Goal: Task Accomplishment & Management: Manage account settings

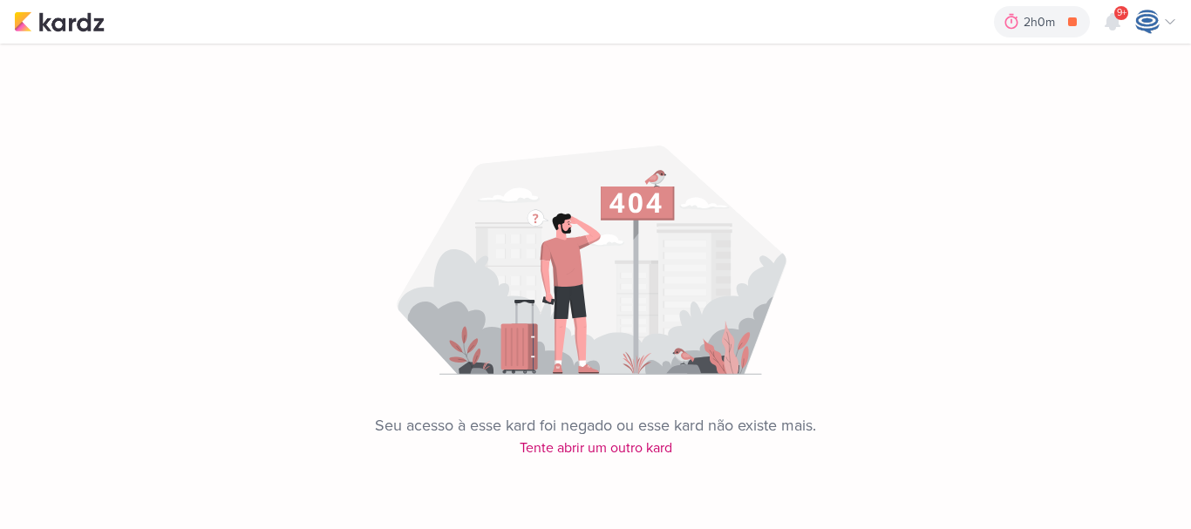
click at [537, 445] on div "Seu acesso à esse kard foi negado ou esse kard não existe mais. Tente abrir um …" at bounding box center [595, 251] width 1191 height 415
click at [57, 15] on img at bounding box center [59, 21] width 91 height 21
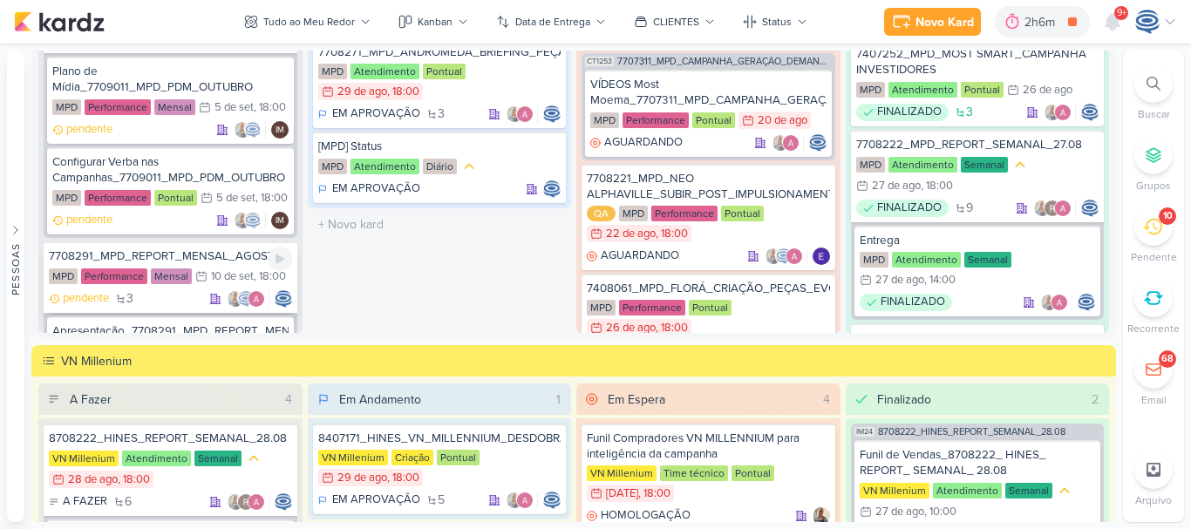
scroll to position [1472, 0]
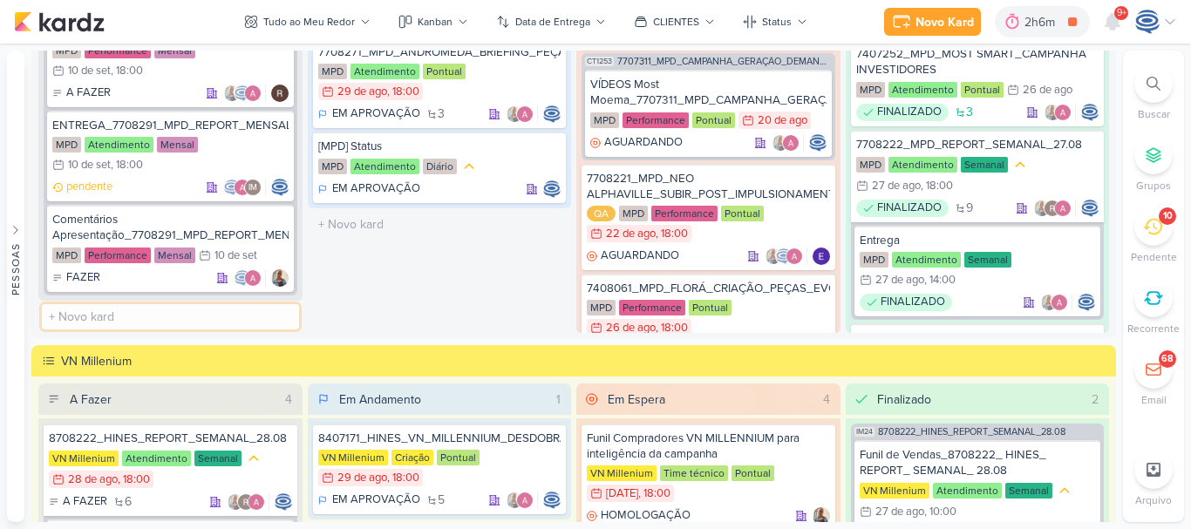
click at [144, 315] on input "text" at bounding box center [170, 316] width 257 height 25
paste input "7709021_MPD_AJUSTE_COPY_ANÚNCIO"
type input "7709021_MPD_AJUSTE_COPY_ANÚNCIO"
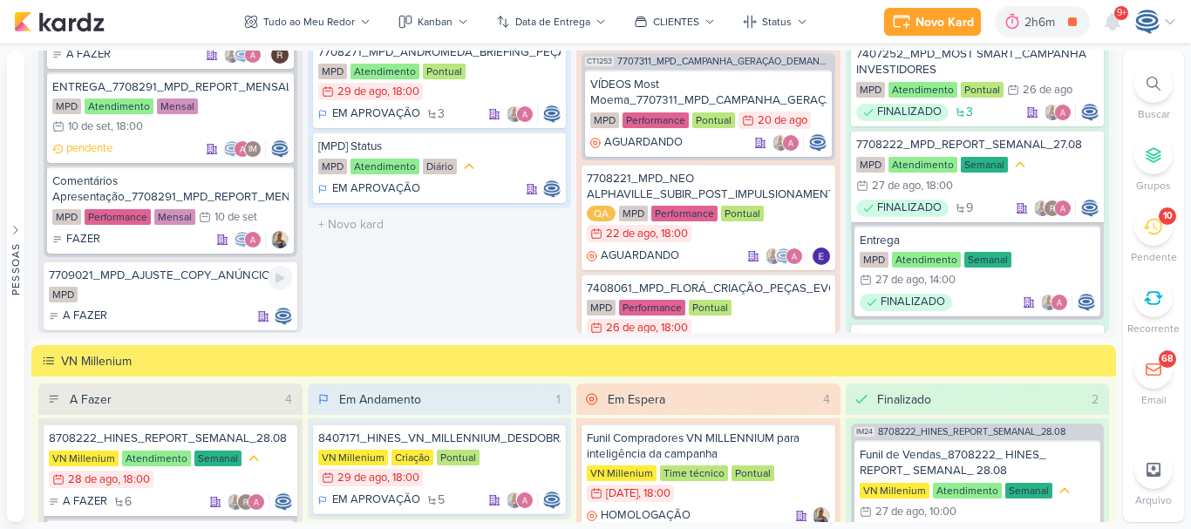
scroll to position [1545, 0]
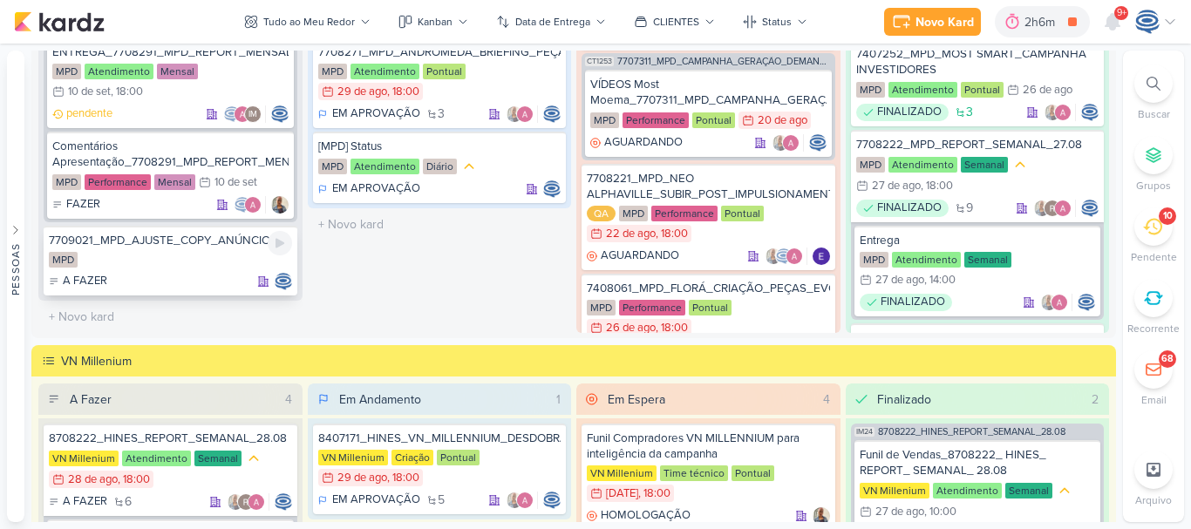
click at [160, 262] on div "MPD" at bounding box center [170, 260] width 243 height 17
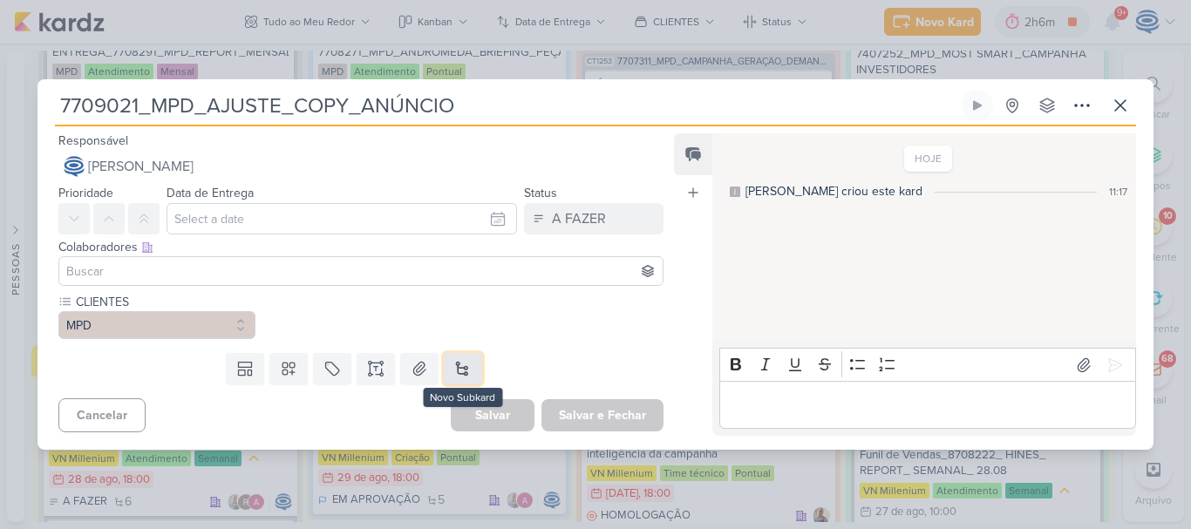
click at [465, 372] on button at bounding box center [463, 368] width 38 height 31
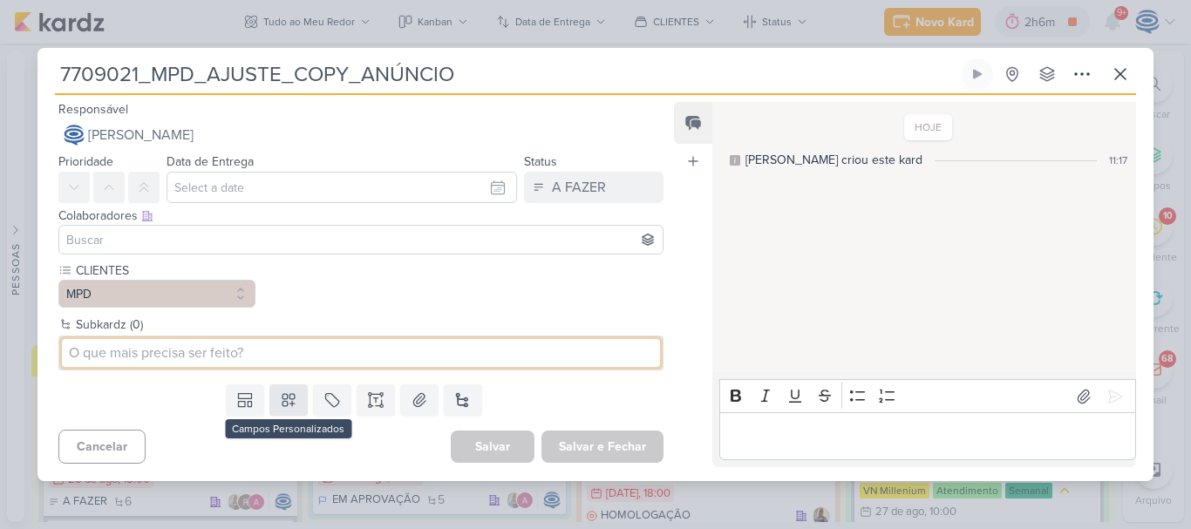
type input "p"
type input "Pausar anúncios_"
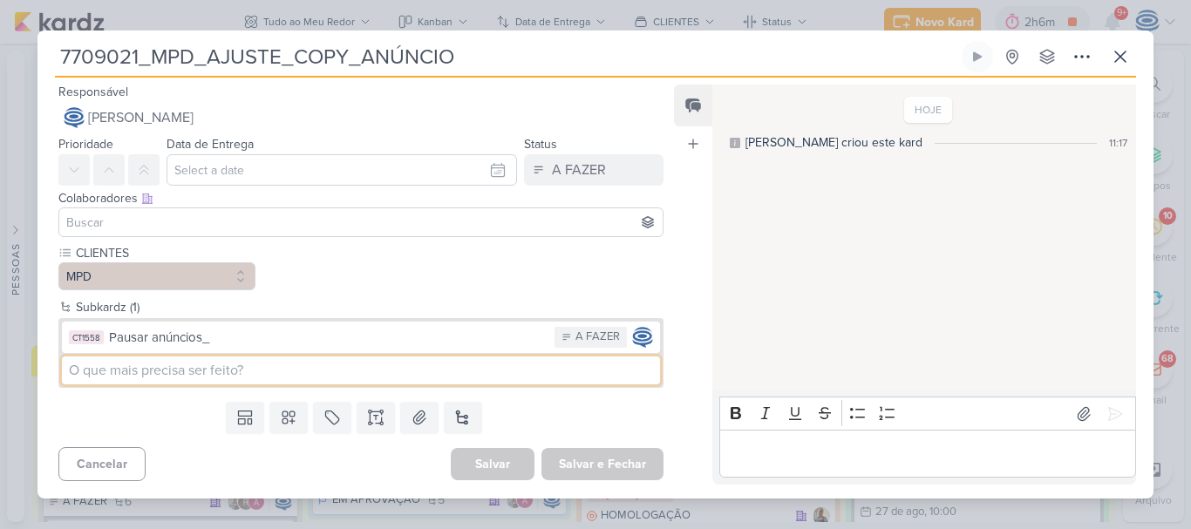
click at [275, 368] on input at bounding box center [361, 371] width 598 height 28
type input "N"
type input "Criar nova copy"
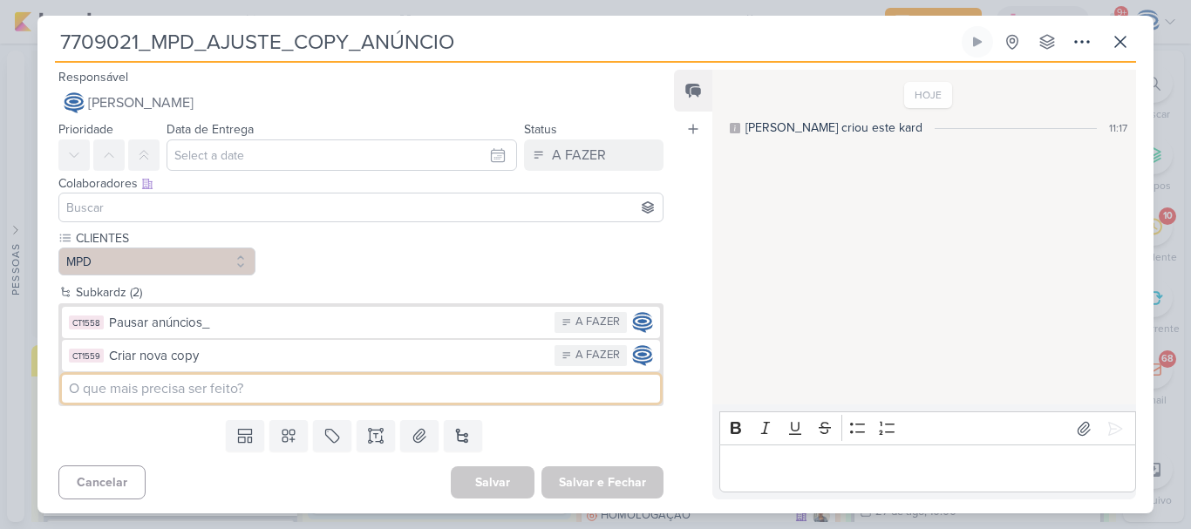
type input "a"
type input "Aprovação_"
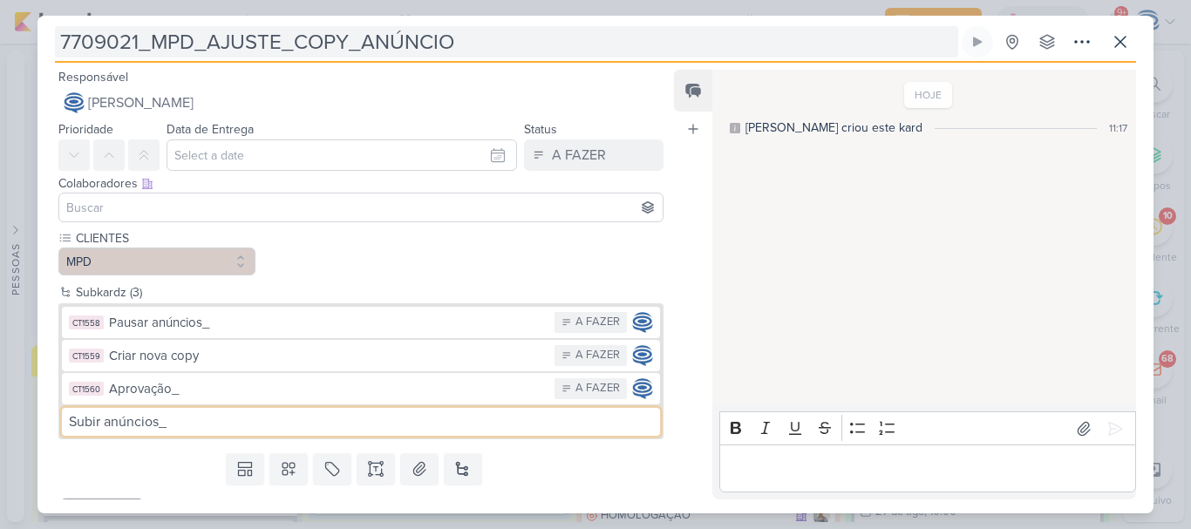
type input "Subir anúncios_"
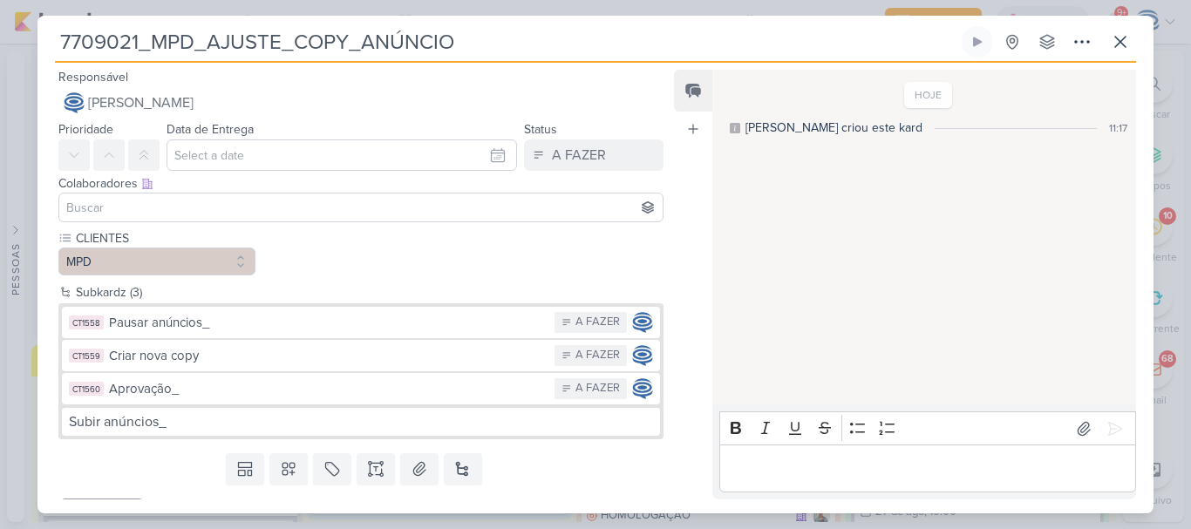
drag, startPoint x: 456, startPoint y: 42, endPoint x: 44, endPoint y: 47, distance: 412.3
click at [44, 47] on div "7709021_MPD_AJUSTE_COPY_ANÚNCIO Criado por mim nenhum grupo disponível" at bounding box center [595, 269] width 1116 height 487
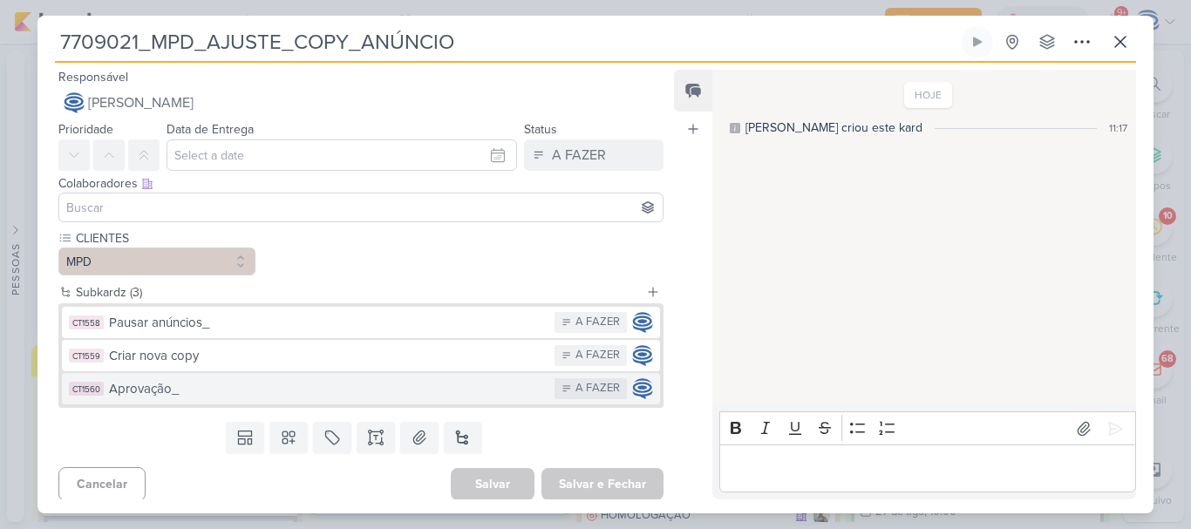
click at [202, 389] on div "Aprovação_" at bounding box center [327, 389] width 437 height 20
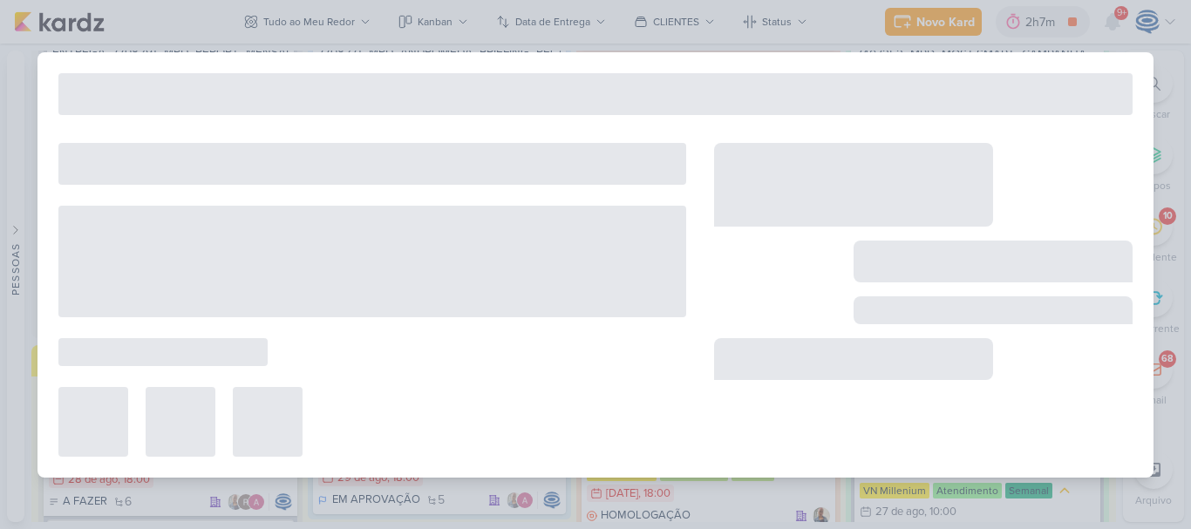
type input "Aprovação_"
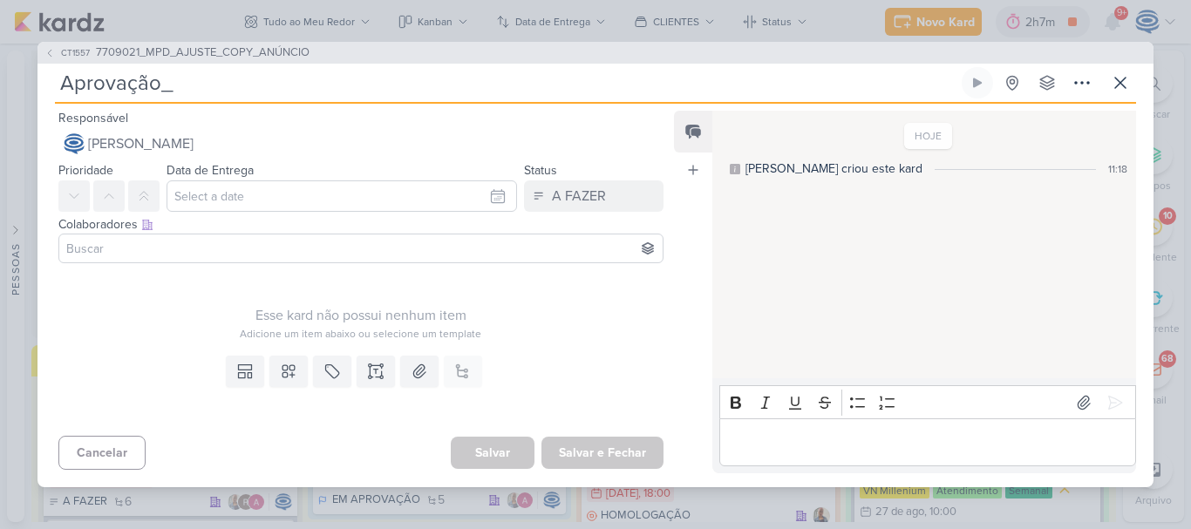
click at [202, 85] on input "Aprovação_" at bounding box center [506, 82] width 903 height 31
paste input "7709021_MPD_AJUSTE_COPY_ANÚNCIO"
type input "Aprovação_7709021_MPD_AJUSTE_COPY_ANÚNCIO"
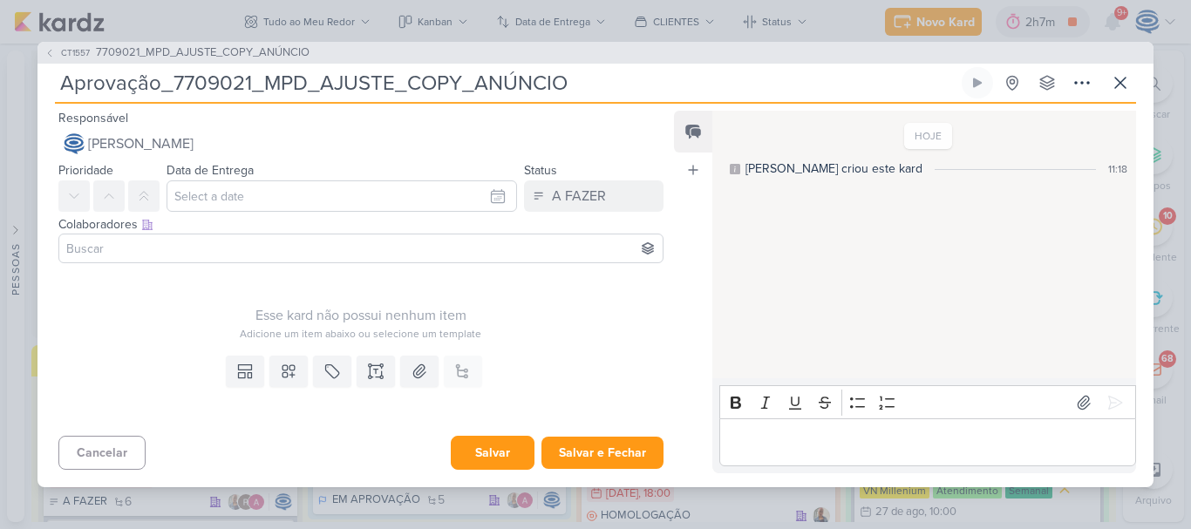
type input "Aprovação_7709021_MPD_AJUSTE_COPY_ANÚNCIO"
click at [480, 450] on button "Salvar" at bounding box center [493, 453] width 84 height 34
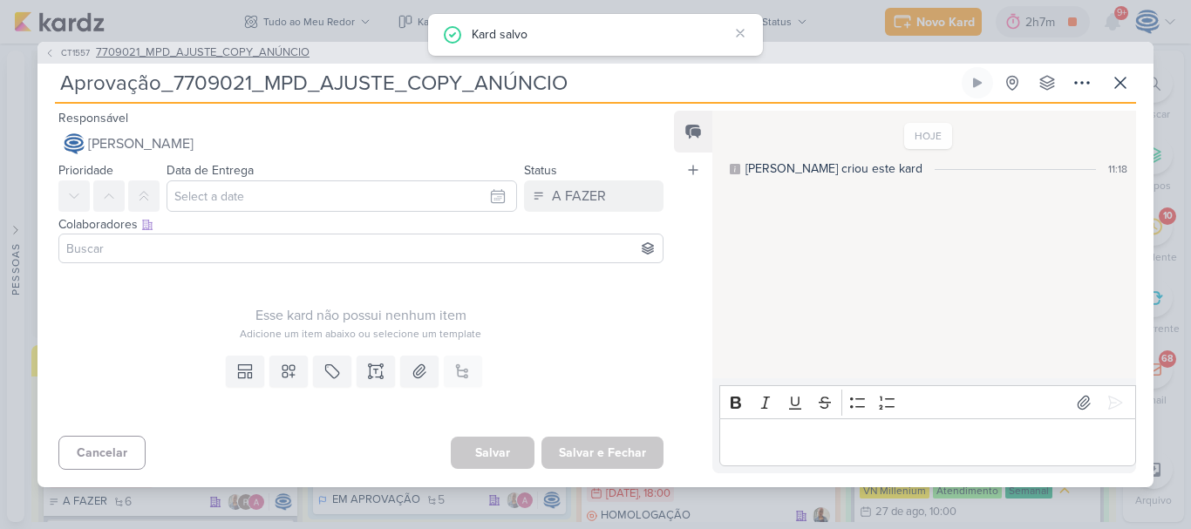
click at [205, 47] on span "7709021_MPD_AJUSTE_COPY_ANÚNCIO" at bounding box center [203, 52] width 214 height 17
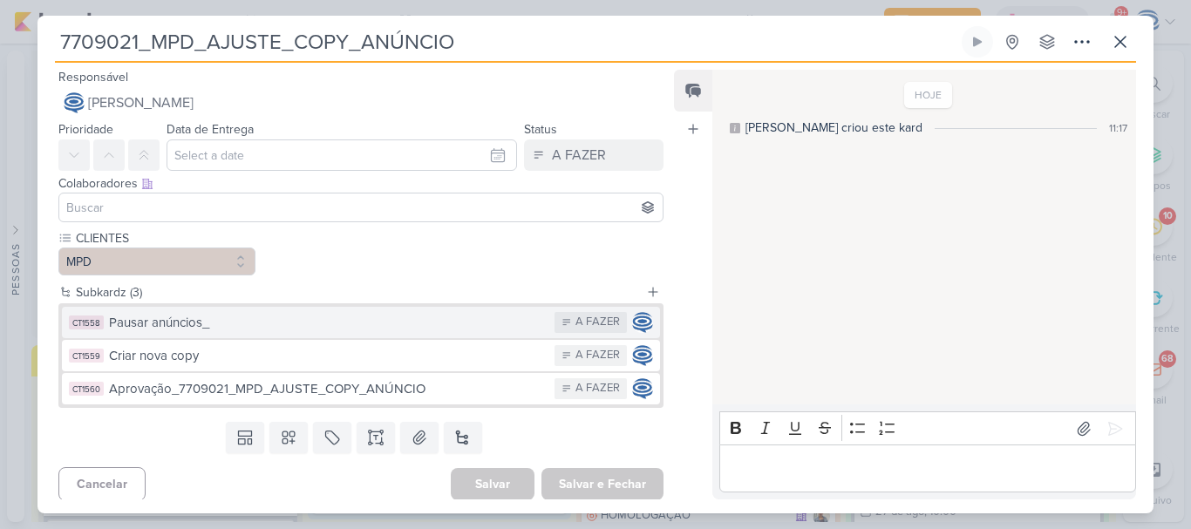
click at [232, 325] on div "Pausar anúncios_" at bounding box center [327, 323] width 437 height 20
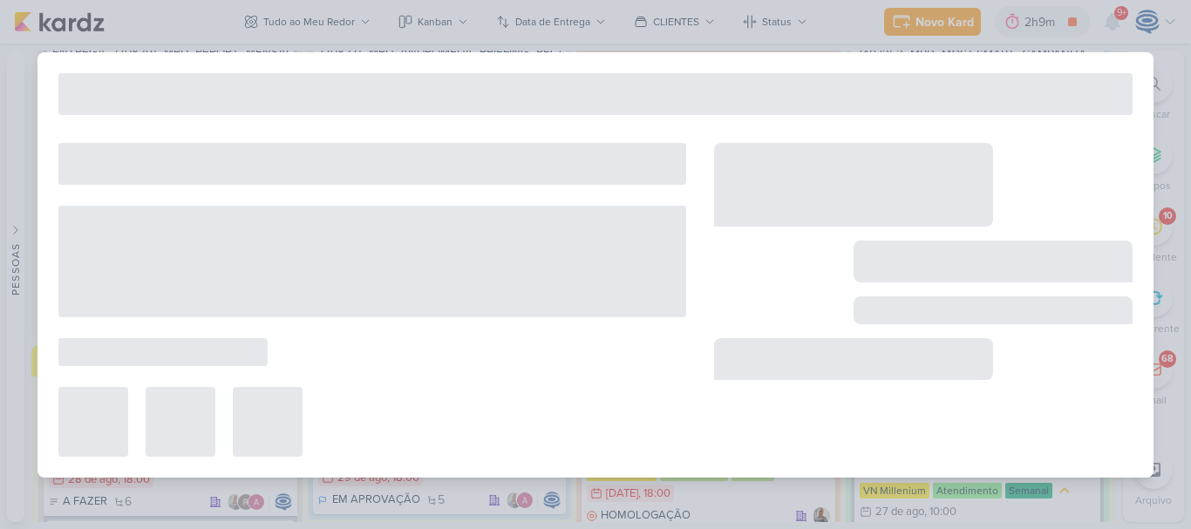
type input "Pausar anúncios_"
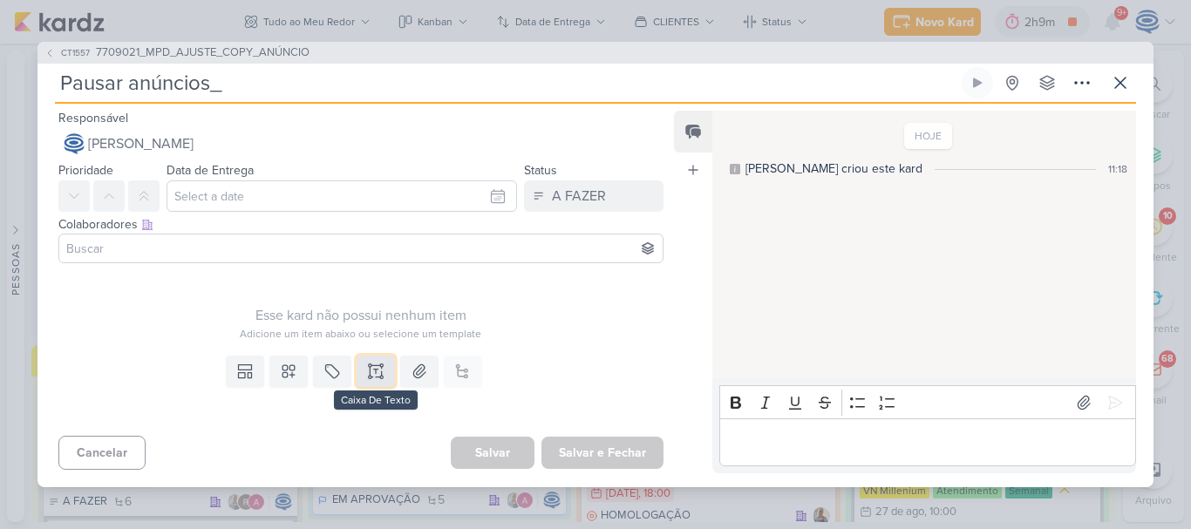
click at [377, 372] on icon at bounding box center [375, 371] width 17 height 17
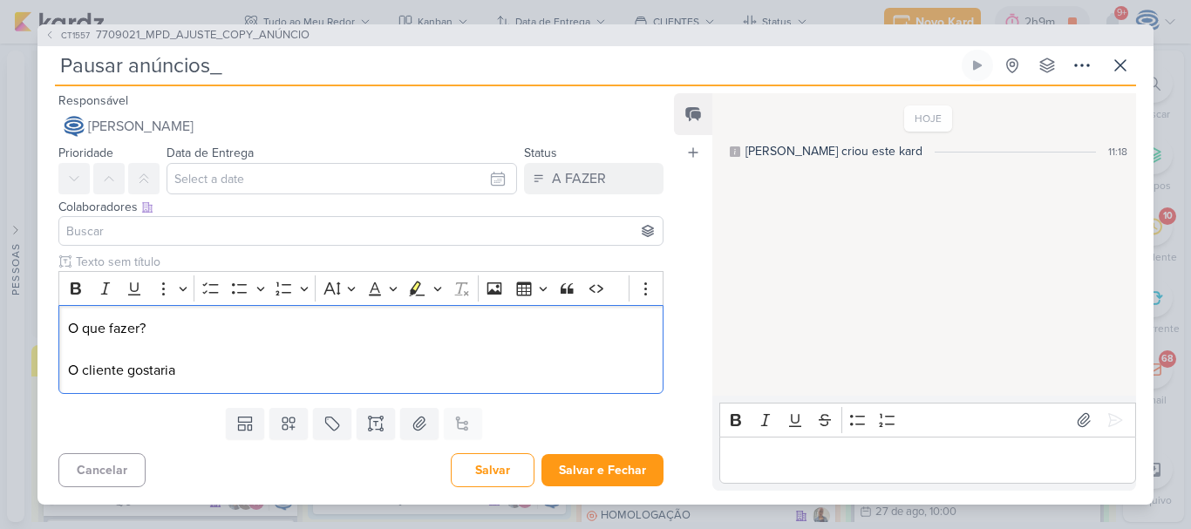
drag, startPoint x: 206, startPoint y: 330, endPoint x: 57, endPoint y: 309, distance: 150.5
click at [57, 309] on div "Clique para deixar o item visível somente à membros da sua organização Rich Tex…" at bounding box center [353, 327] width 633 height 148
click at [70, 285] on icon "Editor toolbar" at bounding box center [75, 288] width 17 height 17
click at [172, 367] on p "O que fazer? O cliente gostaria" at bounding box center [361, 349] width 586 height 63
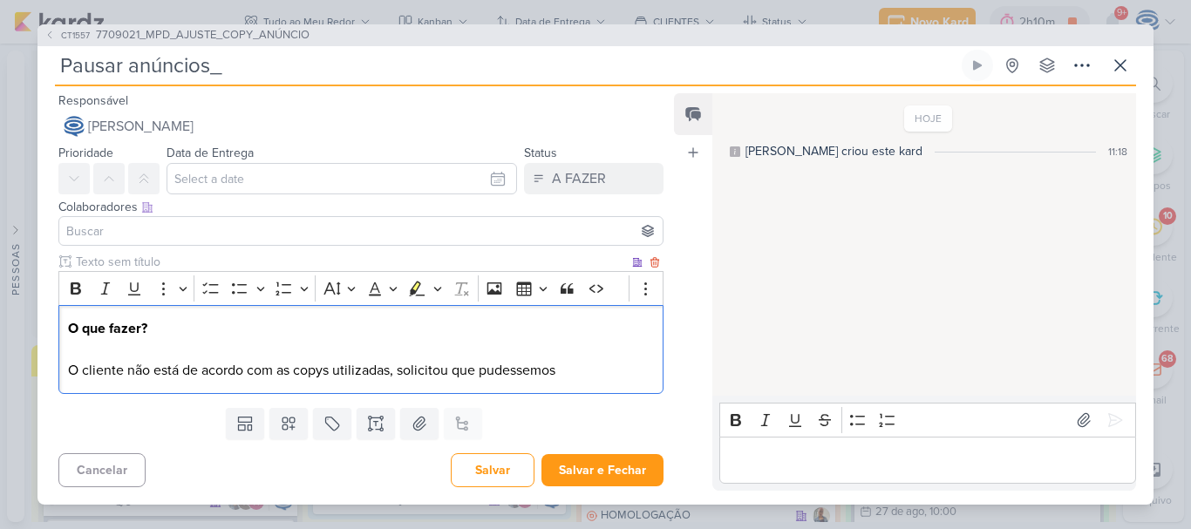
click at [504, 371] on p "O que fazer? O cliente não está de acordo com as copys utilizadas, solicitou qu…" at bounding box center [361, 349] width 586 height 63
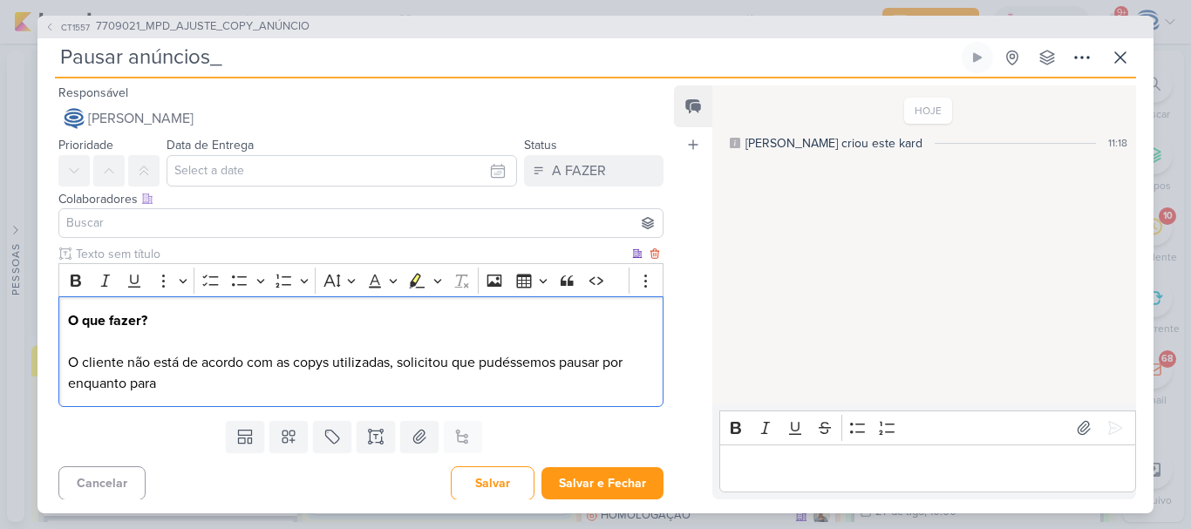
click at [533, 374] on p "O que fazer? O cliente não está de acordo com as copys utilizadas, solicitou qu…" at bounding box center [361, 352] width 586 height 84
drag, startPoint x: 533, startPoint y: 374, endPoint x: 467, endPoint y: 374, distance: 65.4
click at [467, 374] on p "O que fazer? O cliente não está de acordo com as copys utilizadas, solicitou qu…" at bounding box center [361, 352] width 586 height 84
click at [160, 378] on p "O que fazer? O cliente não está de acordo com as copys utilizadas, solicitou qu…" at bounding box center [361, 352] width 586 height 84
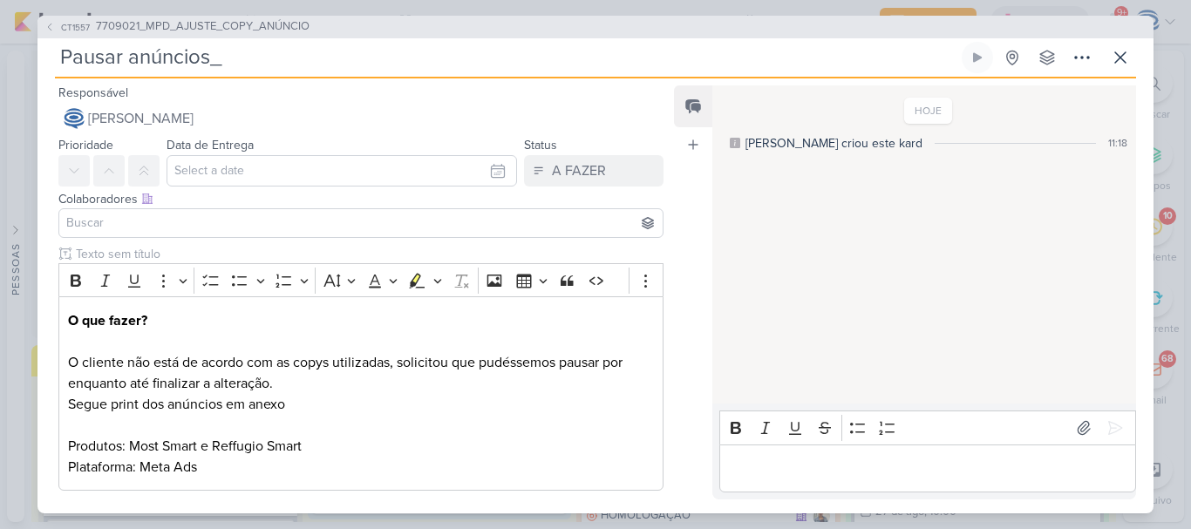
scroll to position [190, 0]
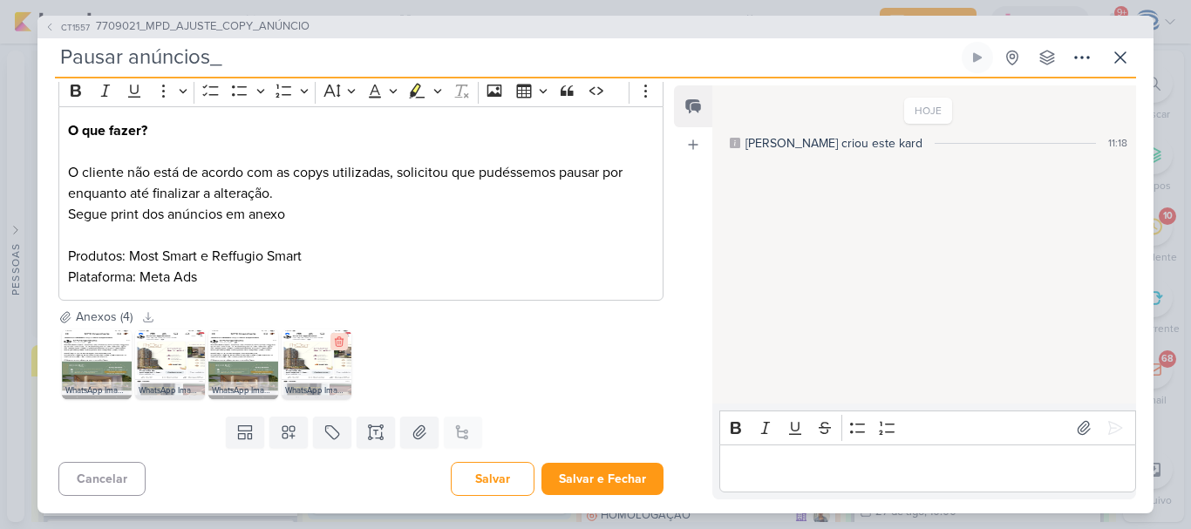
click at [335, 342] on icon at bounding box center [339, 342] width 12 height 12
click at [268, 343] on icon at bounding box center [266, 342] width 12 height 12
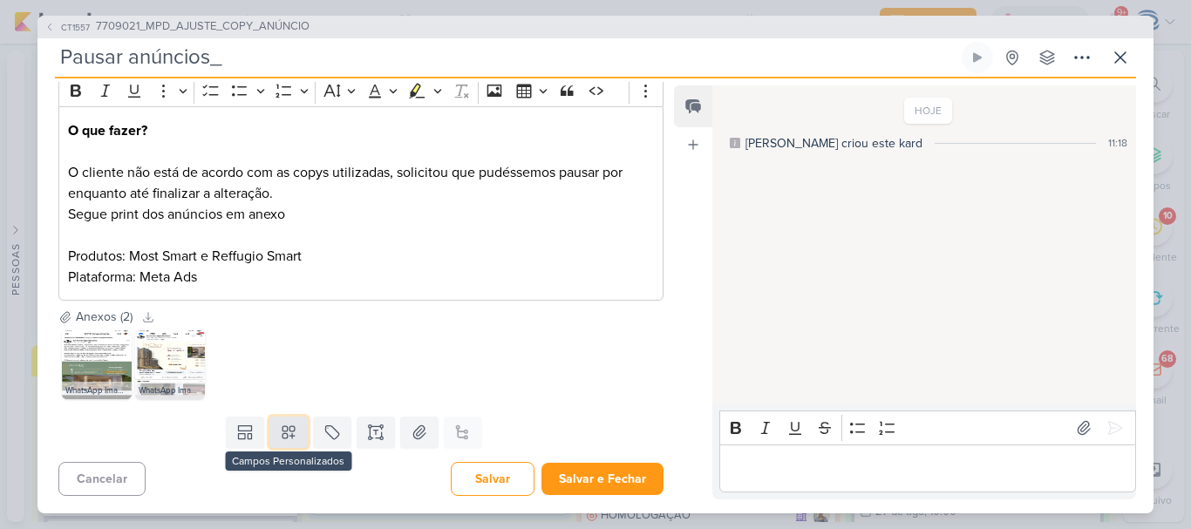
click at [281, 438] on icon at bounding box center [288, 432] width 17 height 17
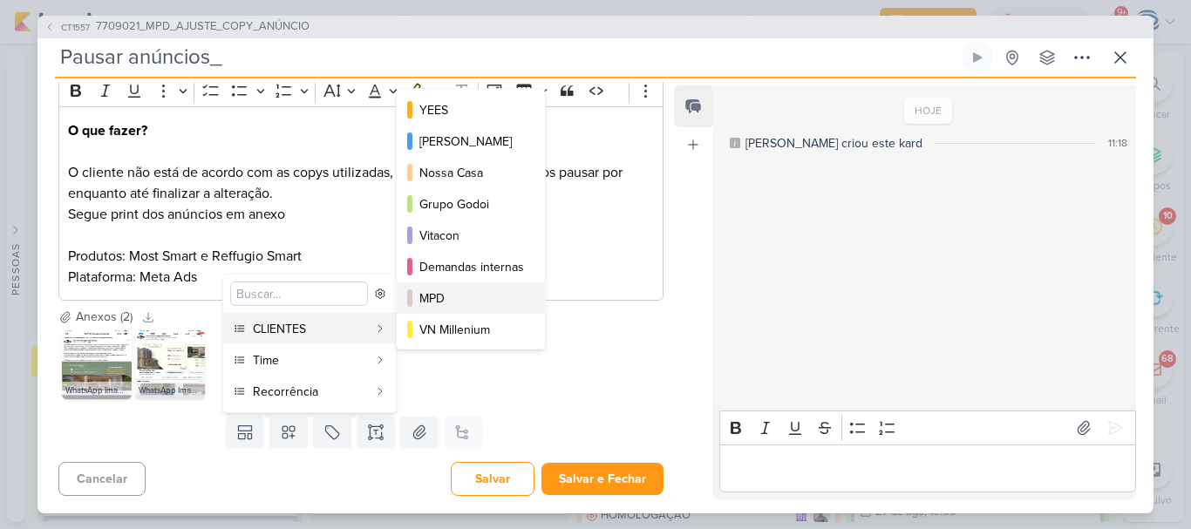
click at [461, 306] on div "MPD" at bounding box center [471, 298] width 105 height 18
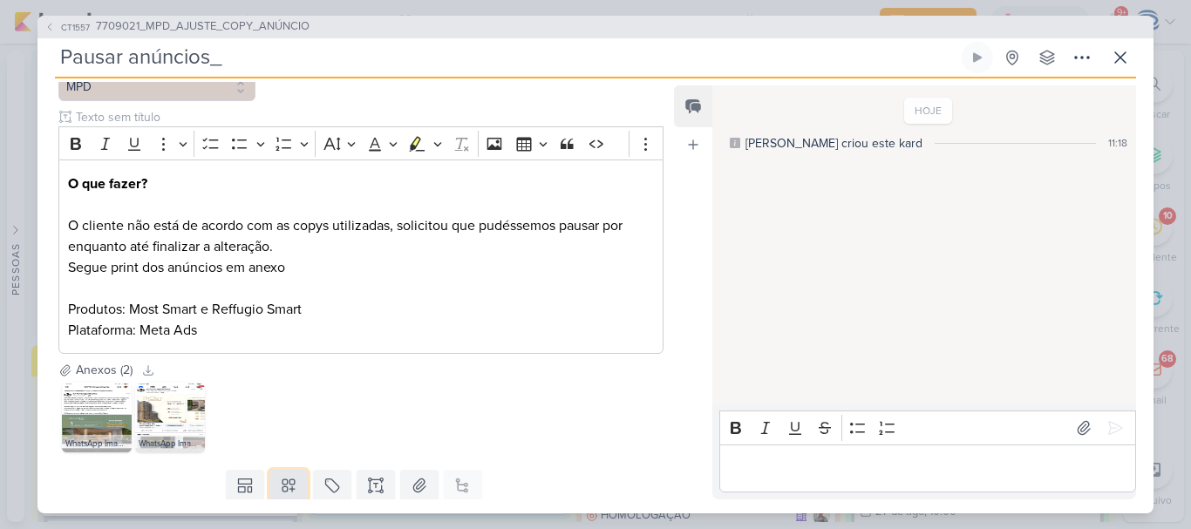
click at [273, 481] on button at bounding box center [288, 485] width 38 height 31
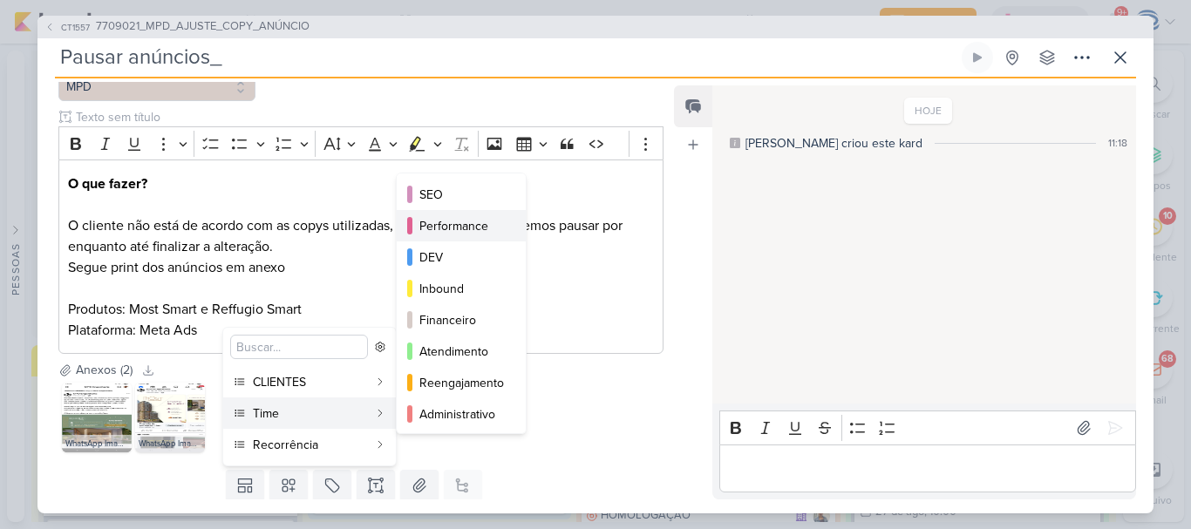
click at [474, 226] on div "Performance" at bounding box center [461, 226] width 85 height 18
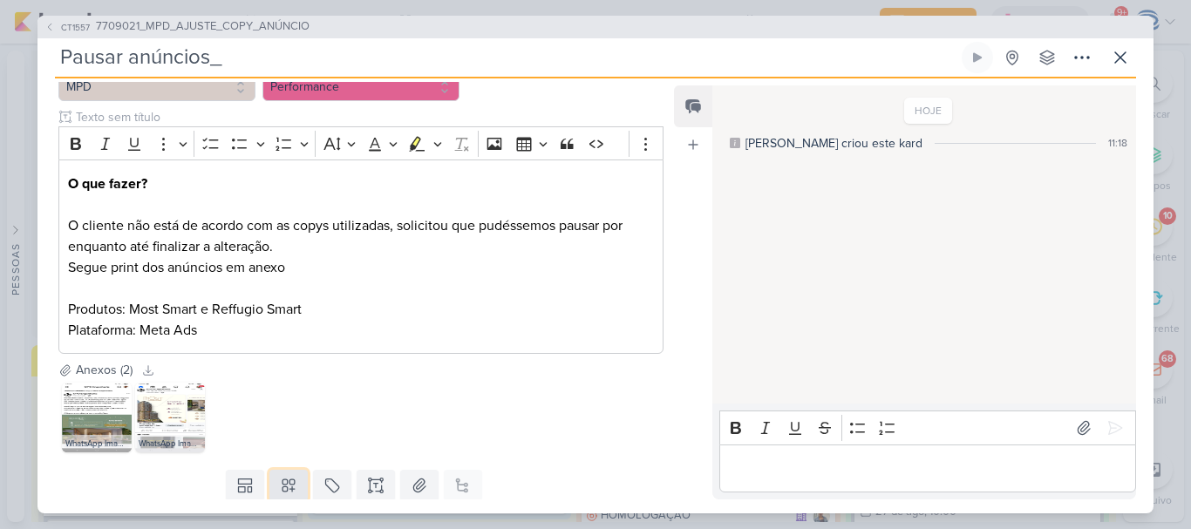
click at [282, 484] on icon at bounding box center [288, 485] width 12 height 12
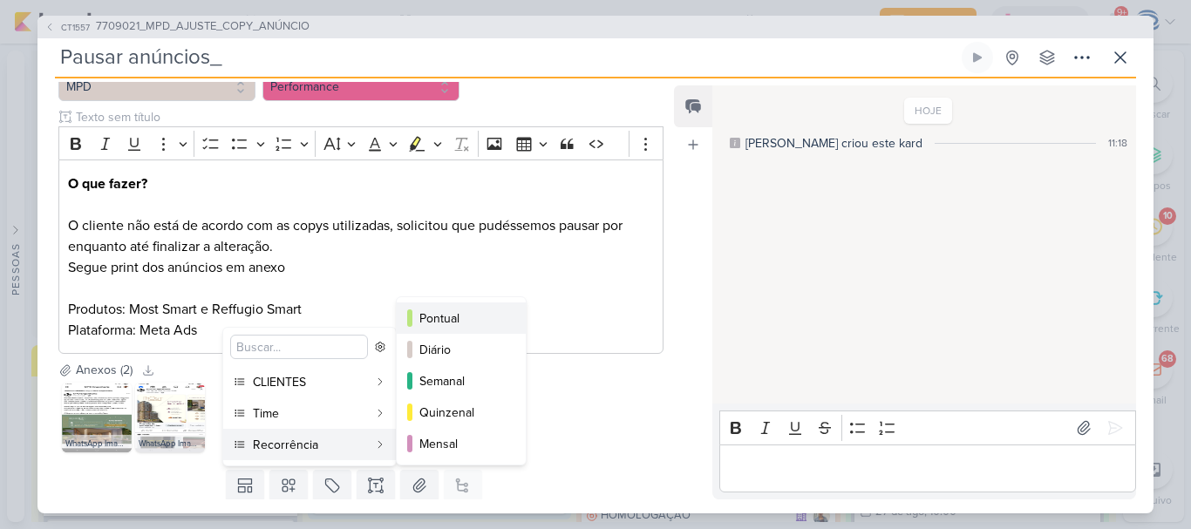
click at [457, 307] on button "Pontual" at bounding box center [461, 317] width 129 height 31
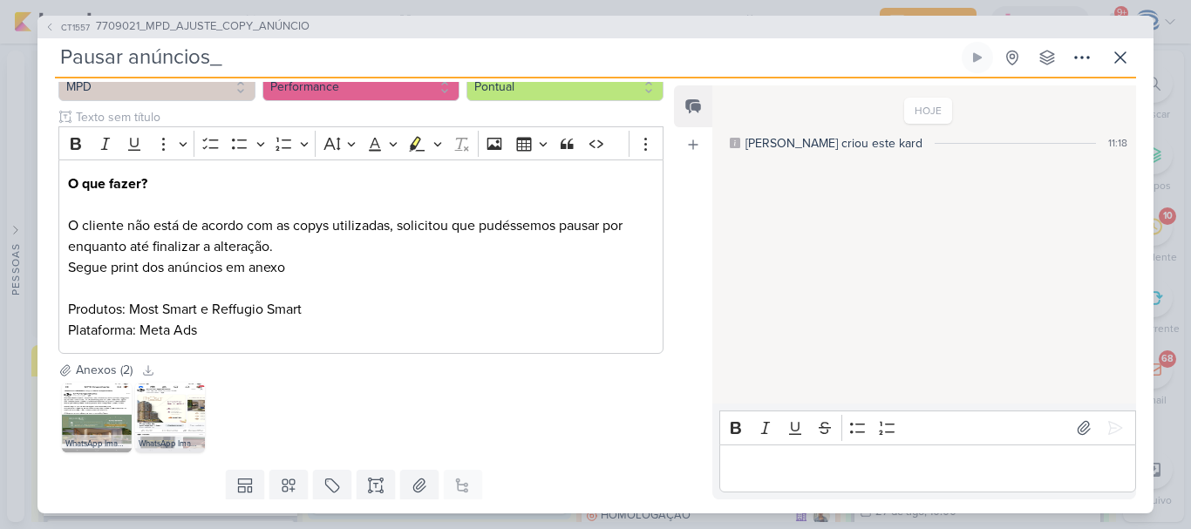
scroll to position [0, 0]
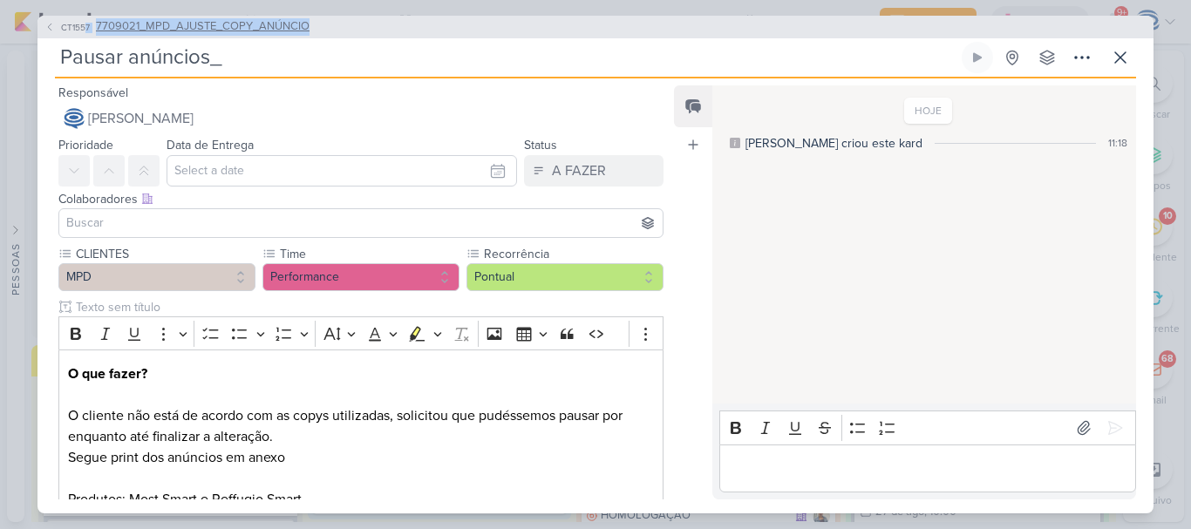
drag, startPoint x: 351, startPoint y: 21, endPoint x: 87, endPoint y: 28, distance: 264.2
click at [87, 28] on div "CT1557 7709021_MPD_AJUSTE_COPY_ANÚNCIO" at bounding box center [595, 27] width 1116 height 23
copy button "7 7709021_MPD_AJUSTE_COPY_ANÚNCIO"
click at [232, 56] on input "Pausar anúncios_" at bounding box center [506, 57] width 903 height 31
paste input "7 7709021_MPD_AJUSTE_COPY_ANÚNCIO"
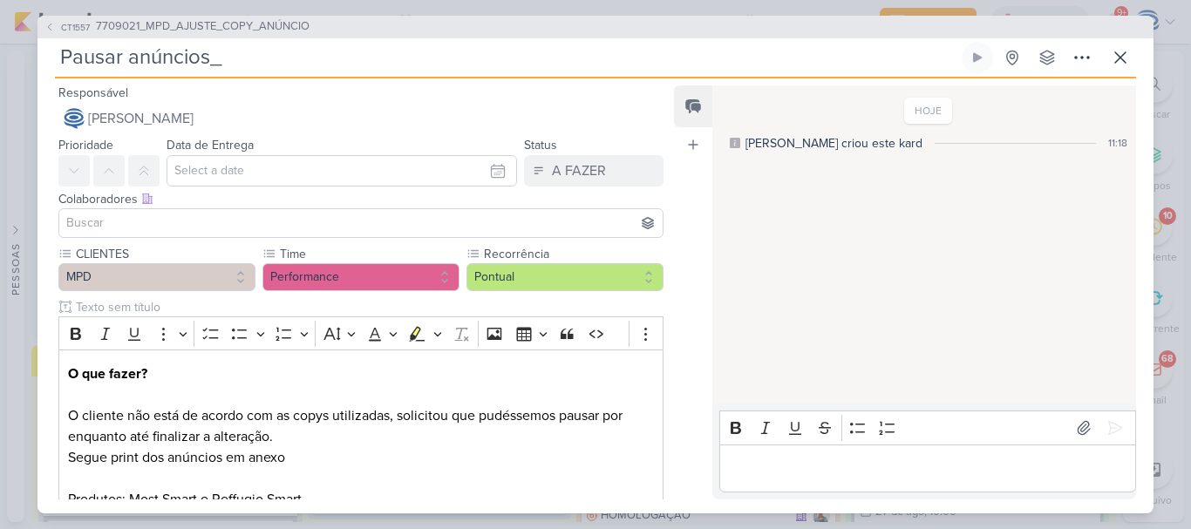
type input "Pausar anúncios_7 7709021_MPD_AJUSTE_COPY_ANÚNCIO"
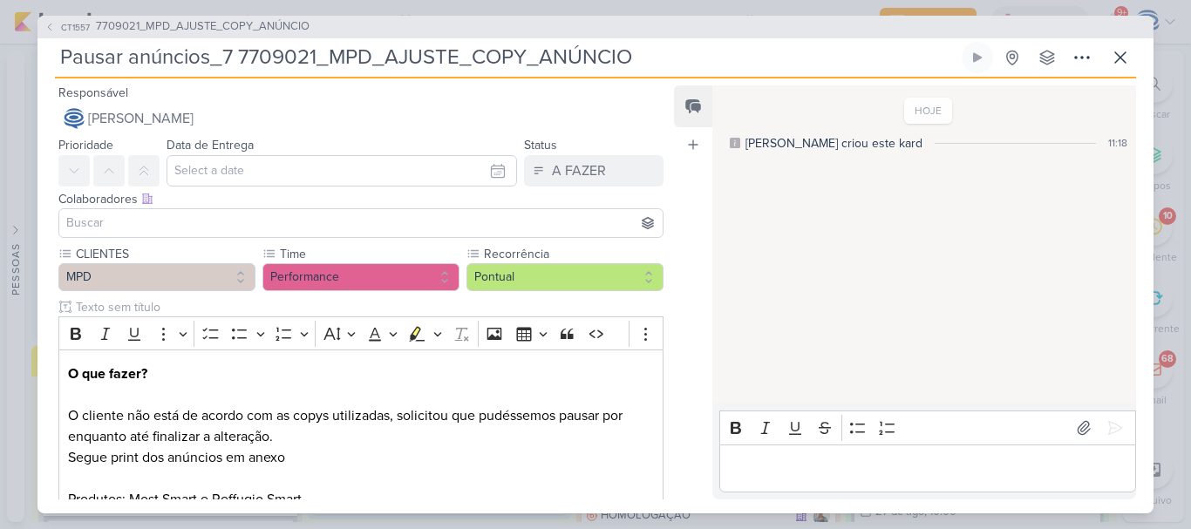
click at [243, 56] on input "Pausar anúncios_7 7709021_MPD_AJUSTE_COPY_ANÚNCIO" at bounding box center [506, 57] width 903 height 31
type input "Pausar anúncios_7709021_MPD_AJUSTE_COPY_ANÚNCIO"
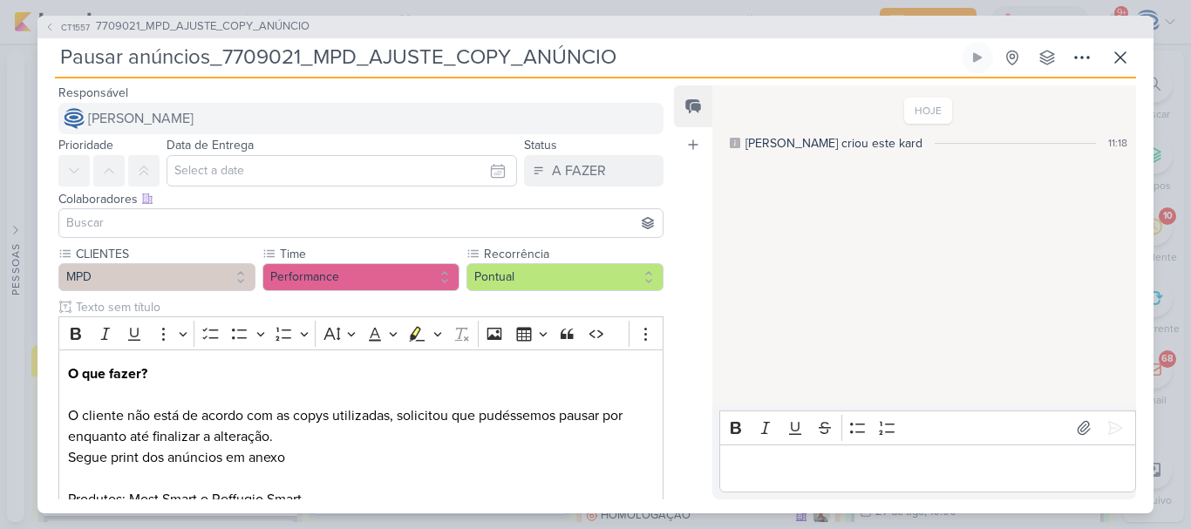
type input "Pausar anúncios_7709021_MPD_AJUSTE_COPY_ANÚNCIO"
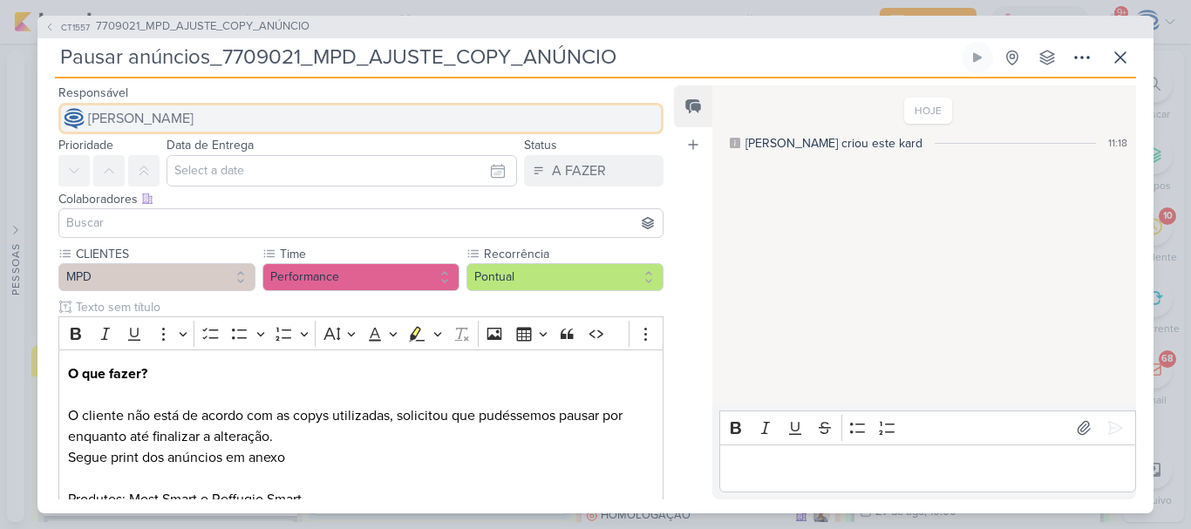
click at [194, 114] on span "[PERSON_NAME]" at bounding box center [140, 118] width 105 height 21
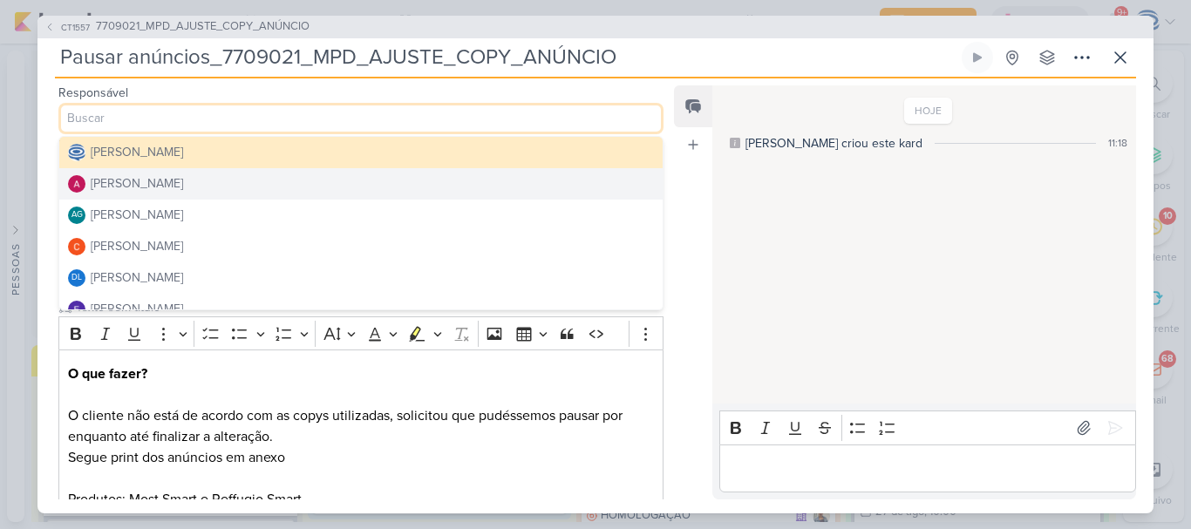
click at [198, 183] on button "[PERSON_NAME]" at bounding box center [360, 183] width 603 height 31
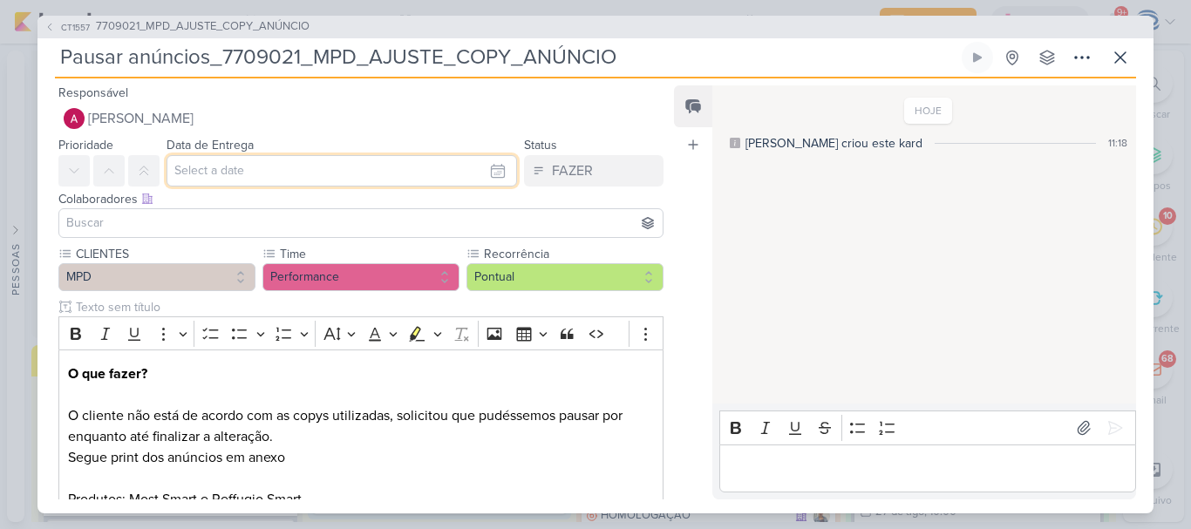
click at [231, 173] on input "text" at bounding box center [341, 170] width 350 height 31
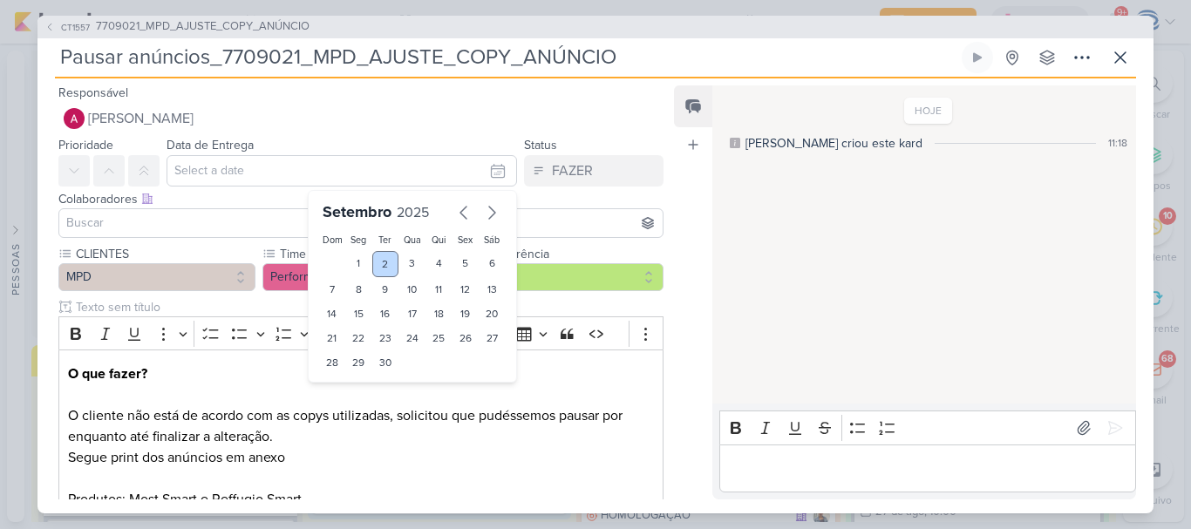
click at [377, 260] on div "2" at bounding box center [385, 264] width 27 height 26
type input "2 de setembro de 2025 às 23:59"
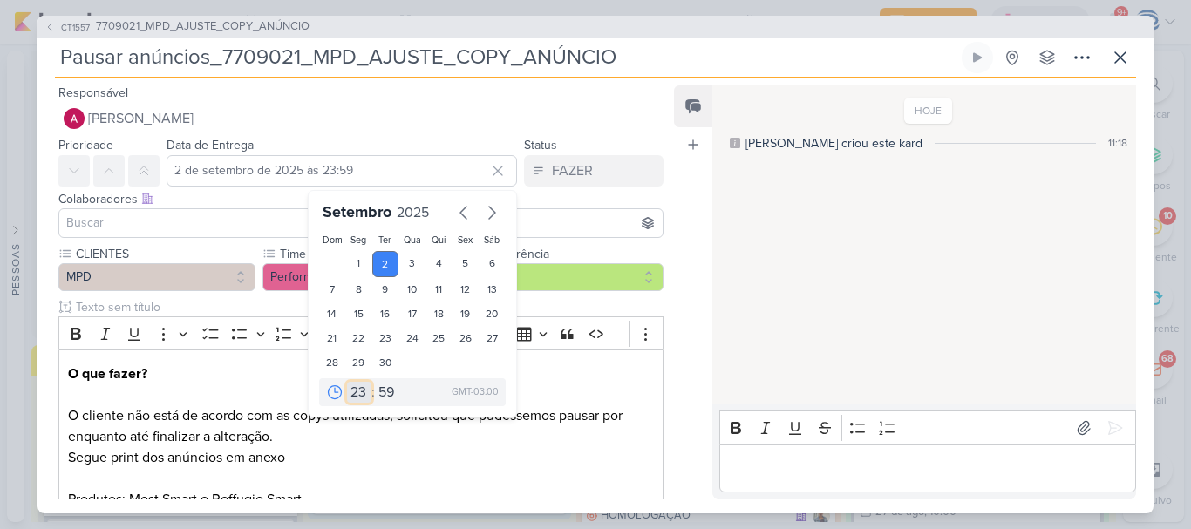
click at [354, 397] on select "00 01 02 03 04 05 06 07 08 09 10 11 12 13 14 15 16 17 18 19 20 21 22 23" at bounding box center [359, 392] width 24 height 21
select select "18"
click at [347, 382] on select "00 01 02 03 04 05 06 07 08 09 10 11 12 13 14 15 16 17 18 19 20 21 22 23" at bounding box center [359, 392] width 24 height 21
type input "2 de setembro de 2025 às 18:59"
click at [377, 389] on select "00 05 10 15 20 25 30 35 40 45 50 55 59" at bounding box center [387, 392] width 24 height 21
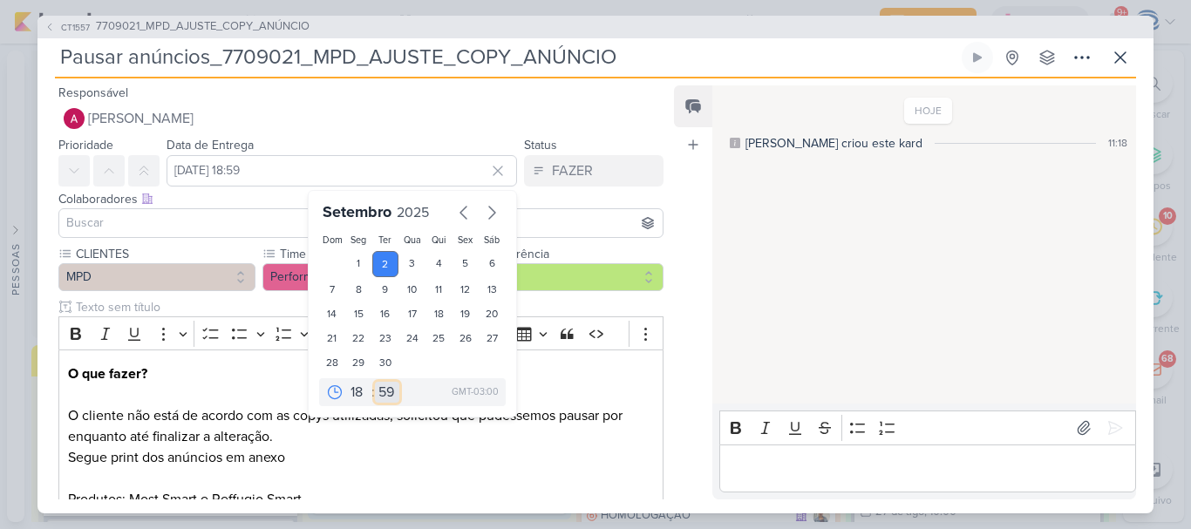
select select "0"
click at [375, 382] on select "00 05 10 15 20 25 30 35 40 45 50 55 59" at bounding box center [387, 392] width 24 height 21
type input "2 de setembro de 2025 às 18:00"
click at [200, 229] on input at bounding box center [361, 223] width 596 height 21
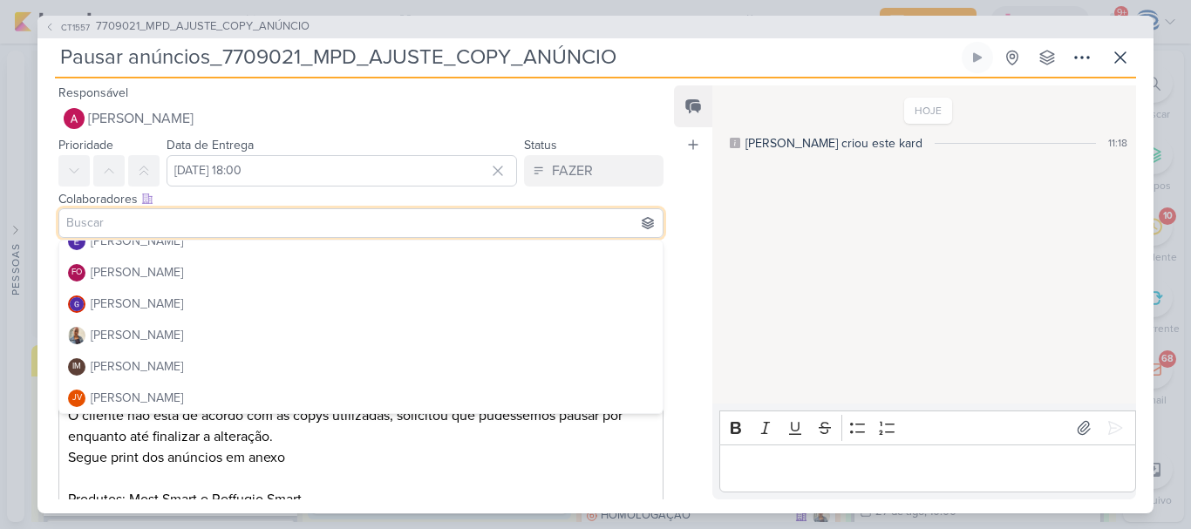
scroll to position [178, 0]
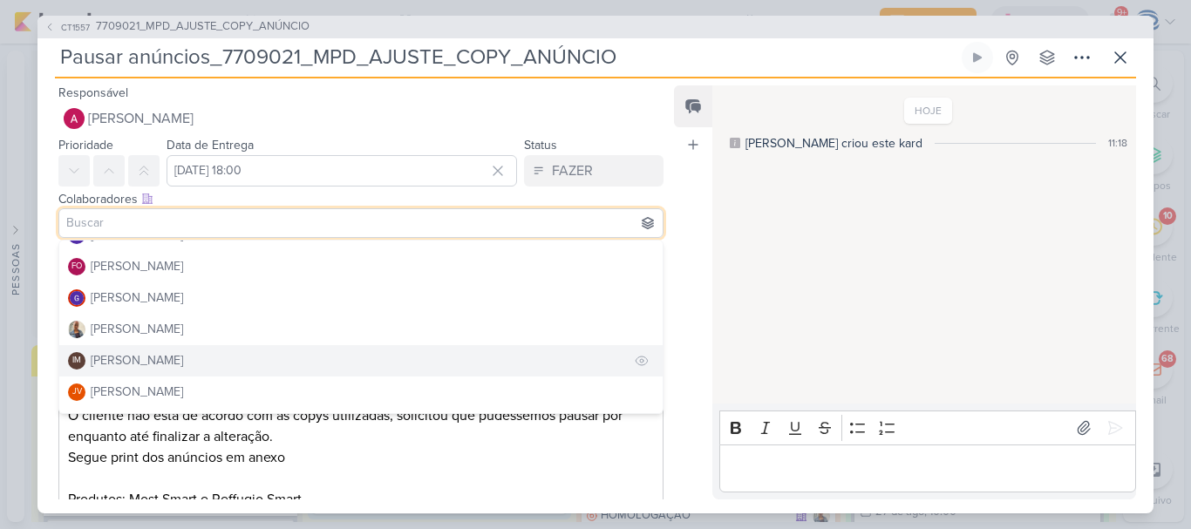
click at [146, 353] on div "[PERSON_NAME]" at bounding box center [137, 360] width 92 height 18
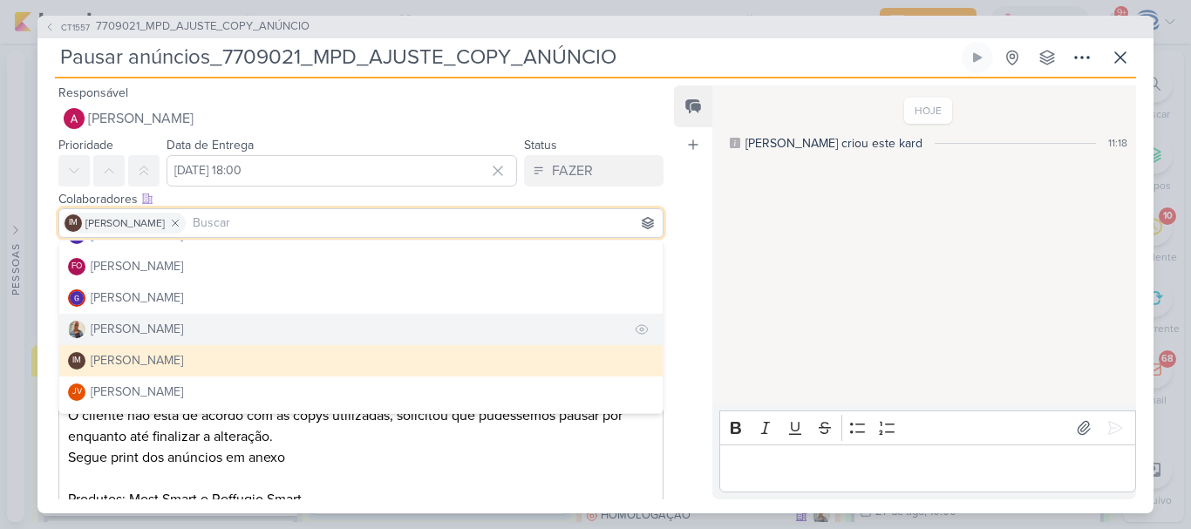
click at [144, 332] on div "[PERSON_NAME]" at bounding box center [137, 329] width 92 height 18
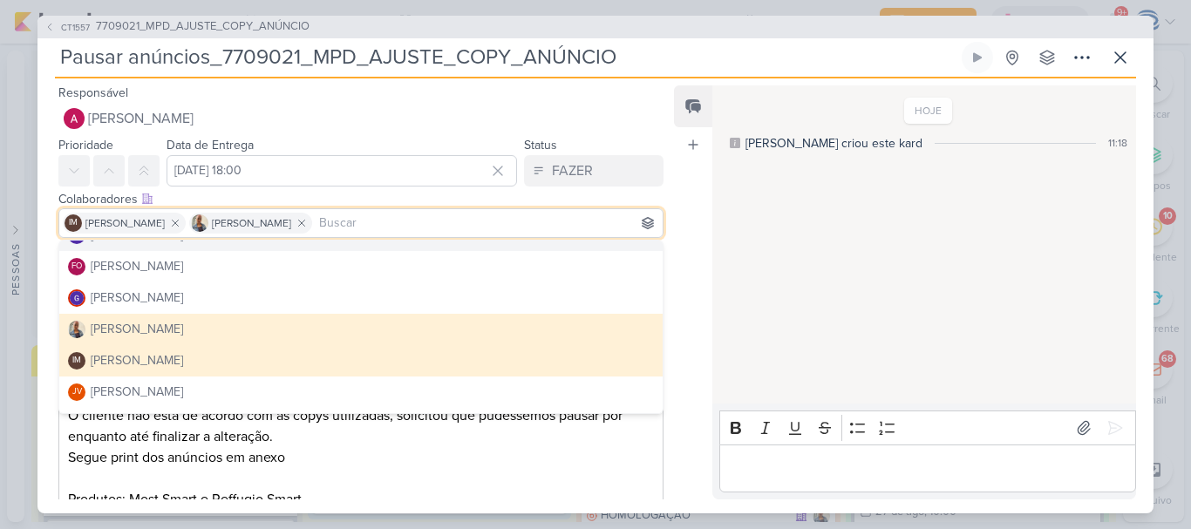
click at [409, 199] on div "Colaboradores Este kard pode ser visível a usuários da sua organização Este kar…" at bounding box center [360, 199] width 605 height 18
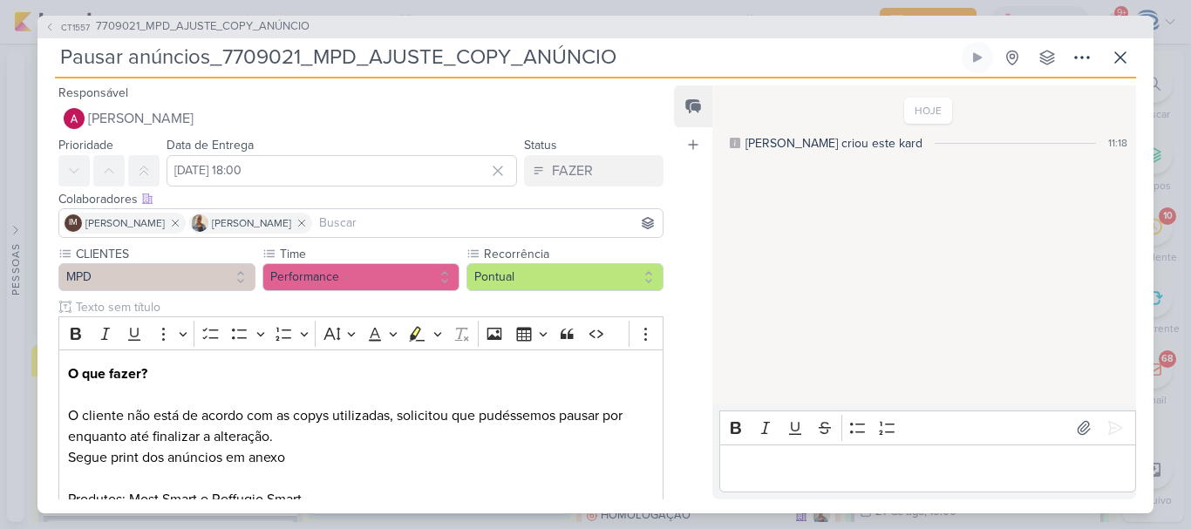
scroll to position [243, 0]
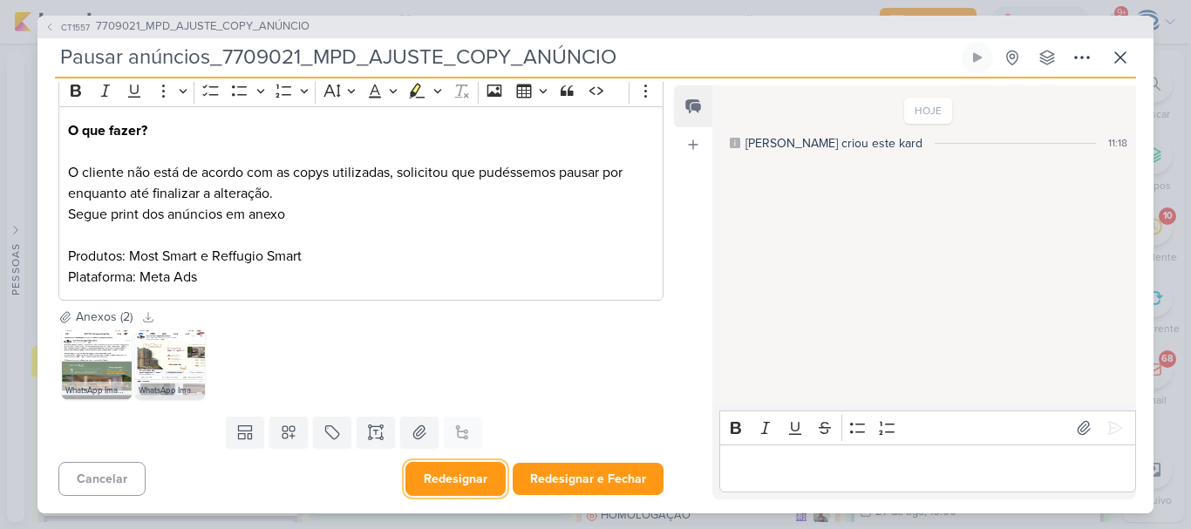
click at [457, 482] on button "Redesignar" at bounding box center [455, 479] width 100 height 34
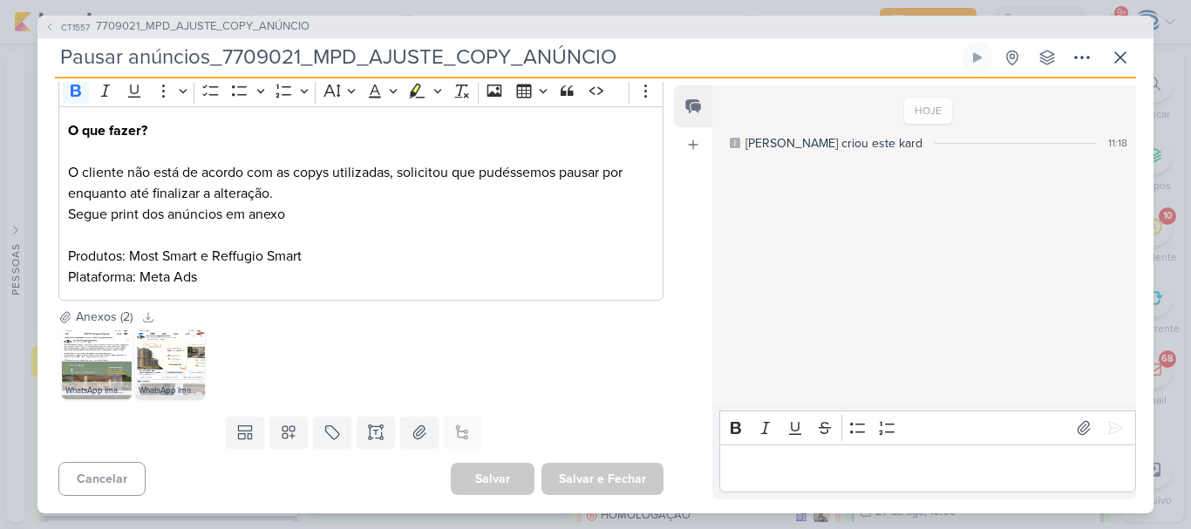
scroll to position [0, 0]
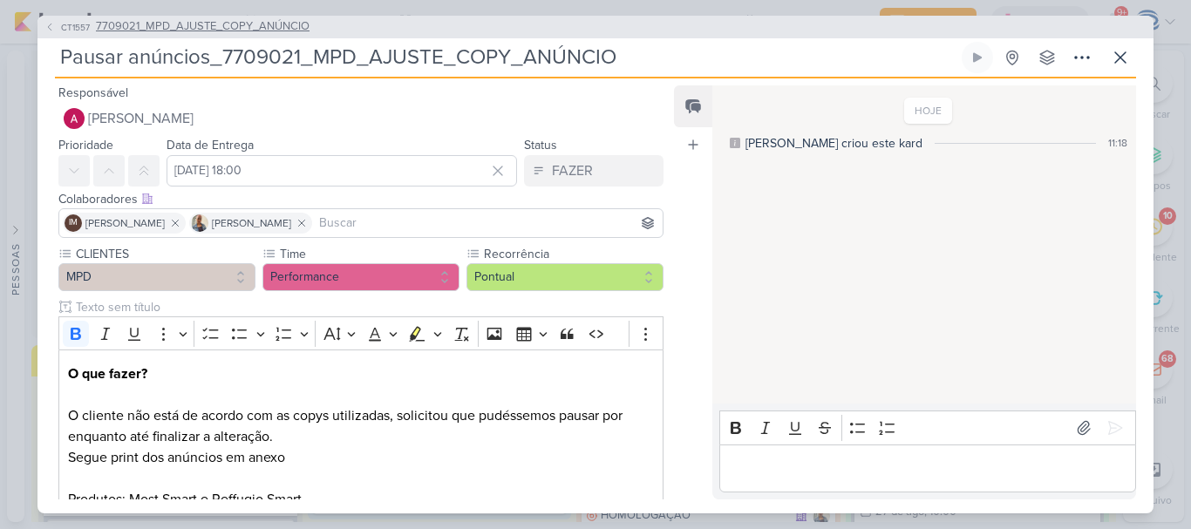
click at [216, 25] on span "7709021_MPD_AJUSTE_COPY_ANÚNCIO" at bounding box center [203, 26] width 214 height 17
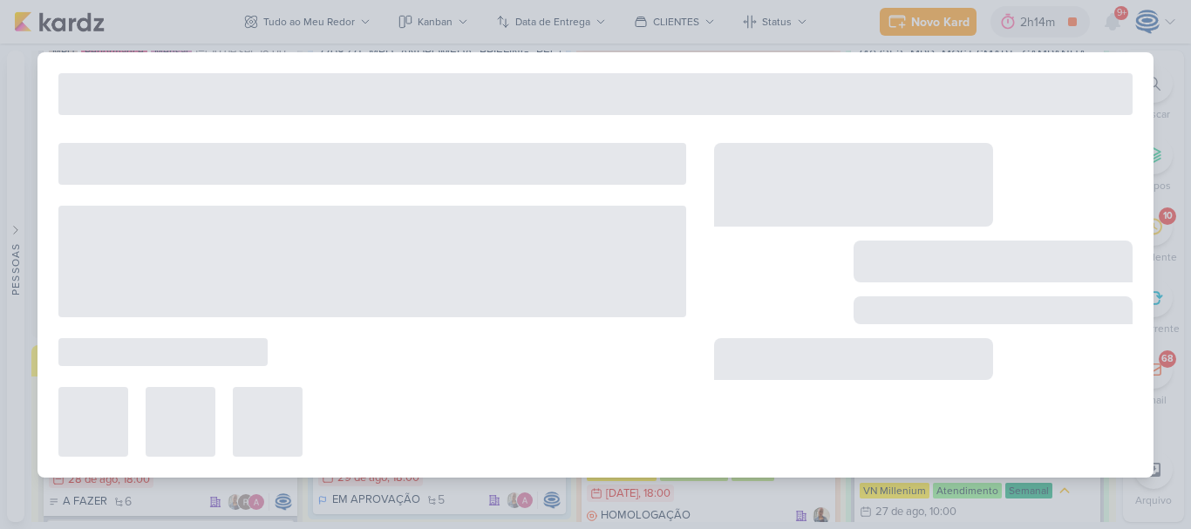
type input "7709021_MPD_AJUSTE_COPY_ANÚNCIO"
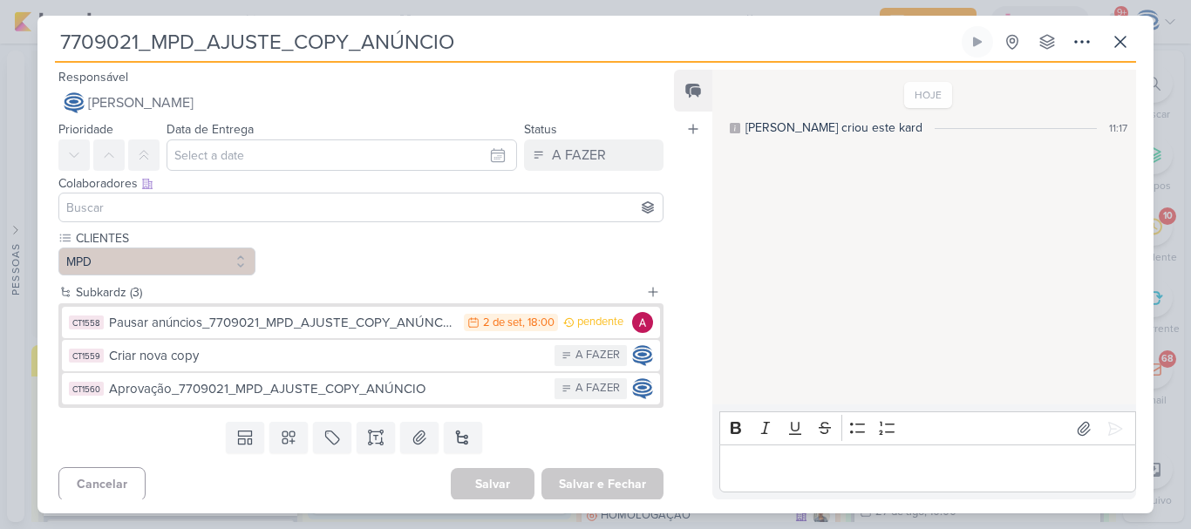
scroll to position [5, 0]
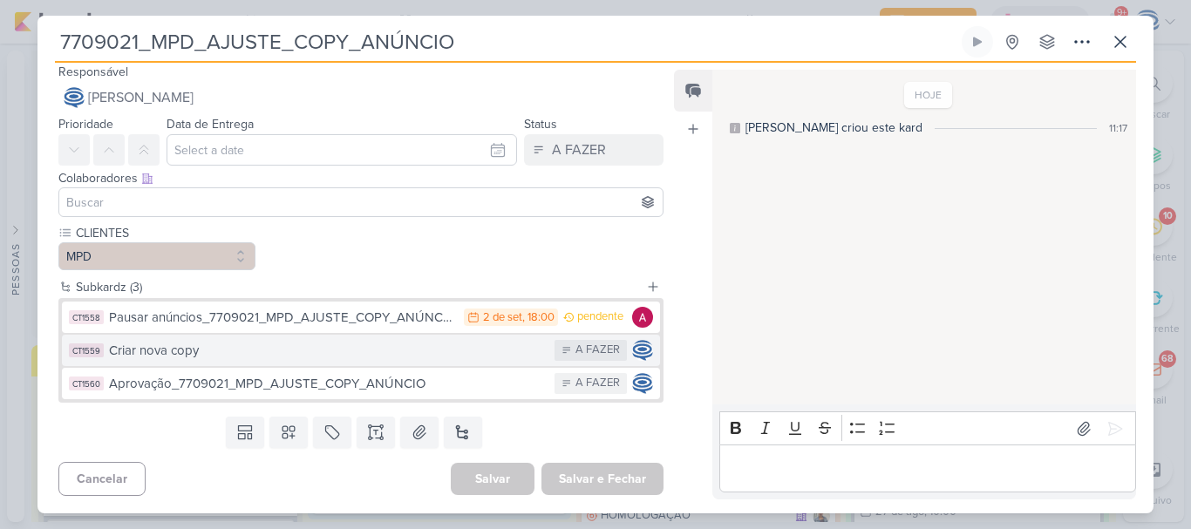
click at [249, 358] on div "Criar nova copy" at bounding box center [327, 351] width 437 height 20
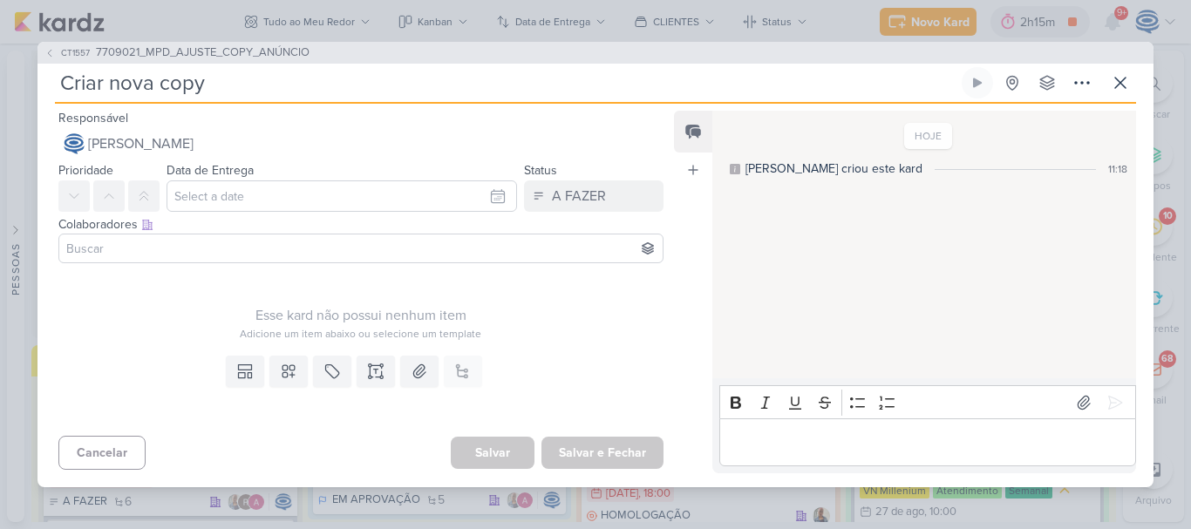
click at [254, 83] on input "Criar nova copy" at bounding box center [506, 82] width 903 height 31
paste input "7 7709021_MPD_AJUSTE_COPY_ANÚNCIO"
type input "Criar nova copy_7 7709021_MPD_AJUSTE_COPY_ANÚNCIO"
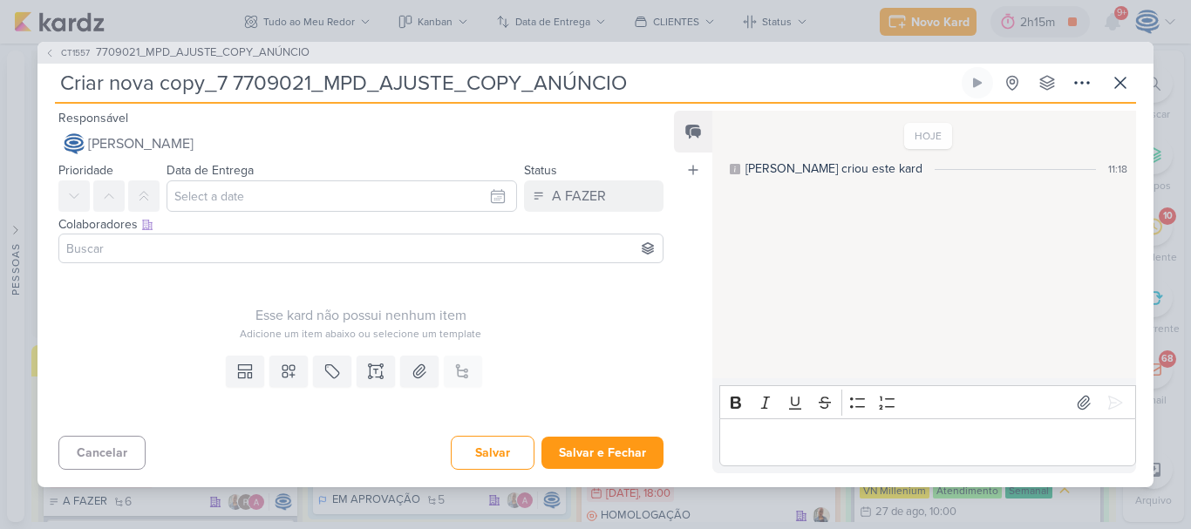
click at [234, 80] on input "Criar nova copy_7 7709021_MPD_AJUSTE_COPY_ANÚNCIO" at bounding box center [506, 82] width 903 height 31
type input "Criar nova copy_7709021_MPD_AJUSTE_COPY_ANÚNCIO"
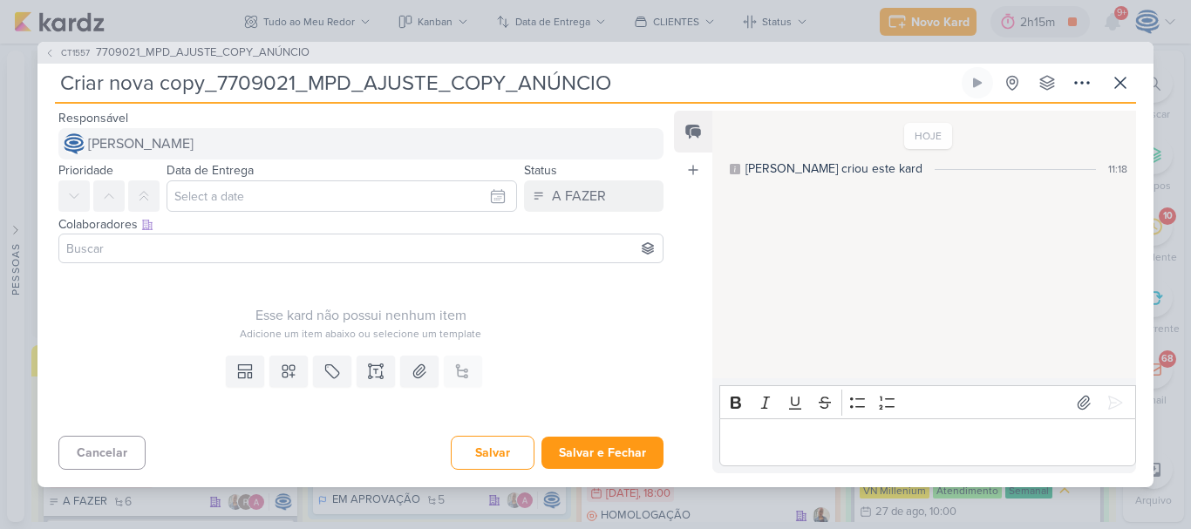
type input "Criar nova copy_7709021_MPD_AJUSTE_COPY_ANÚNCIO"
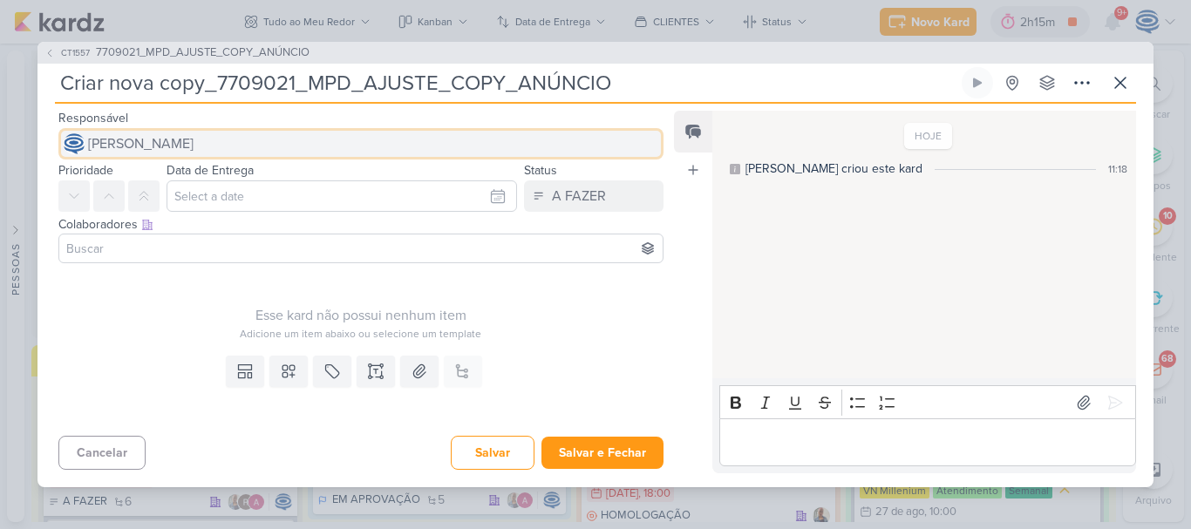
click at [238, 129] on button "[PERSON_NAME]" at bounding box center [360, 143] width 605 height 31
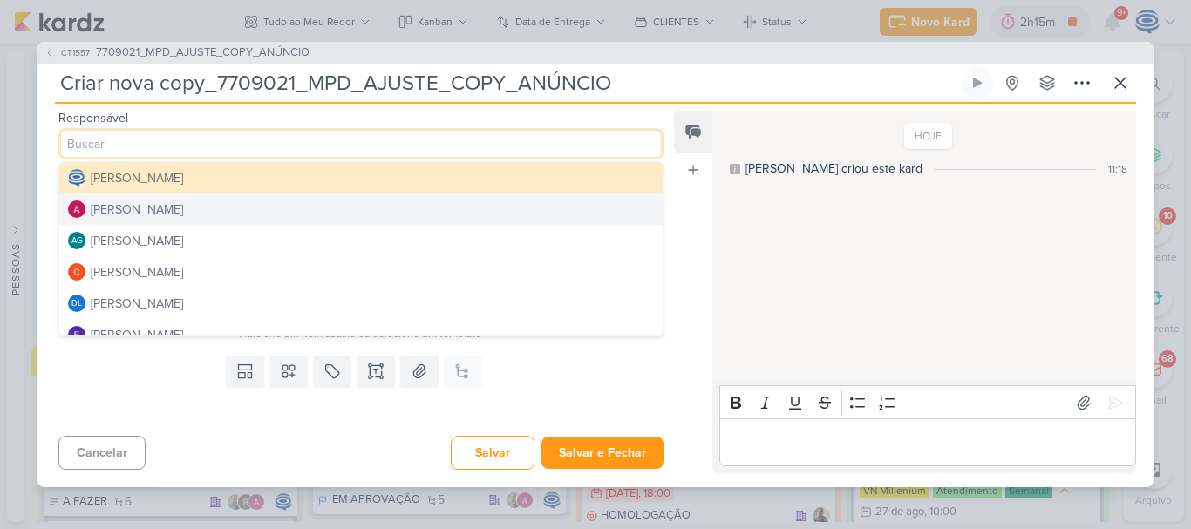
click at [203, 210] on button "[PERSON_NAME]" at bounding box center [360, 209] width 603 height 31
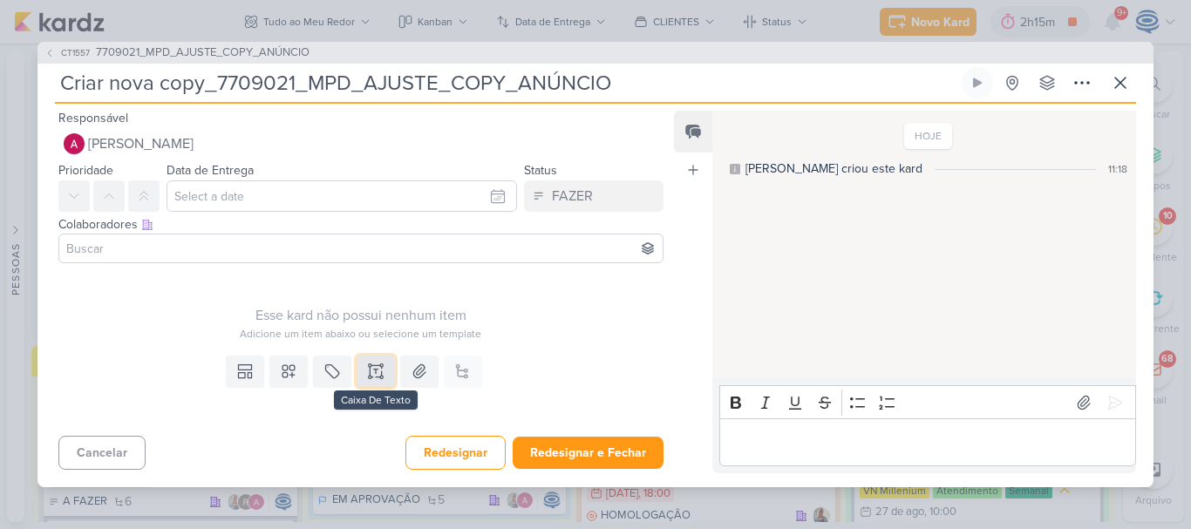
click at [379, 380] on icon at bounding box center [375, 371] width 17 height 17
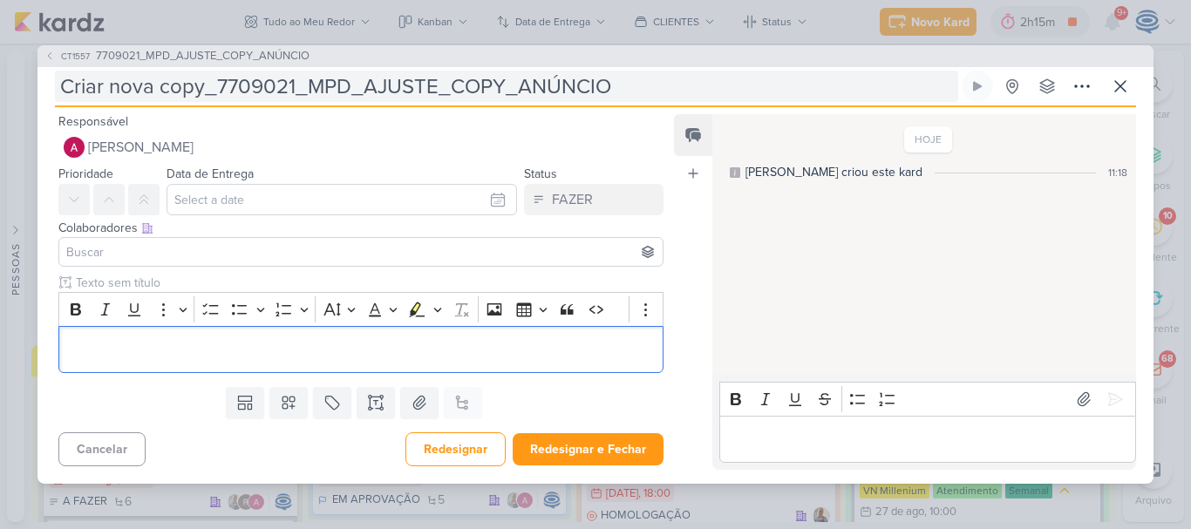
click at [202, 86] on input "Criar nova copy_7709021_MPD_AJUSTE_COPY_ANÚNCIO" at bounding box center [506, 86] width 903 height 31
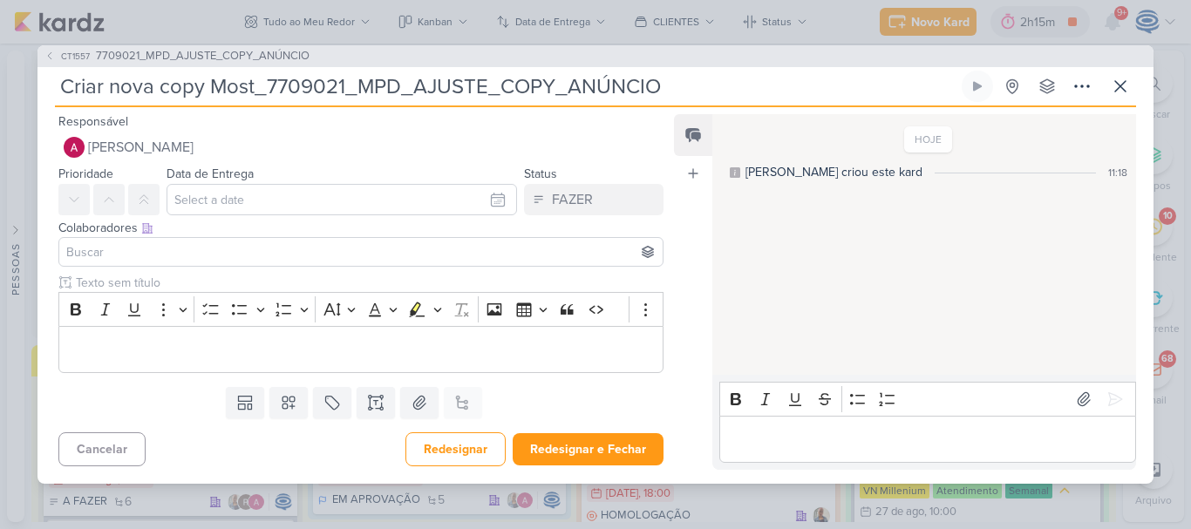
type input "Criar nova copy Most _7709021_MPD_AJUSTE_COPY_ANÚNCIO"
type input "Criar nova copy Most Sma_7709021_MPD_AJUSTE_COPY_ANÚNCIO"
type input "Criar nova copy Most Smat_7709021_MPD_AJUSTE_COPY_ANÚNCIO"
type input "Criar nova copy Most Sm_7709021_MPD_AJUSTE_COPY_ANÚNCIO"
type input "Criar nova copy Most Smart_7709021_MPD_AJUSTE_COPY_ANÚNCIO"
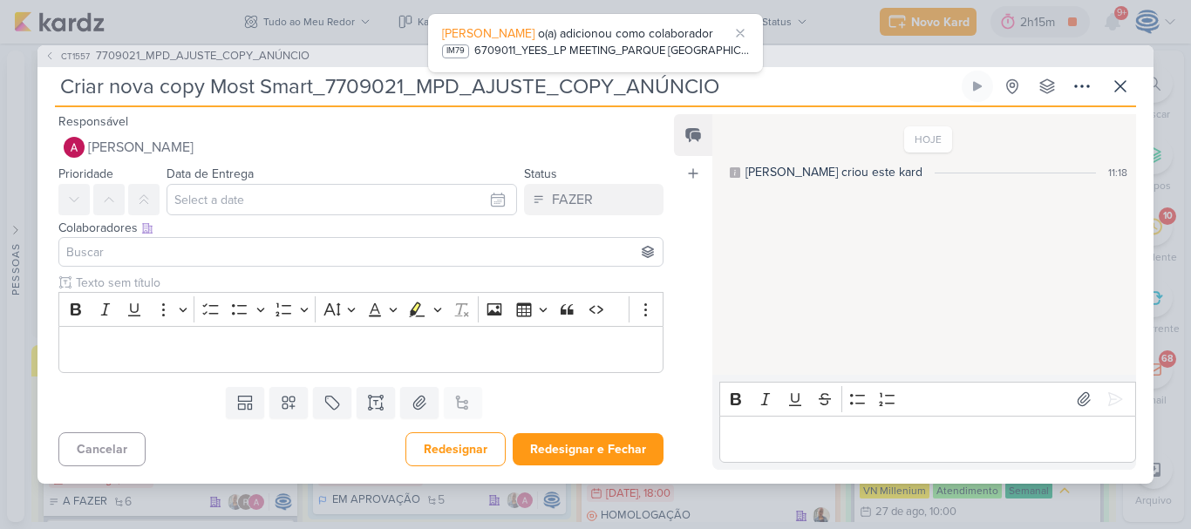
type input "Criar nova copy Most Smart_7709021_MPD_AJUSTE_COPY_ANÚNCIO"
click at [233, 196] on input "text" at bounding box center [341, 199] width 350 height 31
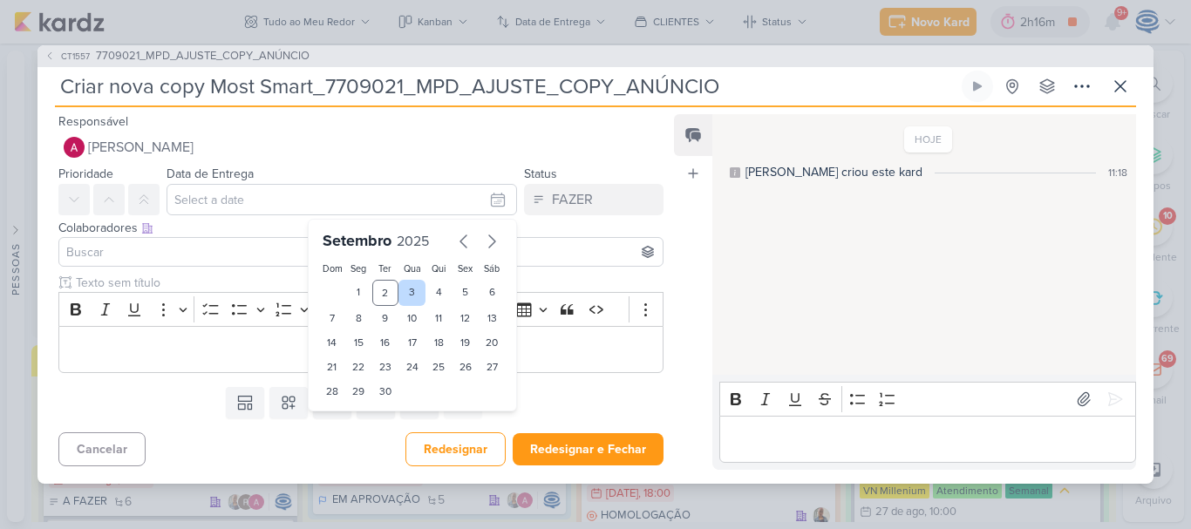
click at [408, 293] on div "3" at bounding box center [411, 293] width 27 height 26
click at [425, 289] on div "4" at bounding box center [438, 293] width 27 height 26
type input "4 de setembro de 2025 às 23:59"
click at [353, 415] on select "00 01 02 03 04 05 06 07 08 09 10 11 12 13 14 15 16 17 18 19 20 21 22 23" at bounding box center [359, 421] width 24 height 21
select select "18"
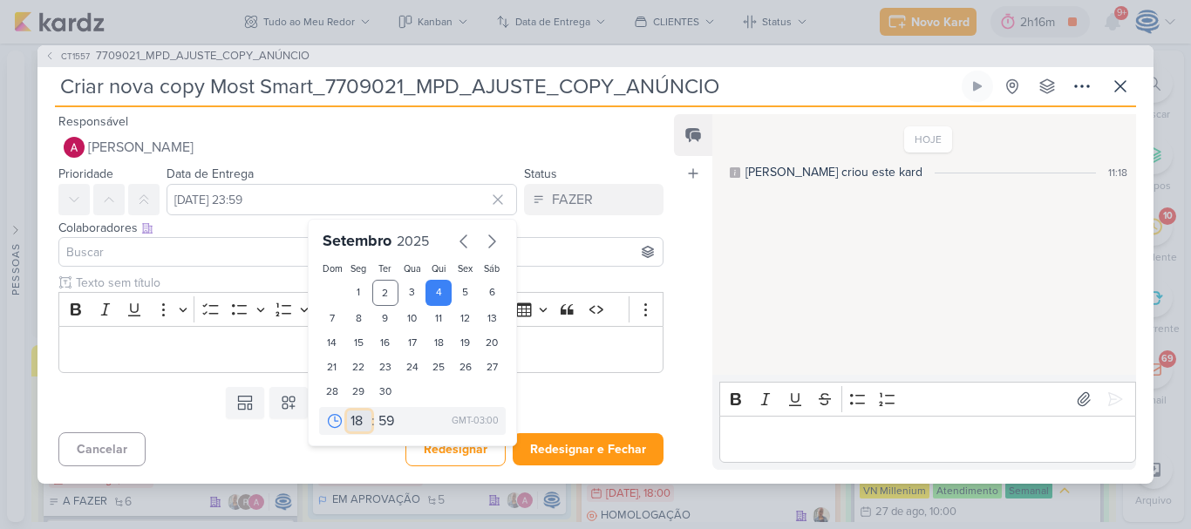
click at [347, 411] on select "00 01 02 03 04 05 06 07 08 09 10 11 12 13 14 15 16 17 18 19 20 21 22 23" at bounding box center [359, 421] width 24 height 21
type input "4 de setembro de 2025 às 18:59"
click at [382, 421] on select "00 05 10 15 20 25 30 35 40 45 50 55 59" at bounding box center [387, 421] width 24 height 21
select select "0"
click at [375, 411] on select "00 05 10 15 20 25 30 35 40 45 50 55 59" at bounding box center [387, 421] width 24 height 21
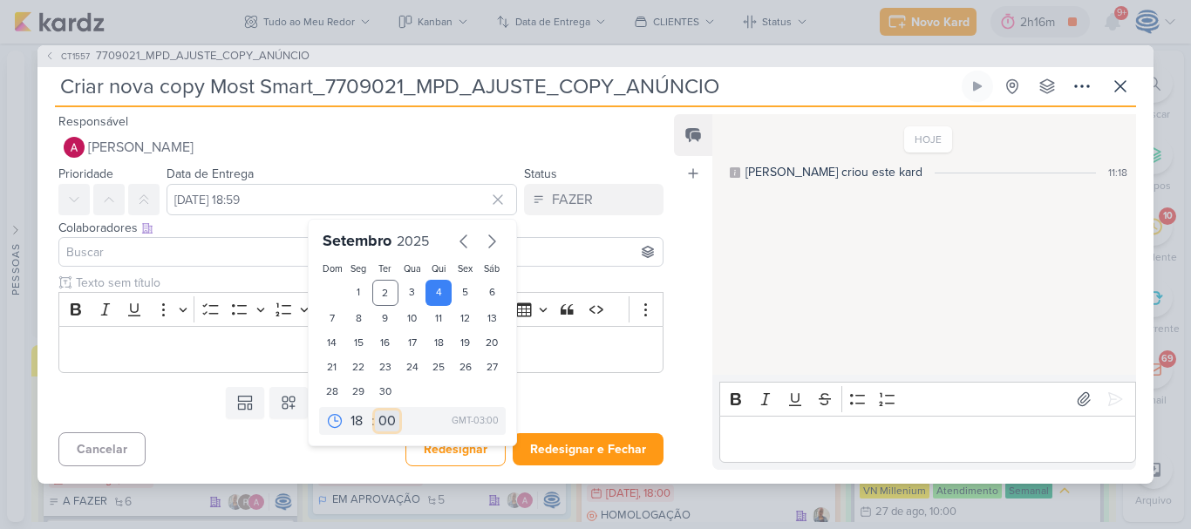
type input "4 de setembro de 2025 às 18:00"
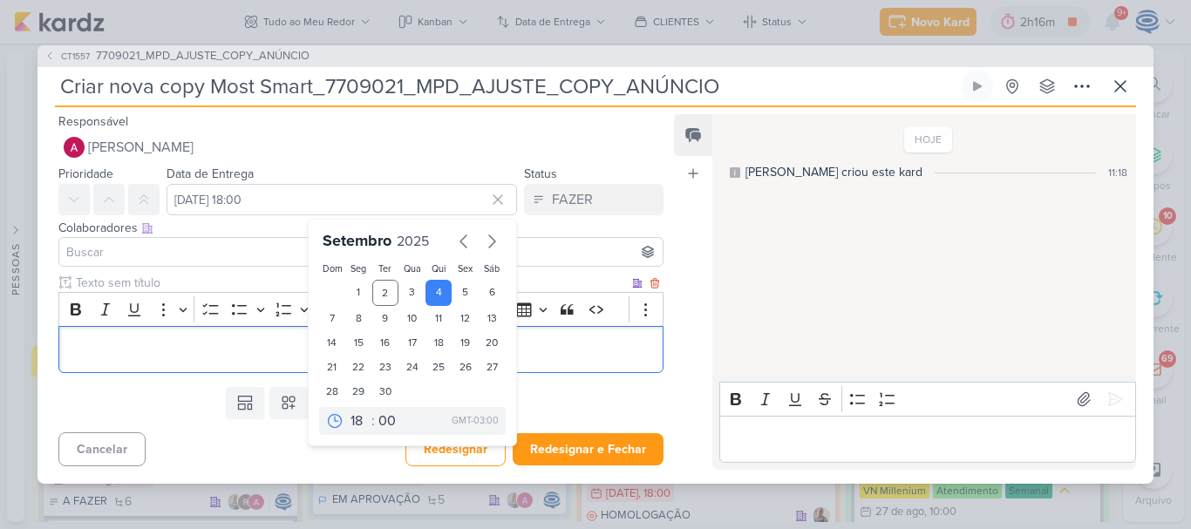
click at [194, 356] on p "Editor editing area: main" at bounding box center [361, 349] width 586 height 21
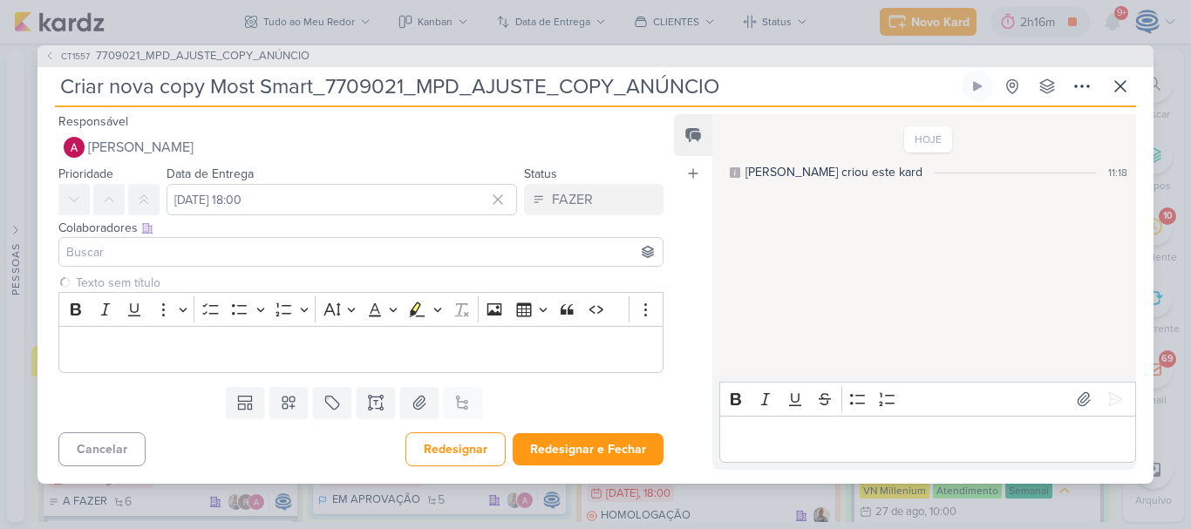
click at [241, 256] on input at bounding box center [361, 251] width 596 height 21
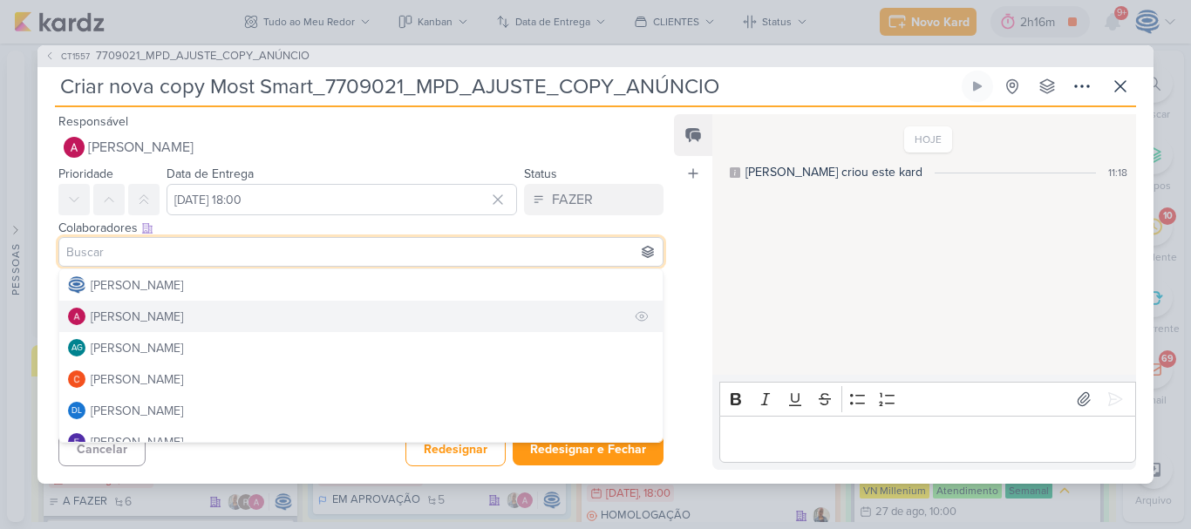
click at [231, 322] on button "[PERSON_NAME]" at bounding box center [360, 316] width 603 height 31
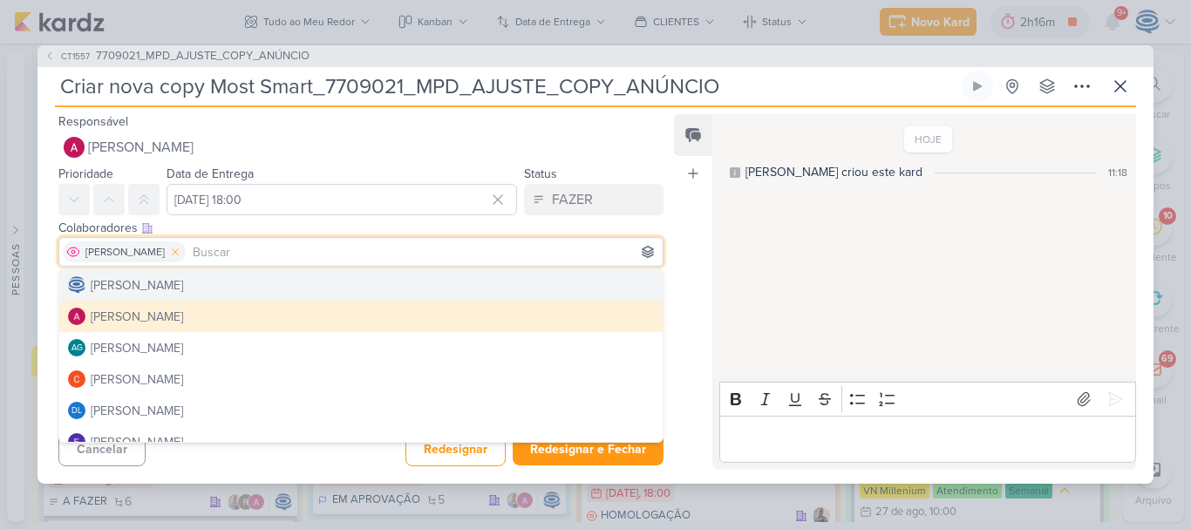
click at [180, 246] on icon at bounding box center [175, 252] width 12 height 12
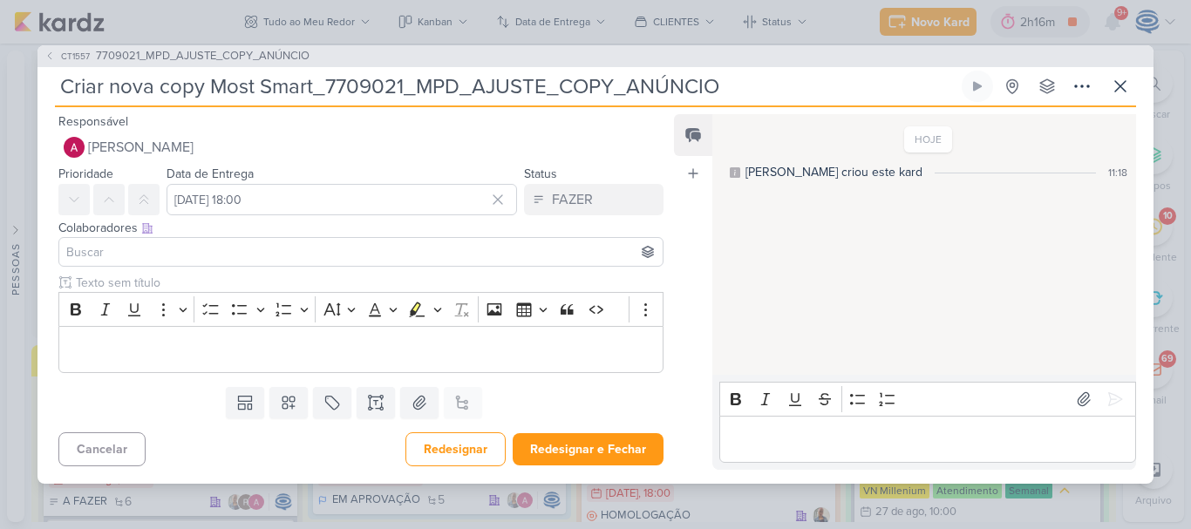
click at [164, 254] on input at bounding box center [361, 251] width 596 height 21
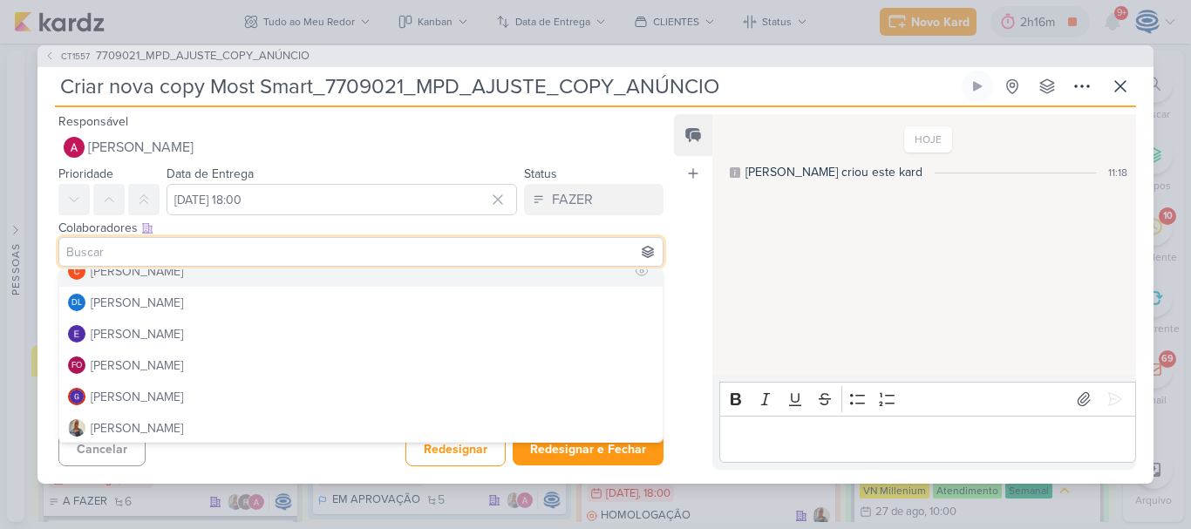
scroll to position [109, 0]
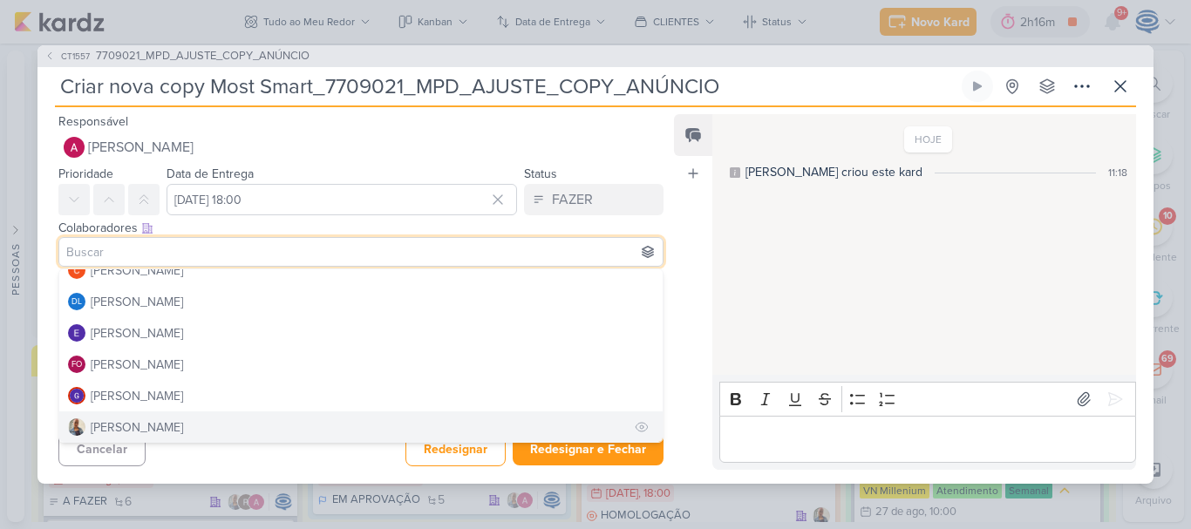
click at [158, 418] on button "[PERSON_NAME]" at bounding box center [360, 426] width 603 height 31
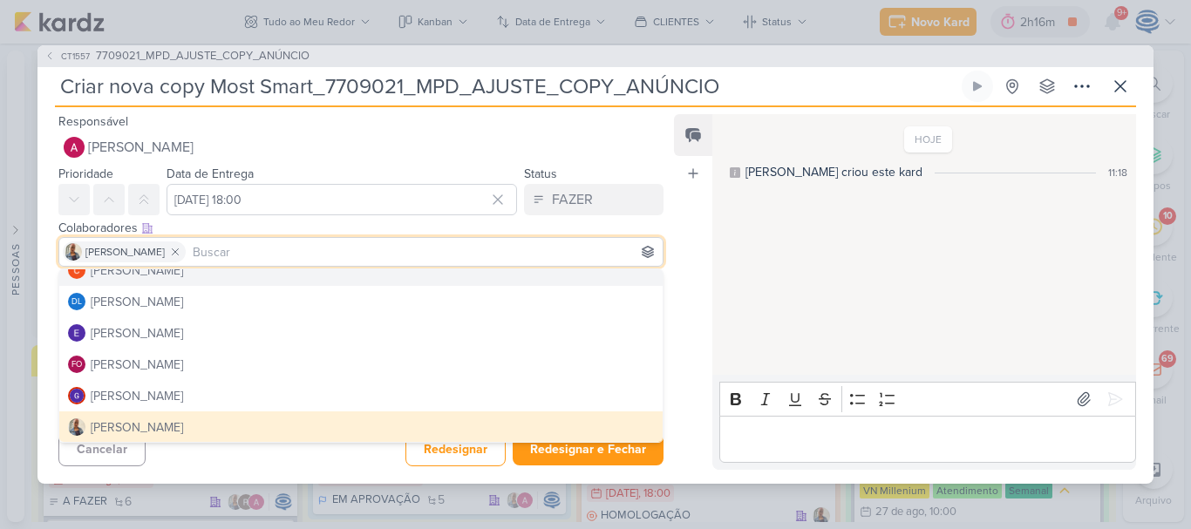
click at [202, 256] on input at bounding box center [424, 251] width 470 height 21
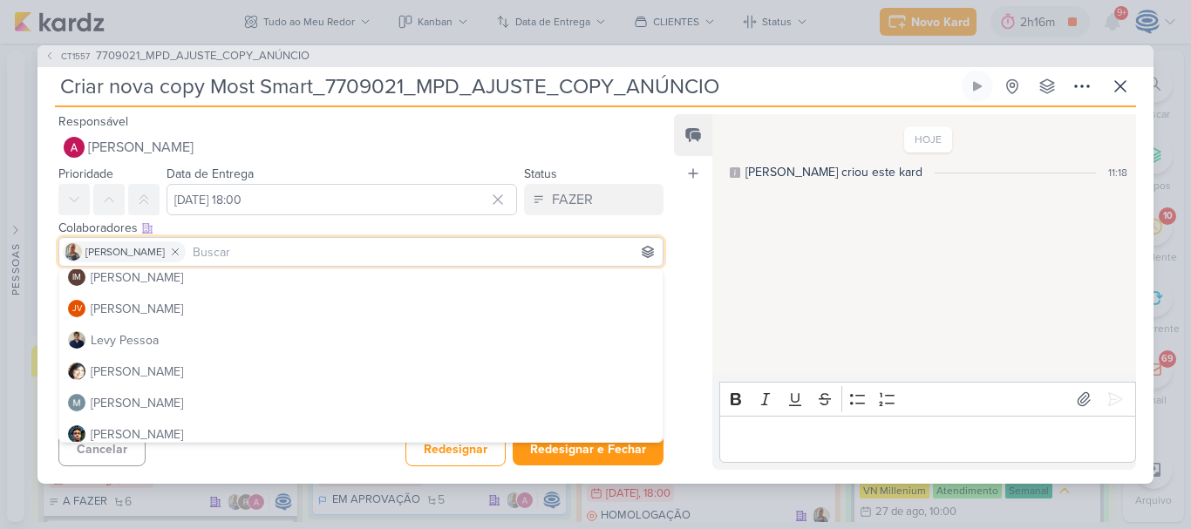
scroll to position [308, 0]
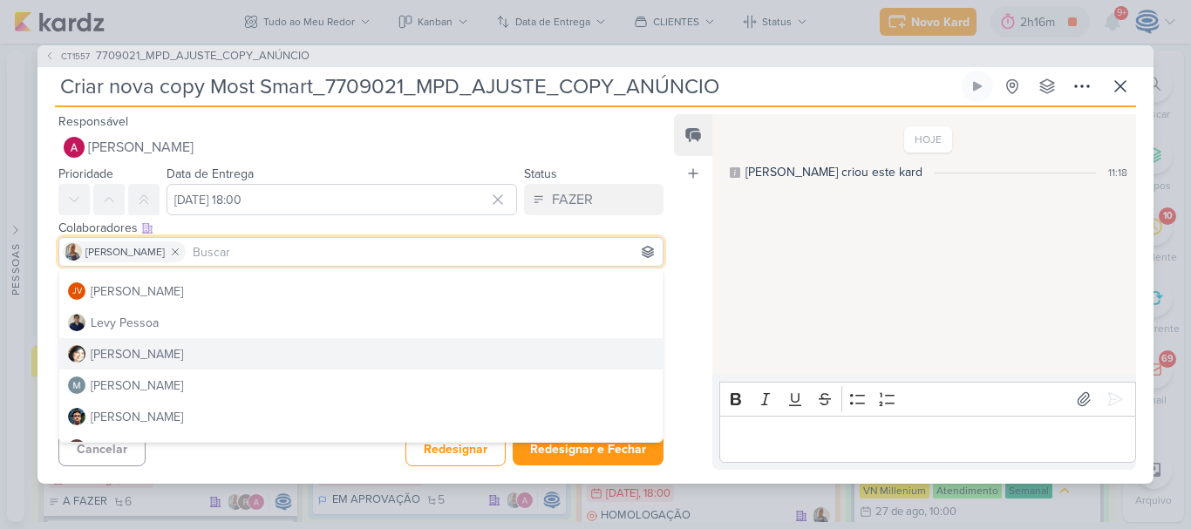
click at [53, 334] on div "Clique para deixar o item visível somente à membros da sua organização Rich Tex…" at bounding box center [353, 327] width 633 height 106
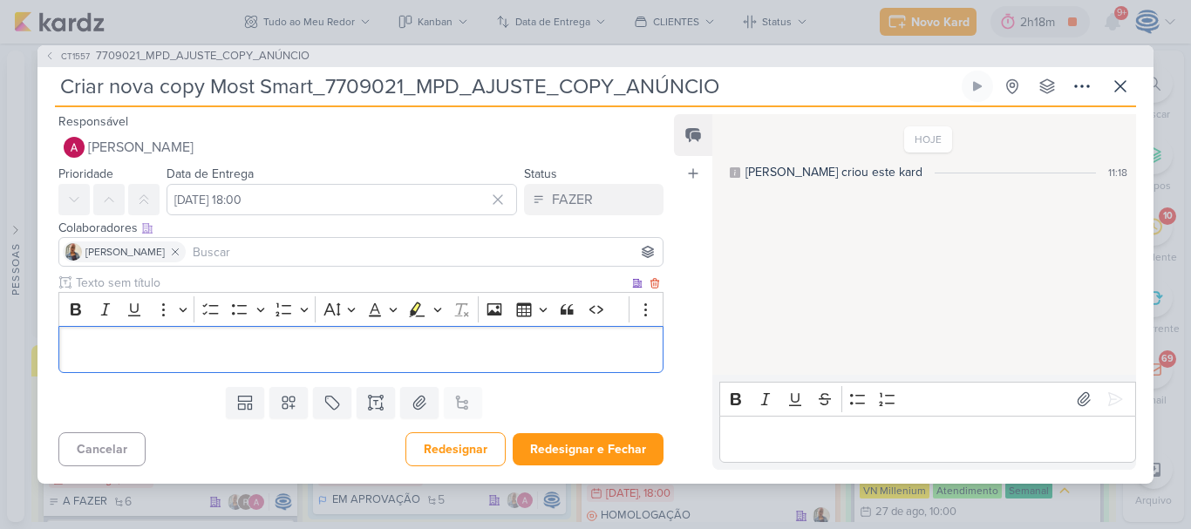
click at [90, 340] on p "Editor editing area: main" at bounding box center [361, 349] width 586 height 21
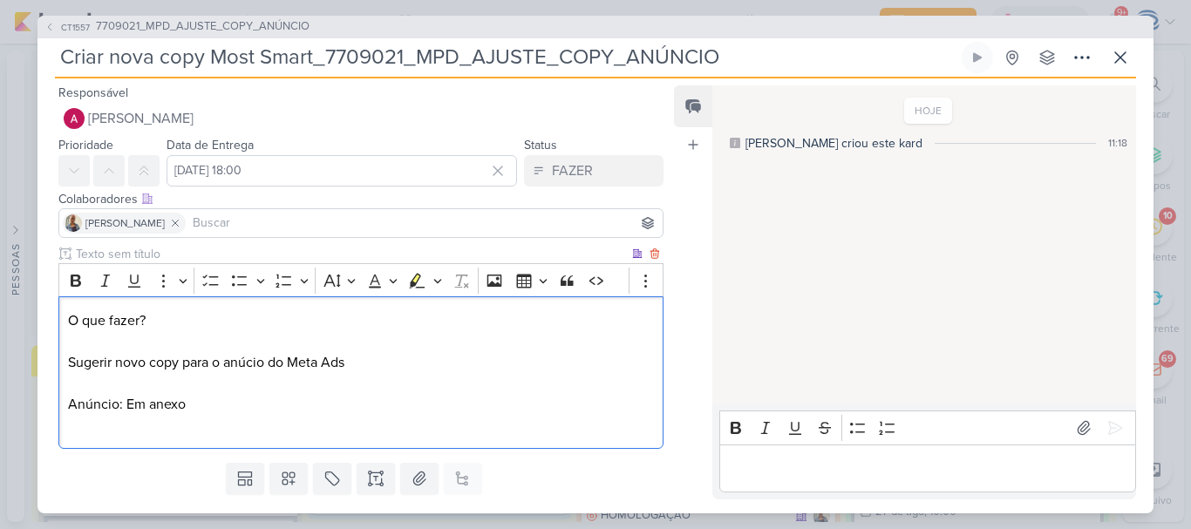
click at [132, 403] on p "O que fazer? Sugerir novo copy para o anúcio do Meta Ads Anúncio: Em anexo" at bounding box center [361, 373] width 586 height 126
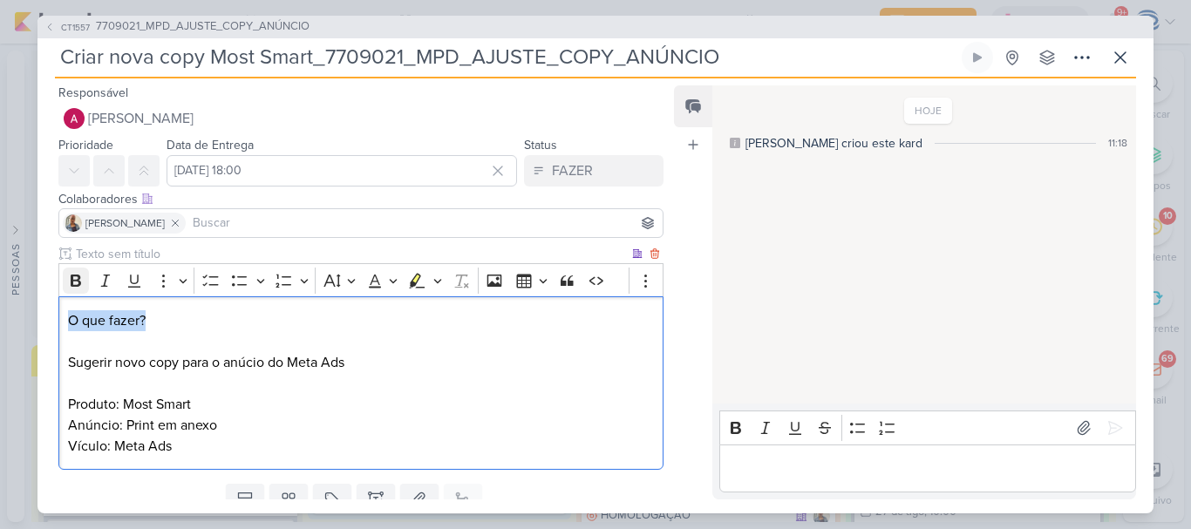
drag, startPoint x: 146, startPoint y: 323, endPoint x: 78, endPoint y: 285, distance: 78.1
click at [78, 285] on div "Rich Text Editor Bold Italic Underline More To-do List Bulleted List Bulleted L…" at bounding box center [360, 366] width 605 height 207
click at [78, 282] on icon "Editor toolbar" at bounding box center [76, 281] width 10 height 12
click at [77, 316] on p "O que fazer? Sugerir novo copy para o anúcio do Meta Ads Produto: Most Smart An…" at bounding box center [361, 383] width 586 height 146
drag, startPoint x: 77, startPoint y: 316, endPoint x: 63, endPoint y: 320, distance: 14.6
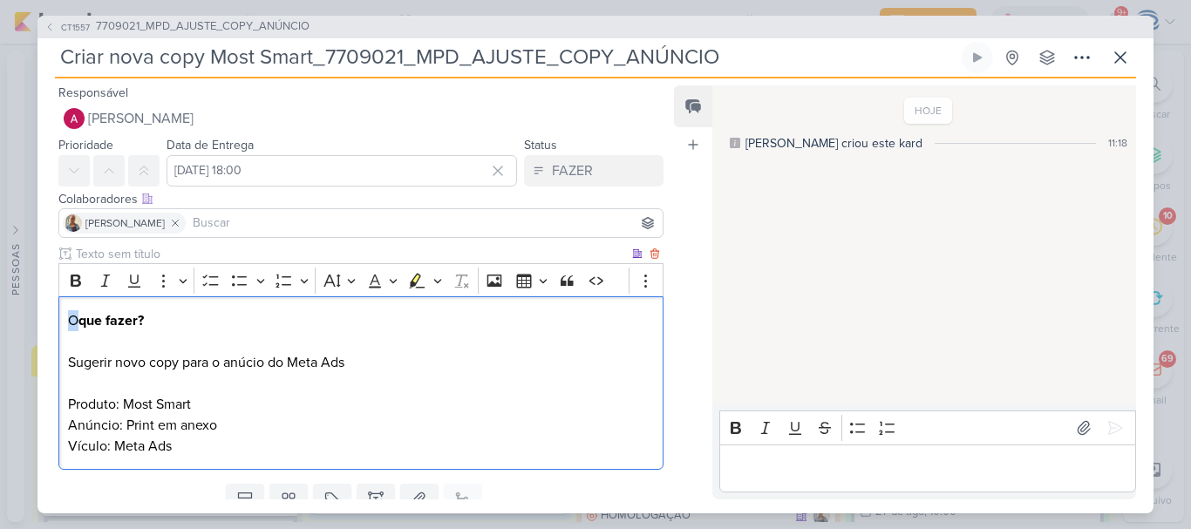
click at [63, 320] on div "O que fazer? Sugerir novo copy para o anúcio do Meta Ads Produto: Most Smart An…" at bounding box center [360, 382] width 605 height 173
click at [68, 277] on icon "Editor toolbar" at bounding box center [75, 280] width 17 height 17
click at [413, 367] on p "O que fazer? Sugerir novo copy para o anúcio do Meta Ads Produto: Most Smart An…" at bounding box center [361, 383] width 586 height 146
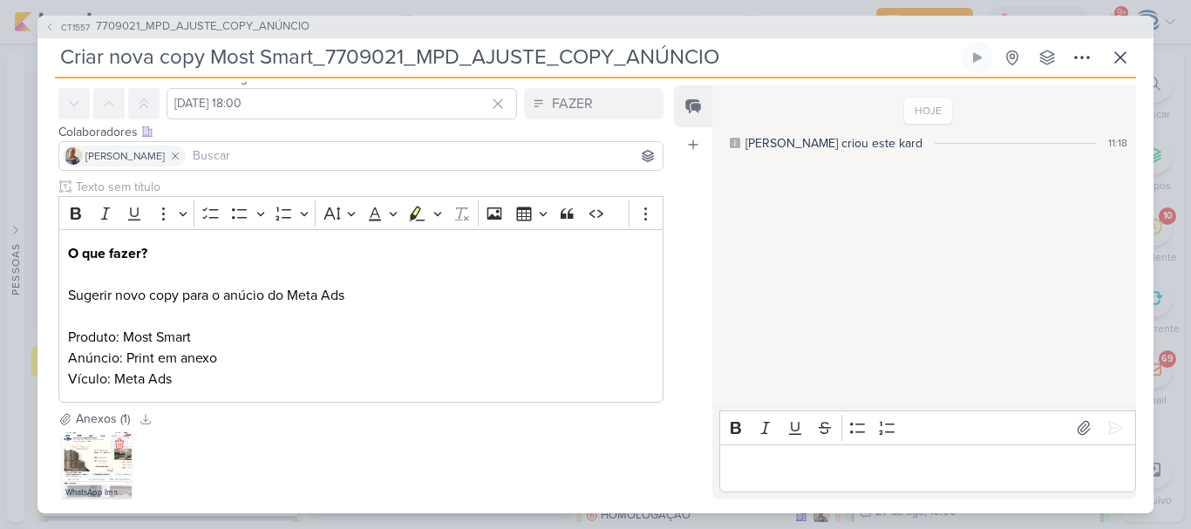
click at [79, 466] on img at bounding box center [97, 466] width 70 height 70
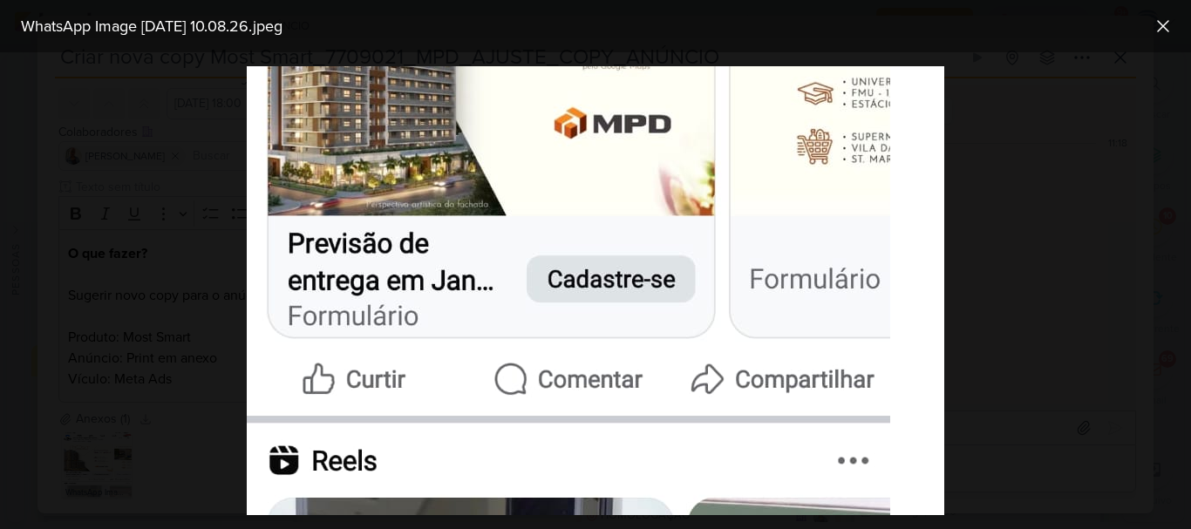
scroll to position [667, 0]
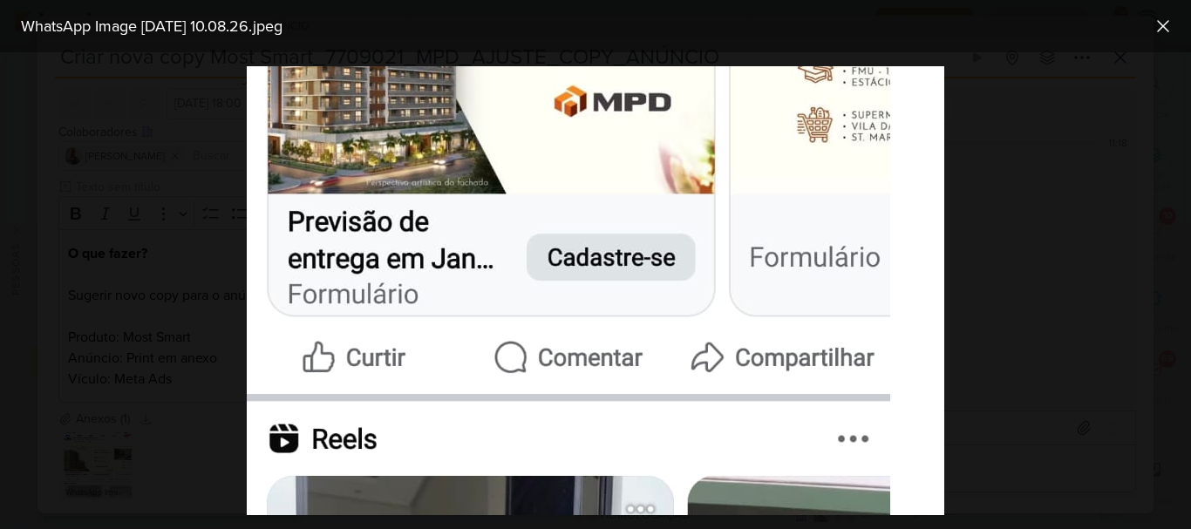
click at [1096, 250] on div at bounding box center [595, 290] width 1191 height 477
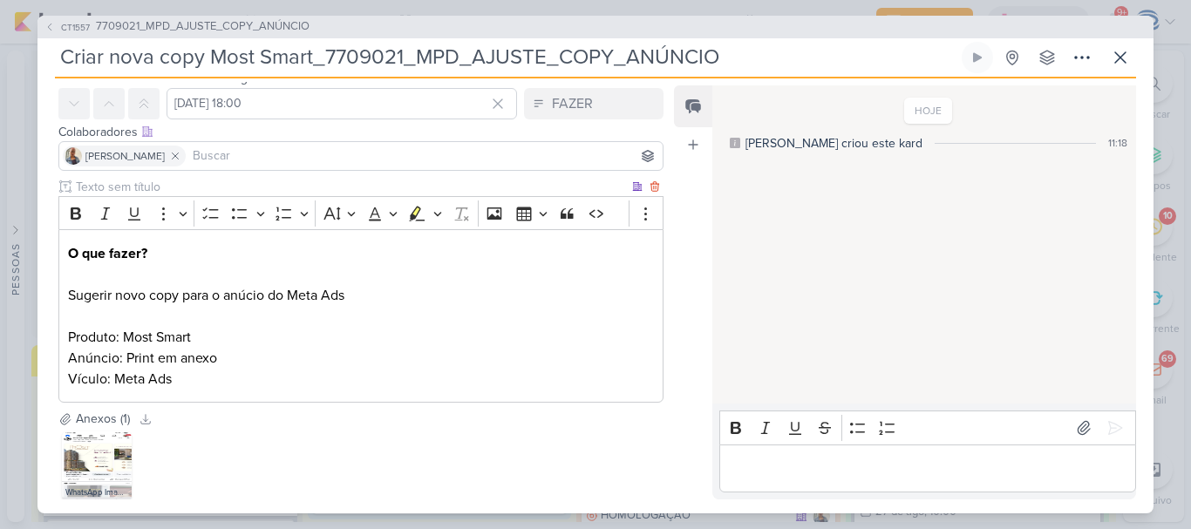
click at [356, 299] on p "O que fazer? Sugerir novo copy para o anúcio do Meta Ads Produto: Most Smart An…" at bounding box center [361, 316] width 586 height 146
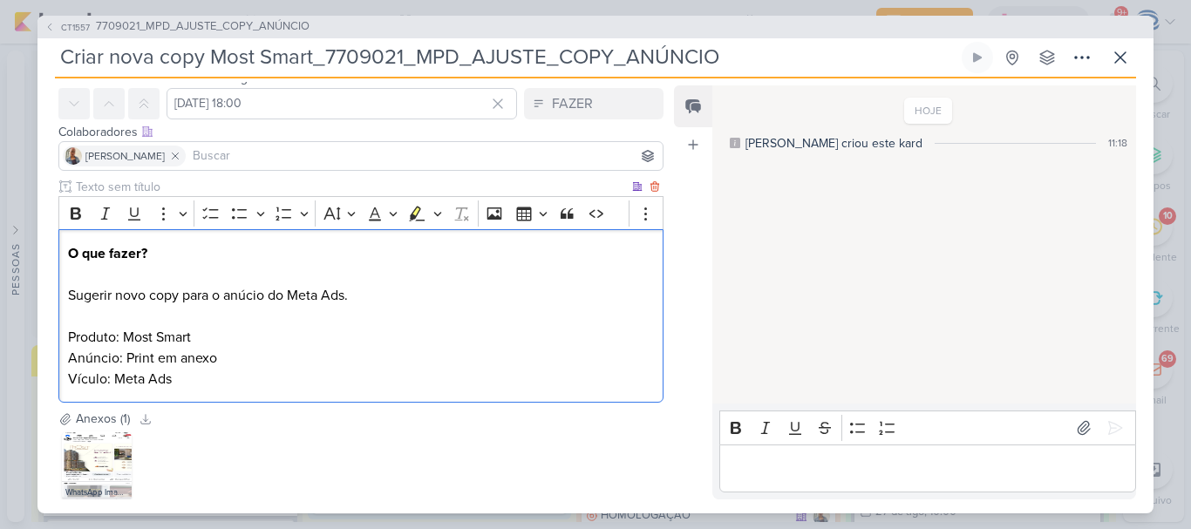
click at [356, 299] on p "O que fazer? Sugerir novo copy para o anúcio do Meta Ads. Produto: Most Smart A…" at bounding box center [361, 316] width 586 height 146
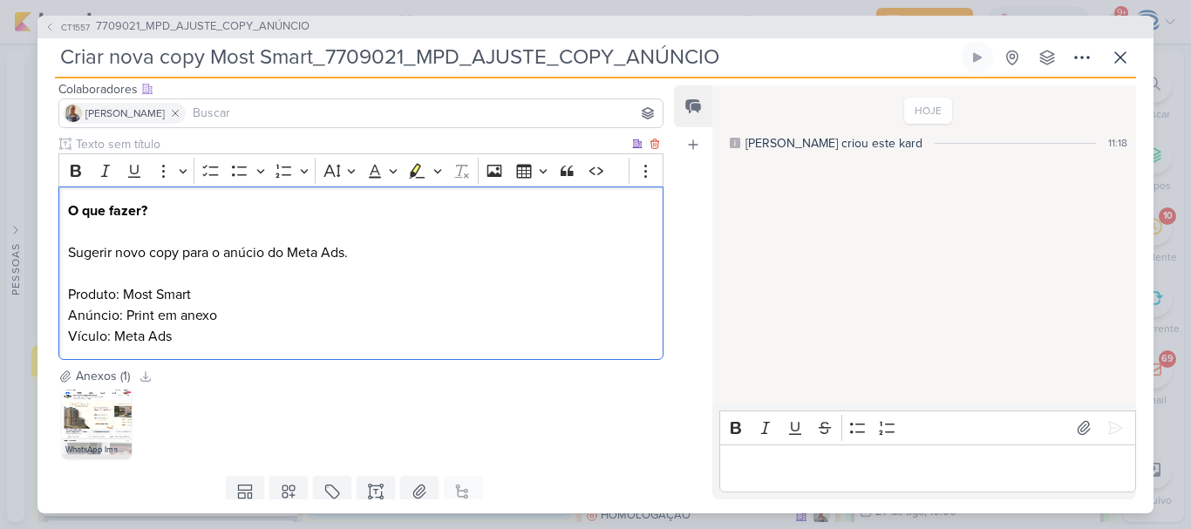
scroll to position [112, 0]
click at [247, 335] on p "O que fazer? Sugerir novo copy para o anúcio do Meta Ads. Produto: Most Smart A…" at bounding box center [361, 271] width 586 height 146
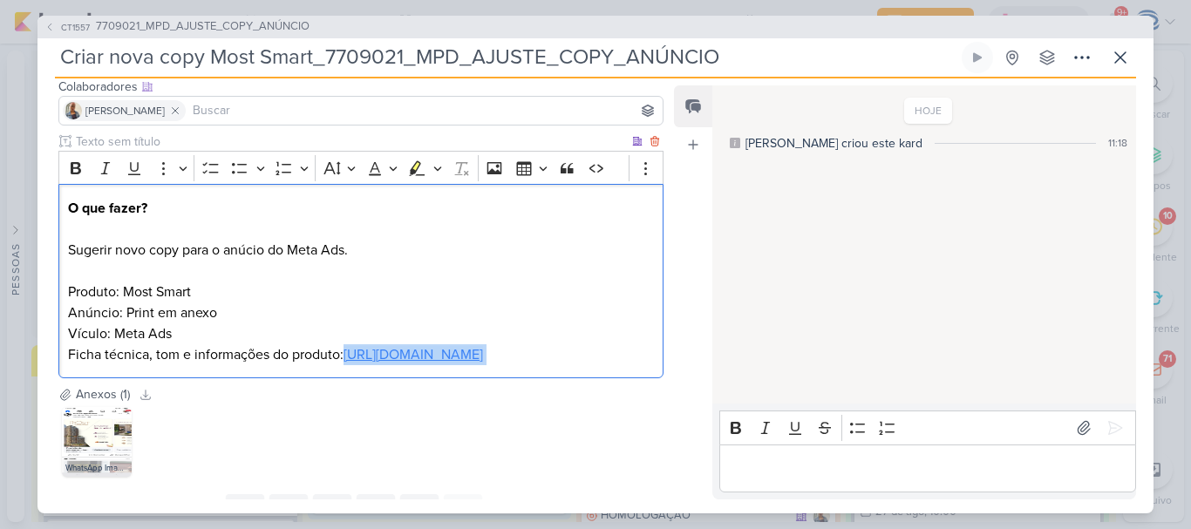
drag, startPoint x: 240, startPoint y: 393, endPoint x: 68, endPoint y: 373, distance: 172.9
click at [68, 365] on p "O que fazer? Sugerir novo copy para o anúcio do Meta Ads. Produto: Most Smart A…" at bounding box center [361, 281] width 586 height 167
drag, startPoint x: 158, startPoint y: 356, endPoint x: 42, endPoint y: 363, distance: 116.2
click at [42, 363] on div "Clique para deixar o item visível somente à membros da sua organização Rich Tex…" at bounding box center [353, 258] width 633 height 253
click at [244, 365] on p "O que fazer? Sugerir novo copy para o anúcio do Meta Ads. Produto: Most Smart A…" at bounding box center [361, 281] width 586 height 167
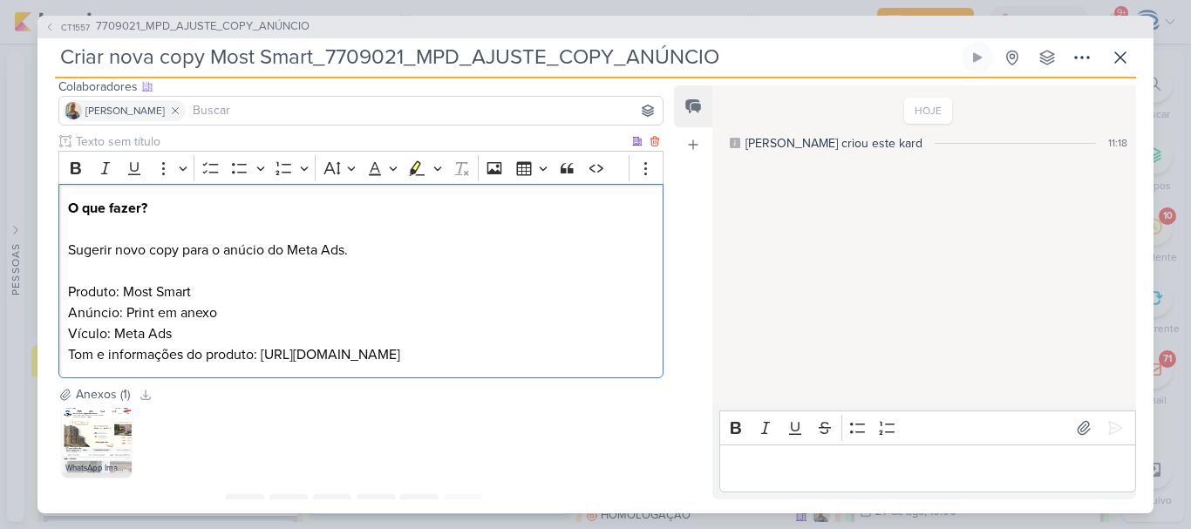
click at [68, 292] on p "O que fazer? Sugerir novo copy para o anúcio do Meta Ads. Produto: Most Smart A…" at bounding box center [361, 281] width 586 height 167
click at [234, 365] on p "O que fazer? Sugerir novo copy para o anúcio do Meta Ads. – Most Smart - Anúnci…" at bounding box center [361, 281] width 586 height 167
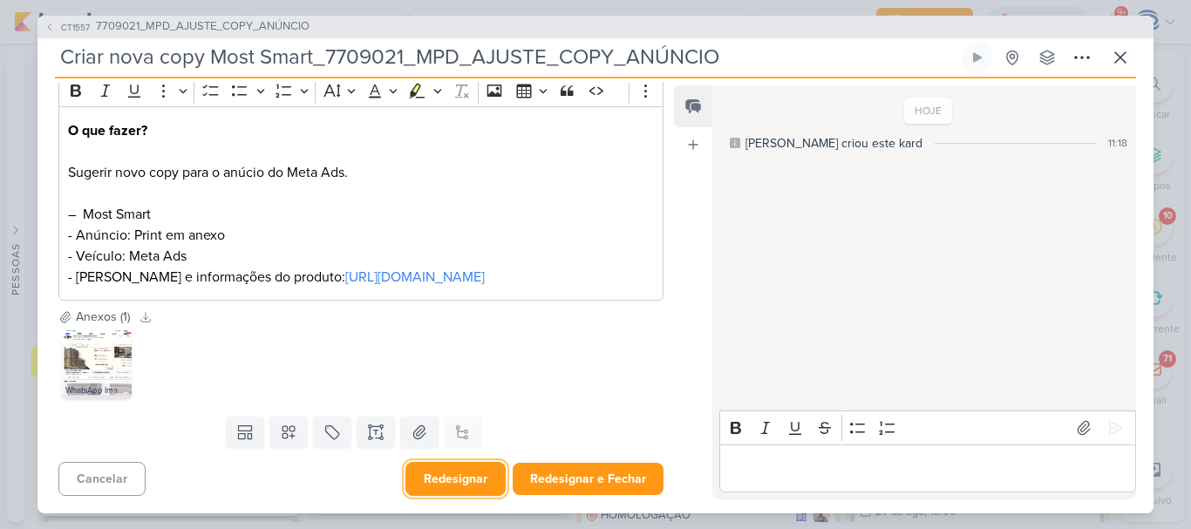
click at [469, 484] on button "Redesignar" at bounding box center [455, 479] width 100 height 34
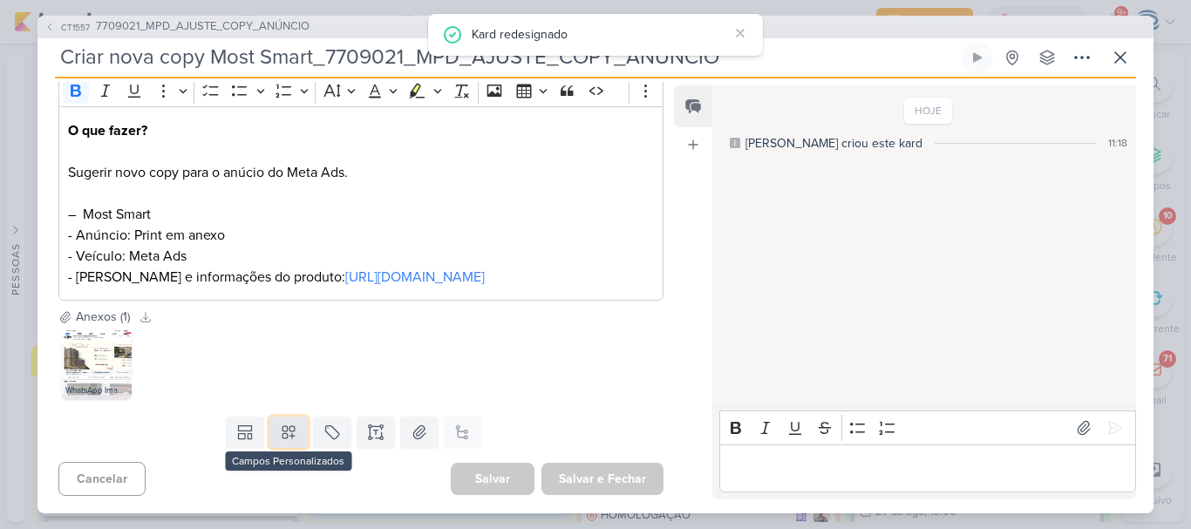
click at [287, 431] on icon at bounding box center [288, 432] width 12 height 12
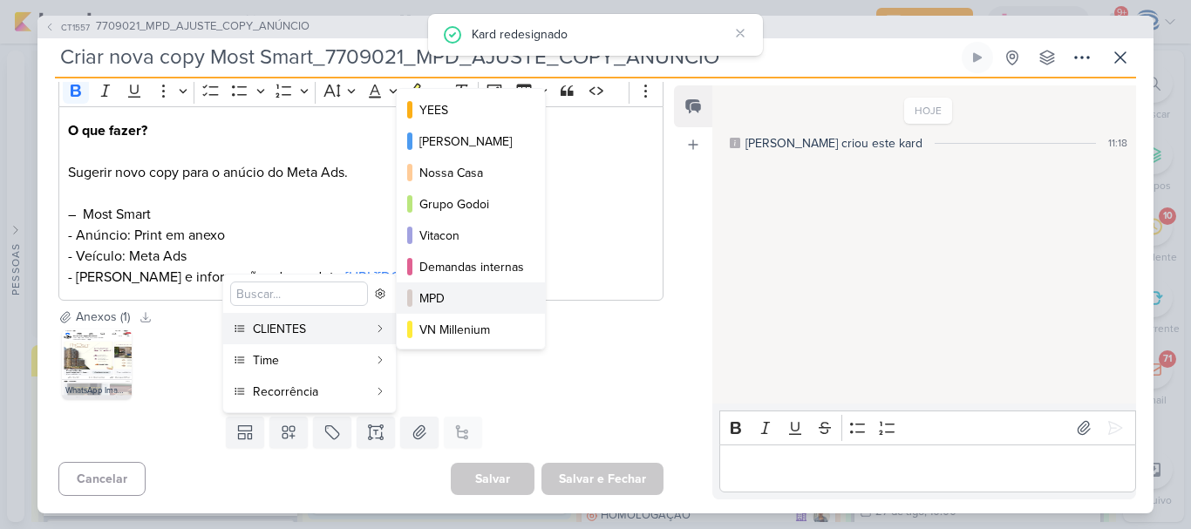
click at [430, 295] on div "MPD" at bounding box center [471, 298] width 105 height 18
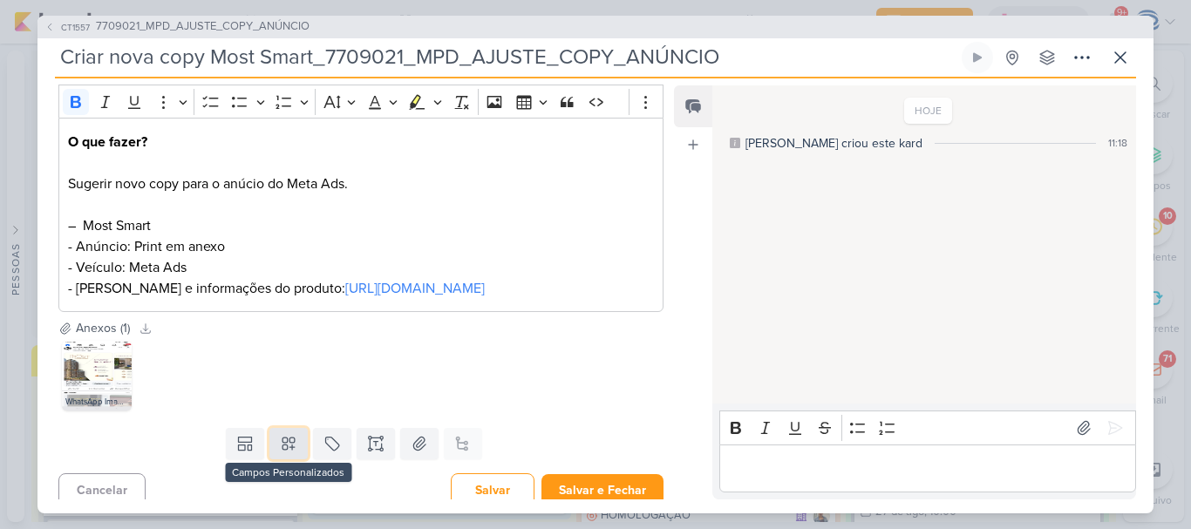
click at [284, 450] on icon at bounding box center [288, 444] width 12 height 12
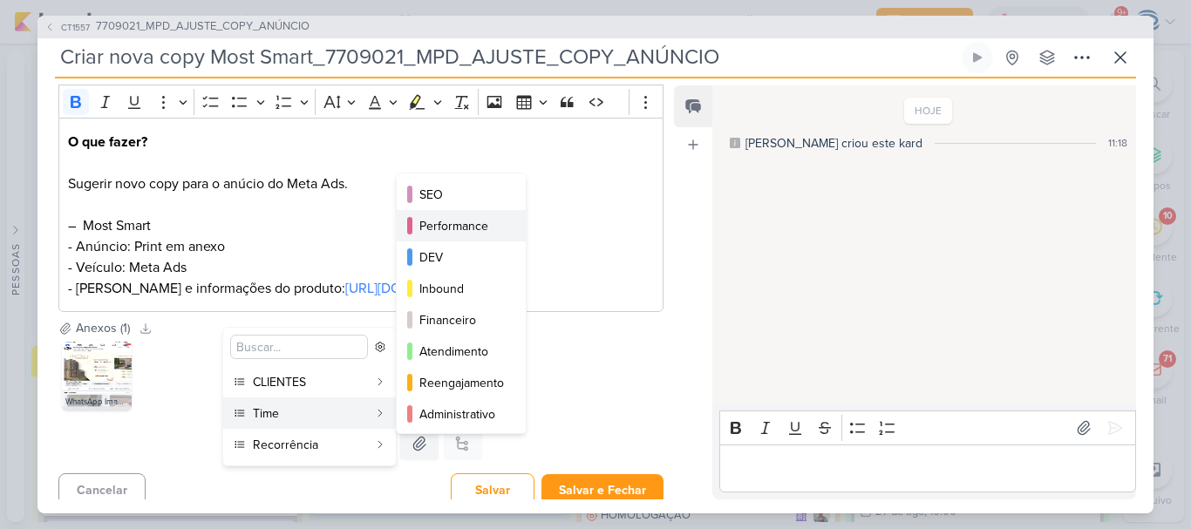
click at [484, 231] on div "Performance" at bounding box center [461, 226] width 85 height 18
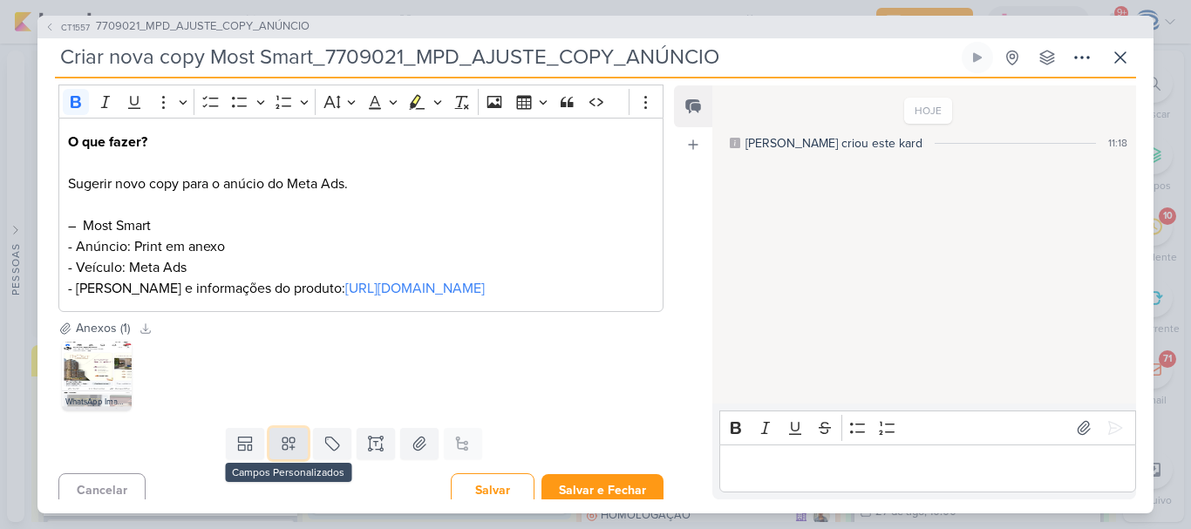
click at [280, 452] on icon at bounding box center [288, 443] width 17 height 17
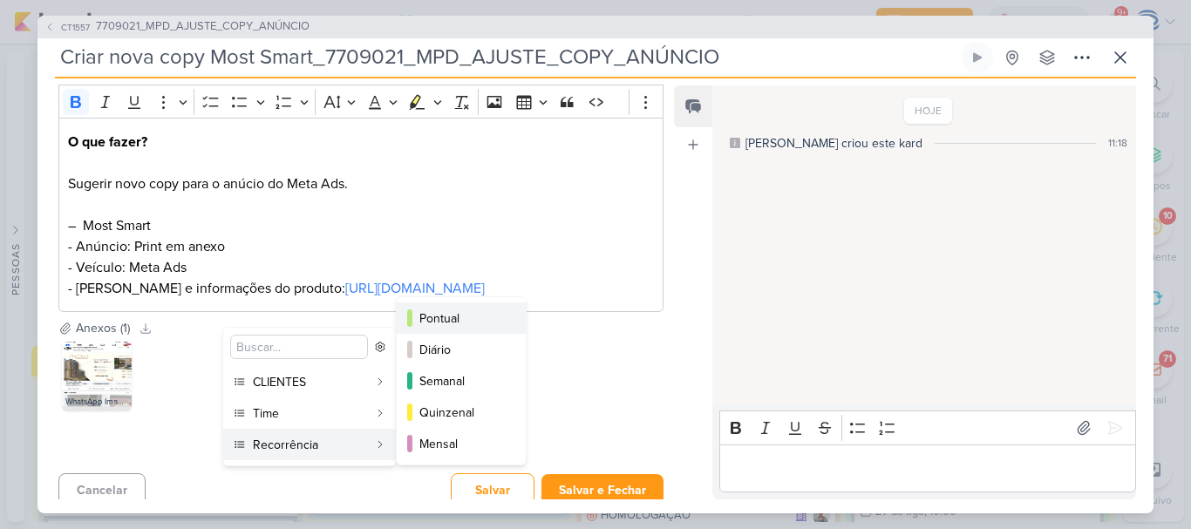
click at [477, 314] on div "Pontual" at bounding box center [461, 318] width 85 height 18
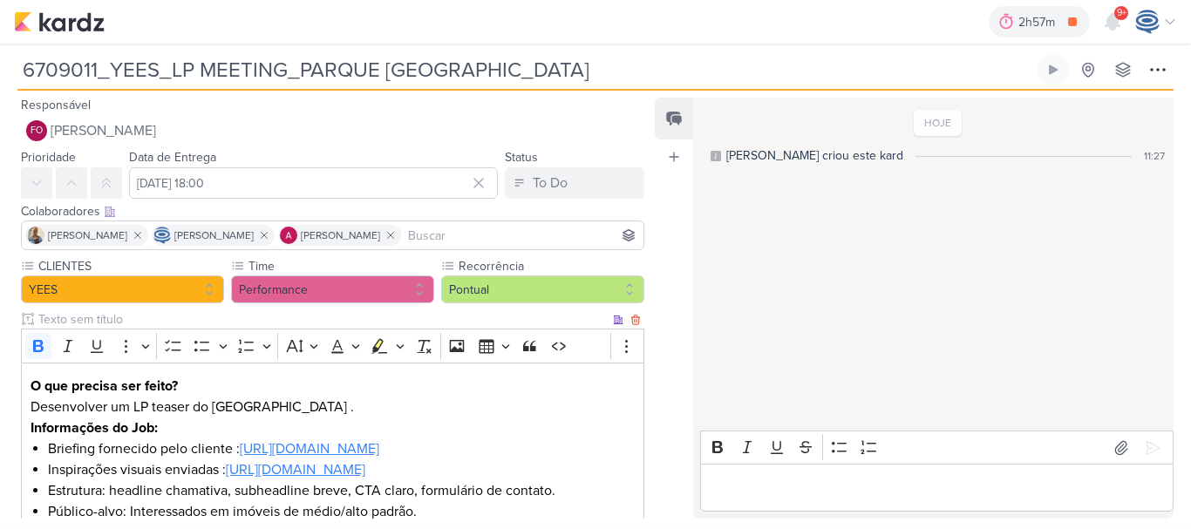
scroll to position [216, 0]
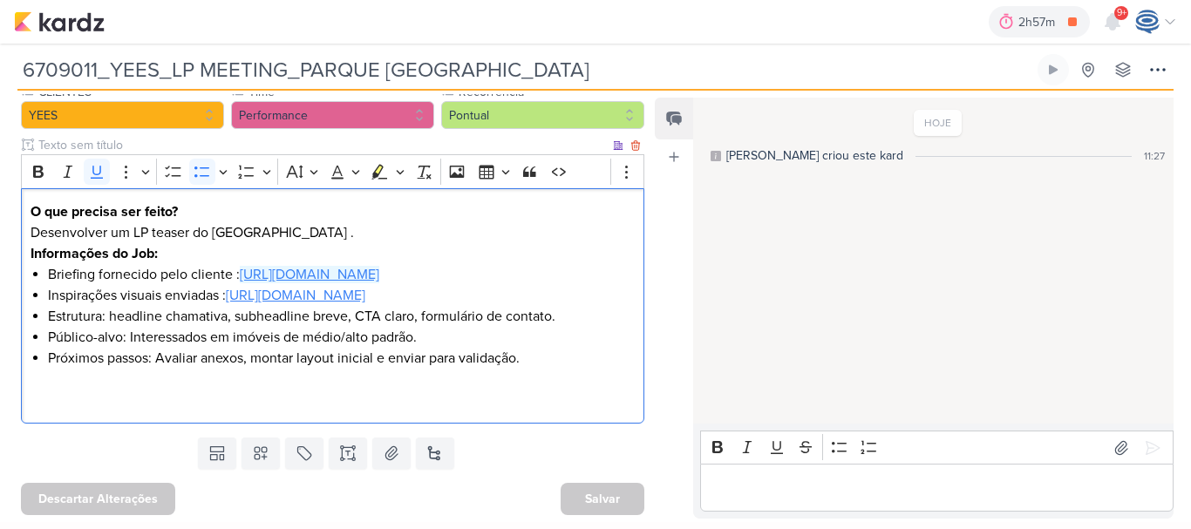
click at [245, 266] on u "https://drive.google.com/drive/folders/1aUBIPNEwLSfQRRbef0Bbdhi3s3VpafoS" at bounding box center [309, 274] width 139 height 17
click at [226, 296] on u "https://drive.google.com/drive/folders/1a8EQwWxyBoJsUQSzrsS2xCsxGzsbdOKy" at bounding box center [295, 295] width 139 height 17
click at [536, 314] on li "Estrutura: headline chamativa, subheadline breve, CTA claro, formulário de cont…" at bounding box center [341, 316] width 587 height 21
click at [542, 359] on li "Próximos passos: Avaliar anexos, montar layout inicial e enviar para validação." at bounding box center [341, 358] width 587 height 21
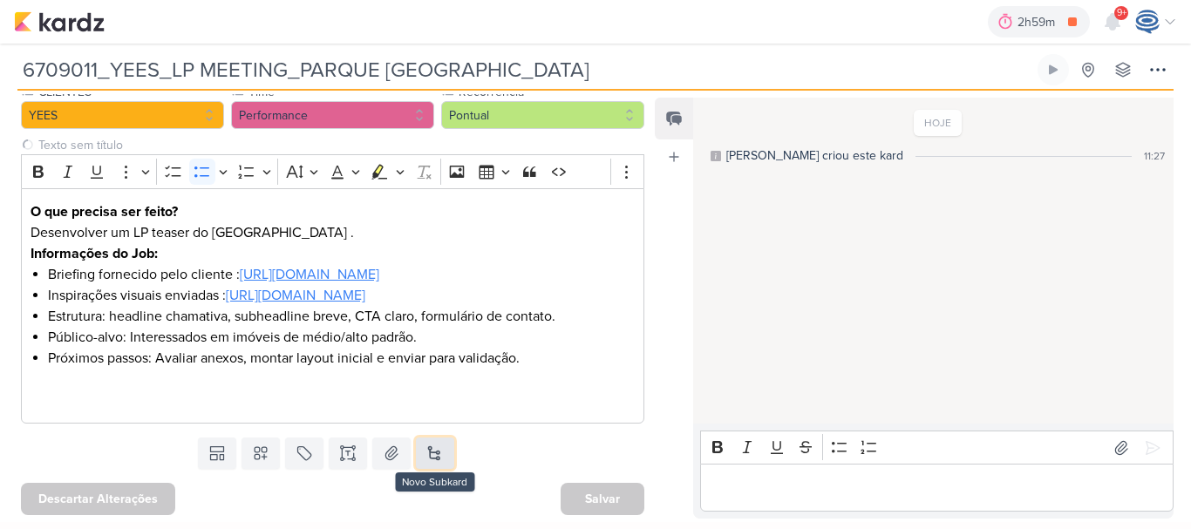
click at [437, 454] on button at bounding box center [435, 453] width 38 height 31
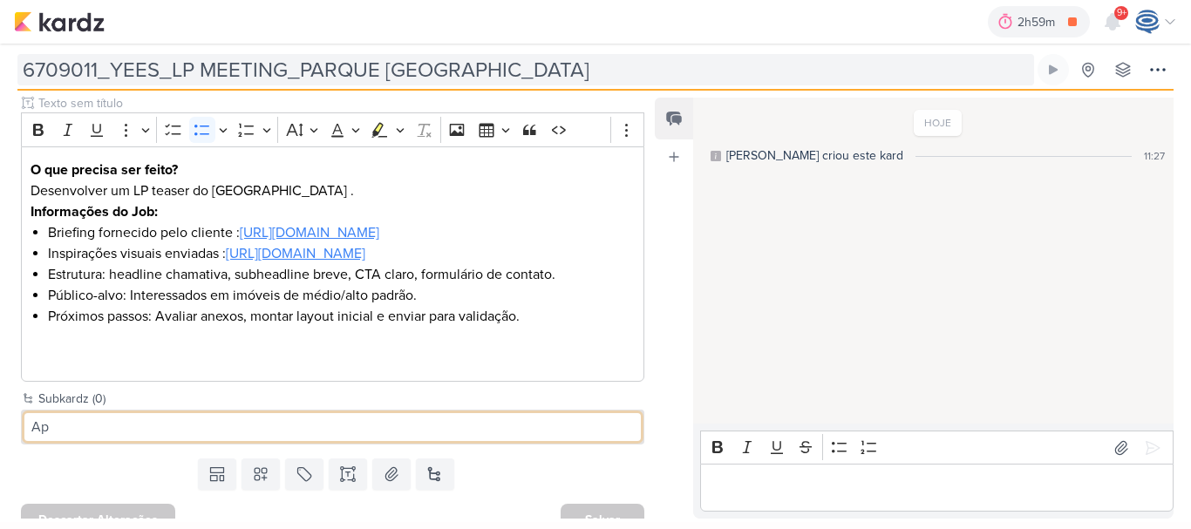
type input "A"
type input "C"
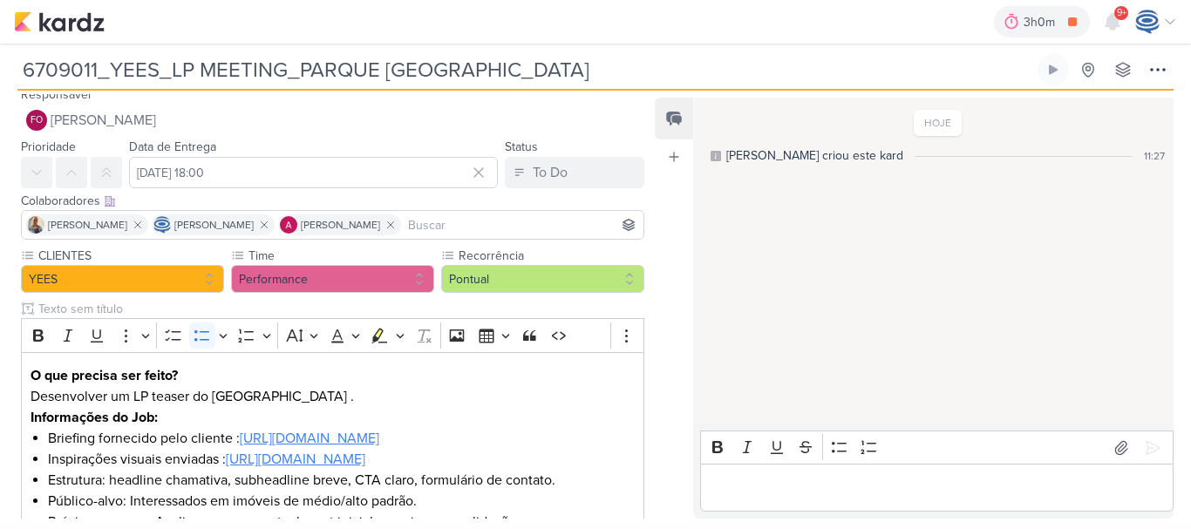
scroll to position [0, 0]
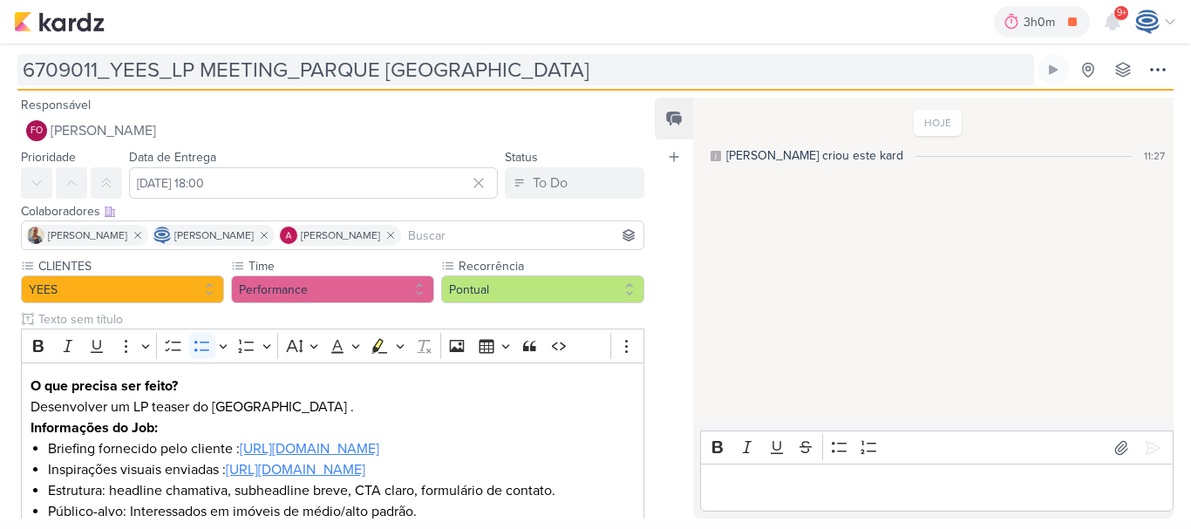
click at [19, 65] on input "6709011_YEES_LP MEETING_PARQUE [GEOGRAPHIC_DATA]" at bounding box center [525, 69] width 1016 height 31
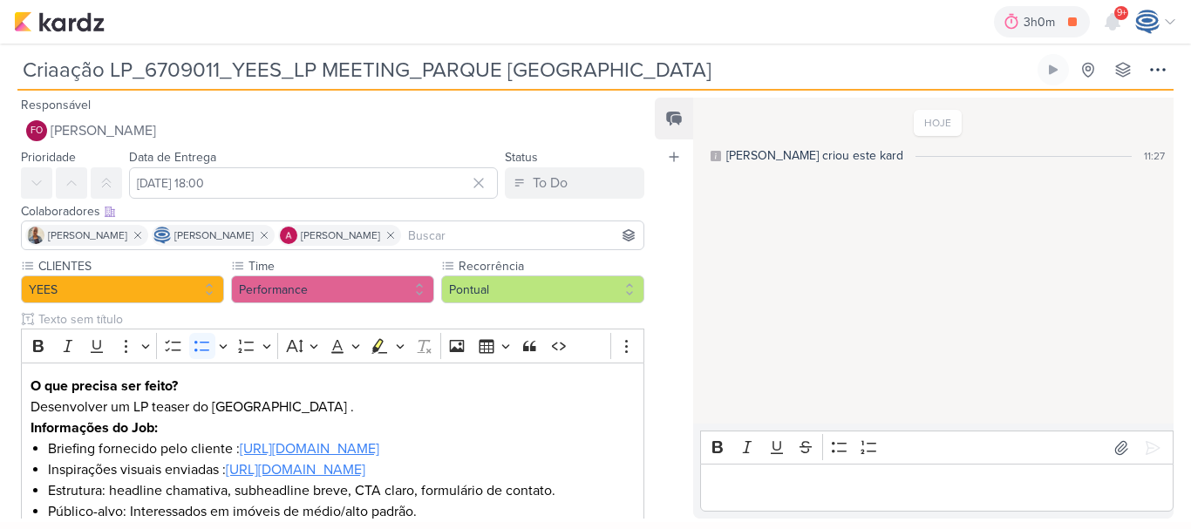
click at [59, 70] on input "Criaação LP_6709011_YEES_LP MEETING_PARQUE BUENA VISTA" at bounding box center [525, 69] width 1016 height 31
type input "Criação LP_6709011_YEES_LP MEETING_PARQUE [GEOGRAPHIC_DATA]"
click at [202, 424] on p "Informações do Job:" at bounding box center [333, 428] width 605 height 21
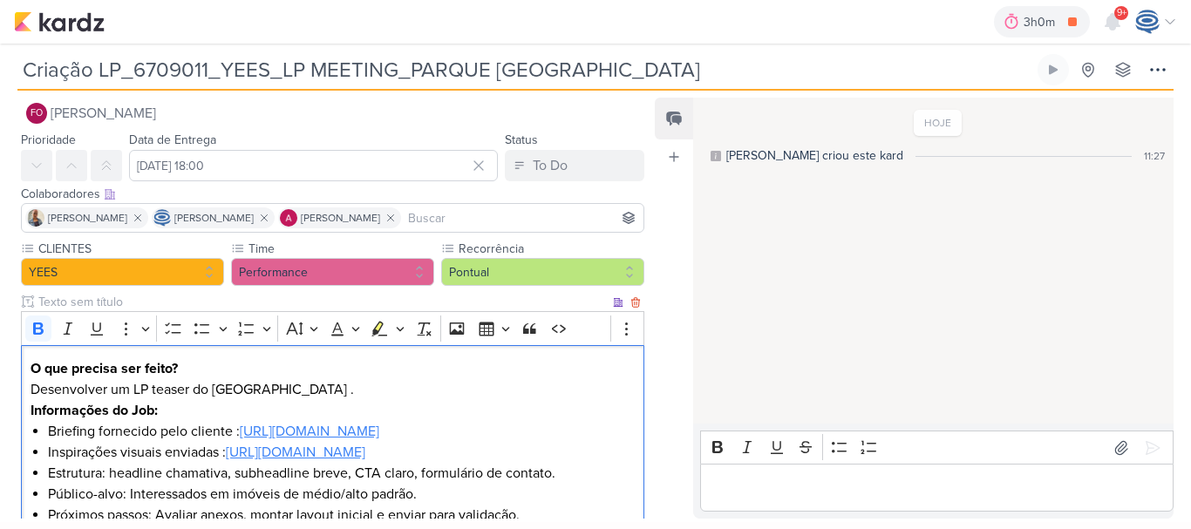
scroll to position [20, 0]
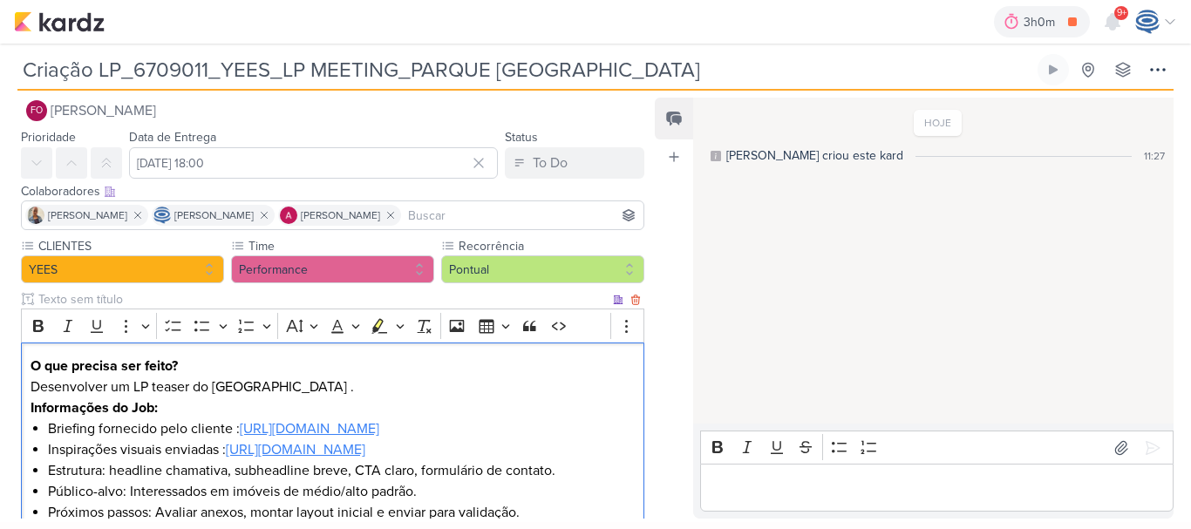
click at [180, 392] on p "Desenvolver um LP teaser do Parque BUENA VISTA ." at bounding box center [333, 387] width 605 height 21
click at [207, 404] on p "Informações do Job:" at bounding box center [333, 407] width 605 height 21
click at [404, 383] on p "Desenvolver um LP teaser do Parque BUENA VISTA ." at bounding box center [333, 387] width 605 height 21
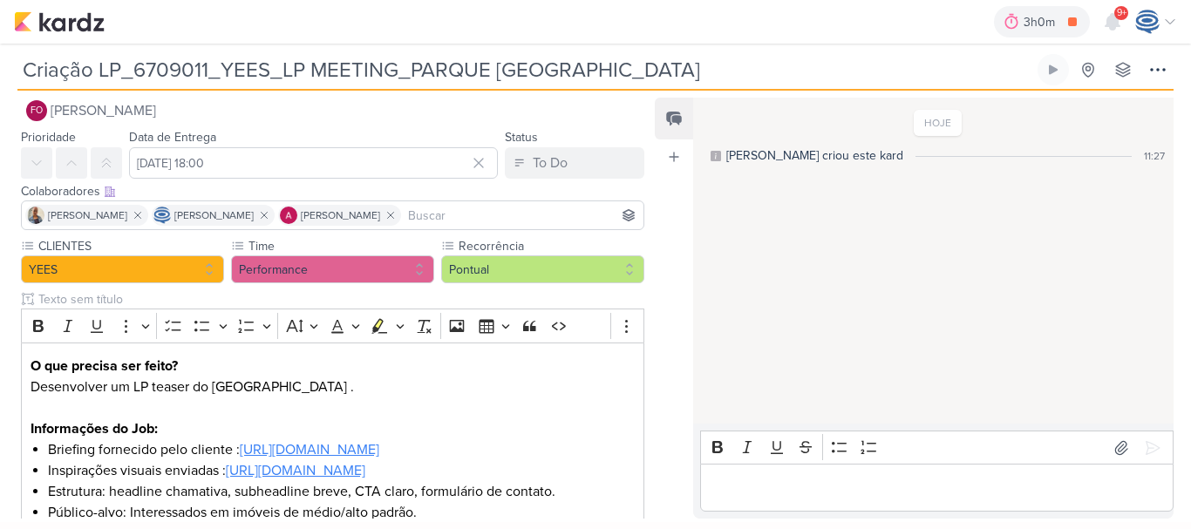
scroll to position [239, 0]
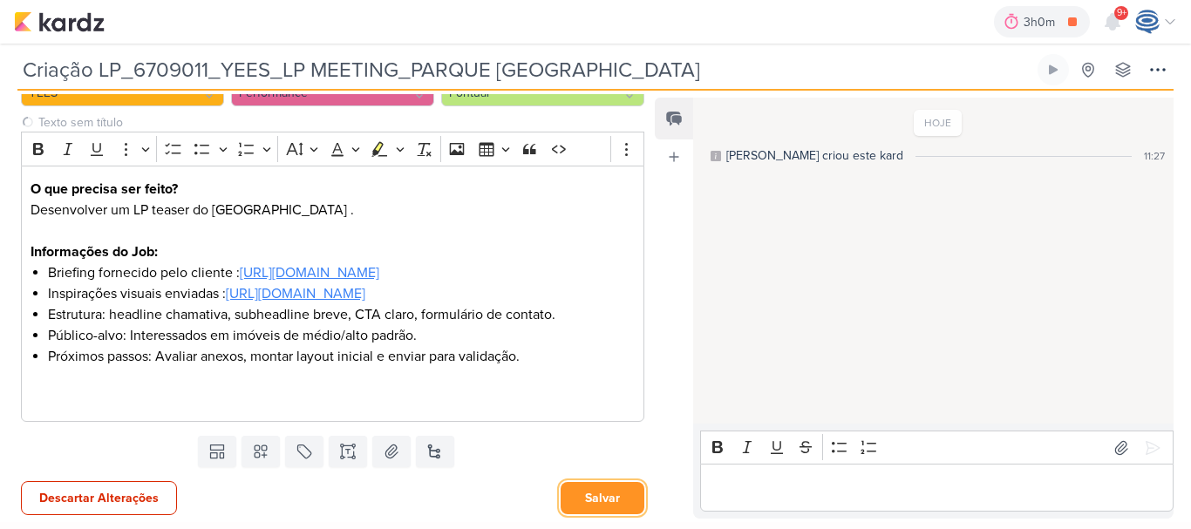
click at [585, 504] on button "Salvar" at bounding box center [602, 498] width 84 height 32
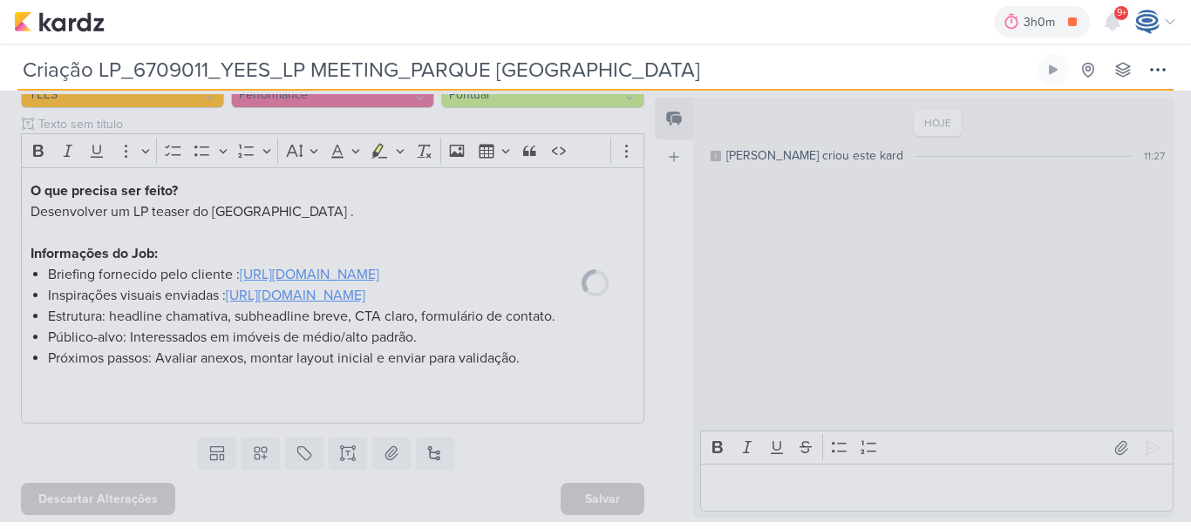
scroll to position [237, 0]
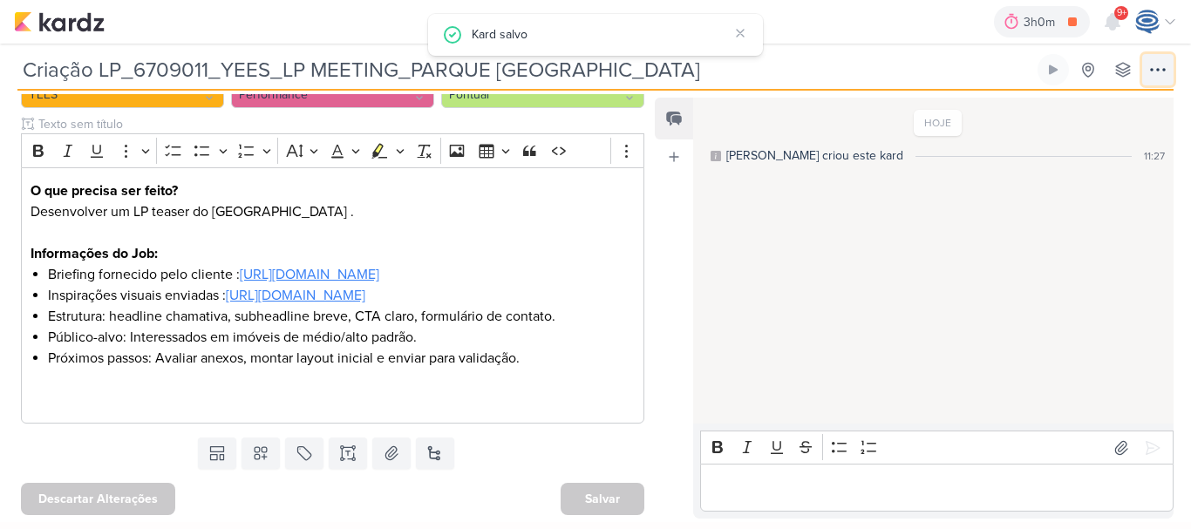
click at [1159, 66] on icon at bounding box center [1157, 69] width 21 height 21
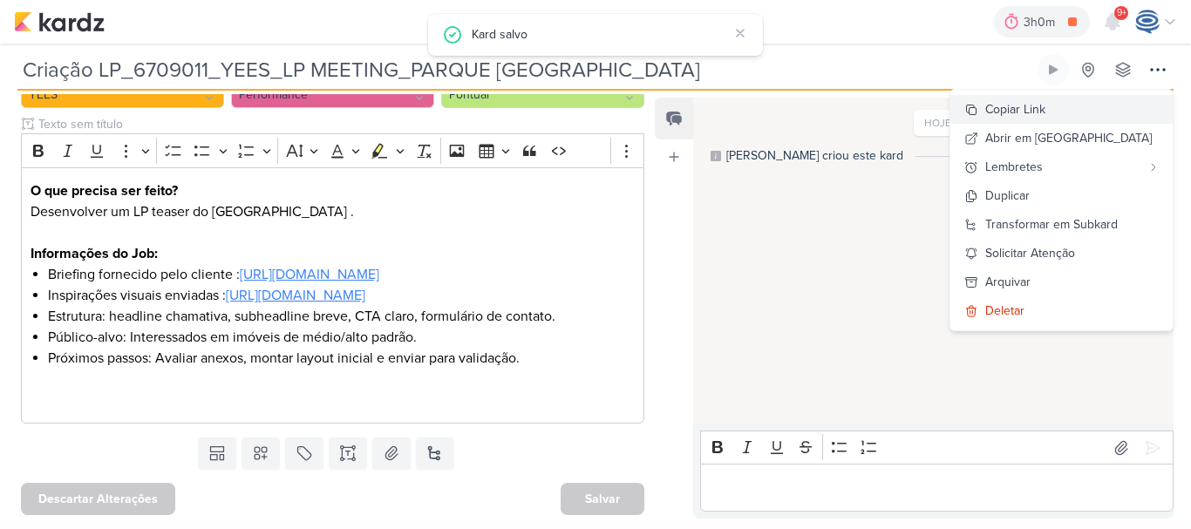
click at [1045, 107] on div "Copiar Link" at bounding box center [1015, 109] width 60 height 18
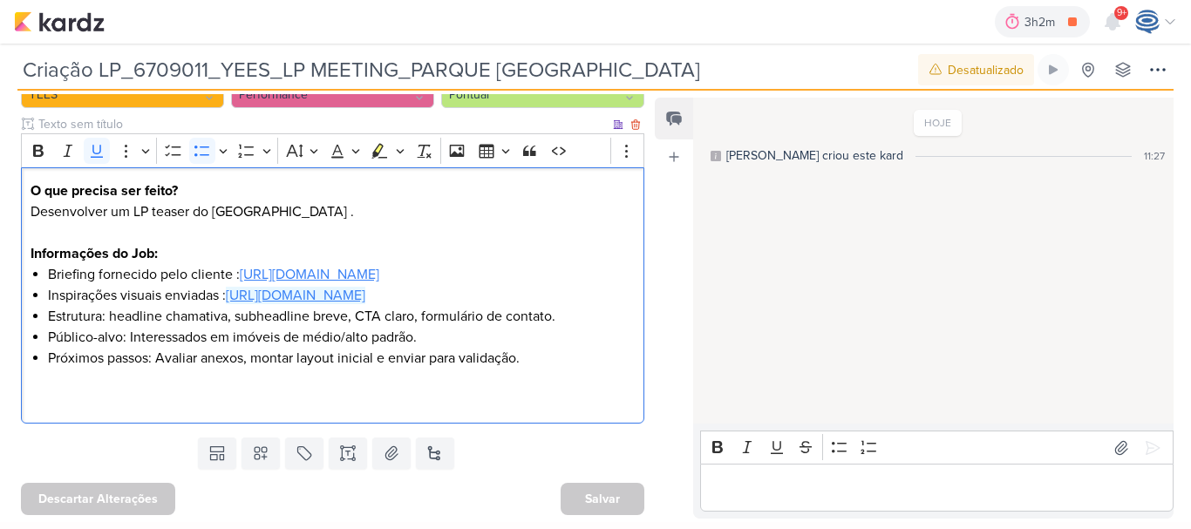
click at [226, 297] on u "https://drive.google.com/drive/folders/1a8EQwWxyBoJsUQSzrsS2xCsxGzsbdOKy" at bounding box center [295, 295] width 139 height 17
click at [265, 285] on li "Inspirações visuais enviadas : https://drive.google.com/drive/folders/1a8EQwWxy…" at bounding box center [341, 295] width 587 height 21
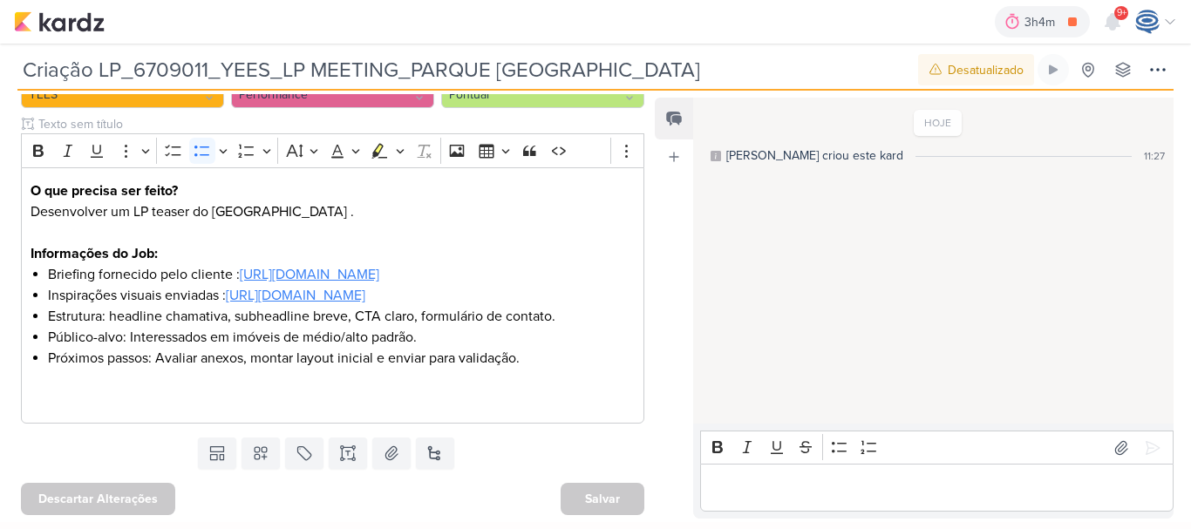
drag, startPoint x: 646, startPoint y: 76, endPoint x: 19, endPoint y: 77, distance: 626.7
click at [19, 77] on input "Criação LP_6709011_YEES_LP MEETING_PARQUE [GEOGRAPHIC_DATA]" at bounding box center [465, 69] width 897 height 31
click at [54, 21] on img at bounding box center [59, 21] width 91 height 21
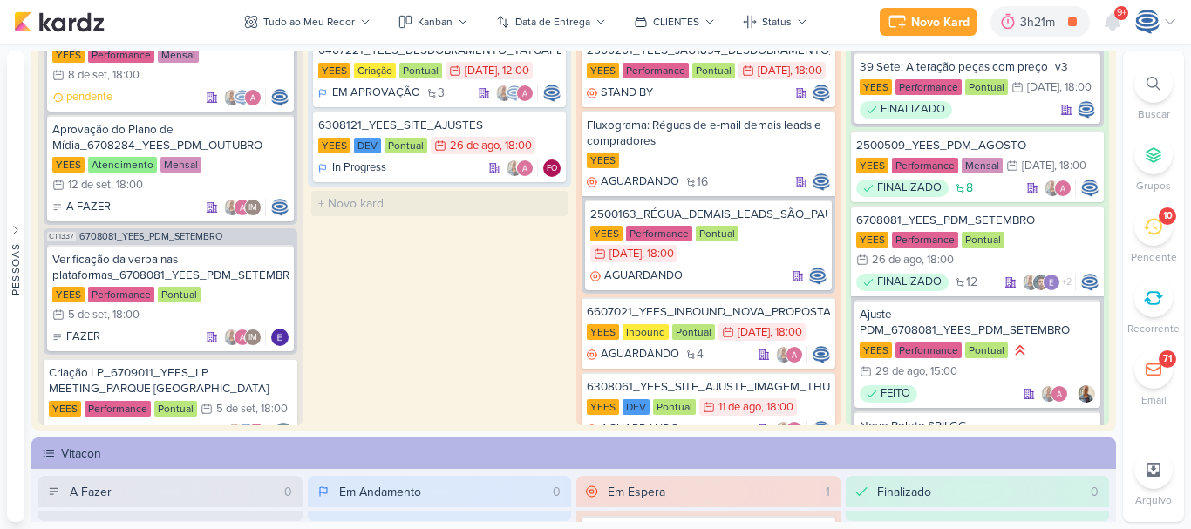
scroll to position [1525, 0]
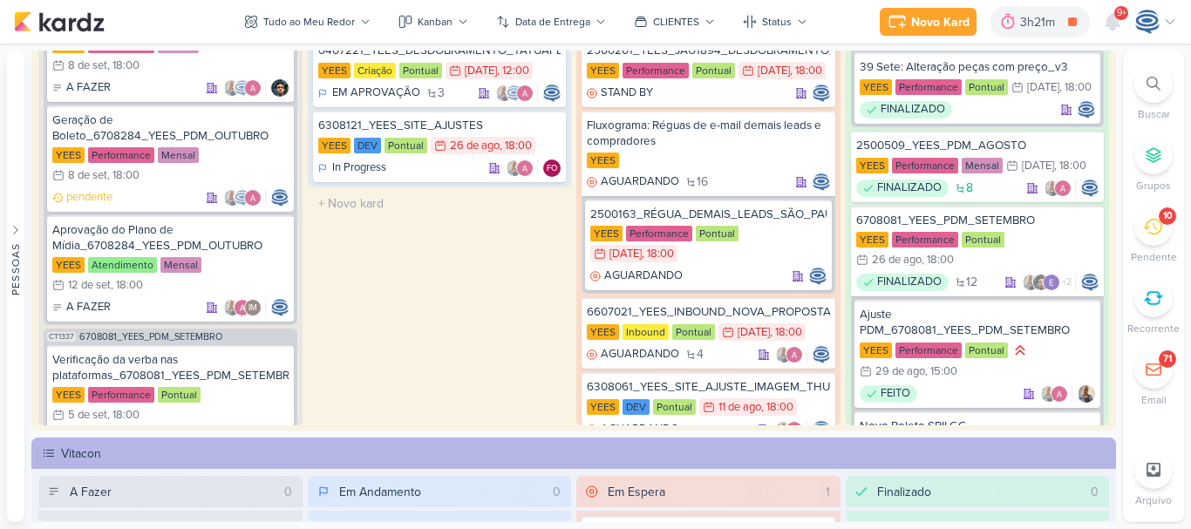
click at [1156, 92] on div at bounding box center [1153, 84] width 38 height 38
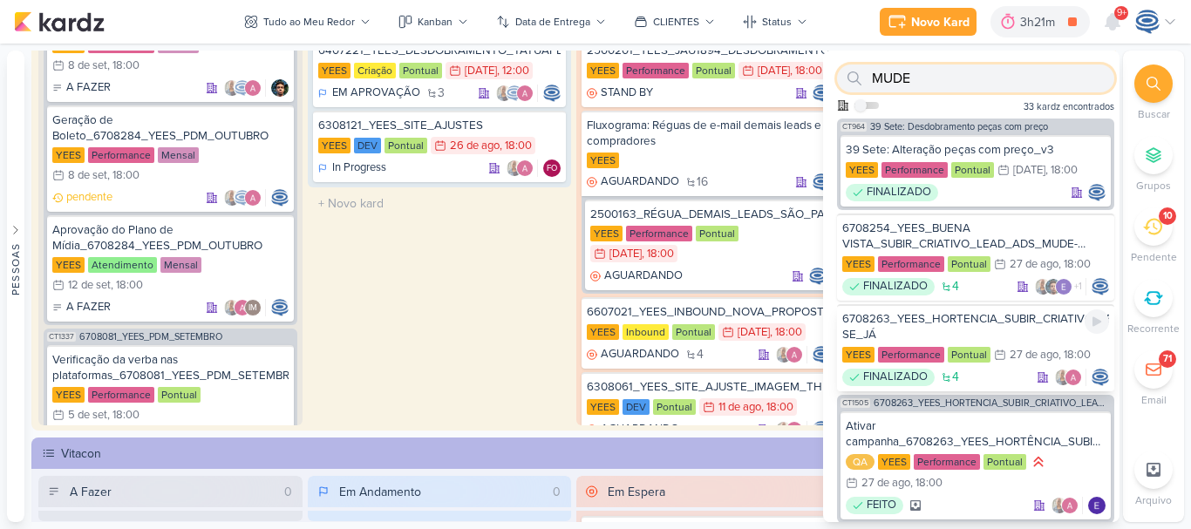
type input "MUDE"
click at [968, 322] on div "6708263_YEES_HORTENCIA_SUBIR_CRIATIVO_LEAD_ADS_MUDE-SE_JÁ" at bounding box center [975, 326] width 267 height 31
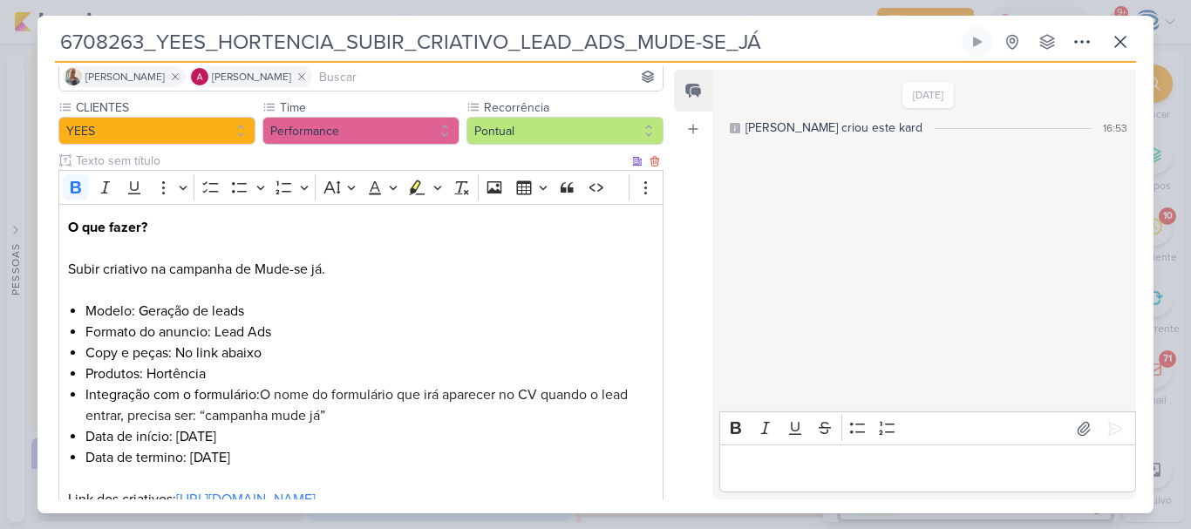
scroll to position [132, 0]
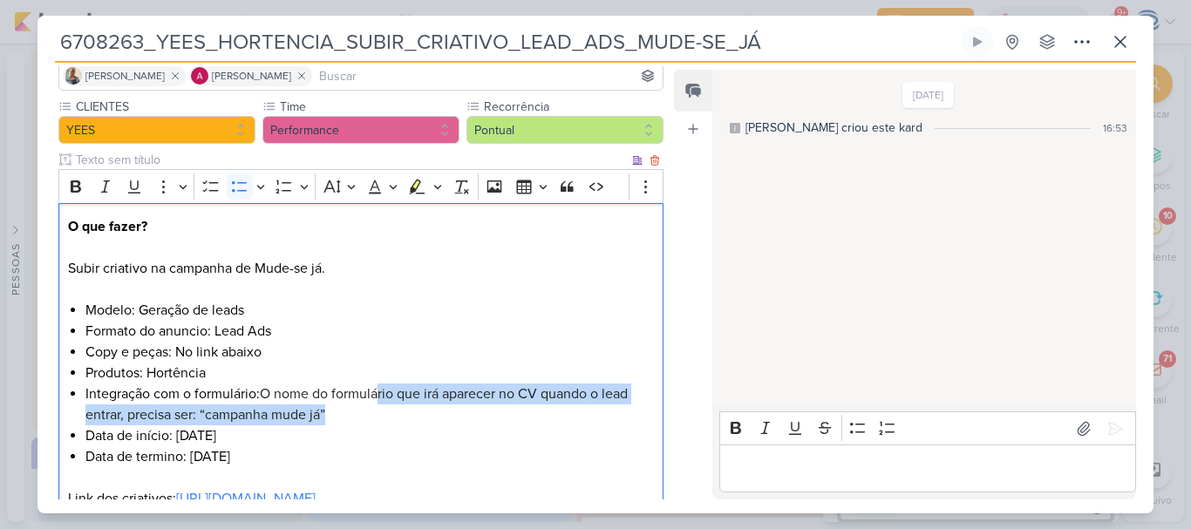
drag, startPoint x: 378, startPoint y: 399, endPoint x: 389, endPoint y: 417, distance: 20.3
click at [389, 417] on li "Integração com o formulário: O nome do formulário que irá aparecer no CV quando…" at bounding box center [369, 405] width 568 height 42
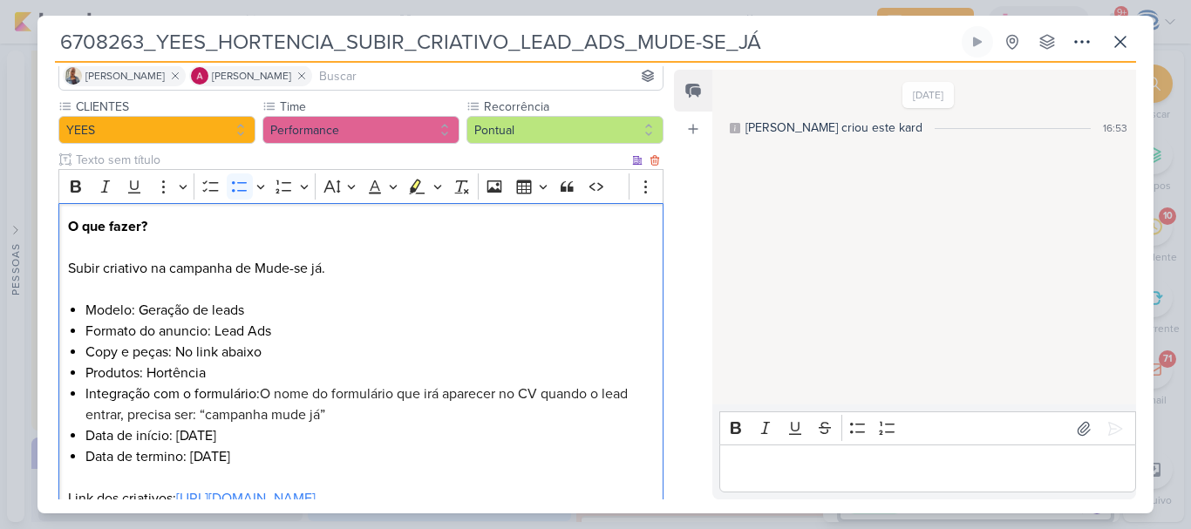
scroll to position [0, 0]
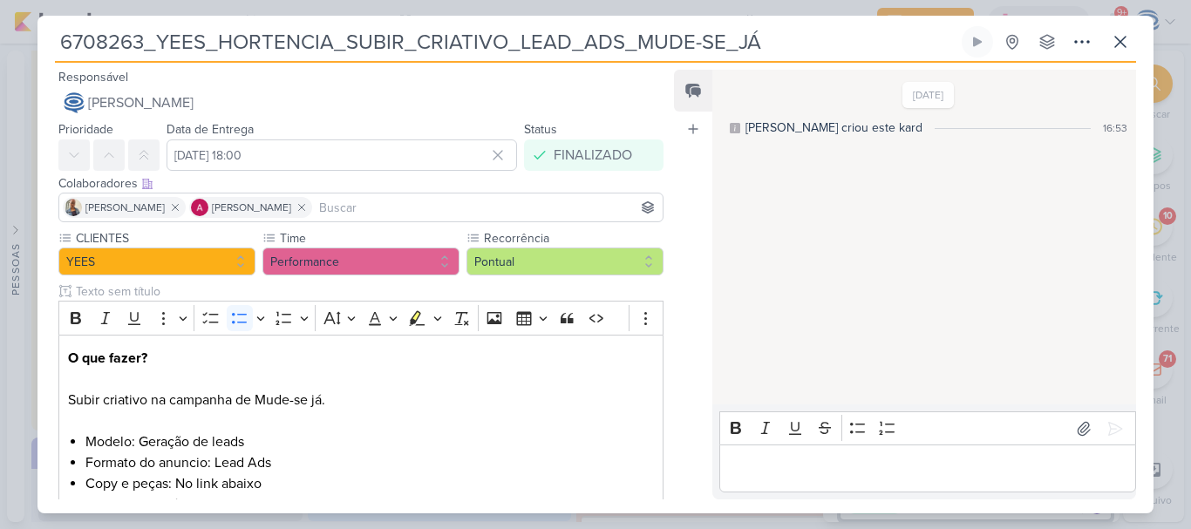
drag, startPoint x: 771, startPoint y: 34, endPoint x: 65, endPoint y: 36, distance: 705.2
click at [65, 36] on input "6708263_YEES_HORTENCIA_SUBIR_CRIATIVO_LEAD_ADS_MUDE-SE_JÁ" at bounding box center [506, 41] width 903 height 31
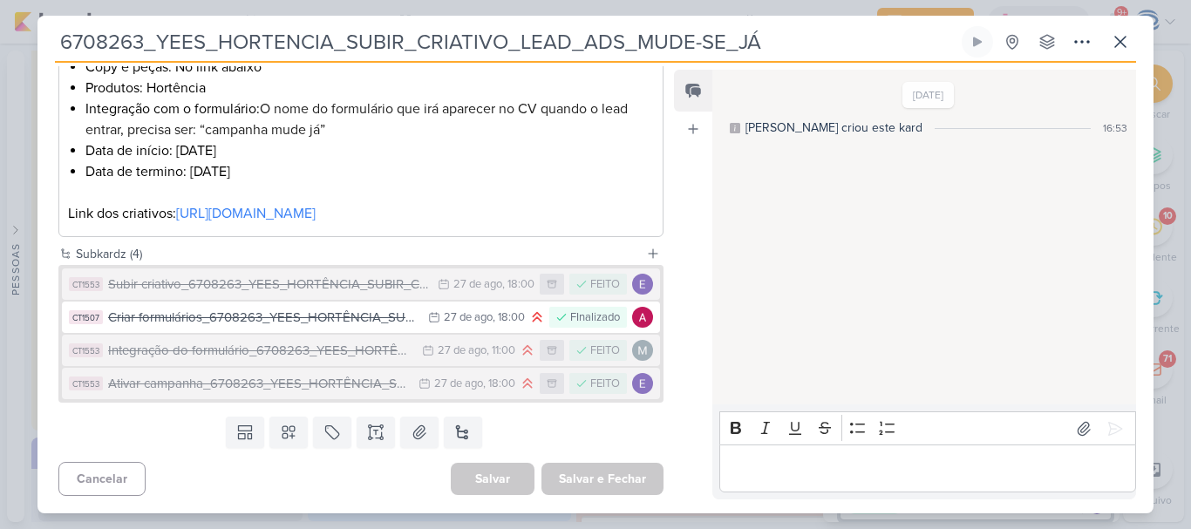
scroll to position [432, 0]
click at [270, 295] on div "Subir criativo_6708263_YEES_HORTÊNCIA_SUBIR_CRIATIVO_LEAD_ADS_MUDE-SE_JÁ" at bounding box center [268, 285] width 321 height 20
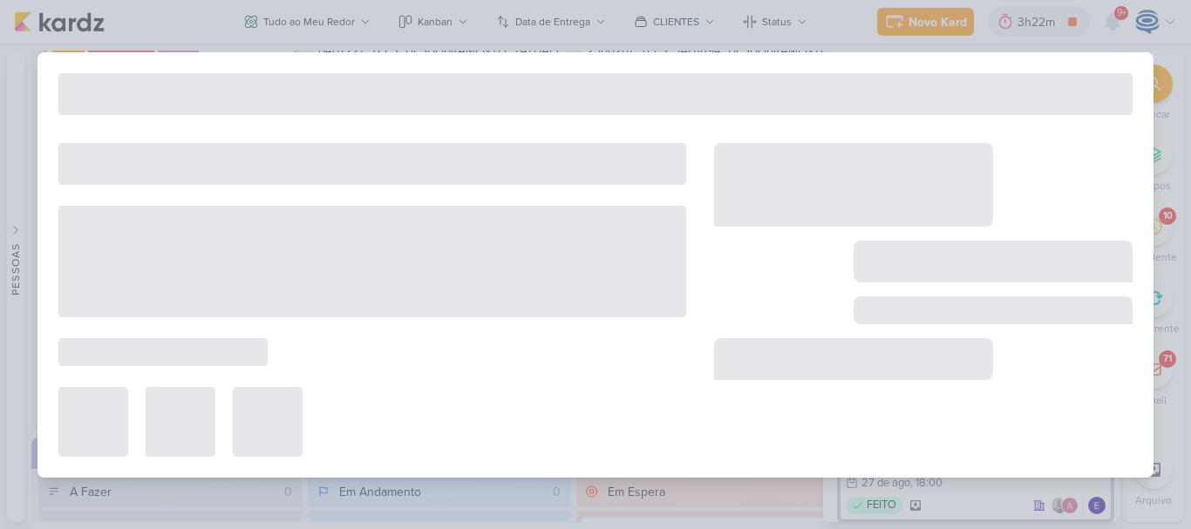
type input "Subir criativo_6708263_YEES_HORTÊNCIA_SUBIR_CRIATIVO_LEAD_ADS_MUDE-SE_JÁ"
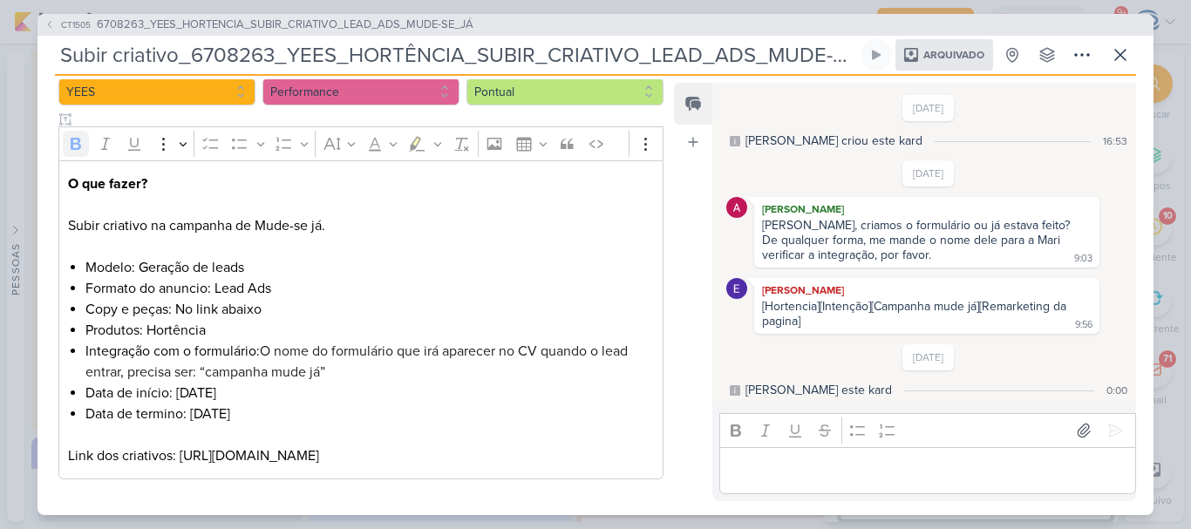
scroll to position [0, 0]
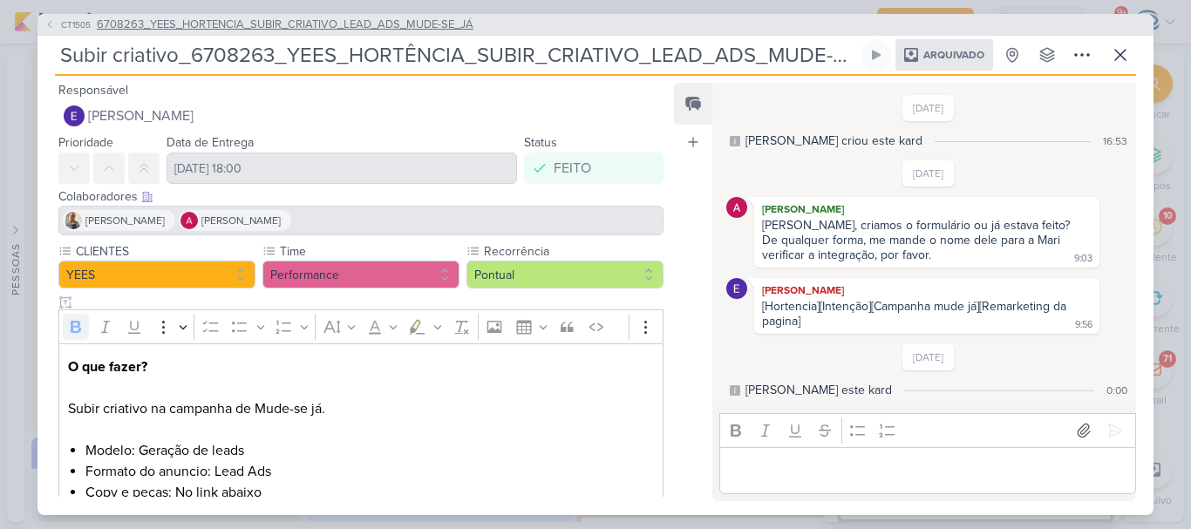
click at [323, 24] on span "6708263_YEES_HORTENCIA_SUBIR_CRIATIVO_LEAD_ADS_MUDE-SE_JÁ" at bounding box center [285, 25] width 377 height 17
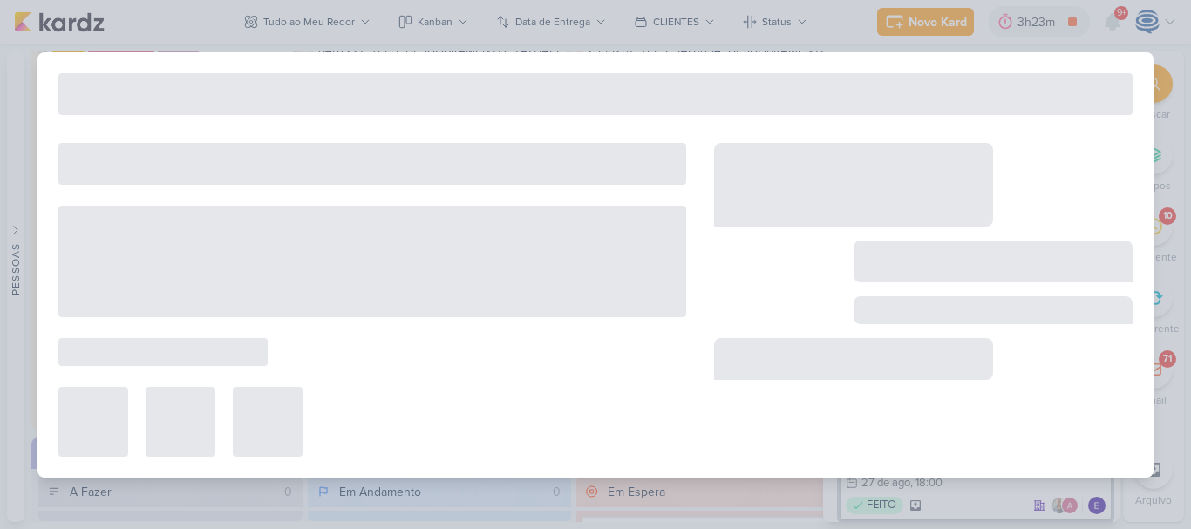
type input "6708263_YEES_HORTENCIA_SUBIR_CRIATIVO_LEAD_ADS_MUDE-SE_JÁ"
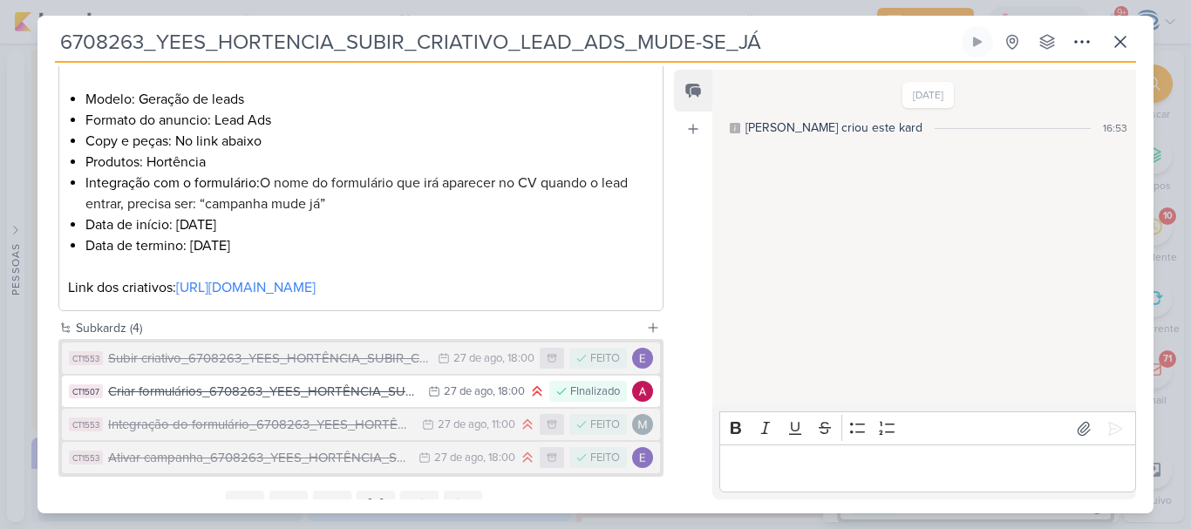
scroll to position [359, 0]
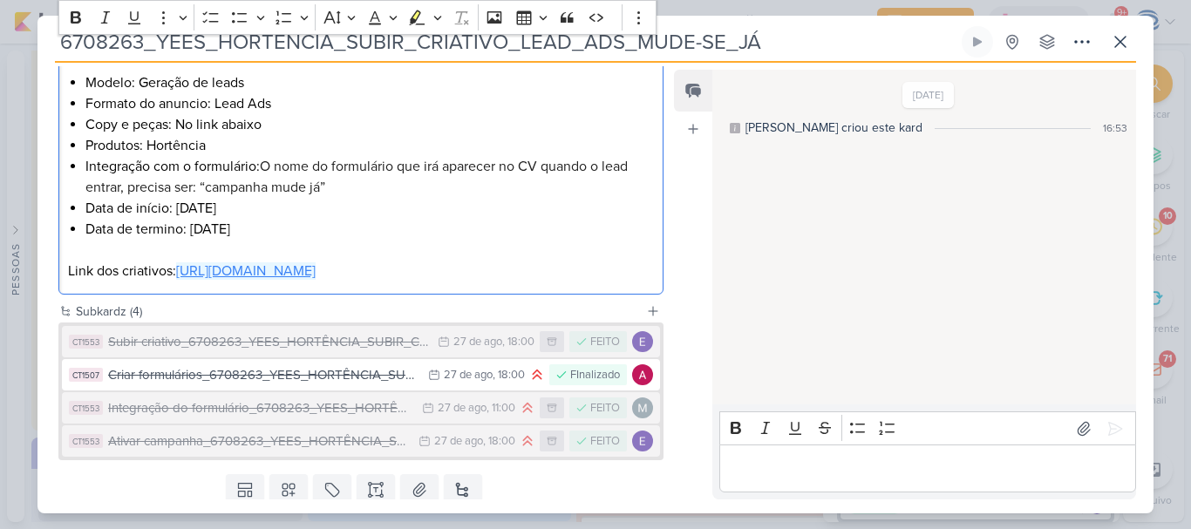
click at [268, 268] on link "https://drive.google.com/drive/folders/1XB4rtl3wghUPlqSjPaZFgJqviE-AkUha" at bounding box center [245, 270] width 139 height 17
click at [303, 234] on li "Data de termino: 30/09/2025" at bounding box center [369, 229] width 568 height 21
click at [346, 180] on li "Integração com o formulário: O nome do formulário que irá aparecer no CV quando…" at bounding box center [369, 177] width 568 height 42
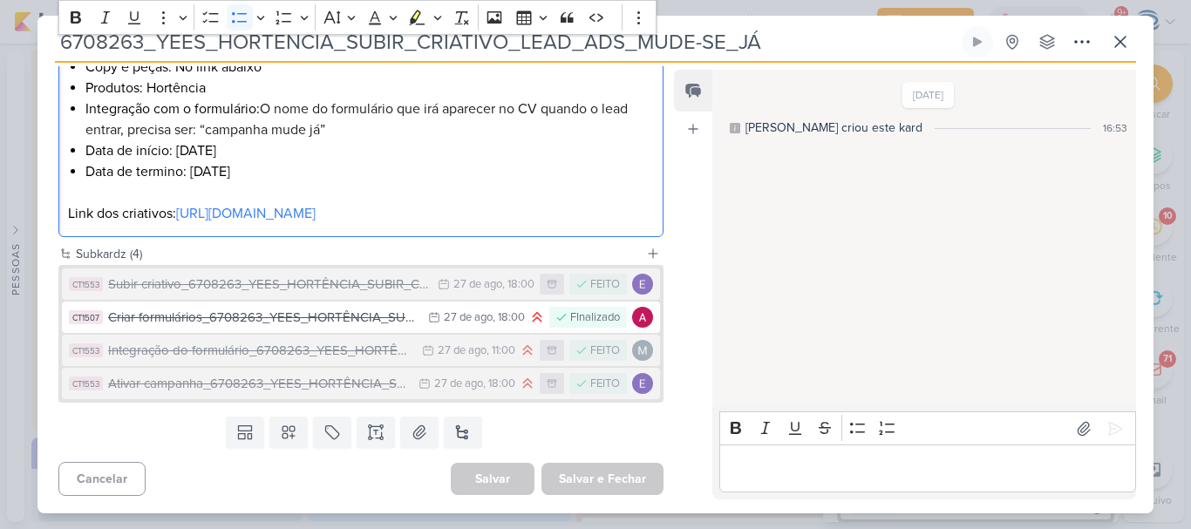
scroll to position [428, 0]
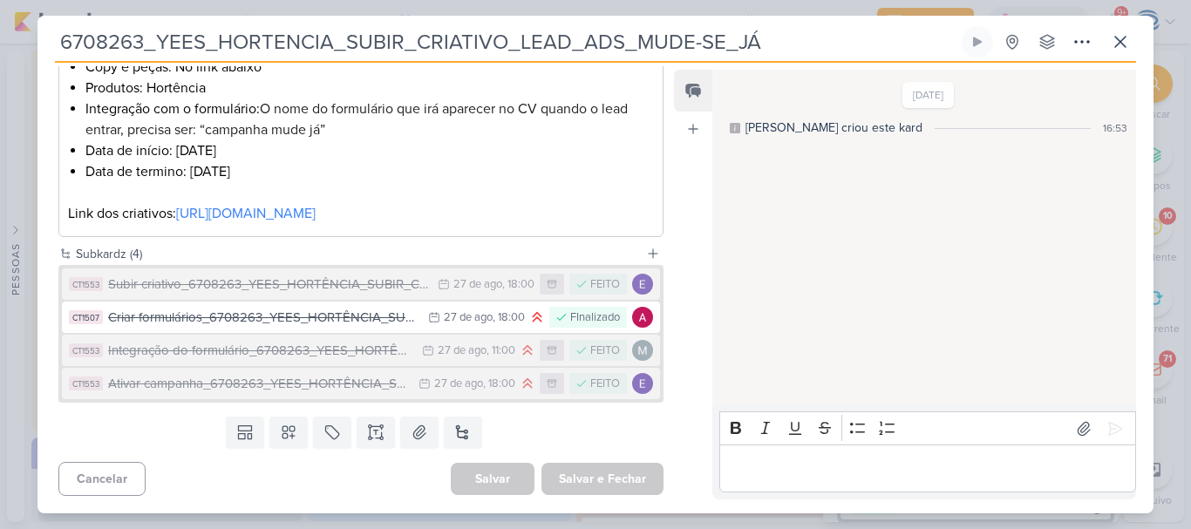
click at [331, 295] on div "Subir criativo_6708263_YEES_HORTÊNCIA_SUBIR_CRIATIVO_LEAD_ADS_MUDE-SE_JÁ" at bounding box center [268, 285] width 321 height 20
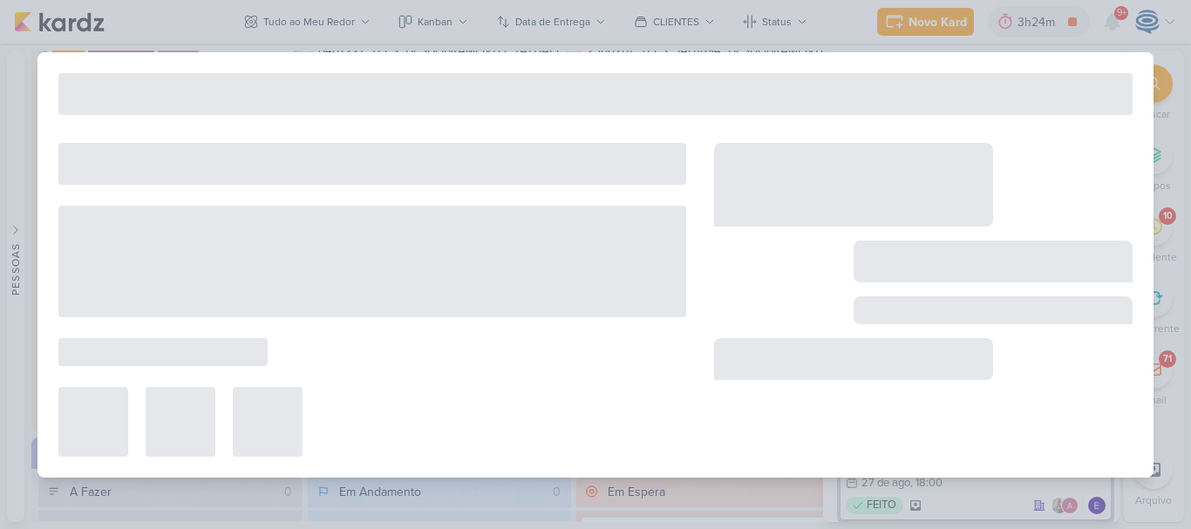
type input "Subir criativo_6708263_YEES_HORTÊNCIA_SUBIR_CRIATIVO_LEAD_ADS_MUDE-SE_JÁ"
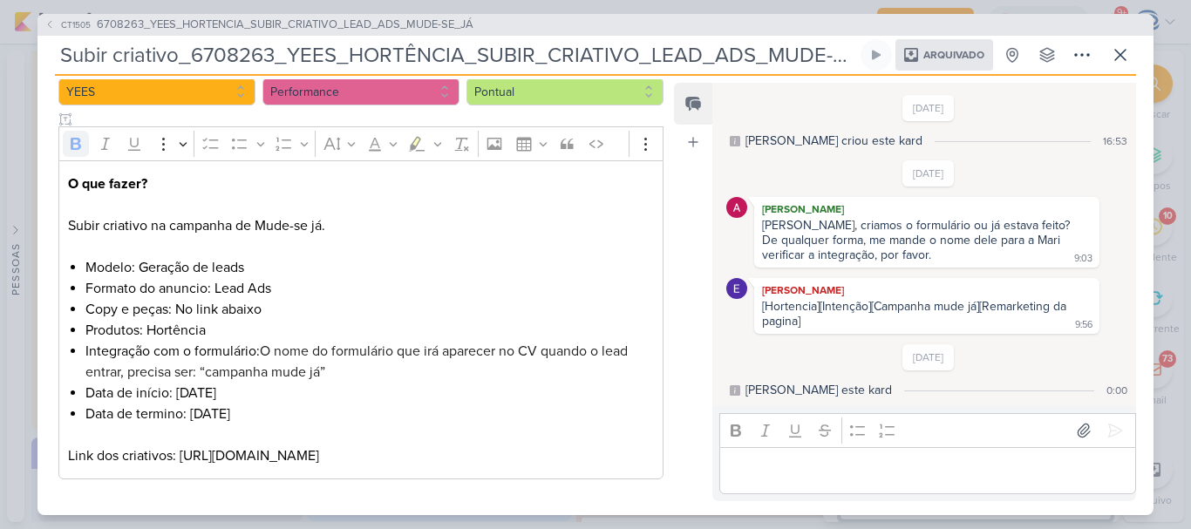
scroll to position [1416, 0]
click at [288, 14] on div "CT1505 6708263_YEES_HORTENCIA_SUBIR_CRIATIVO_LEAD_ADS_MUDE-SE_JÁ" at bounding box center [595, 25] width 1116 height 23
click at [292, 24] on span "6708263_YEES_HORTENCIA_SUBIR_CRIATIVO_LEAD_ADS_MUDE-SE_JÁ" at bounding box center [285, 25] width 377 height 17
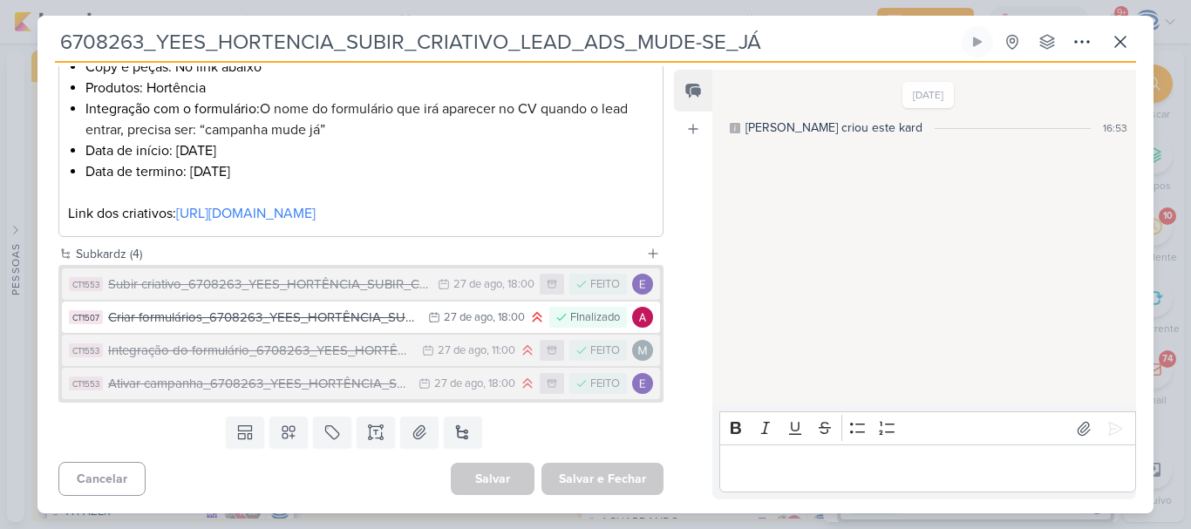
scroll to position [438, 0]
click at [452, 432] on button at bounding box center [463, 432] width 38 height 31
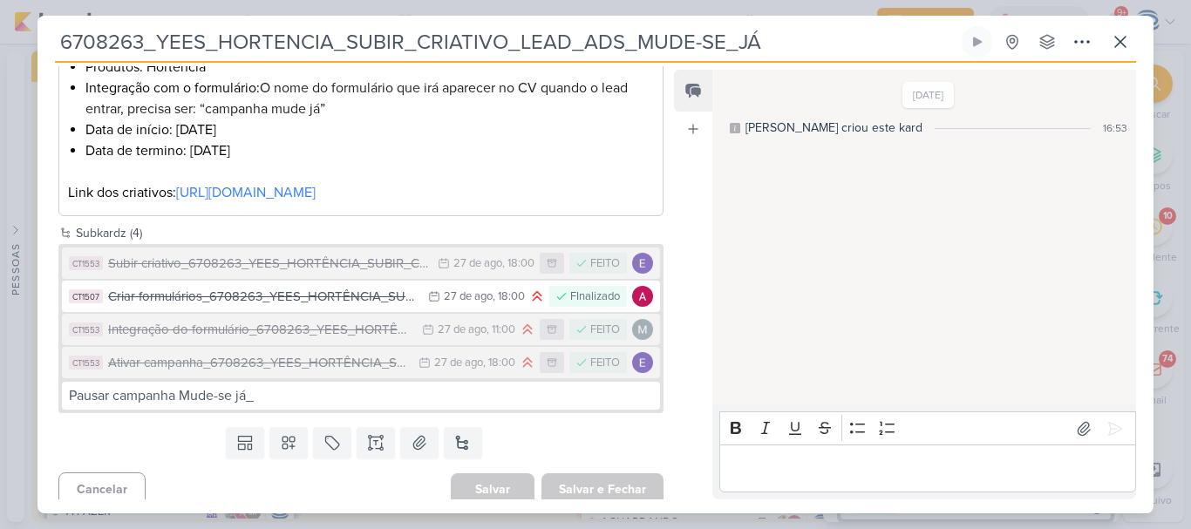
drag, startPoint x: 802, startPoint y: 31, endPoint x: 60, endPoint y: 39, distance: 741.8
click at [60, 39] on input "6708263_YEES_HORTENCIA_SUBIR_CRIATIVO_LEAD_ADS_MUDE-SE_JÁ" at bounding box center [506, 41] width 903 height 31
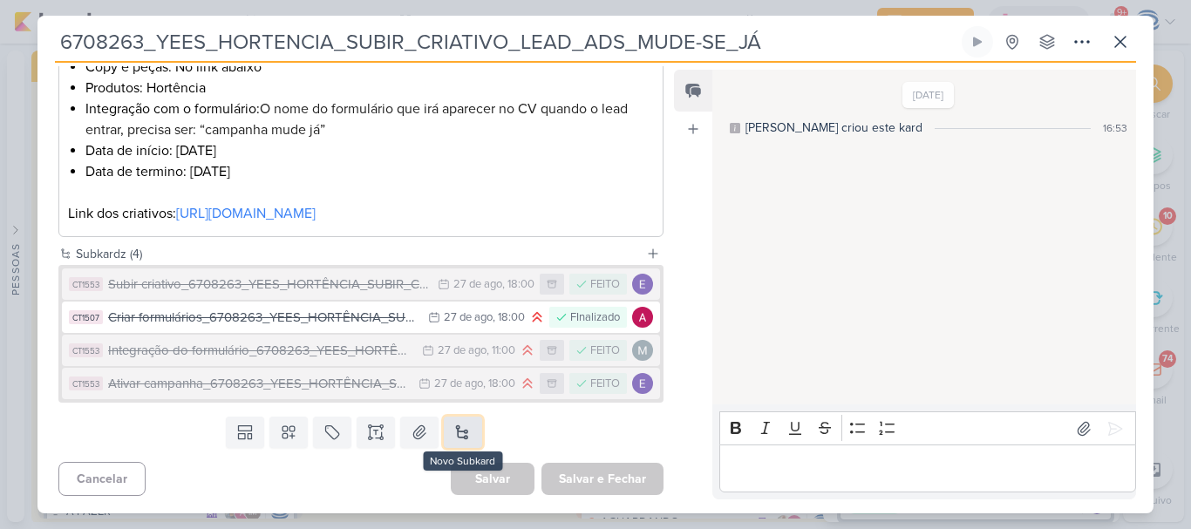
click at [458, 424] on button at bounding box center [463, 432] width 38 height 31
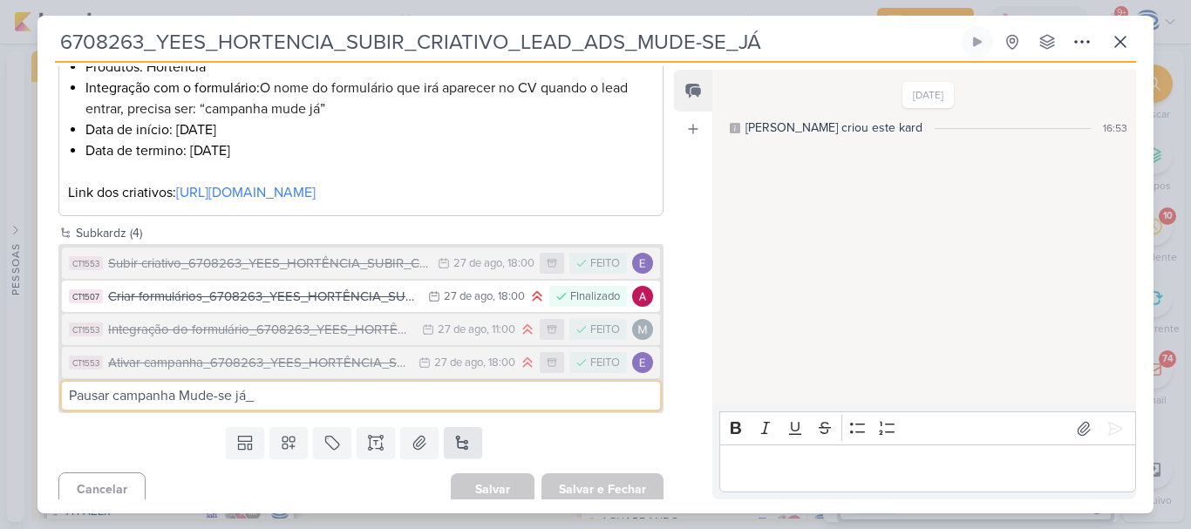
paste input "6708263_YEES_HORTENCIA_SUBIR_CRIATIVO_LEAD_ADS_MUDE-SE_JÁ"
type input "Pausar campanha Mude-se já_6708263_YEES_HORTENCIA_SUBIR_CRIATIVO_LEAD_ADS_MUDE-…"
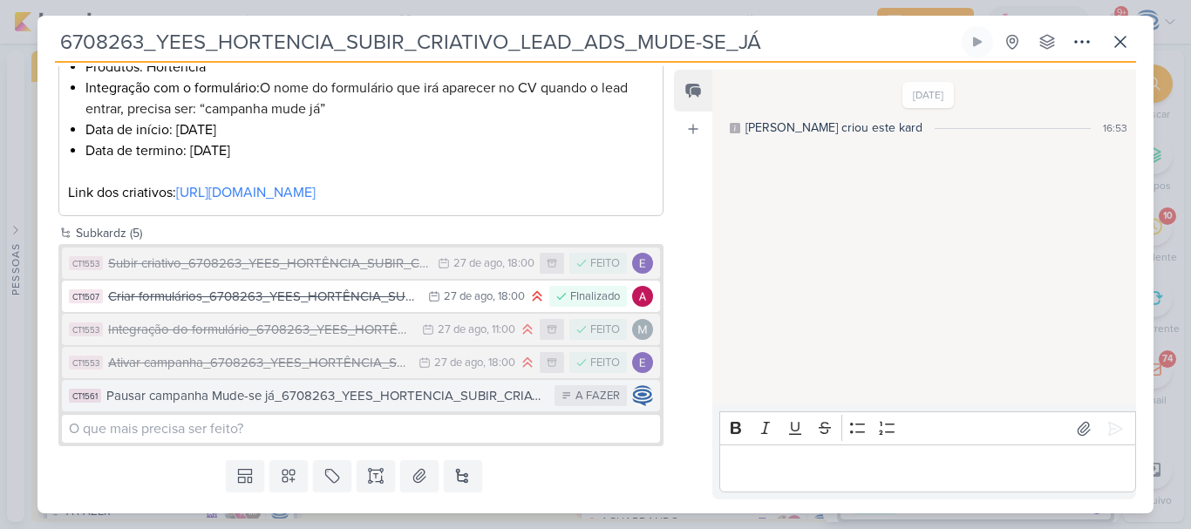
click at [373, 406] on div "Pausar campanha Mude-se já_6708263_YEES_HORTENCIA_SUBIR_CRIATIVO_LEAD_ADS_MUDE-…" at bounding box center [325, 396] width 439 height 20
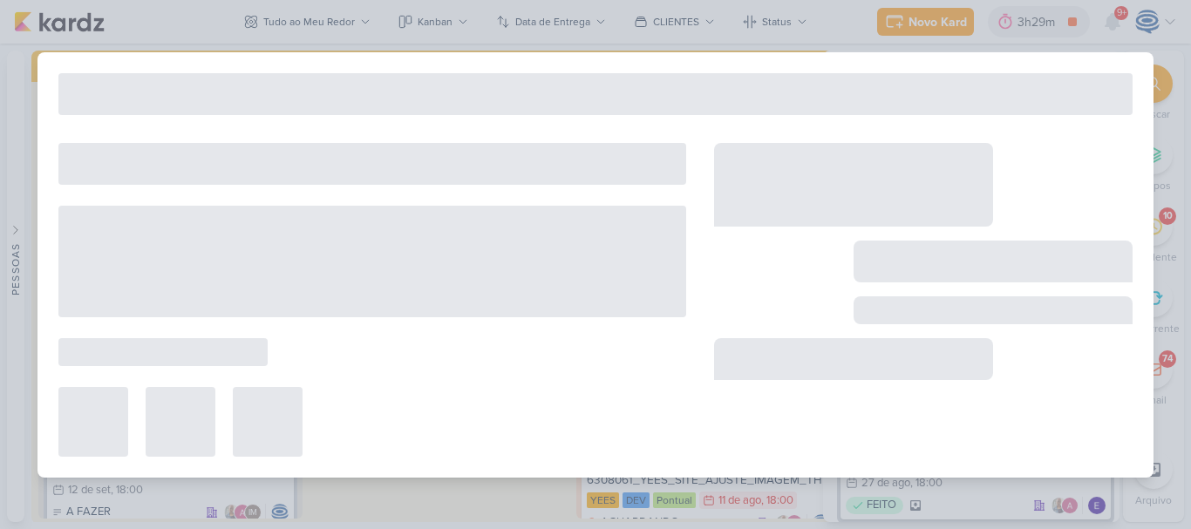
type input "Pausar campanha Mude-se já_6708263_YEES_HORTENCIA_SUBIR_CRIATIVO_LEAD_ADS_MUDE-…"
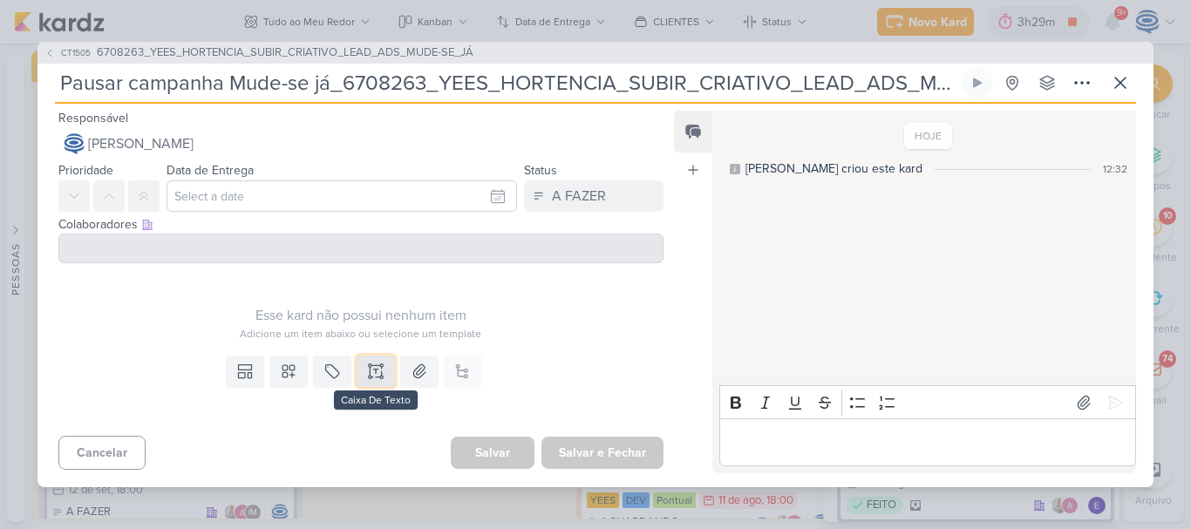
click at [376, 370] on icon at bounding box center [376, 372] width 0 height 4
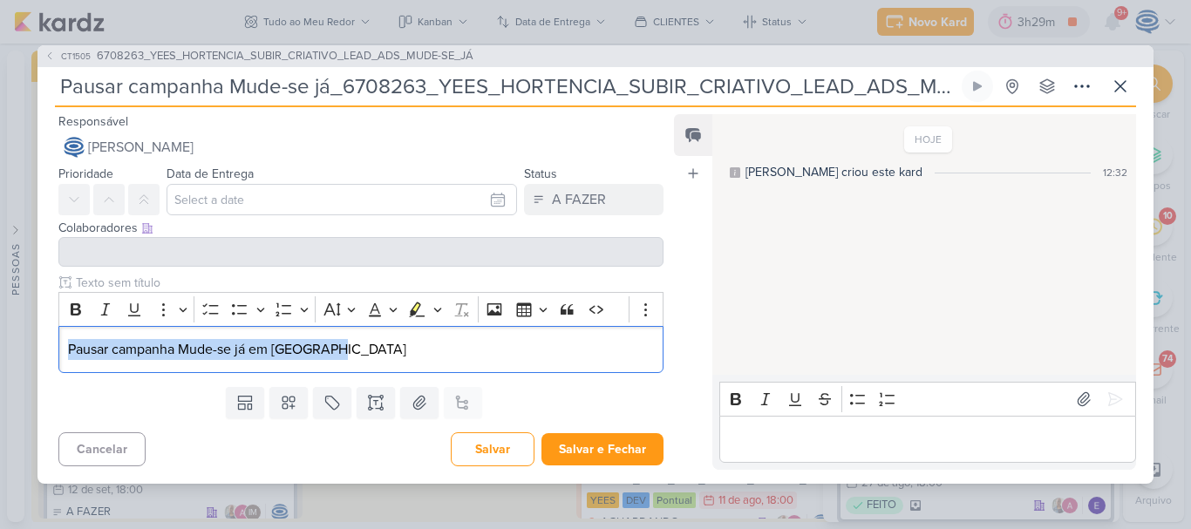
drag, startPoint x: 356, startPoint y: 349, endPoint x: 50, endPoint y: 337, distance: 306.2
click at [50, 337] on div "Clique para deixar o item visível somente à membros da sua organização Rich Tex…" at bounding box center [353, 327] width 633 height 106
click at [66, 350] on div "Pausar campanha Mude-se já em Hortência" at bounding box center [360, 350] width 605 height 48
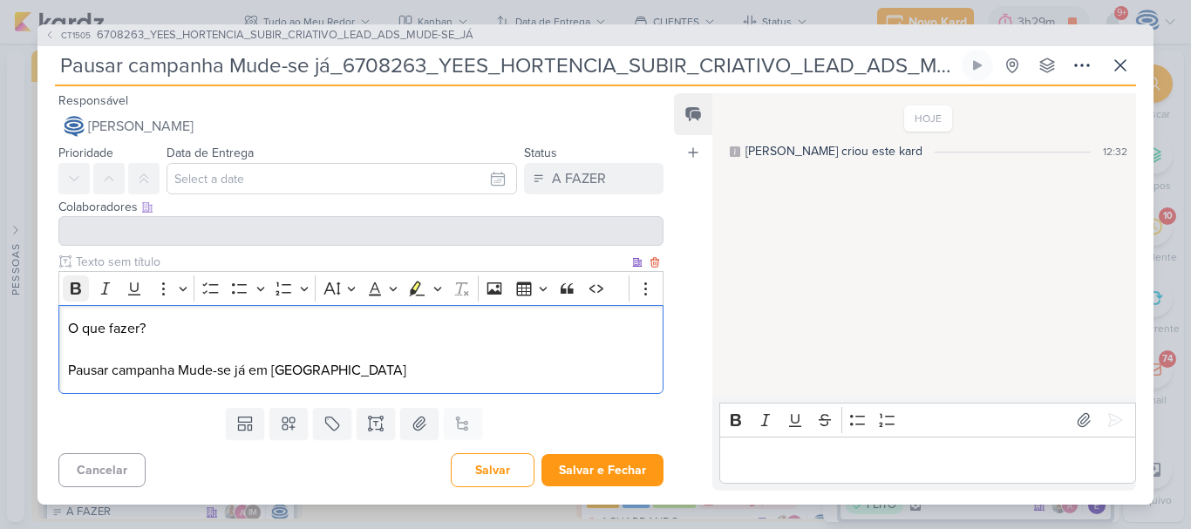
drag, startPoint x: 165, startPoint y: 333, endPoint x: 68, endPoint y: 282, distance: 109.6
click at [68, 282] on div "Rich Text Editor Bold Italic Underline More To-do List Bulleted List Bulleted L…" at bounding box center [360, 332] width 605 height 123
click at [68, 282] on icon "Editor toolbar" at bounding box center [75, 288] width 17 height 17
click at [329, 378] on p "O que fazer? Pausar campanha Mude-se já em Hortência" at bounding box center [361, 349] width 586 height 63
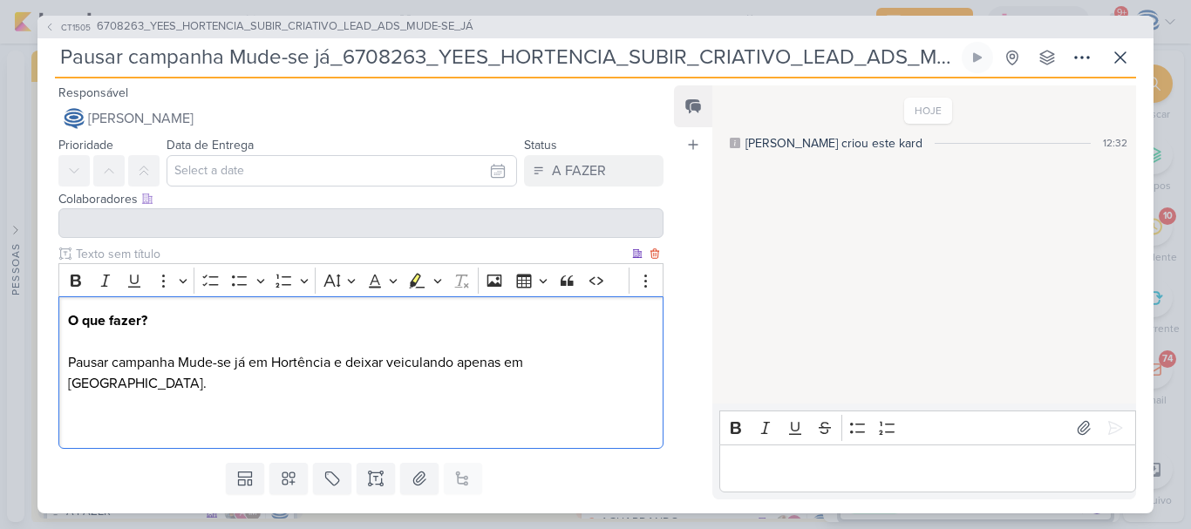
click at [547, 361] on p "O que fazer? Pausar campanha Mude-se já em Hortência e deixar veiculando apenas…" at bounding box center [361, 373] width 586 height 126
click at [488, 399] on p "O que fazer? Pausar campanha Mude-se já em Hortência e deixar veiculando apenas…" at bounding box center [361, 373] width 586 height 126
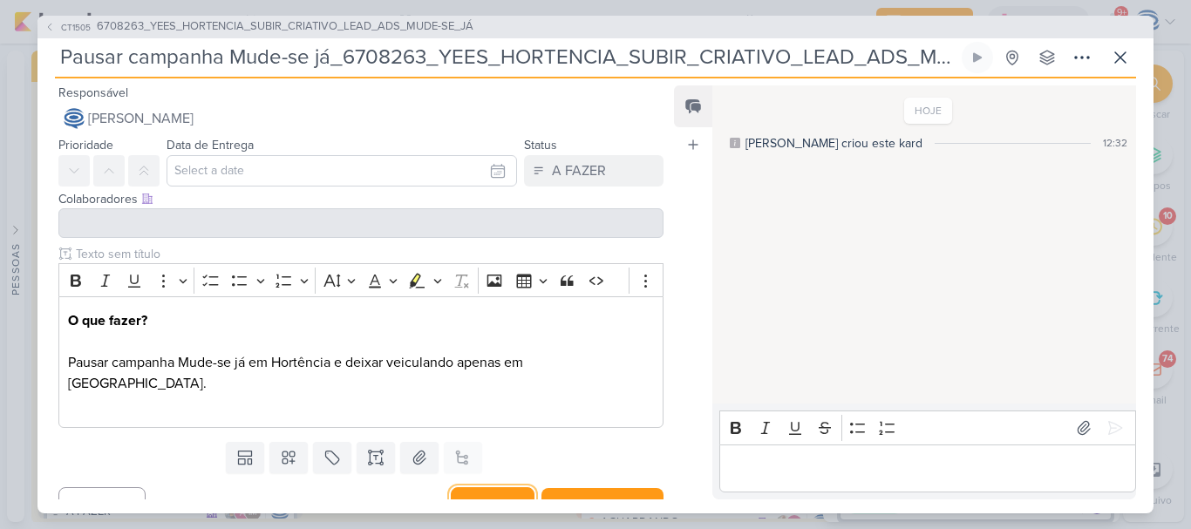
click at [474, 487] on button "Salvar" at bounding box center [493, 504] width 84 height 34
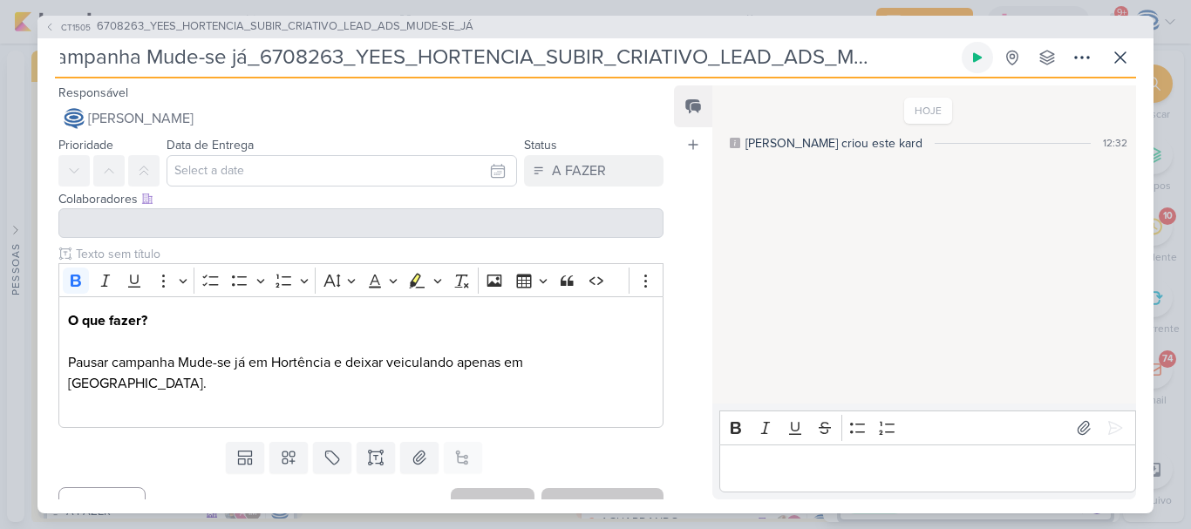
drag, startPoint x: 60, startPoint y: 58, endPoint x: 988, endPoint y: 51, distance: 928.3
click at [988, 51] on div "Pausar campanha Mude-se já_6708263_YEES_HORTENCIA_SUBIR_CRIATIVO_LEAD_ADS_MUDE-…" at bounding box center [595, 60] width 1081 height 37
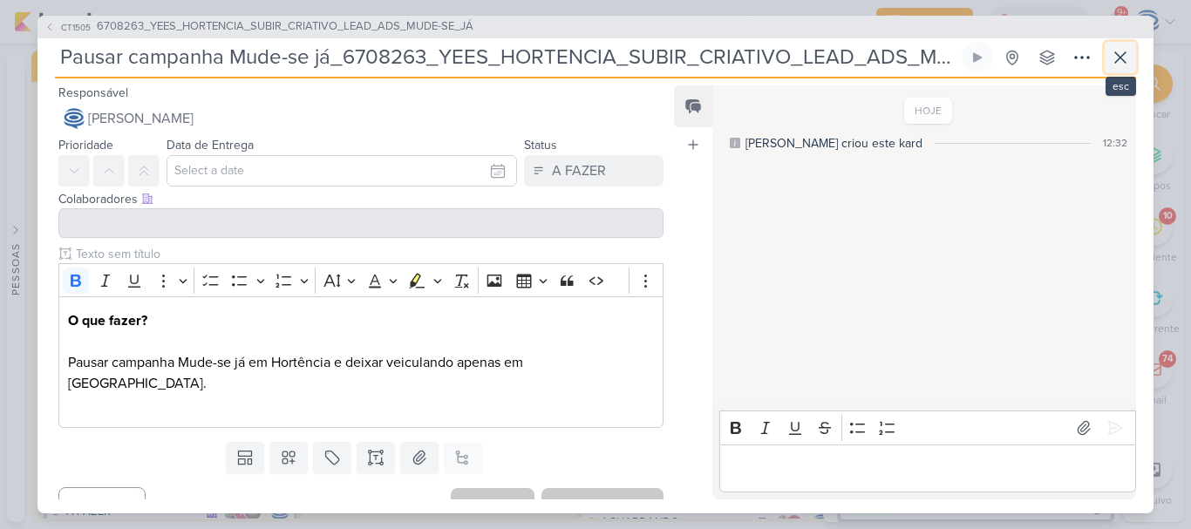
click at [1120, 58] on icon at bounding box center [1120, 57] width 21 height 21
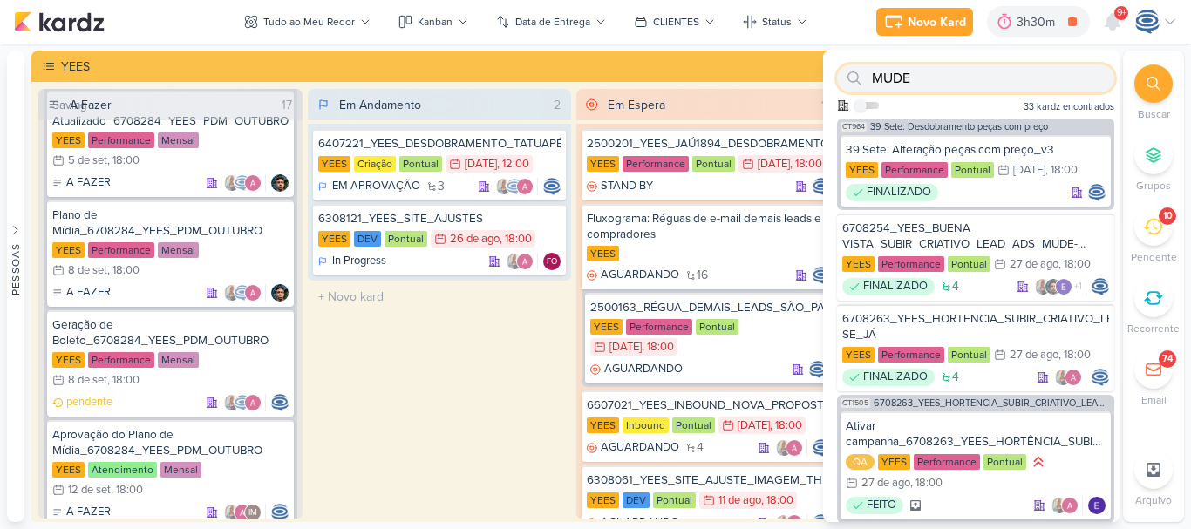
click at [1033, 82] on input "MUDE" at bounding box center [975, 79] width 277 height 28
paste input "Pausar campanha Mude-se já_6708263_YEES_HORTENCIA_SUBIR_CRIATIVO_LEAD_ADS_MUDE-…"
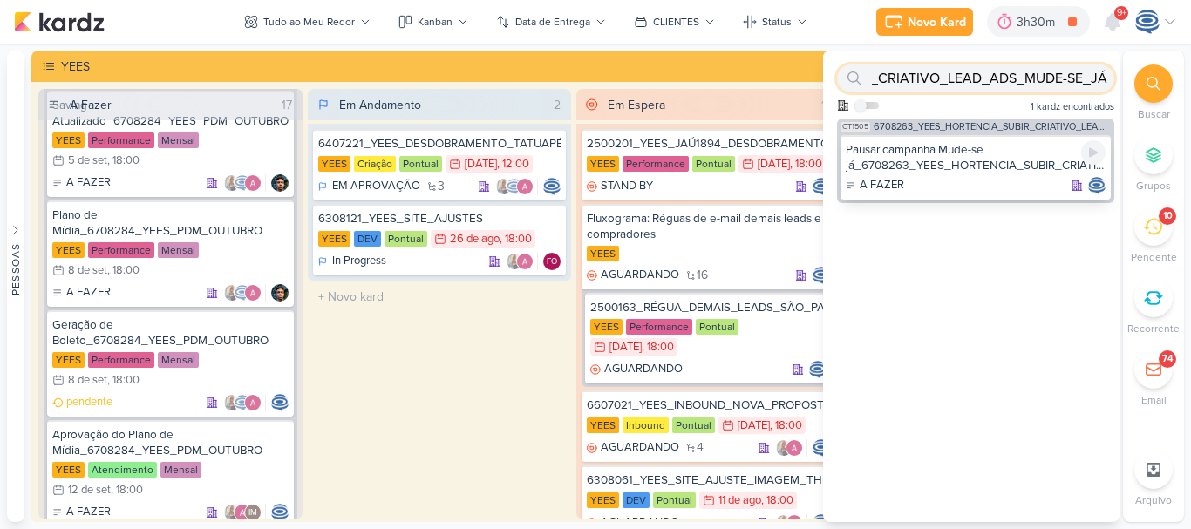
type input "Pausar campanha Mude-se já_6708263_YEES_HORTENCIA_SUBIR_CRIATIVO_LEAD_ADS_MUDE-…"
click at [935, 149] on div "Pausar campanha Mude-se já_6708263_YEES_HORTENCIA_SUBIR_CRIATIVO_LEAD_ADS_MUDE-…" at bounding box center [975, 157] width 260 height 31
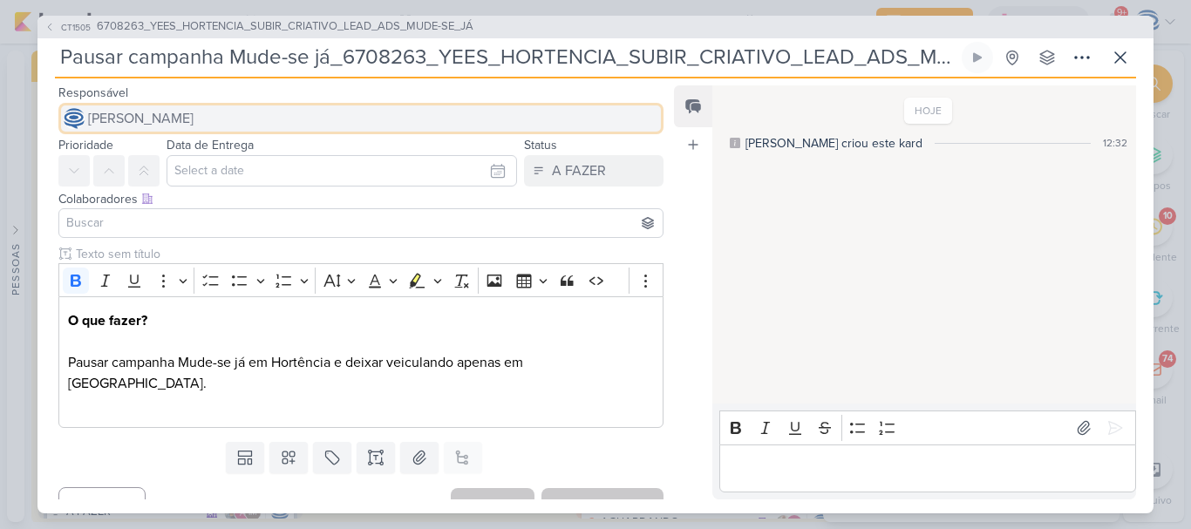
click at [214, 104] on button "[PERSON_NAME]" at bounding box center [360, 118] width 605 height 31
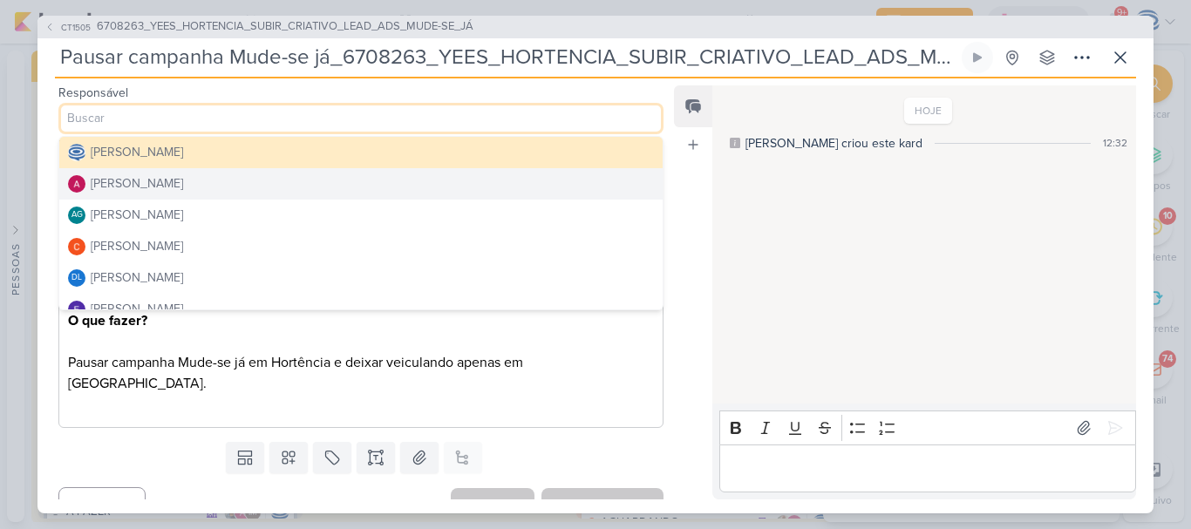
click at [199, 175] on button "[PERSON_NAME]" at bounding box center [360, 183] width 603 height 31
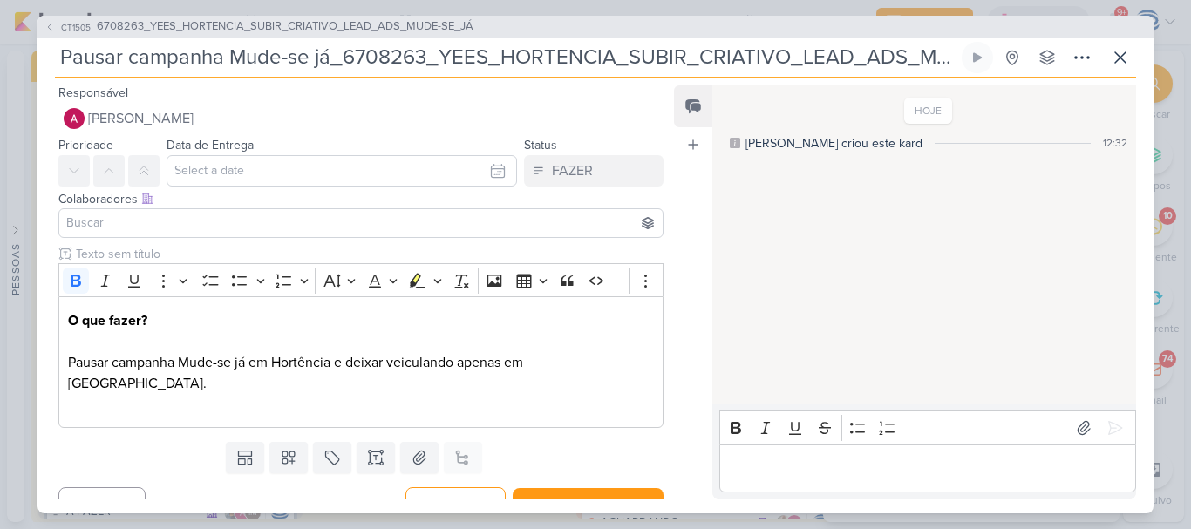
click at [201, 221] on input at bounding box center [361, 223] width 596 height 21
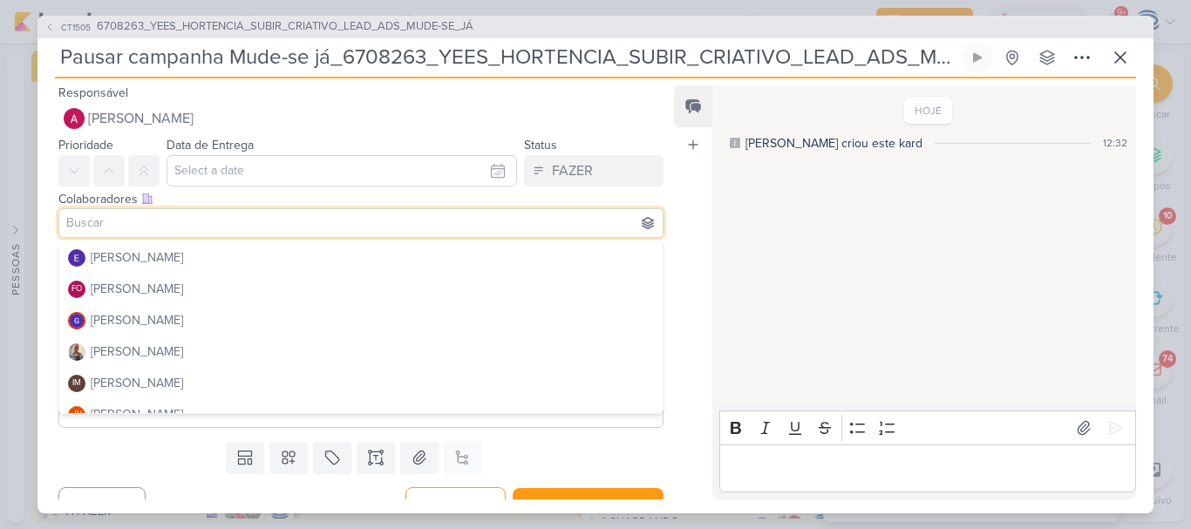
scroll to position [156, 0]
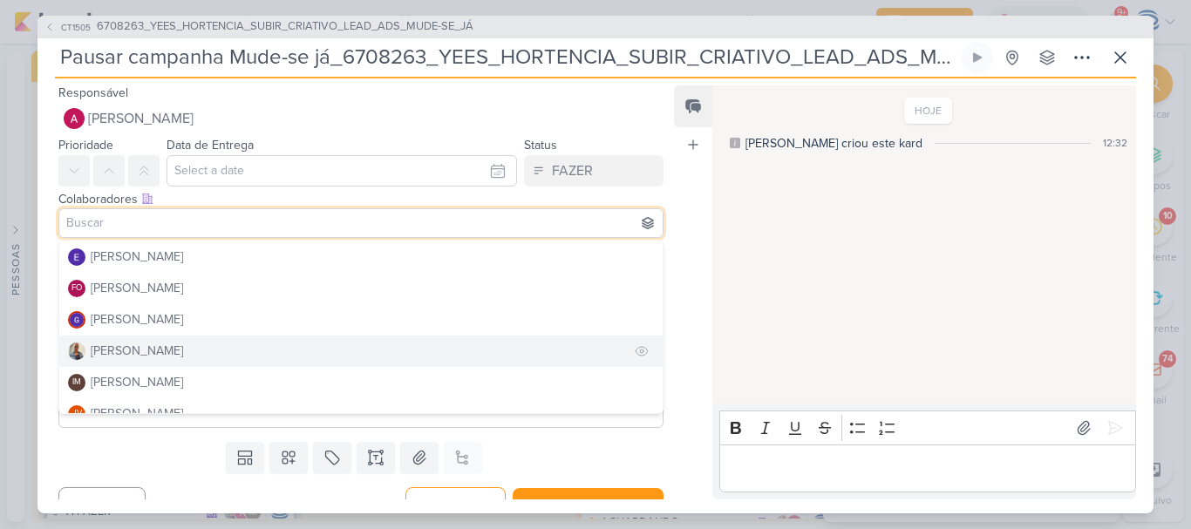
click at [143, 352] on div "[PERSON_NAME]" at bounding box center [137, 351] width 92 height 18
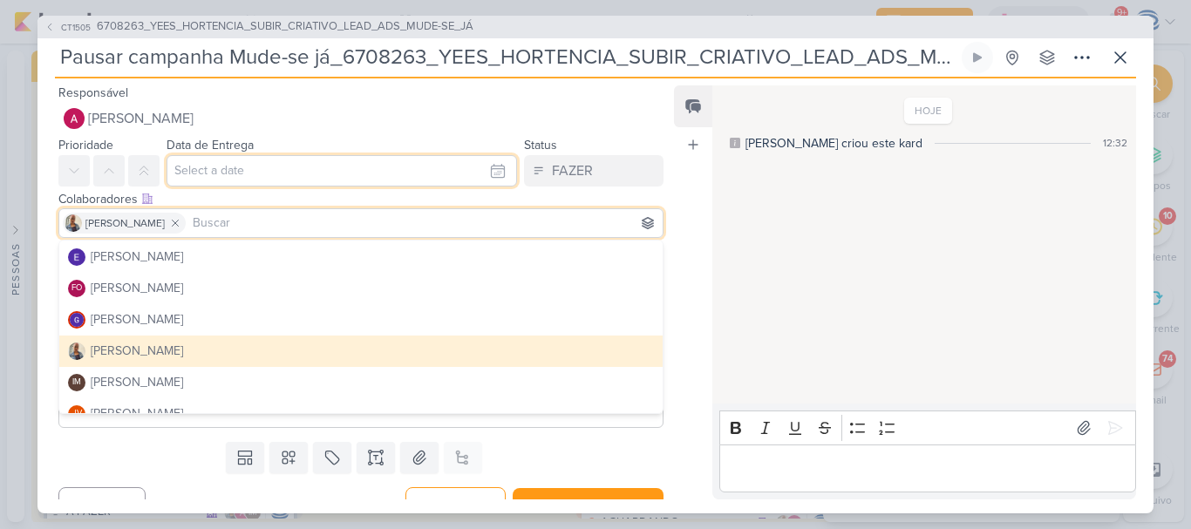
click at [202, 177] on input "text" at bounding box center [341, 170] width 350 height 31
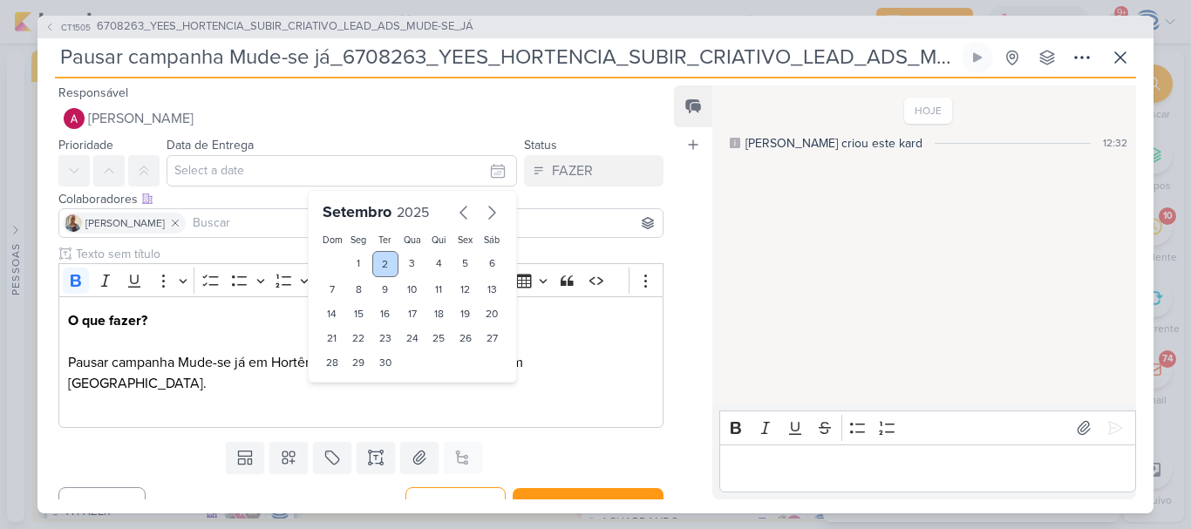
click at [383, 268] on div "2" at bounding box center [385, 264] width 27 height 26
type input "2 de setembro de 2025 às 23:59"
click at [354, 382] on select "00 01 02 03 04 05 06 07 08 09 10 11 12 13 14 15 16 17 18 19 20 21 22 23" at bounding box center [359, 392] width 24 height 21
select select "18"
click at [347, 382] on select "00 01 02 03 04 05 06 07 08 09 10 11 12 13 14 15 16 17 18 19 20 21 22 23" at bounding box center [359, 392] width 24 height 21
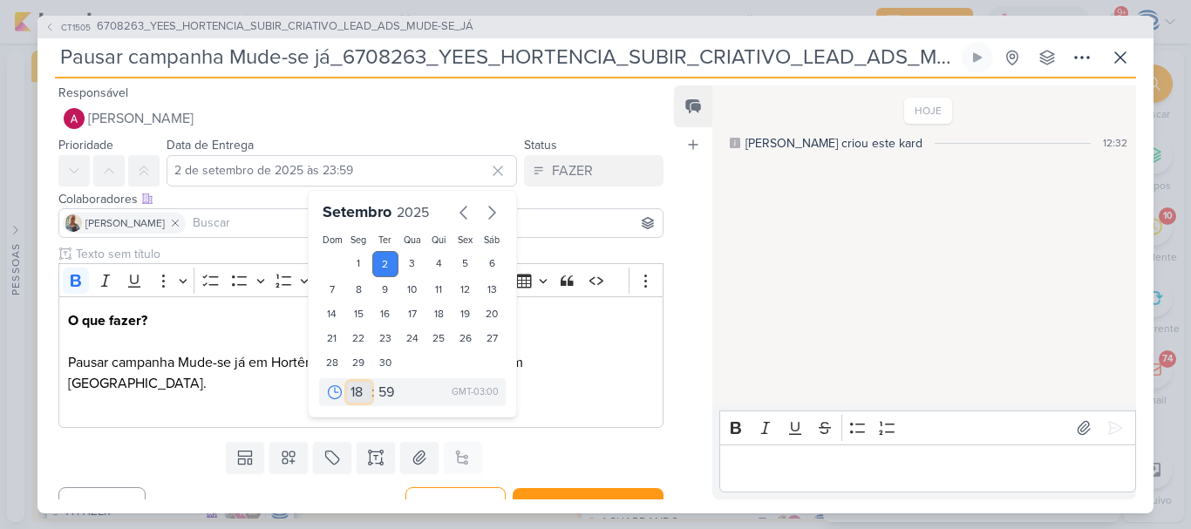
type input "2 de setembro de 2025 às 18:59"
click at [375, 384] on select "00 05 10 15 20 25 30 35 40 45 50 55 59" at bounding box center [387, 392] width 24 height 21
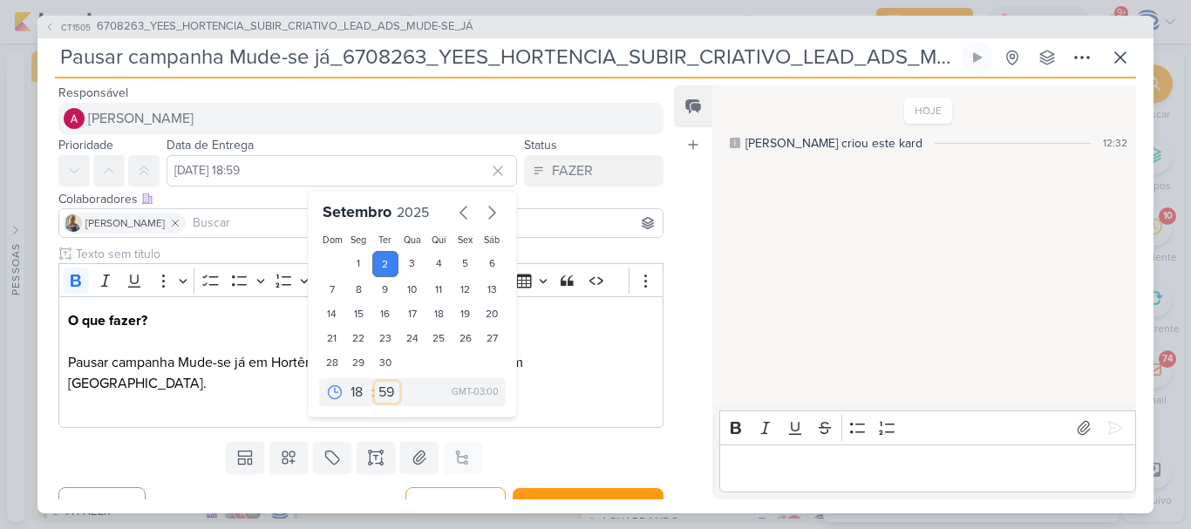
select select "0"
click at [375, 382] on select "00 05 10 15 20 25 30 35 40 45 50 55 59" at bounding box center [387, 392] width 24 height 21
type input "2 de setembro de 2025 às 18:00"
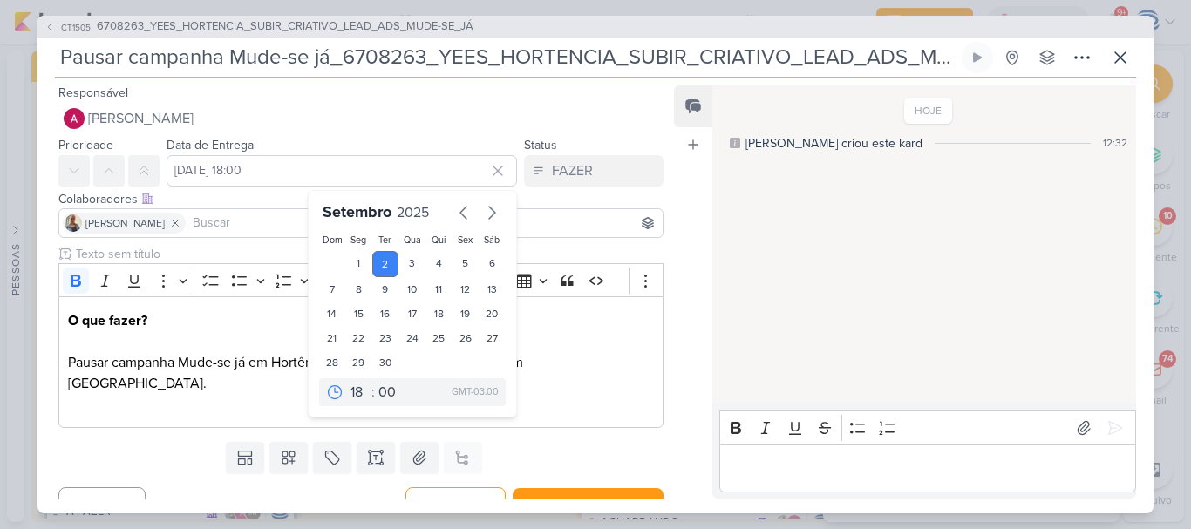
click at [590, 410] on div "Clique para deixar o item visível somente à membros da sua organização Rich Tex…" at bounding box center [353, 340] width 633 height 190
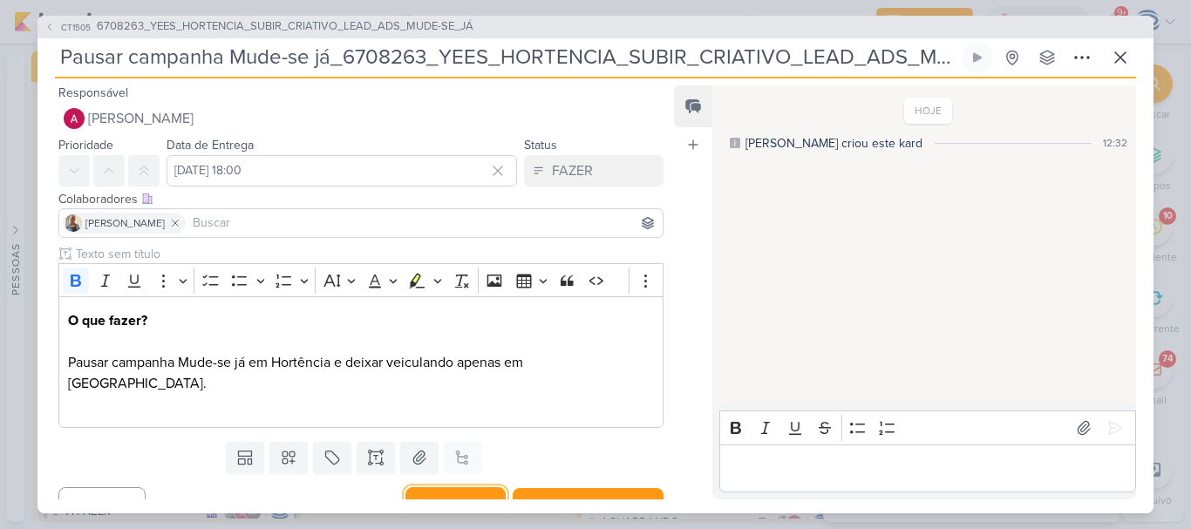
click at [467, 487] on button "Redesignar" at bounding box center [455, 504] width 100 height 34
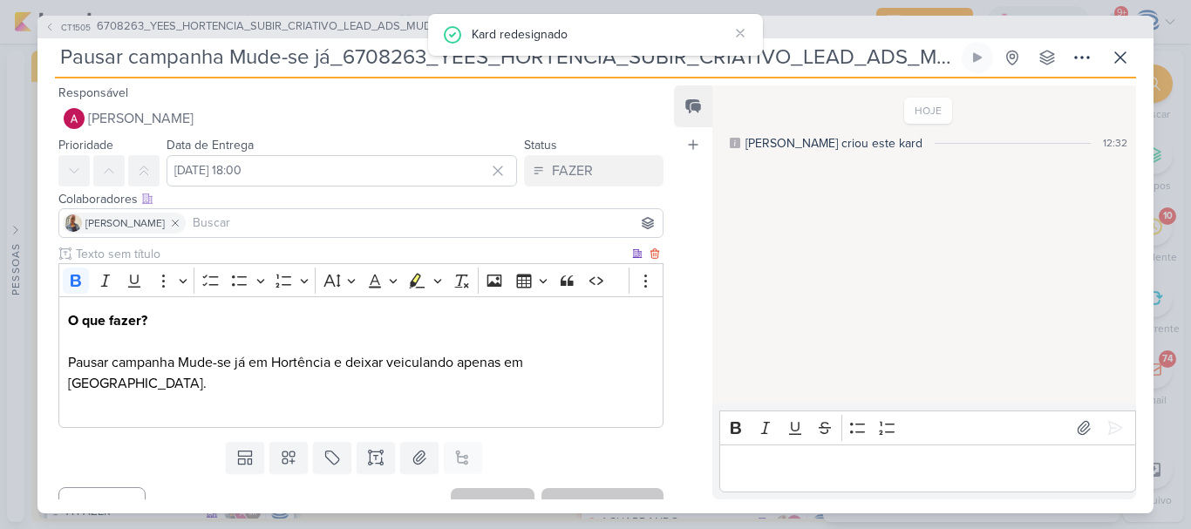
scroll to position [4, 0]
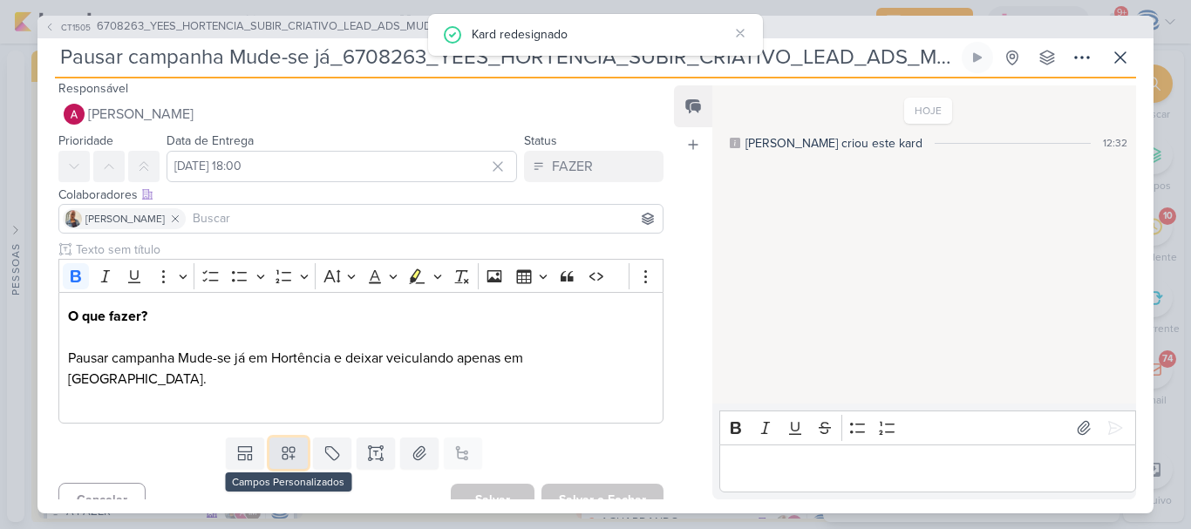
click at [269, 439] on button at bounding box center [288, 453] width 38 height 31
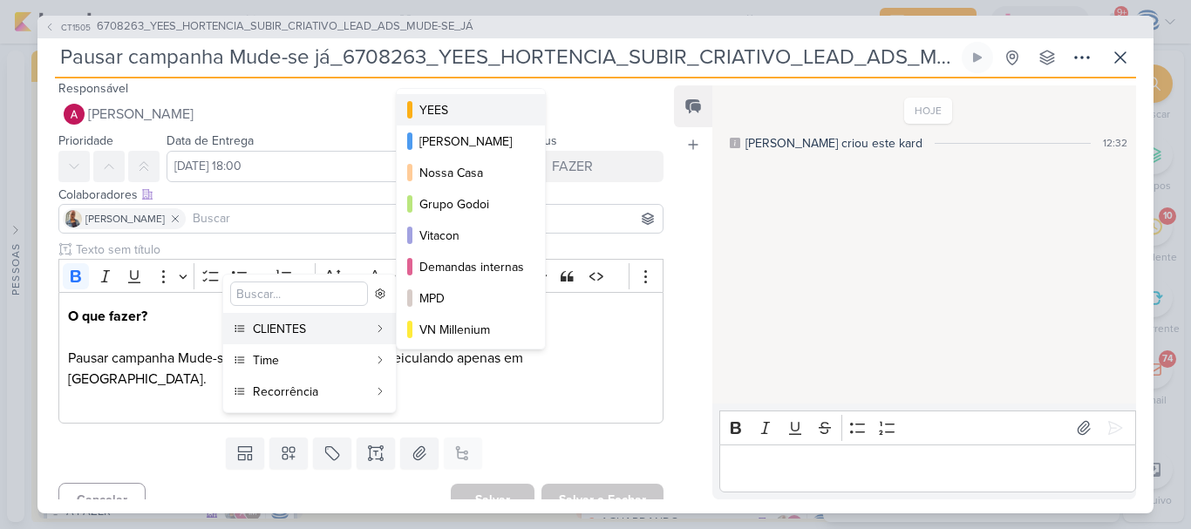
click at [440, 114] on div "YEES" at bounding box center [471, 110] width 105 height 18
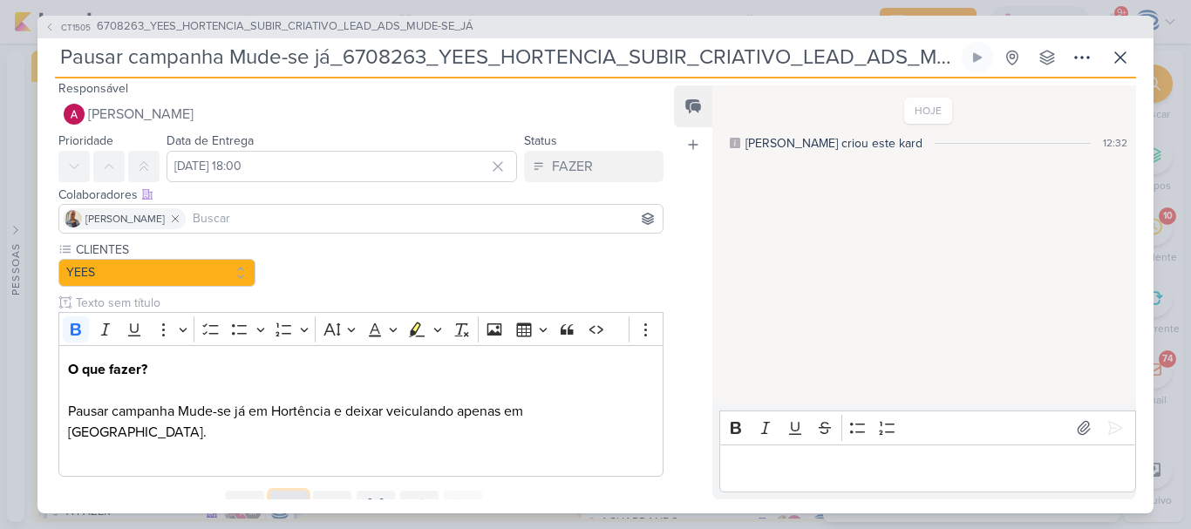
click at [286, 498] on icon at bounding box center [288, 506] width 17 height 17
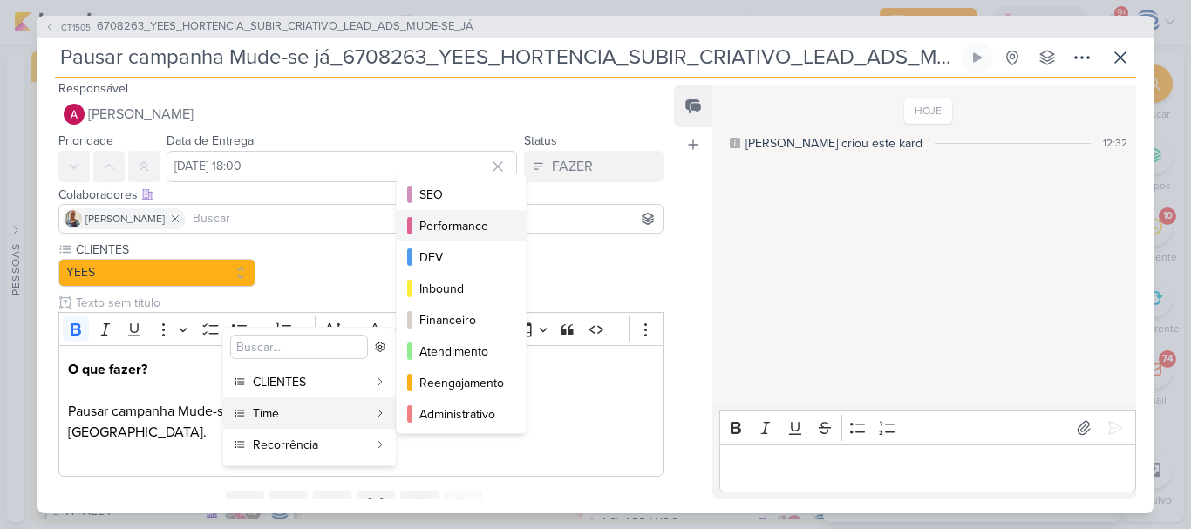
click at [461, 222] on div "Performance" at bounding box center [461, 226] width 85 height 18
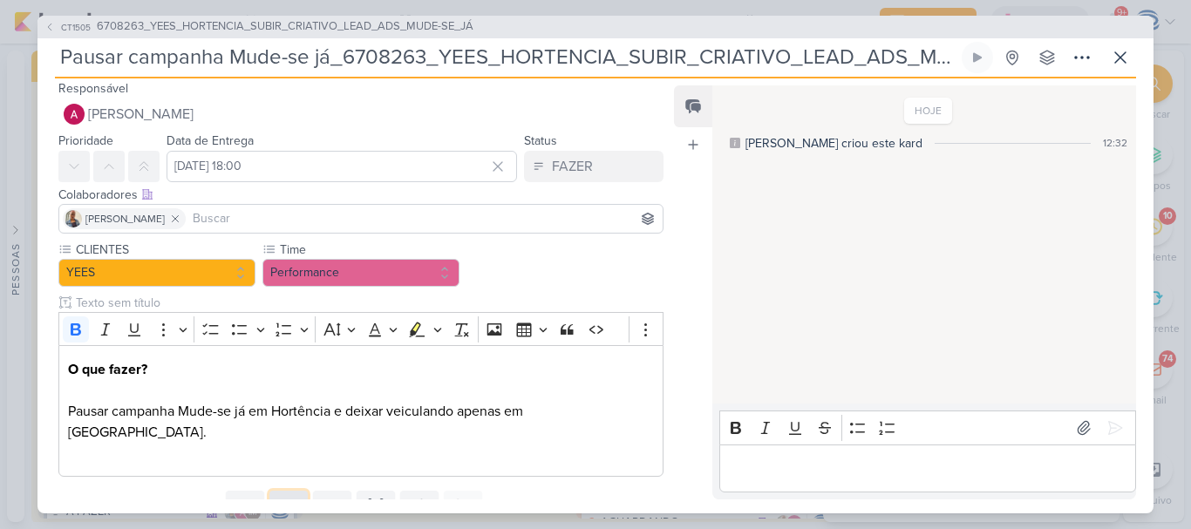
click at [282, 500] on icon at bounding box center [288, 506] width 12 height 12
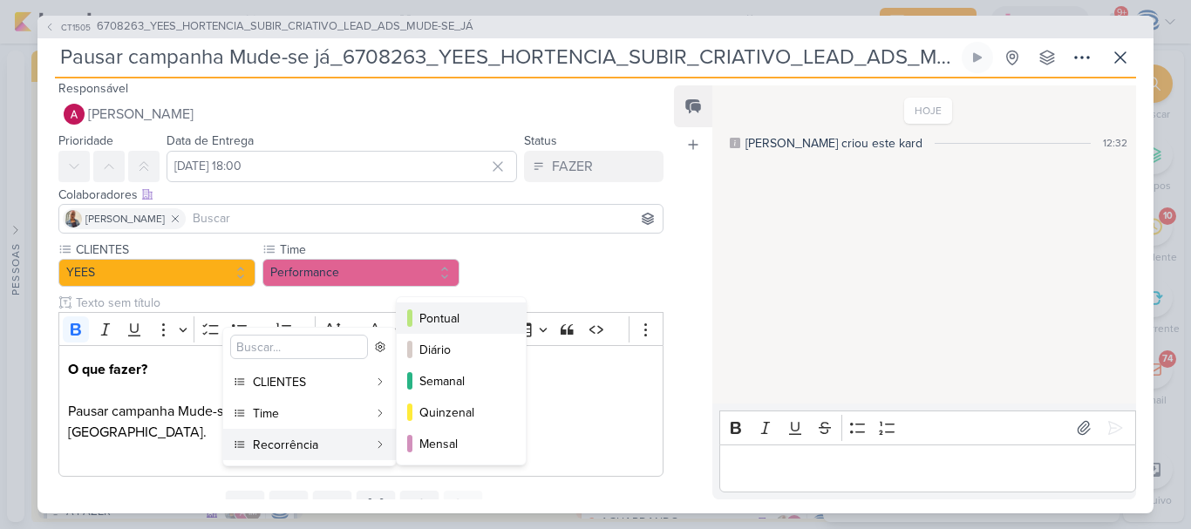
click at [460, 322] on div "Pontual" at bounding box center [461, 318] width 85 height 18
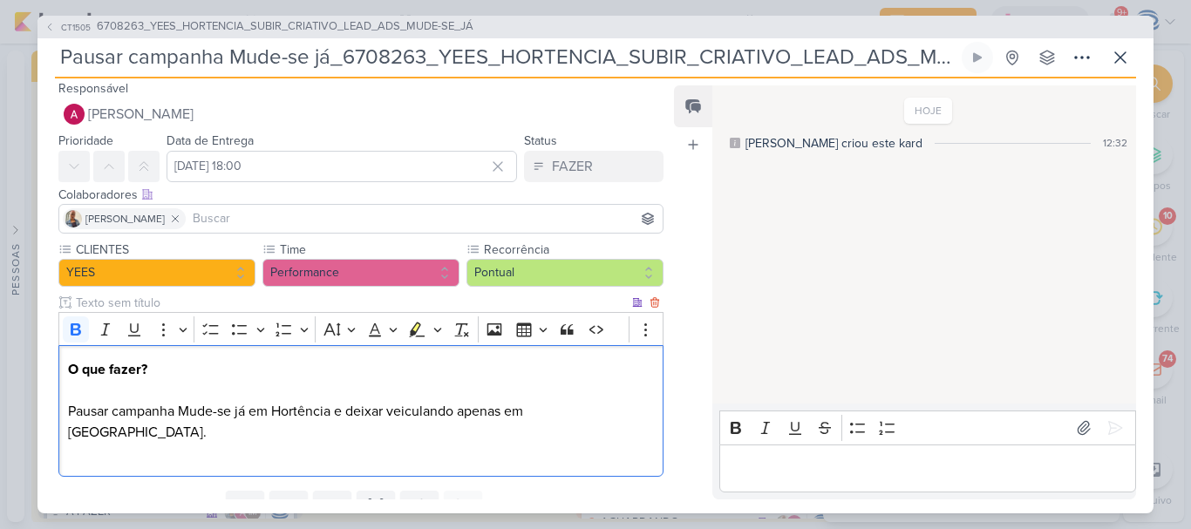
click at [581, 359] on p "O que fazer? Pausar campanha Mude-se já em Hortência e deixar veiculando apenas…" at bounding box center [361, 411] width 586 height 105
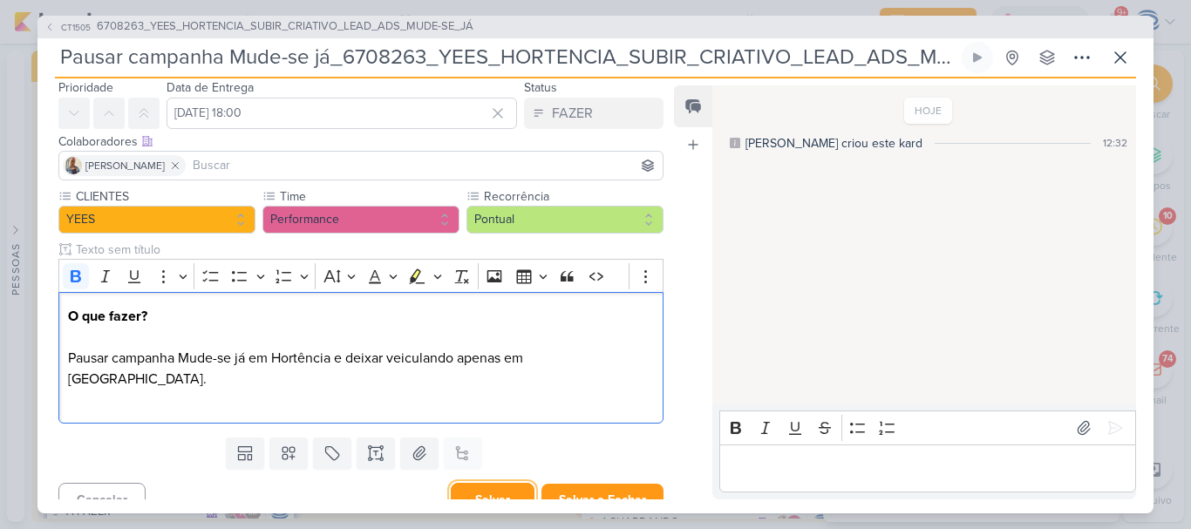
click at [495, 486] on button "Salvar" at bounding box center [493, 500] width 84 height 34
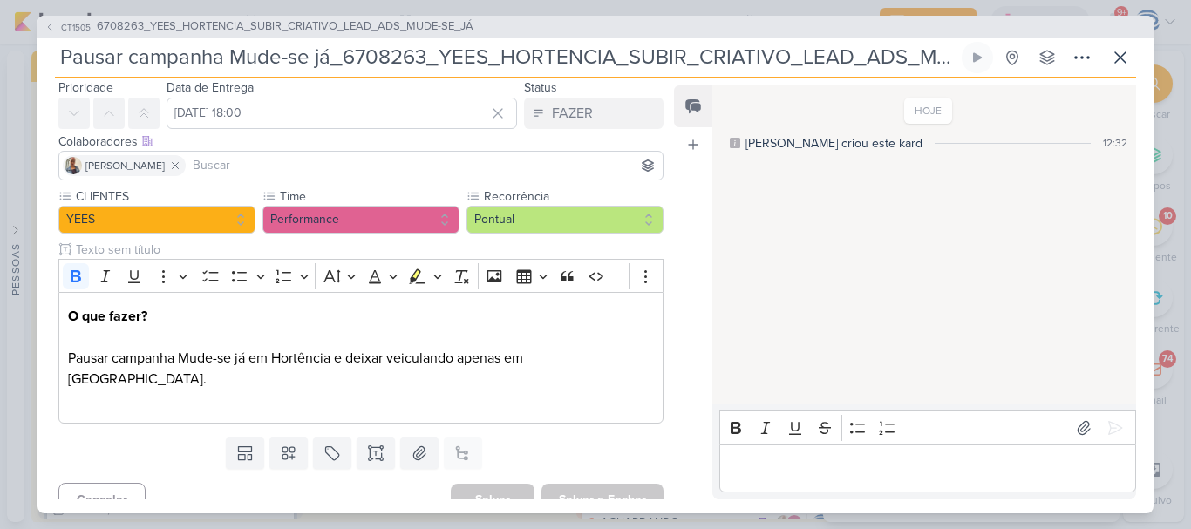
click at [329, 21] on span "6708263_YEES_HORTENCIA_SUBIR_CRIATIVO_LEAD_ADS_MUDE-SE_JÁ" at bounding box center [285, 26] width 377 height 17
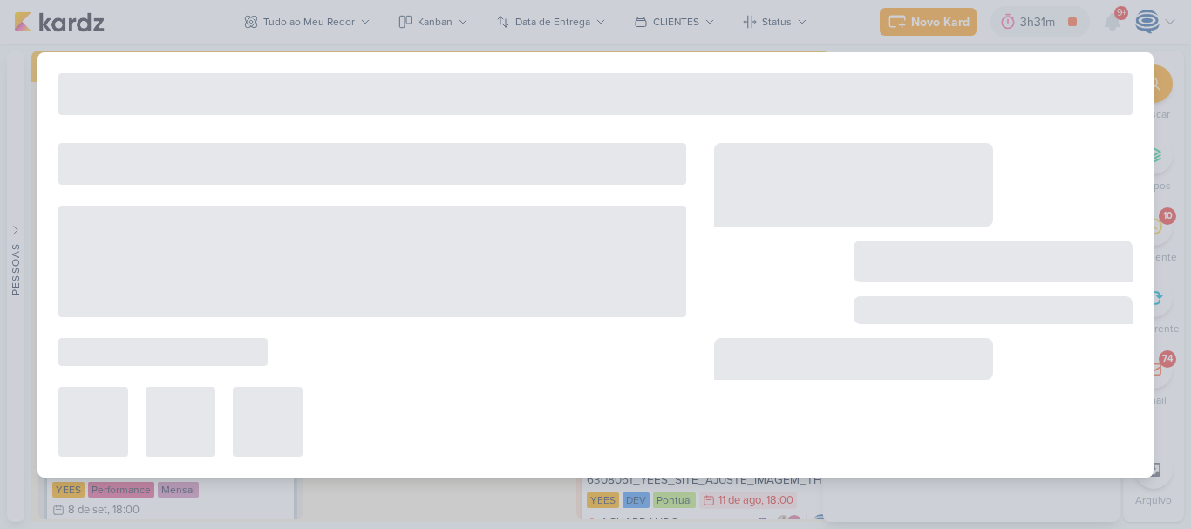
type input "6708263_YEES_HORTENCIA_SUBIR_CRIATIVO_LEAD_ADS_MUDE-SE_JÁ"
type input "27 de agosto de 2025 às 18:00"
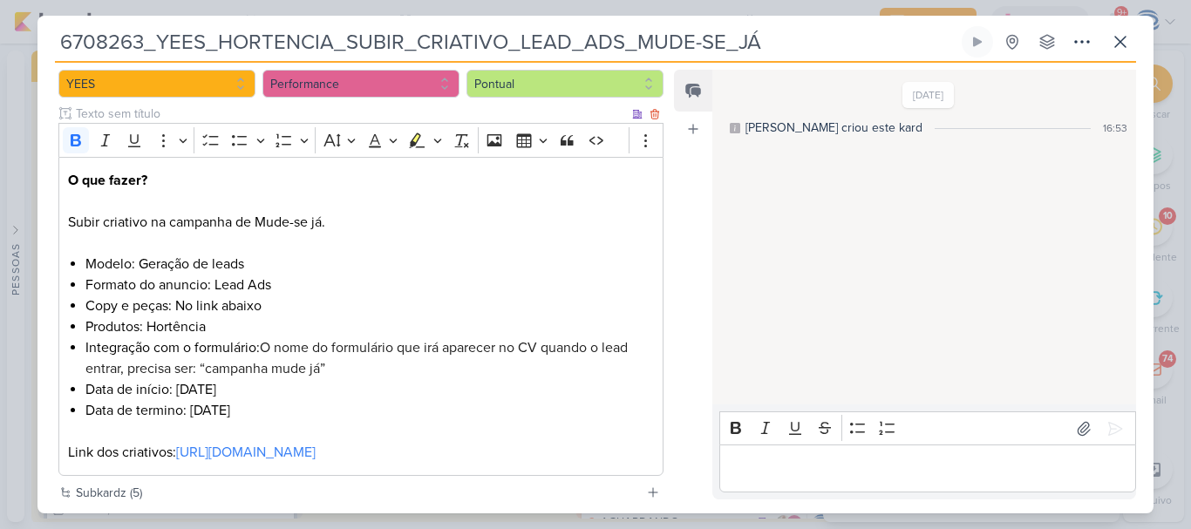
scroll to position [183, 0]
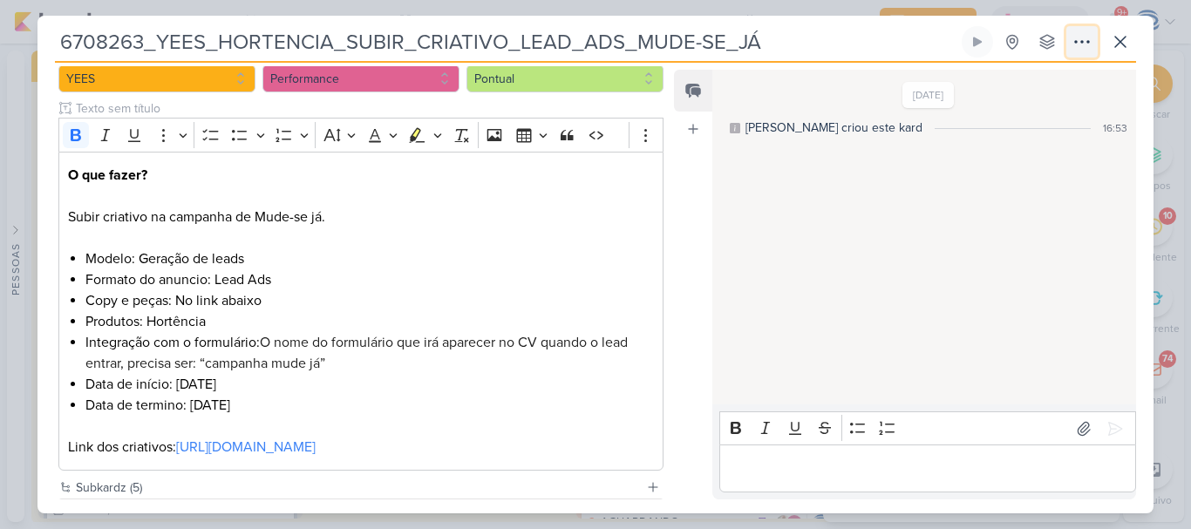
click at [1077, 44] on icon at bounding box center [1081, 41] width 21 height 21
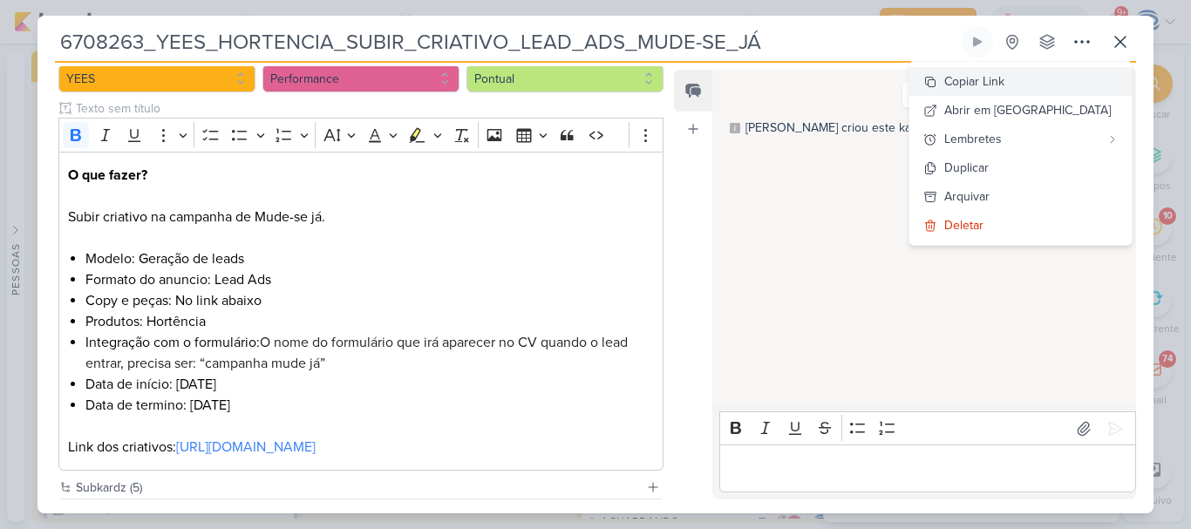
click at [1004, 88] on div "Copiar Link" at bounding box center [974, 81] width 60 height 18
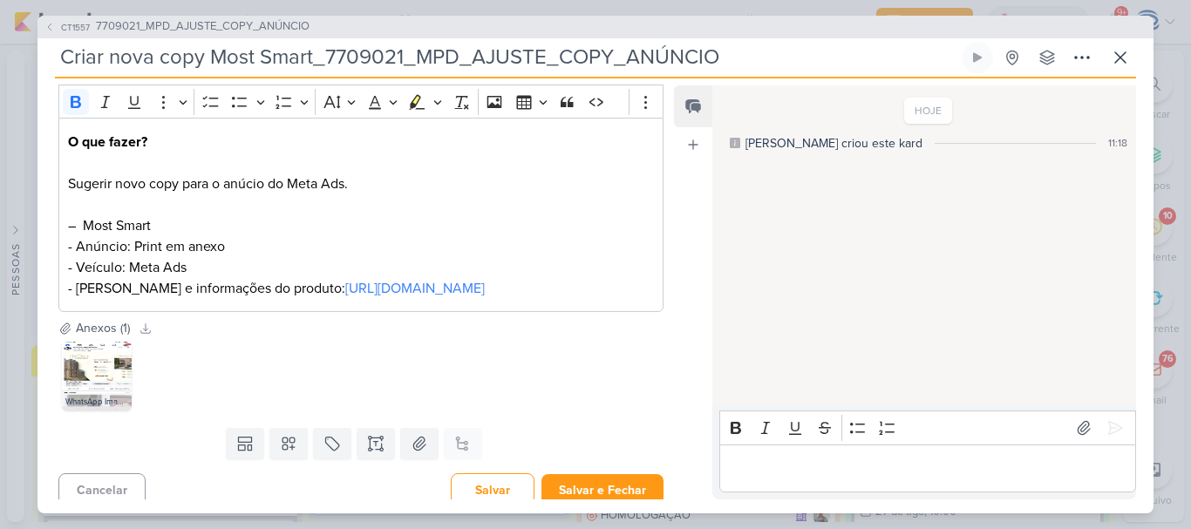
scroll to position [285, 0]
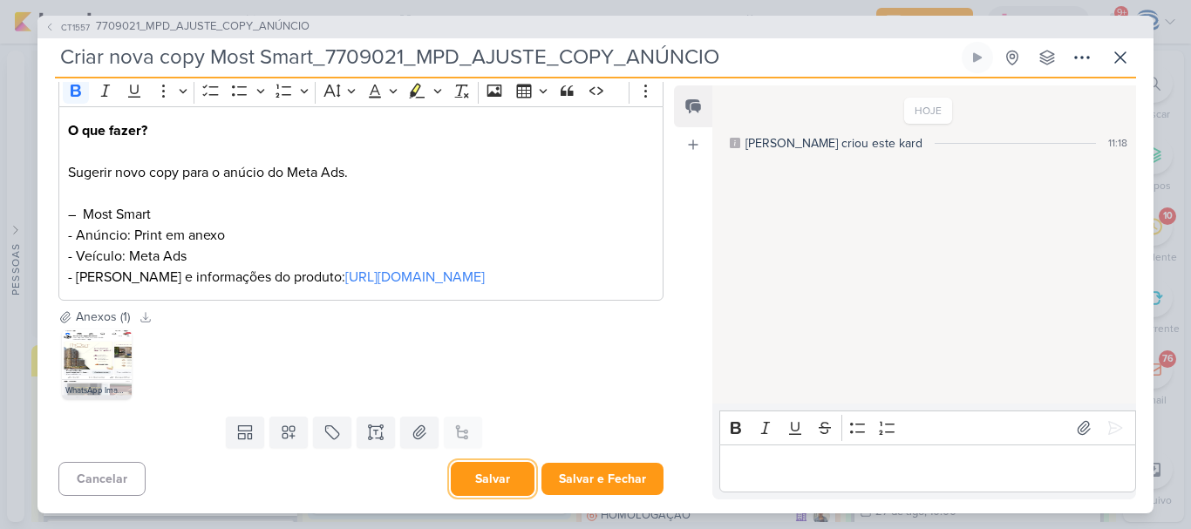
click at [492, 479] on button "Salvar" at bounding box center [493, 479] width 84 height 34
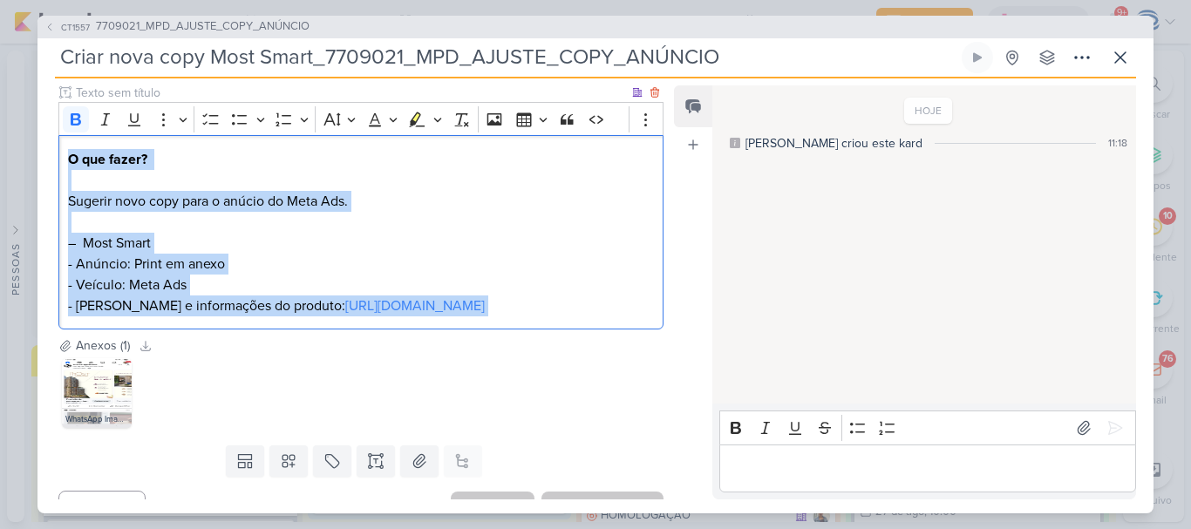
scroll to position [175, 0]
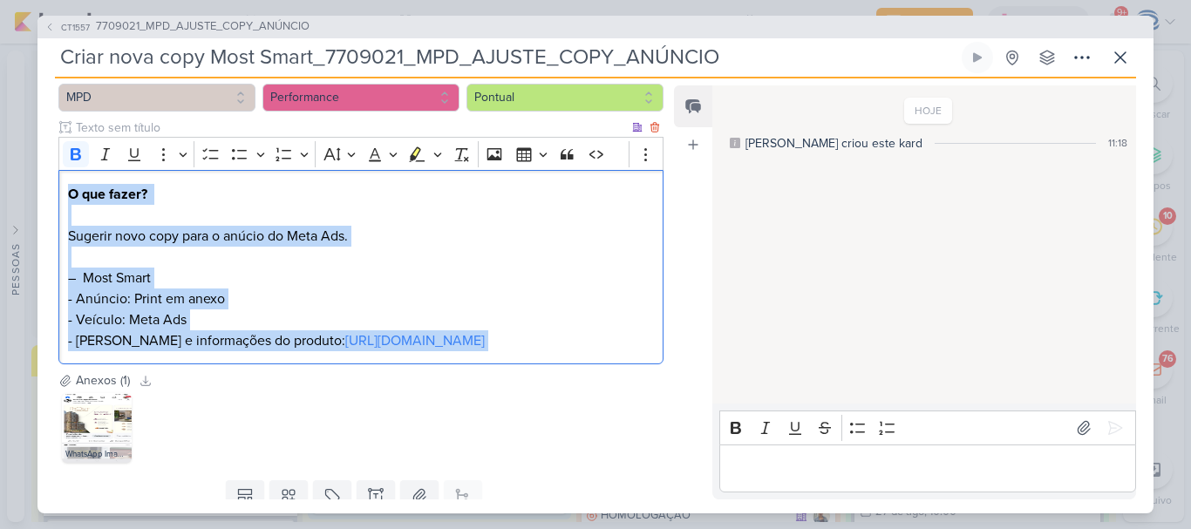
drag, startPoint x: 255, startPoint y: 280, endPoint x: 68, endPoint y: 95, distance: 263.2
click at [68, 95] on div "CLIENTES MPD Time" at bounding box center [360, 214] width 605 height 299
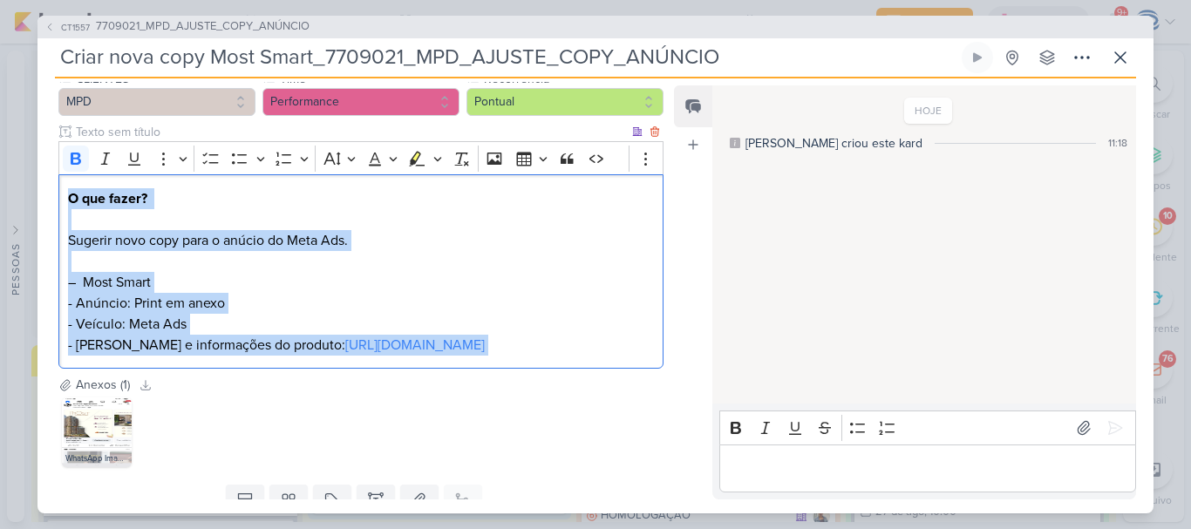
copy p "O que fazer? Sugerir novo copy para o anúcio do Meta Ads. – Most Smart - Anúnci…"
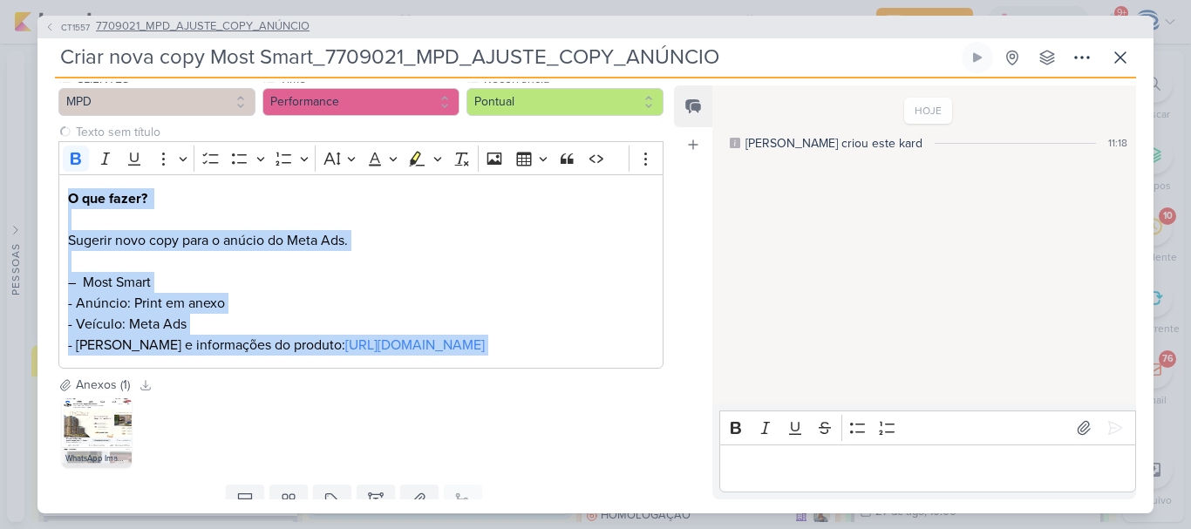
click at [130, 34] on span "7709021_MPD_AJUSTE_COPY_ANÚNCIO" at bounding box center [203, 26] width 214 height 17
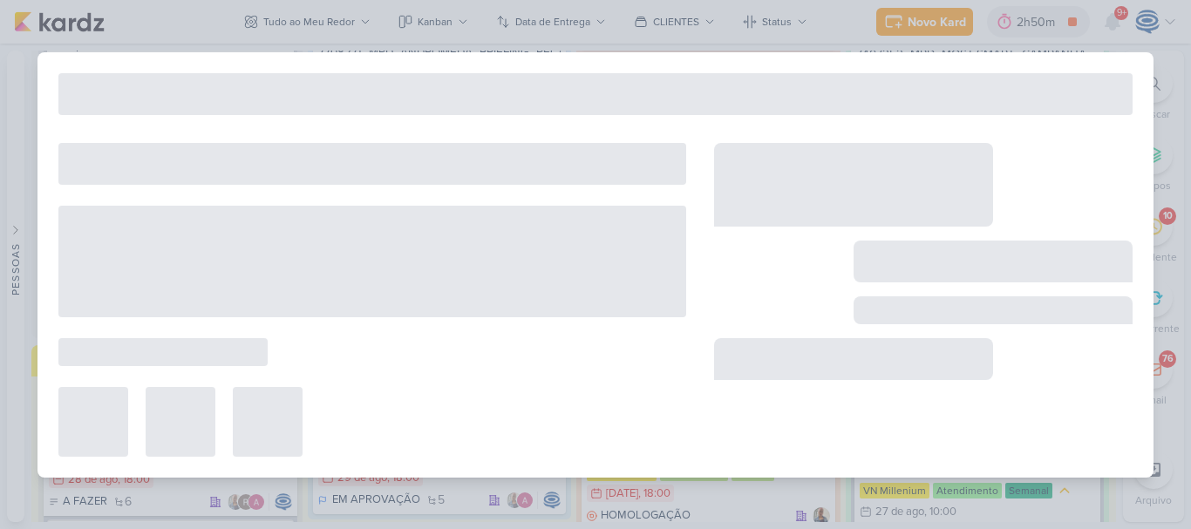
type input "7709021_MPD_AJUSTE_COPY_ANÚNCIO"
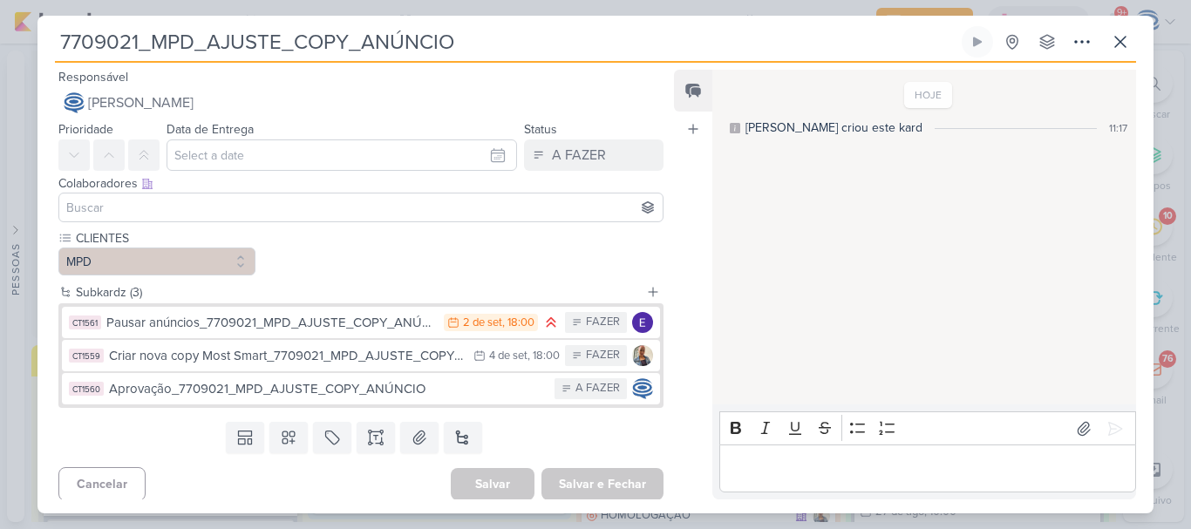
scroll to position [5, 0]
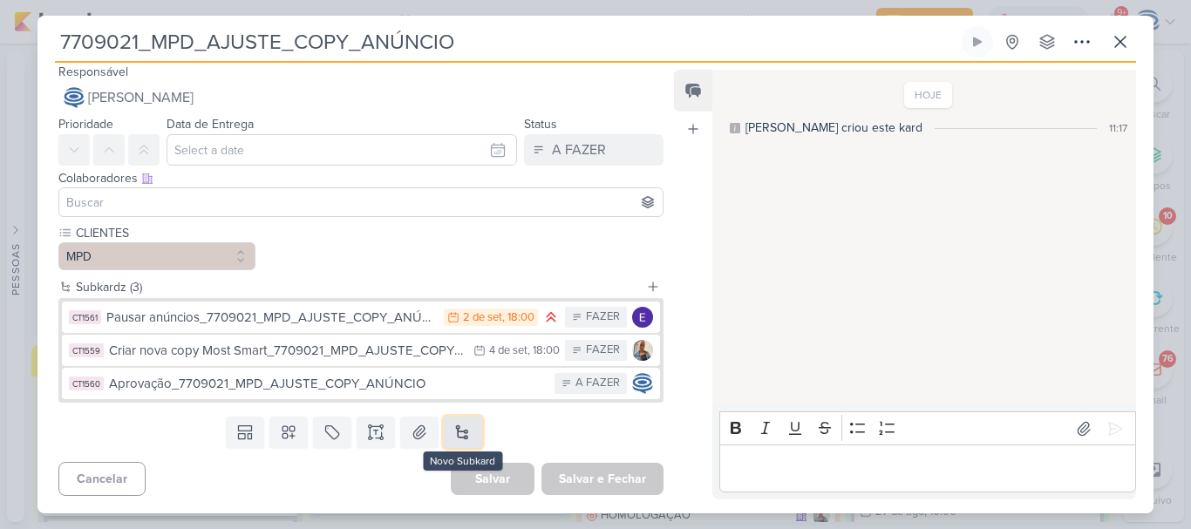
click at [462, 437] on button at bounding box center [463, 432] width 38 height 31
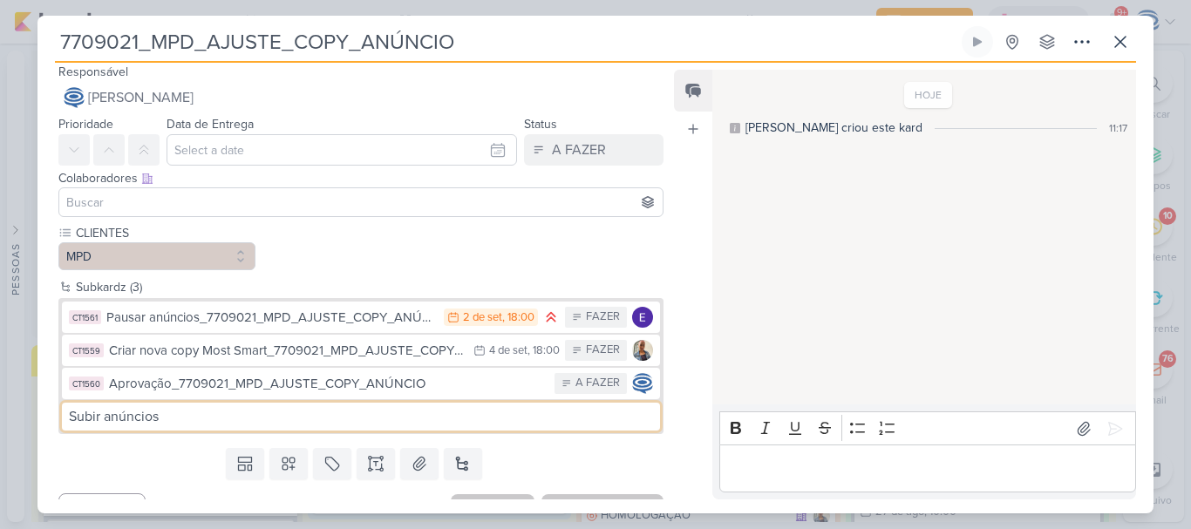
type input "Subir anúncios_"
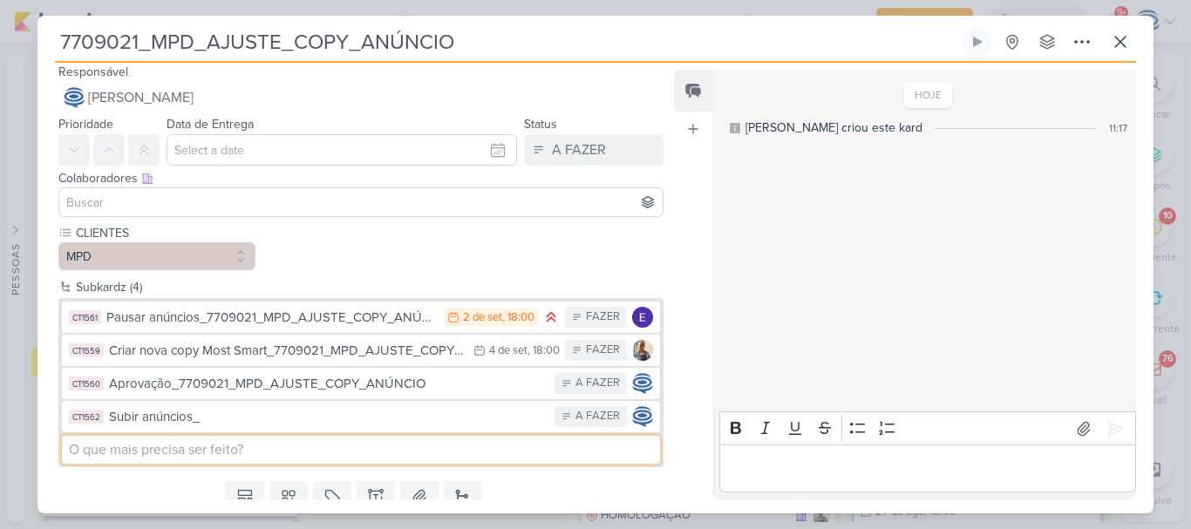
paste input "O que fazer? Sugerir novo copy para o anúcio do Meta Ads. – Most Smart - Anúnci…"
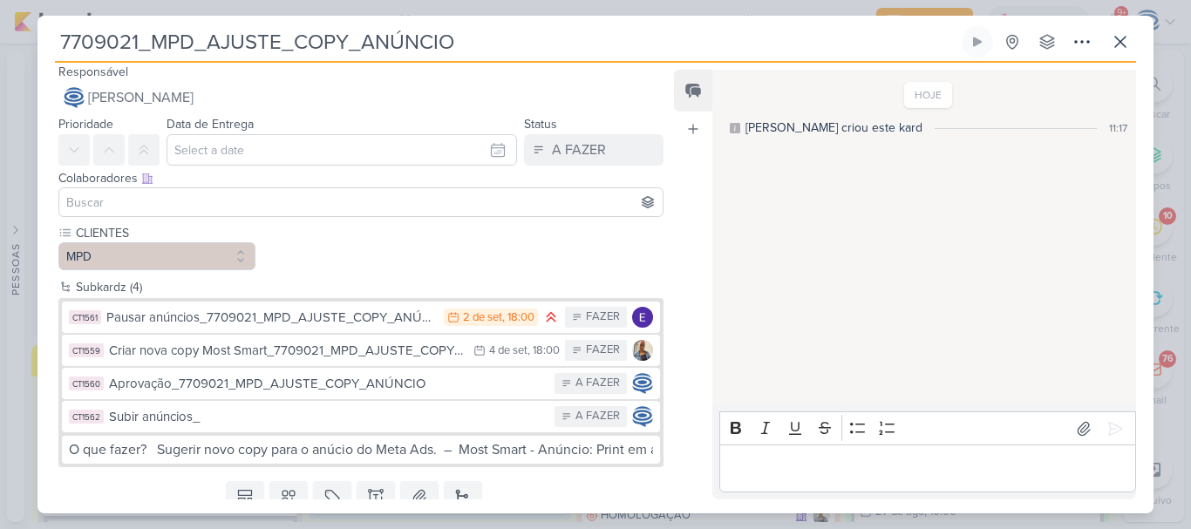
scroll to position [0, 0]
click at [458, 473] on div "Subkardz (4) CT1561 Pausar anúncios_7709021_MPD_AJUSTE_COPY_ANÚNCIO 2/9 2 de se…" at bounding box center [353, 375] width 633 height 197
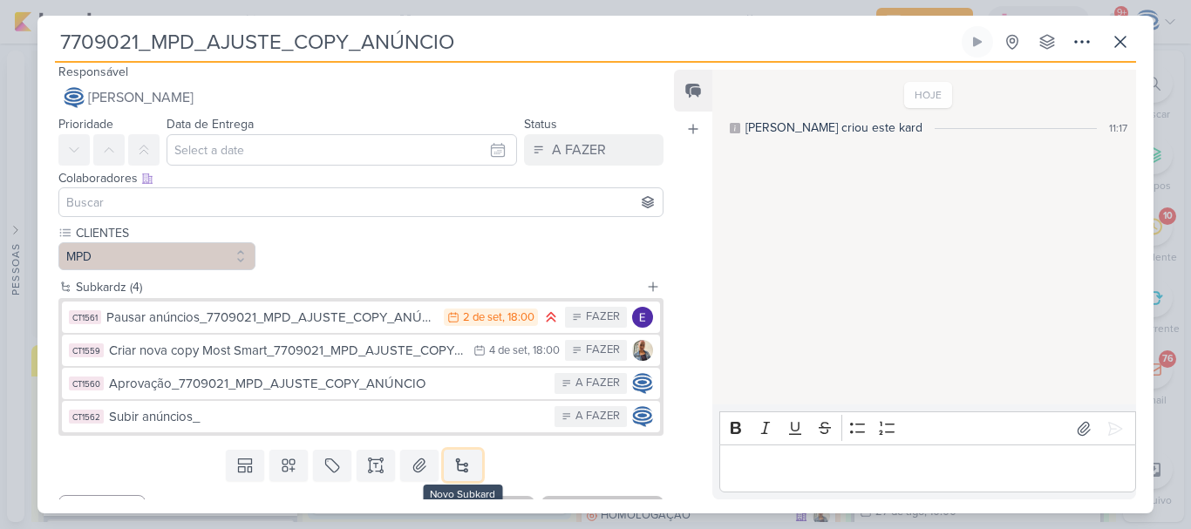
click at [458, 473] on button at bounding box center [463, 465] width 38 height 31
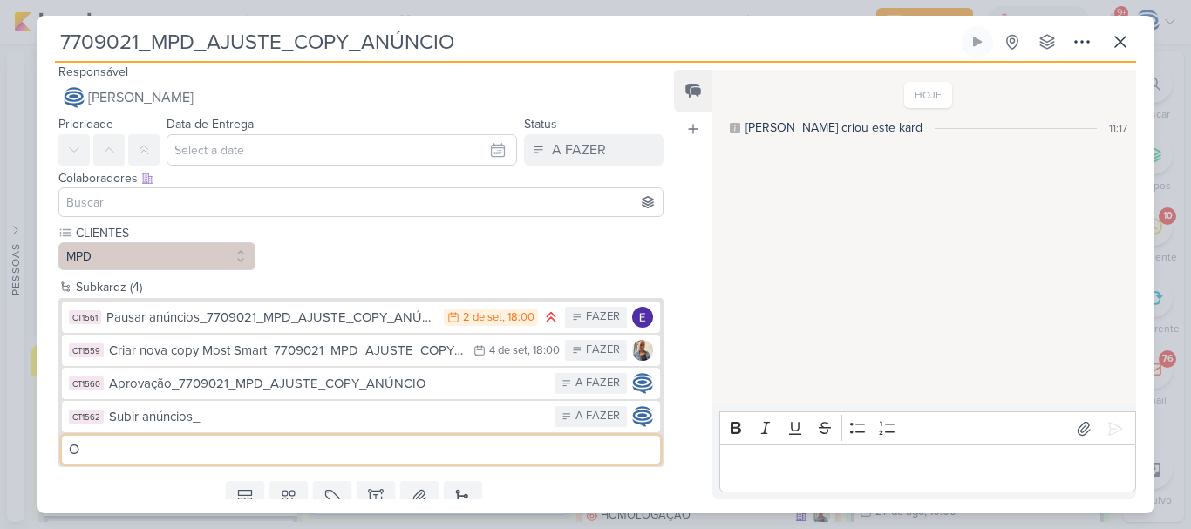
type input "O"
type input "Criar nova copy_"
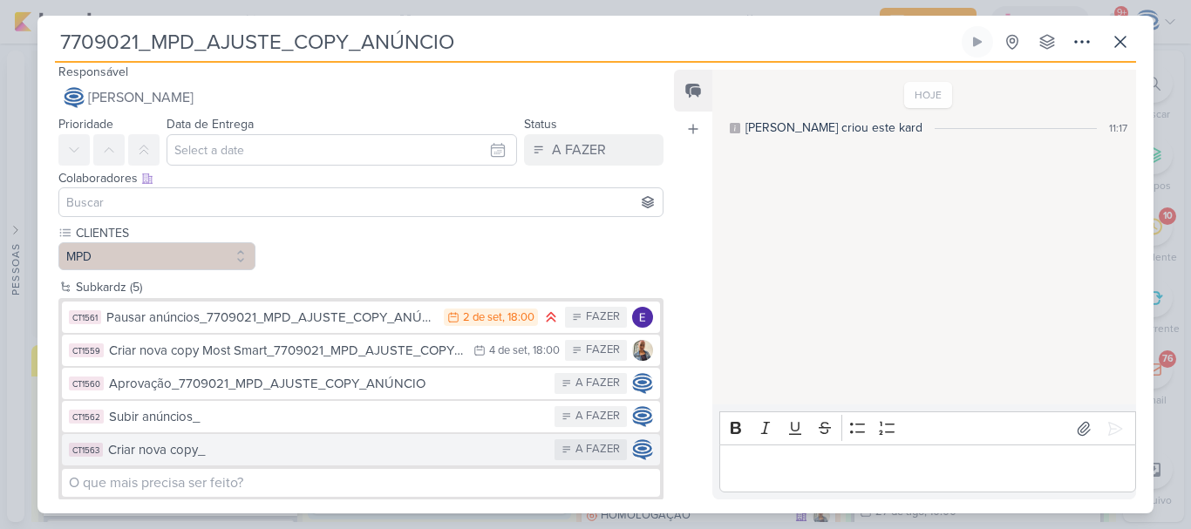
click at [271, 442] on div "Criar nova copy_" at bounding box center [327, 450] width 438 height 20
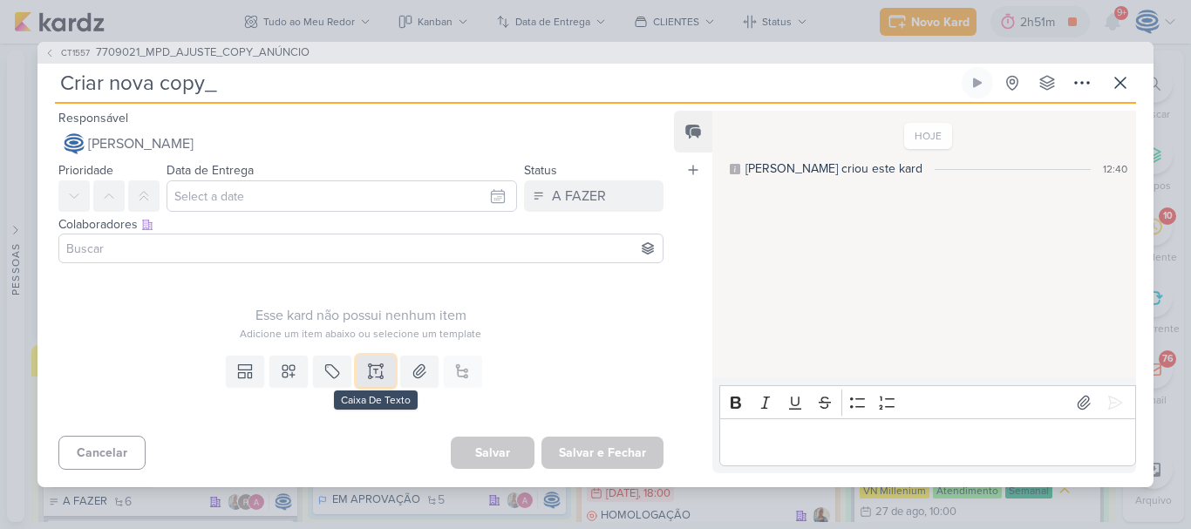
click at [373, 373] on icon at bounding box center [375, 371] width 17 height 17
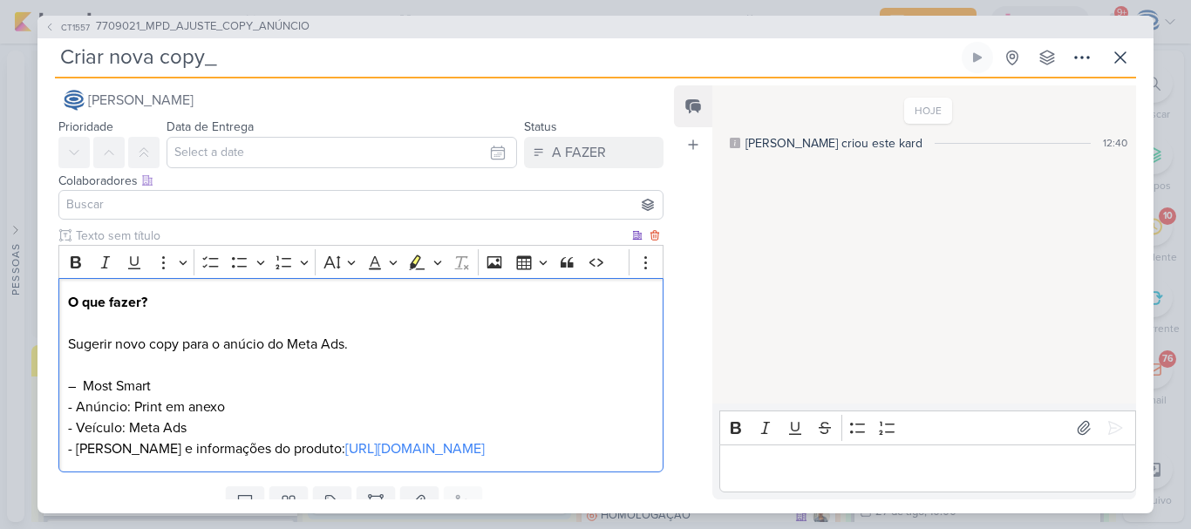
scroll to position [79, 0]
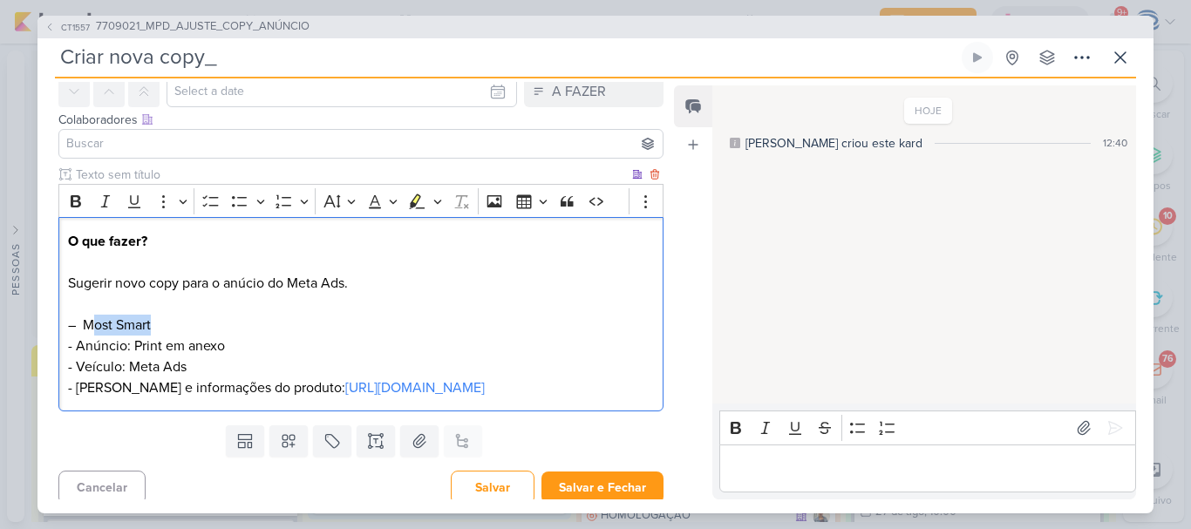
drag, startPoint x: 153, startPoint y: 323, endPoint x: 96, endPoint y: 323, distance: 57.5
click at [96, 323] on p "O que fazer? Sugerir novo copy para o anúcio do Meta Ads. – Most Smart - Anúnci…" at bounding box center [361, 314] width 586 height 167
click at [73, 317] on p "O que fazer? Sugerir novo copy para o anúcio do Meta Ads. – Reffugio Smart - An…" at bounding box center [361, 314] width 586 height 167
click at [233, 334] on p "O que fazer? Sugerir novo copy para o anúcio do Meta Ads. – Reffugio Smart - An…" at bounding box center [361, 314] width 586 height 167
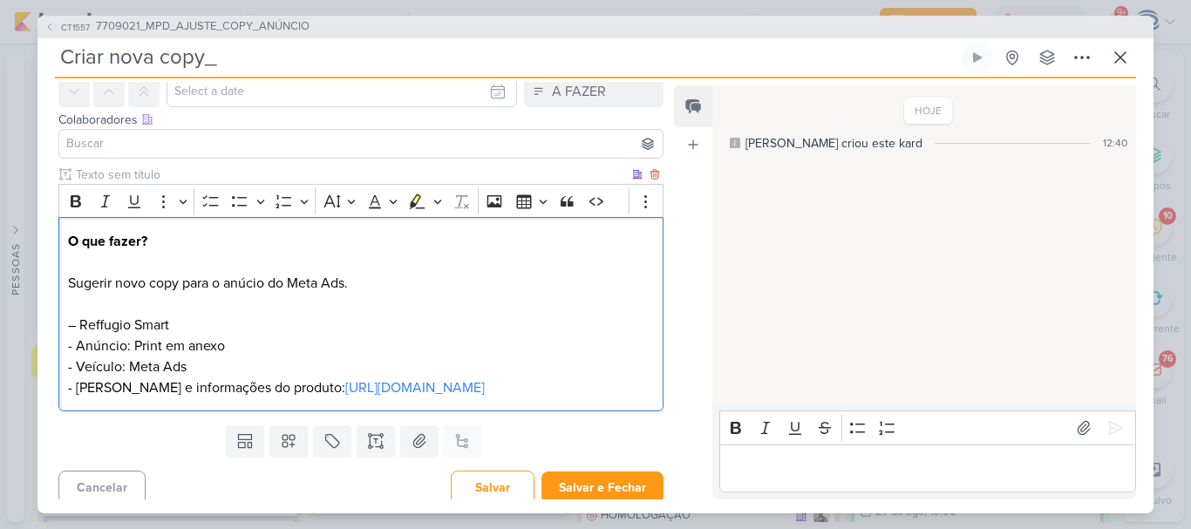
scroll to position [0, 0]
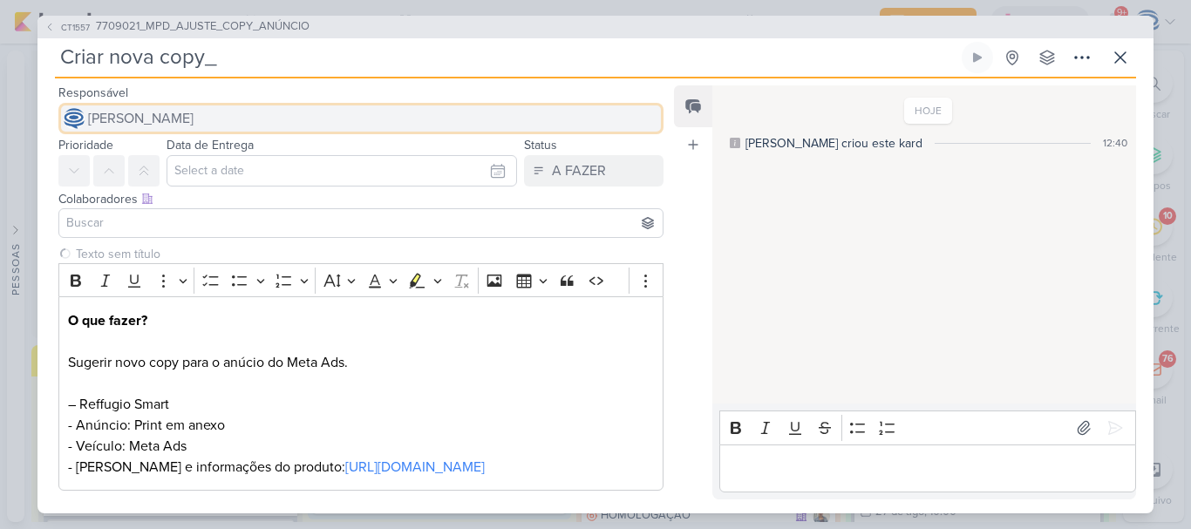
click at [194, 123] on span "[PERSON_NAME]" at bounding box center [140, 118] width 105 height 21
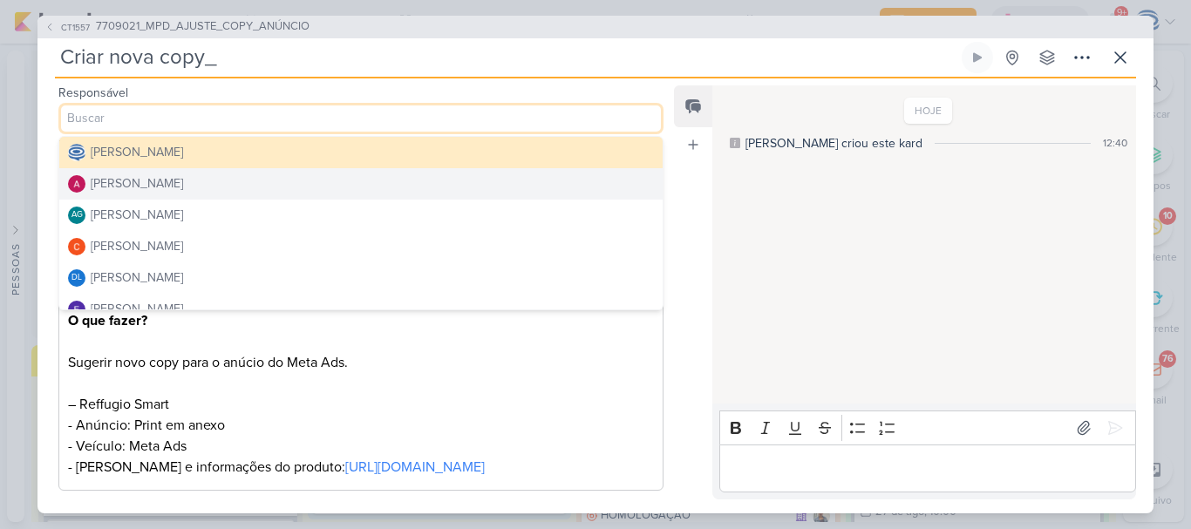
click at [207, 187] on button "[PERSON_NAME]" at bounding box center [360, 183] width 603 height 31
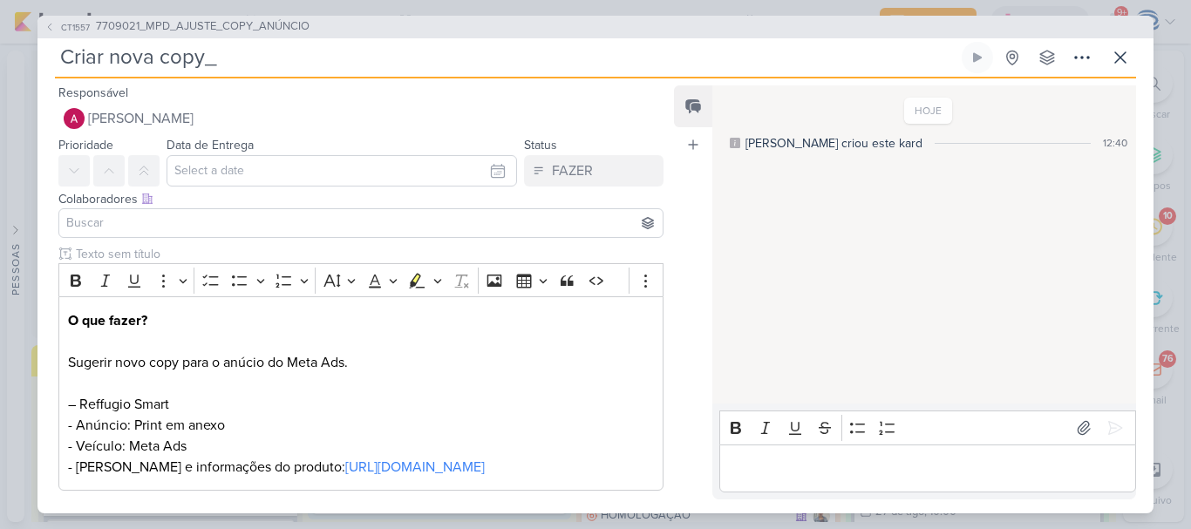
click at [214, 220] on input at bounding box center [361, 223] width 596 height 21
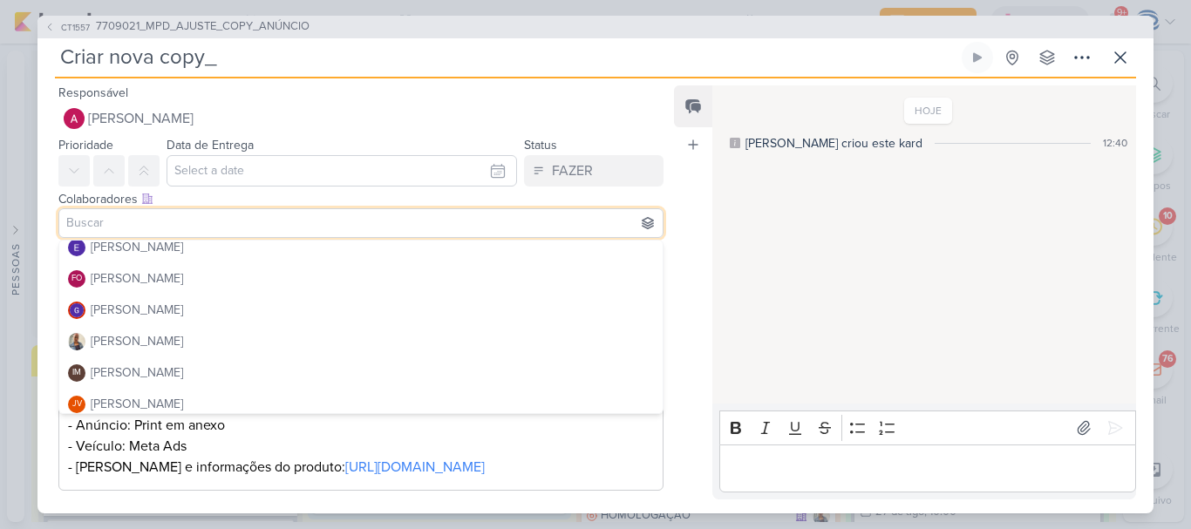
scroll to position [166, 0]
click at [187, 332] on button "[PERSON_NAME]" at bounding box center [360, 340] width 603 height 31
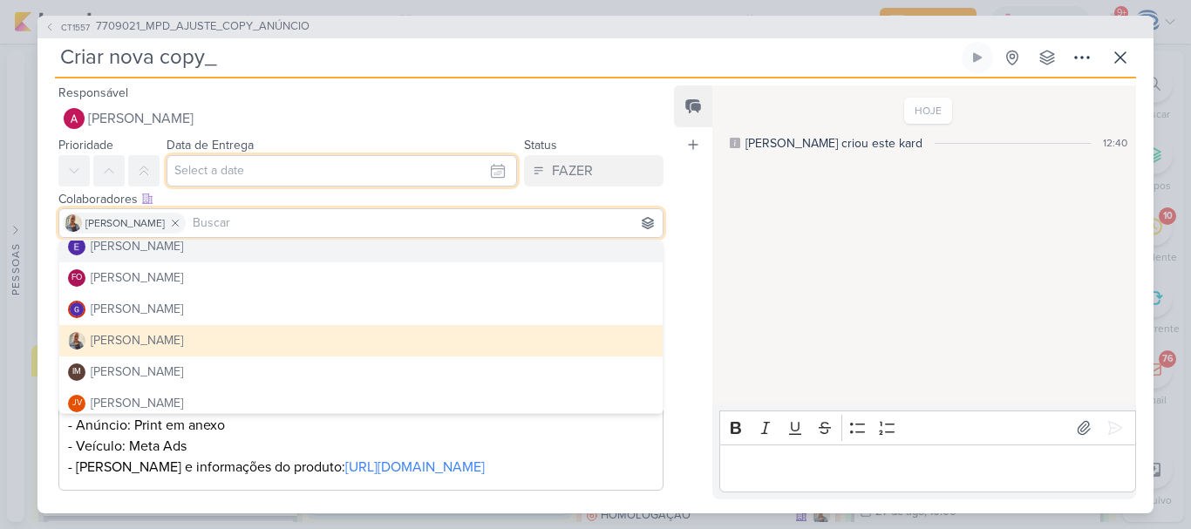
click at [222, 169] on input "text" at bounding box center [341, 170] width 350 height 31
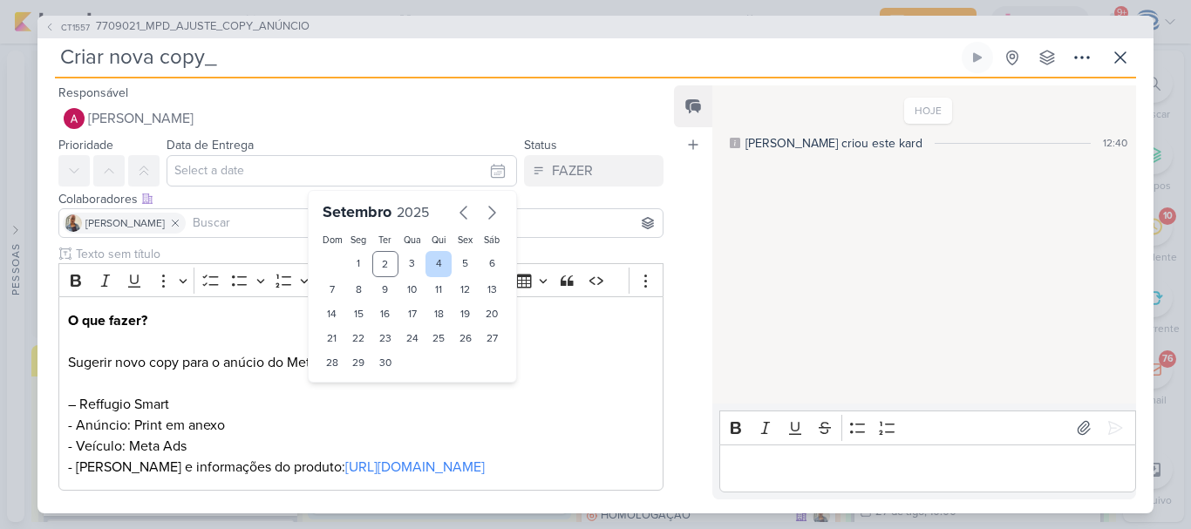
click at [425, 263] on div "4" at bounding box center [438, 264] width 27 height 26
type input "4 de setembro de 2025 às 23:59"
drag, startPoint x: 344, startPoint y: 396, endPoint x: 353, endPoint y: 247, distance: 149.3
click at [353, 247] on div "Setembro 2025 Dom Seg Ter Qua Qui Sex Sáb 1 2 3 4 5 6 7 8 9 10 11 12 13 14 15 1…" at bounding box center [412, 303] width 209 height 227
select select "18"
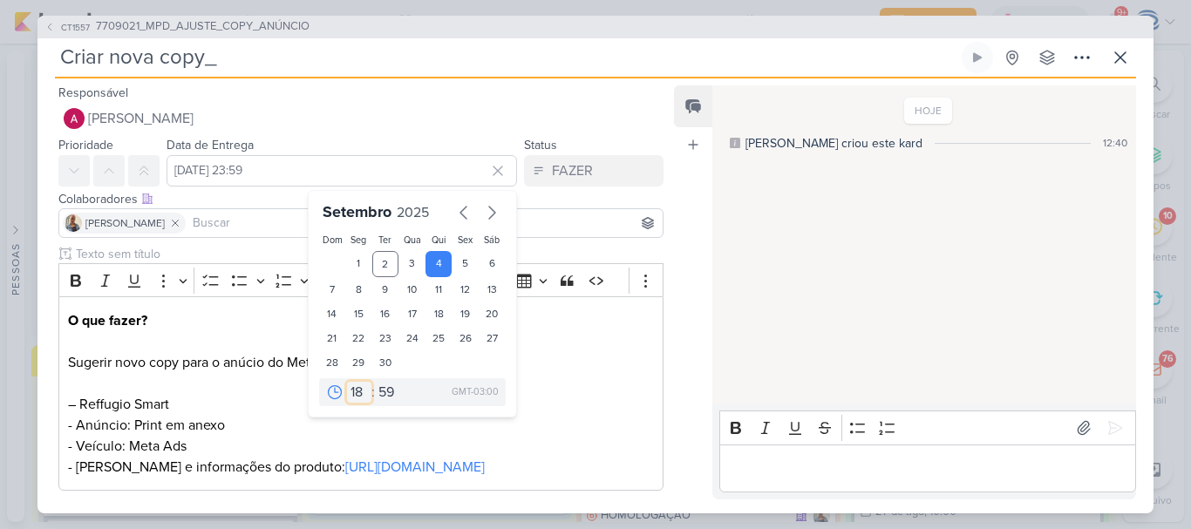
click at [347, 382] on select "00 01 02 03 04 05 06 07 08 09 10 11 12 13 14 15 16 17 18 19 20 21 22 23" at bounding box center [359, 392] width 24 height 21
type input "4 de setembro de 2025 às 18:59"
click at [378, 390] on select "00 05 10 15 20 25 30 35 40 45 50 55 59" at bounding box center [387, 392] width 24 height 21
select select "0"
click at [375, 382] on select "00 05 10 15 20 25 30 35 40 45 50 55 59" at bounding box center [387, 392] width 24 height 21
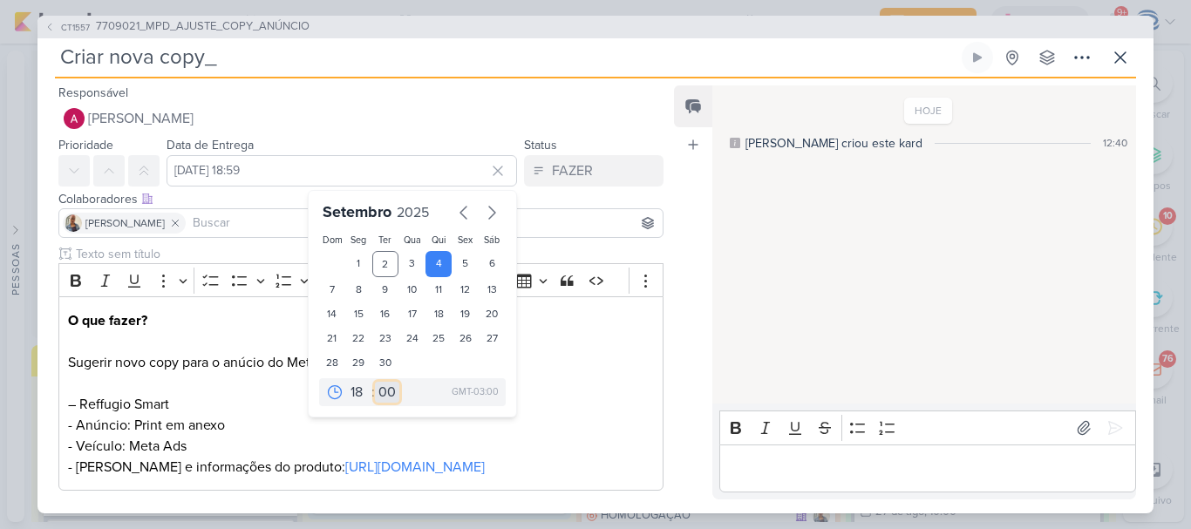
type input "4 de setembro de 2025 às 18:00"
drag, startPoint x: 341, startPoint y: 21, endPoint x: 96, endPoint y: 30, distance: 245.1
click at [96, 30] on div "CT1557 7709021_MPD_AJUSTE_COPY_ANÚNCIO" at bounding box center [595, 27] width 1116 height 23
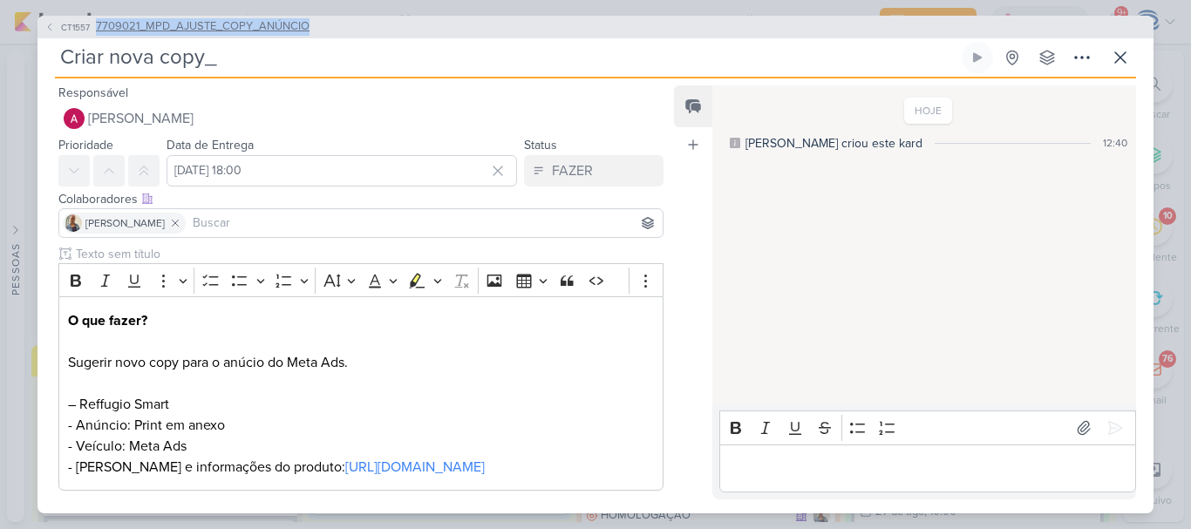
copy span "7709021_MPD_AJUSTE_COPY_ANÚNCIO"
click at [253, 66] on input "Criar nova copy_" at bounding box center [506, 57] width 903 height 31
paste input "7709021_MPD_AJUSTE_COPY_ANÚNCIO"
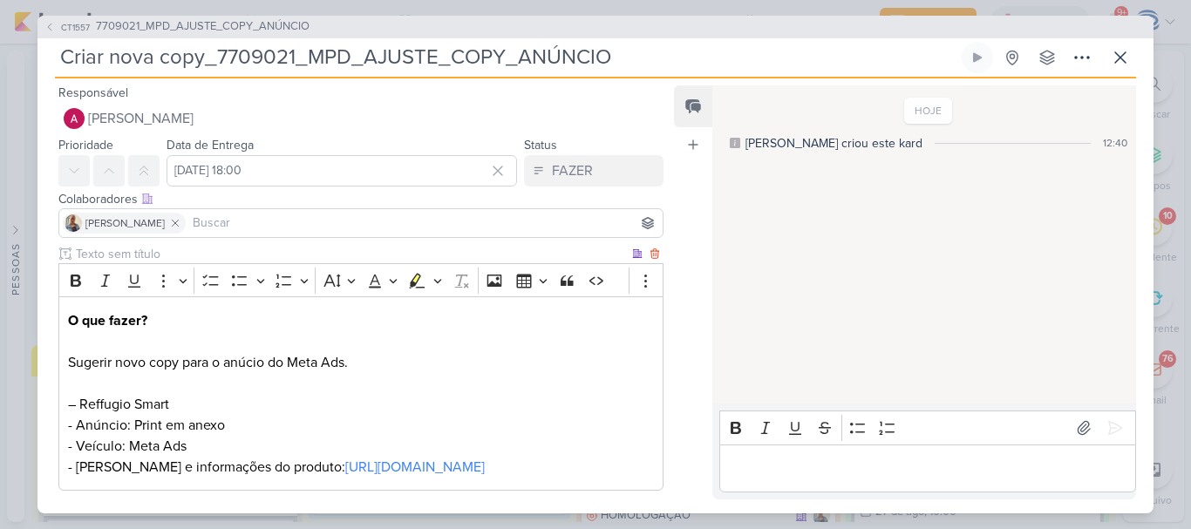
scroll to position [130, 0]
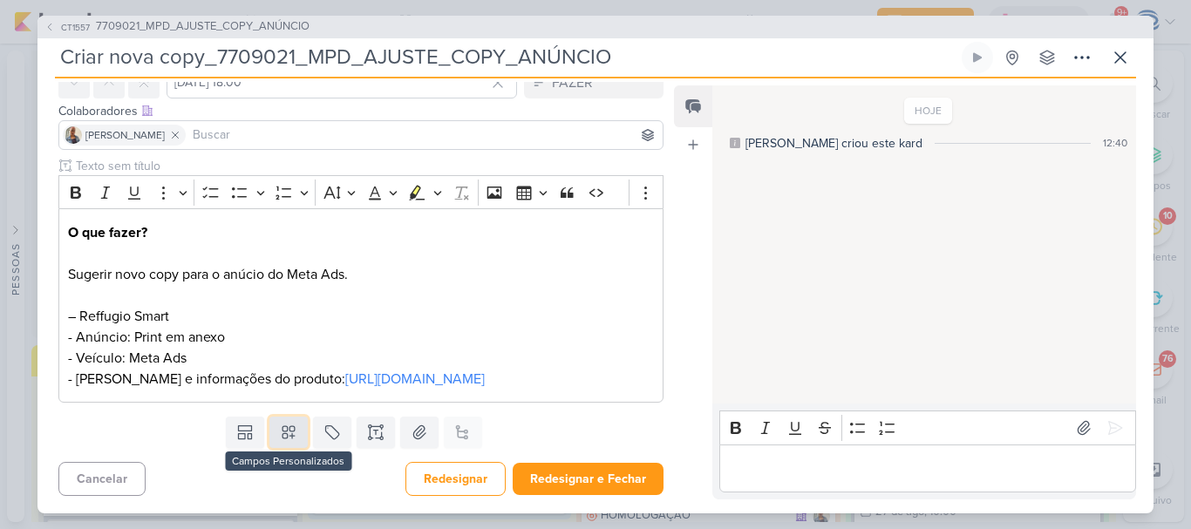
click at [280, 429] on icon at bounding box center [288, 432] width 17 height 17
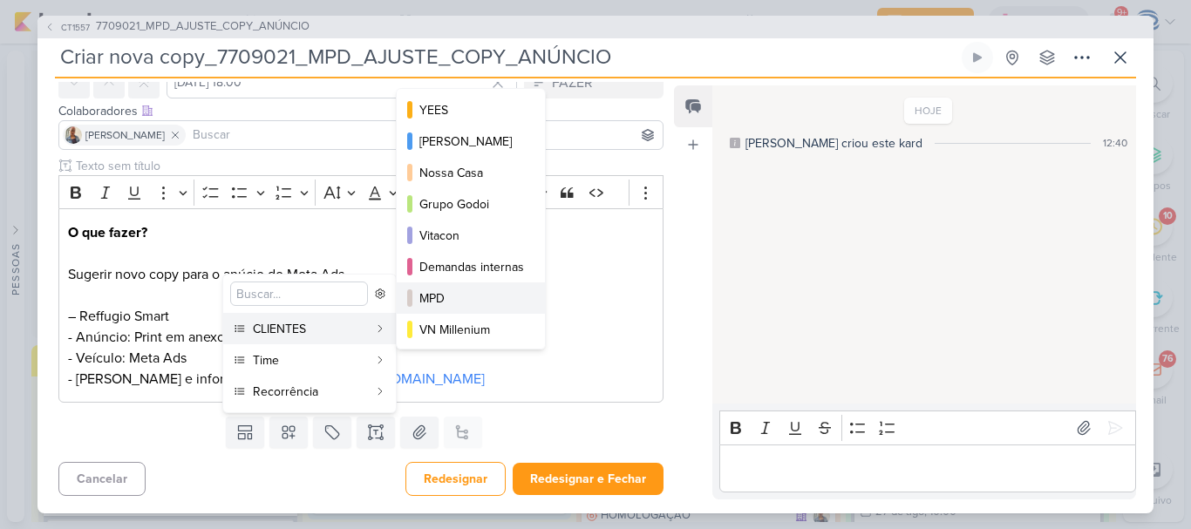
click at [429, 301] on div "MPD" at bounding box center [471, 298] width 105 height 18
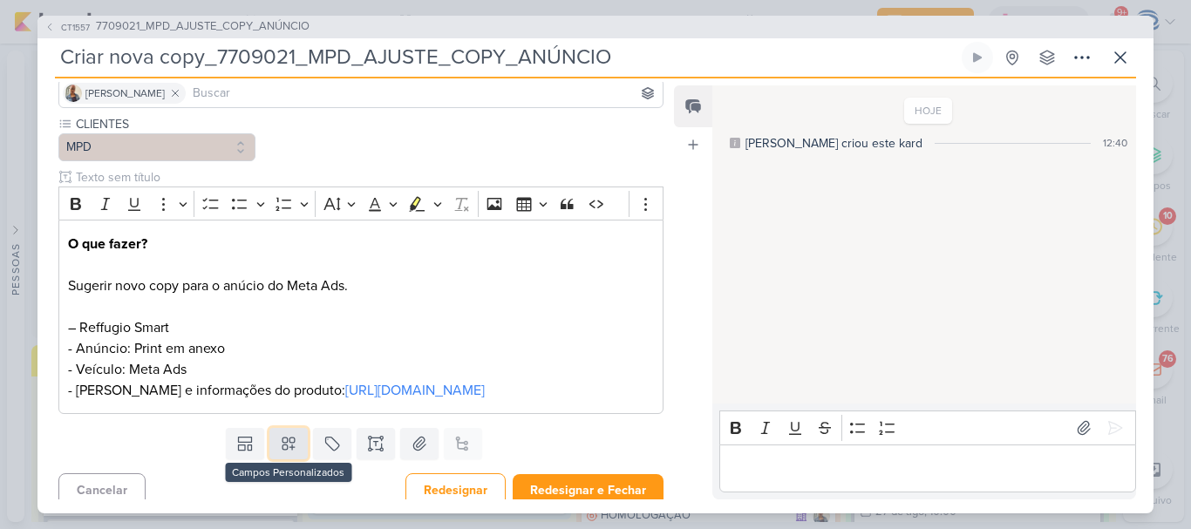
click at [280, 452] on icon at bounding box center [288, 443] width 17 height 17
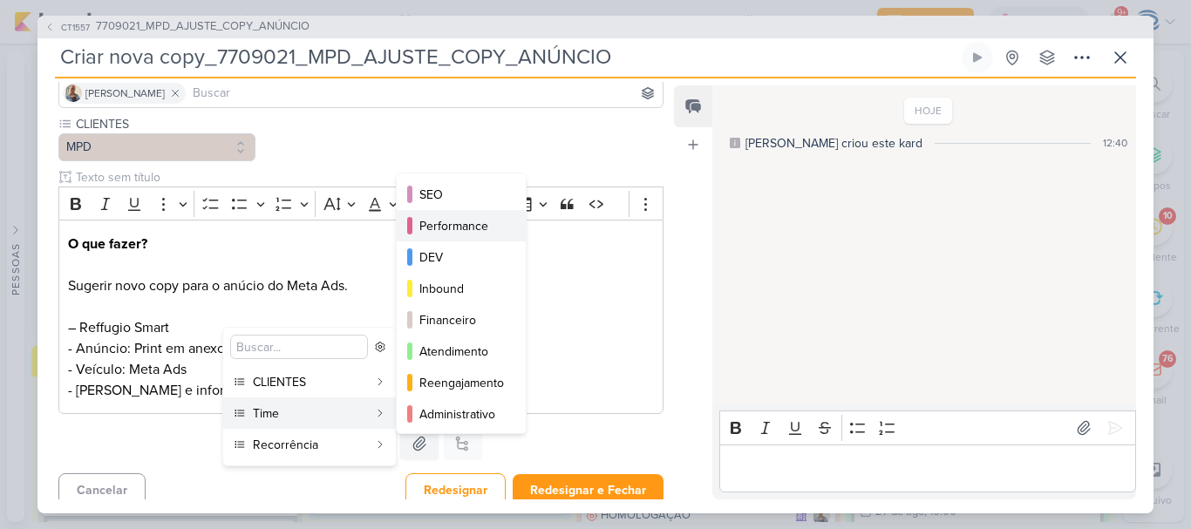
click at [476, 221] on div "Performance" at bounding box center [461, 226] width 85 height 18
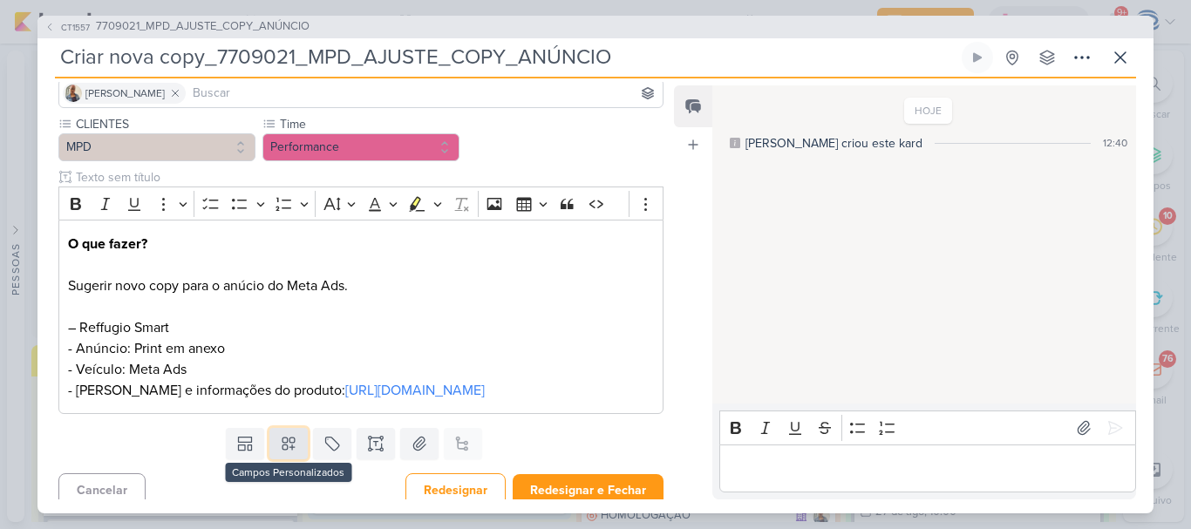
click at [288, 450] on icon at bounding box center [288, 444] width 12 height 12
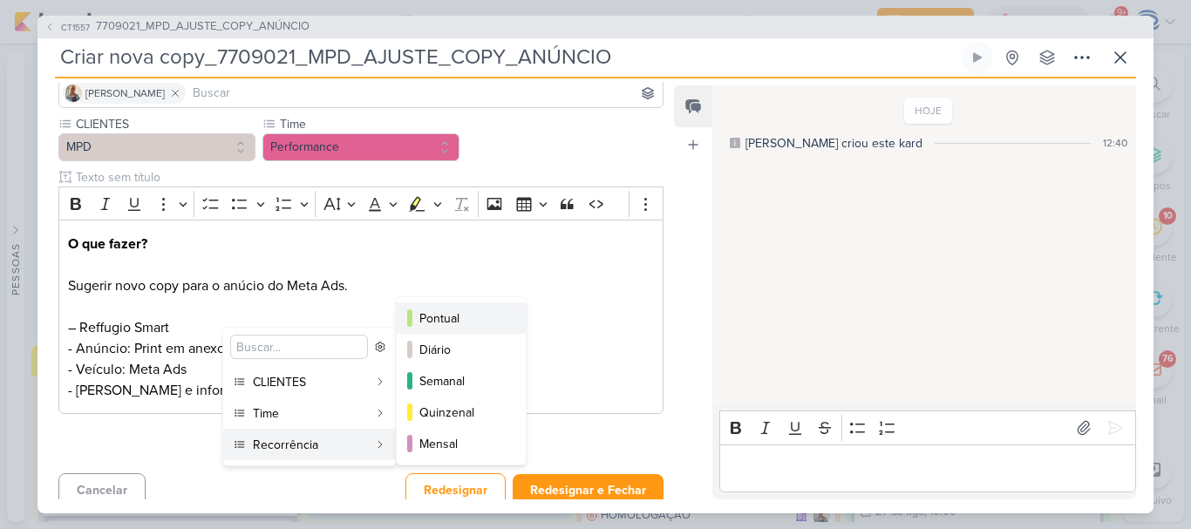
click at [446, 321] on div "Pontual" at bounding box center [461, 318] width 85 height 18
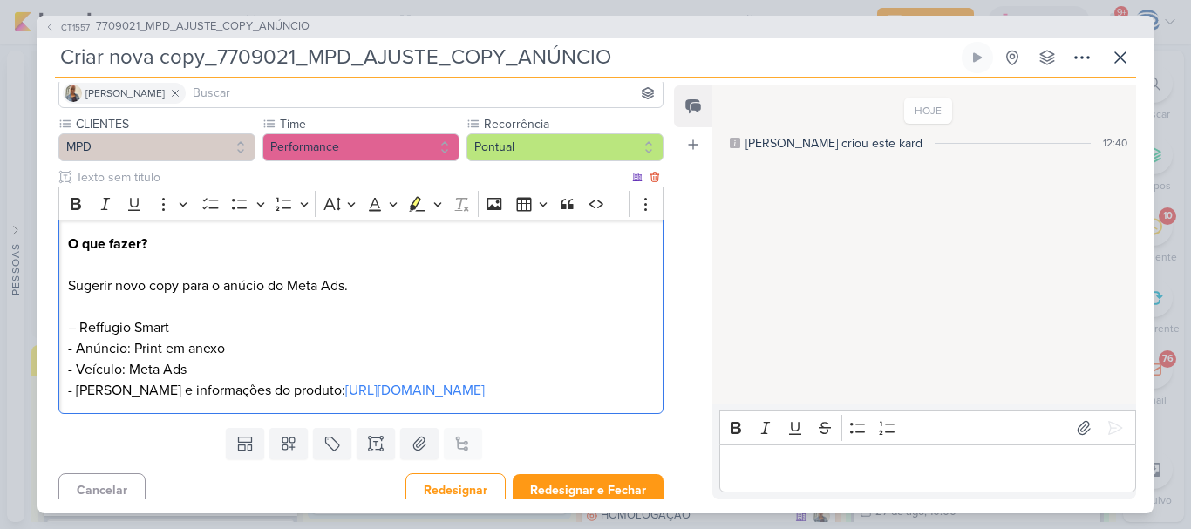
click at [374, 344] on p "O que fazer? Sugerir novo copy para o anúcio do Meta Ads. – Reffugio Smart - An…" at bounding box center [361, 317] width 586 height 167
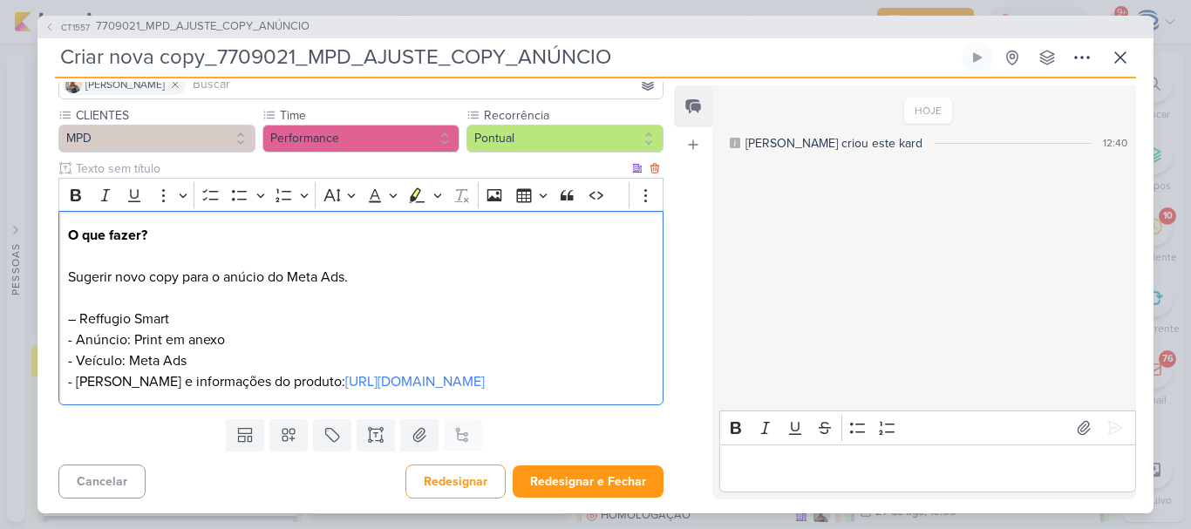
scroll to position [139, 0]
click at [77, 319] on p "O que fazer? Sugerir novo copy para o anúcio do Meta Ads. – Reffugio Smart - An…" at bounding box center [361, 307] width 586 height 167
click at [227, 336] on p "O que fazer? Sugerir novo copy para o anúcio do Meta Ads. – Reffugio Smart - An…" at bounding box center [361, 307] width 586 height 167
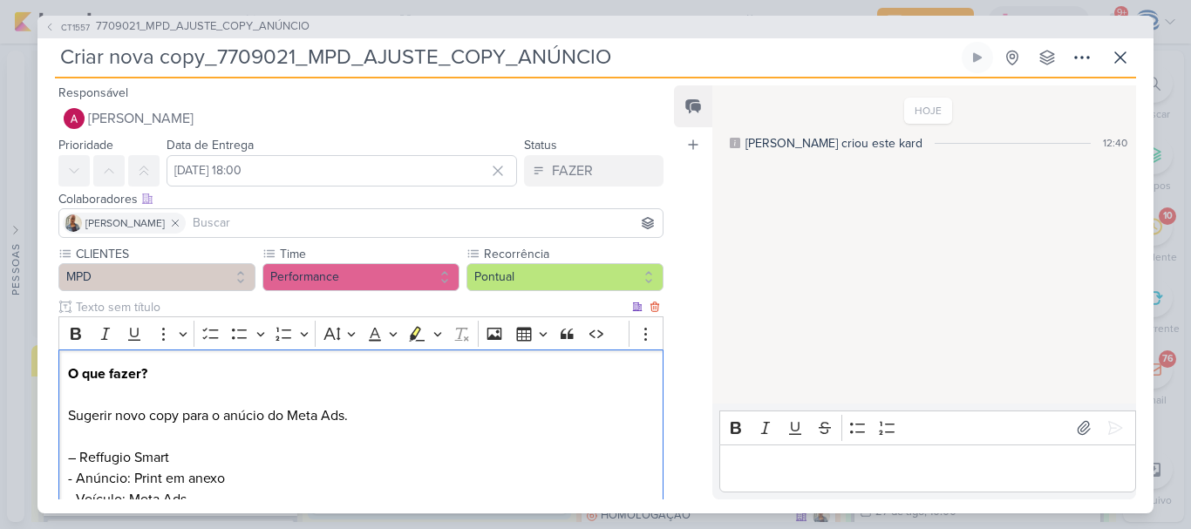
scroll to position [183, 0]
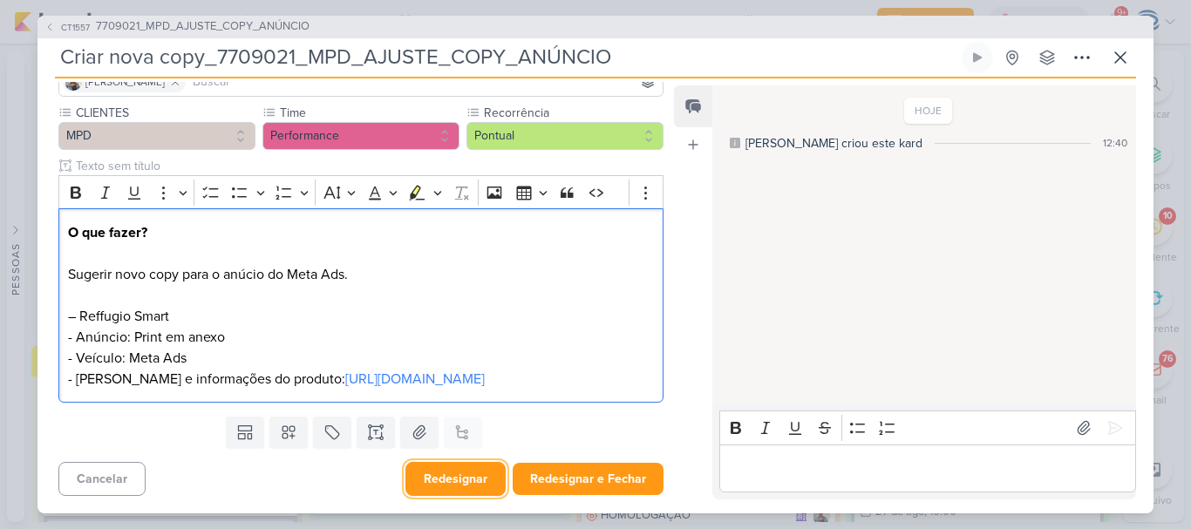
click at [448, 470] on button "Redesignar" at bounding box center [455, 479] width 100 height 34
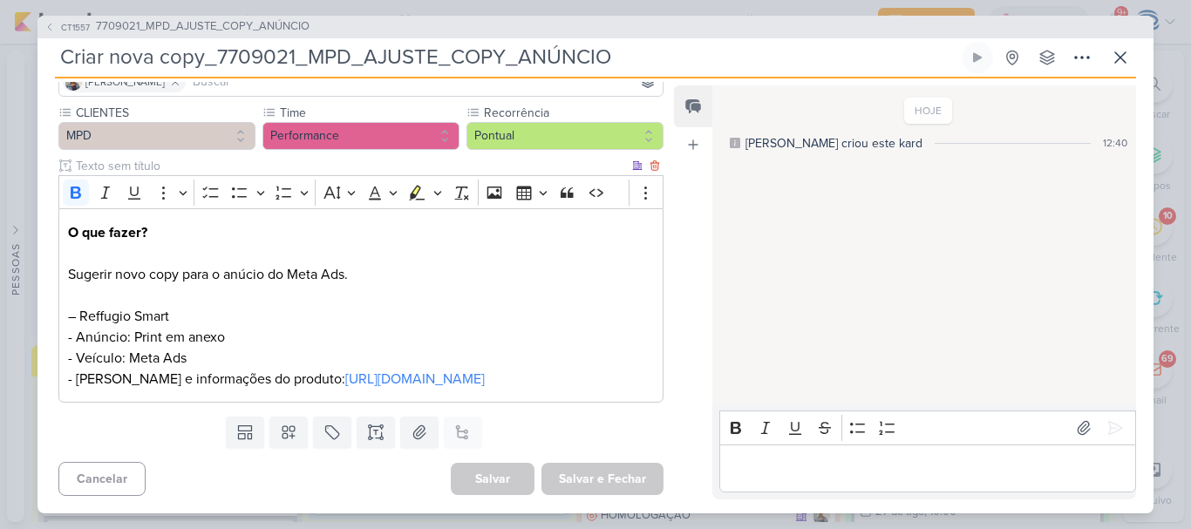
scroll to position [0, 0]
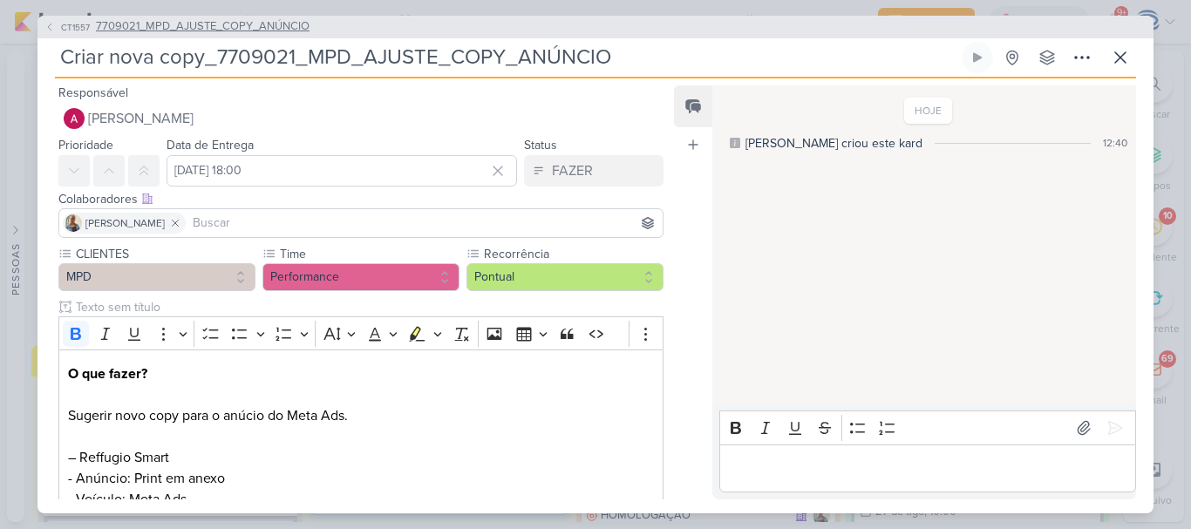
click at [201, 35] on span "7709021_MPD_AJUSTE_COPY_ANÚNCIO" at bounding box center [203, 26] width 214 height 17
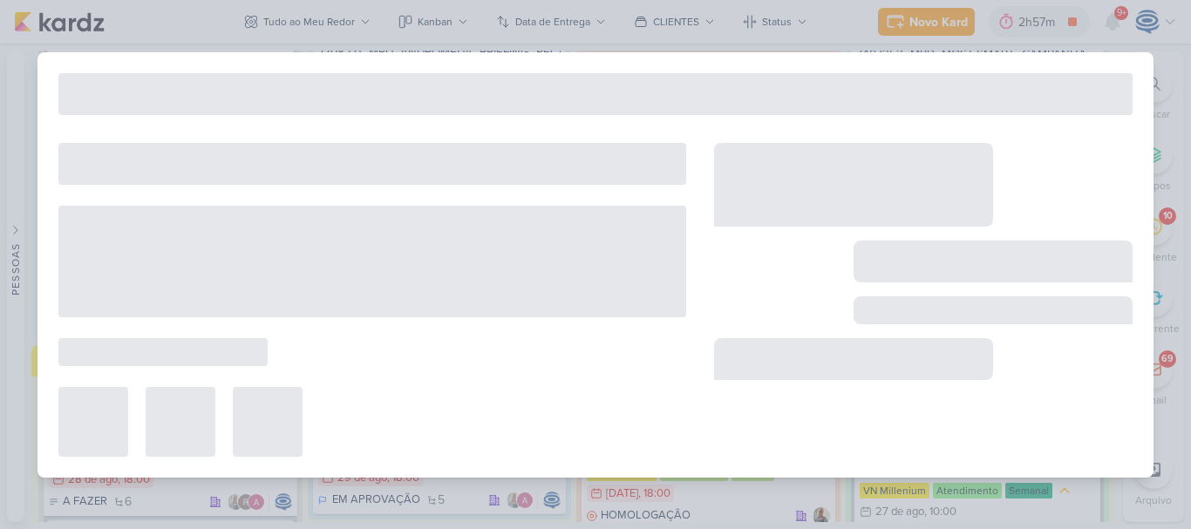
type input "7709021_MPD_AJUSTE_COPY_ANÚNCIO"
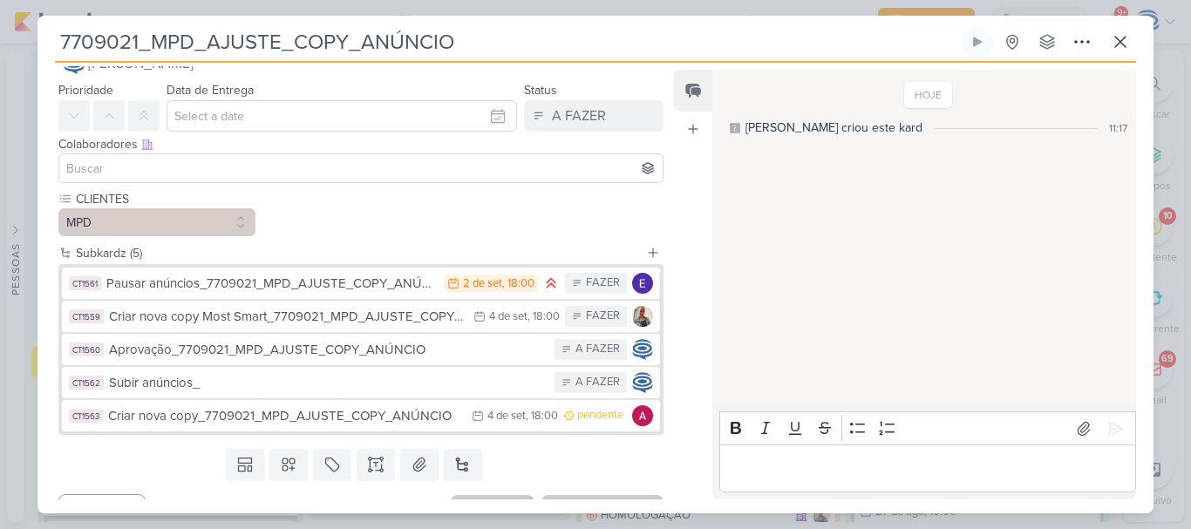
scroll to position [68, 0]
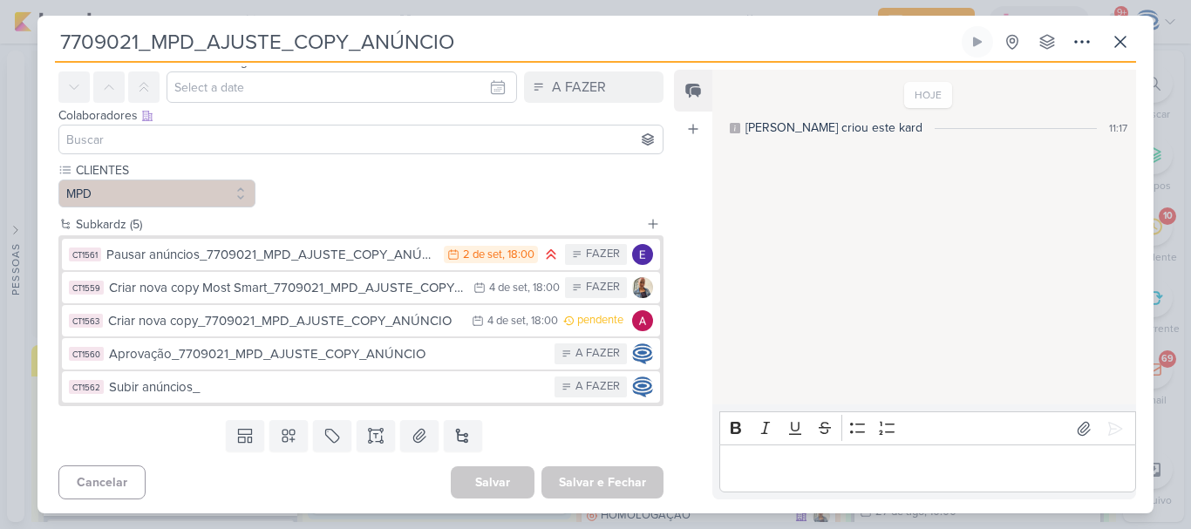
drag, startPoint x: 473, startPoint y: 43, endPoint x: 35, endPoint y: 61, distance: 438.8
click at [35, 61] on div "7709021_MPD_AJUSTE_COPY_ANÚNCIO Criado por mim" at bounding box center [595, 264] width 1191 height 529
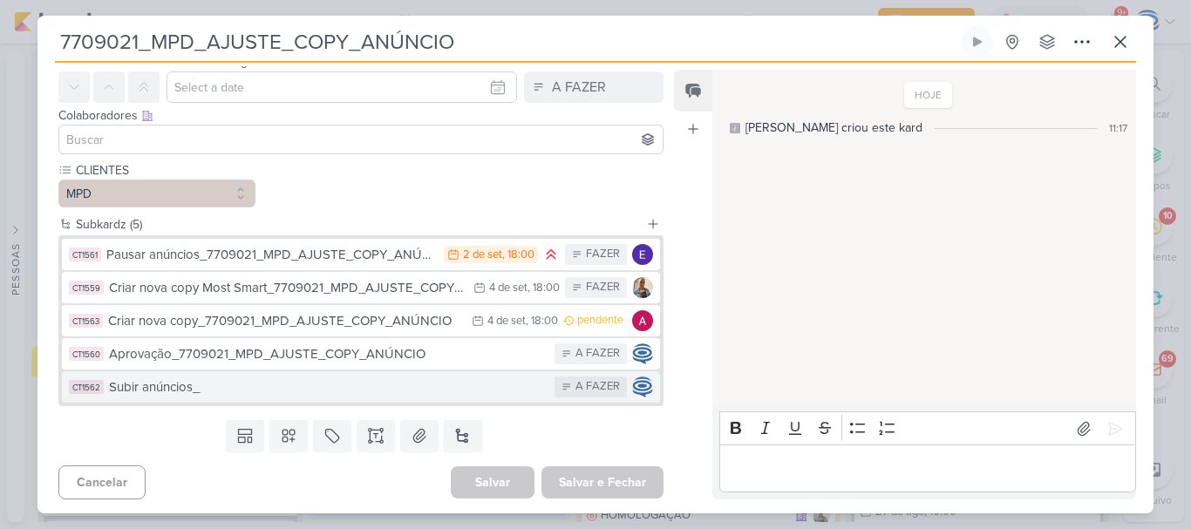
click at [267, 395] on div "Subir anúncios_" at bounding box center [327, 387] width 437 height 20
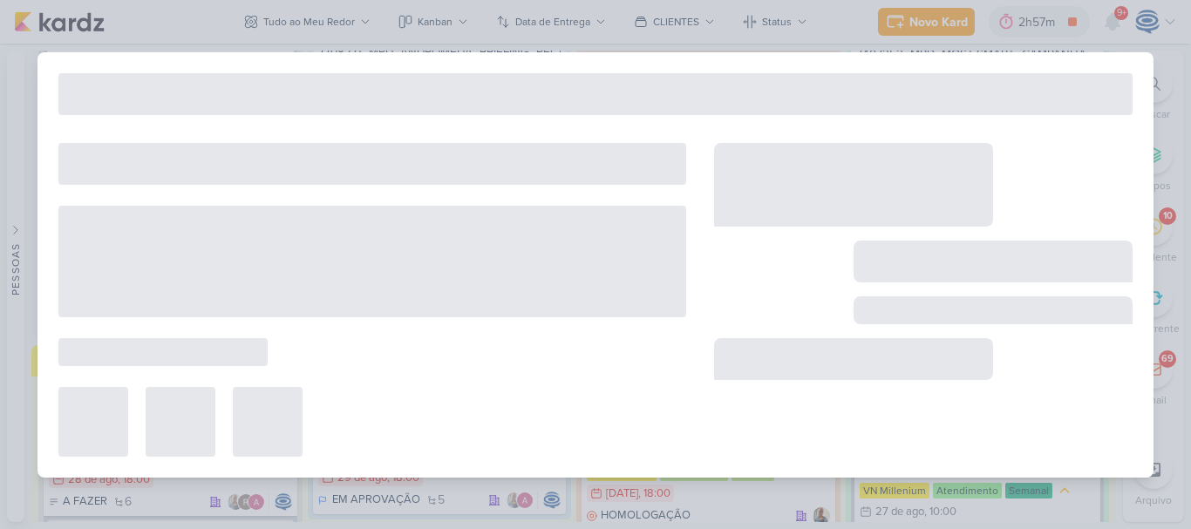
type input "Subir anúncios_"
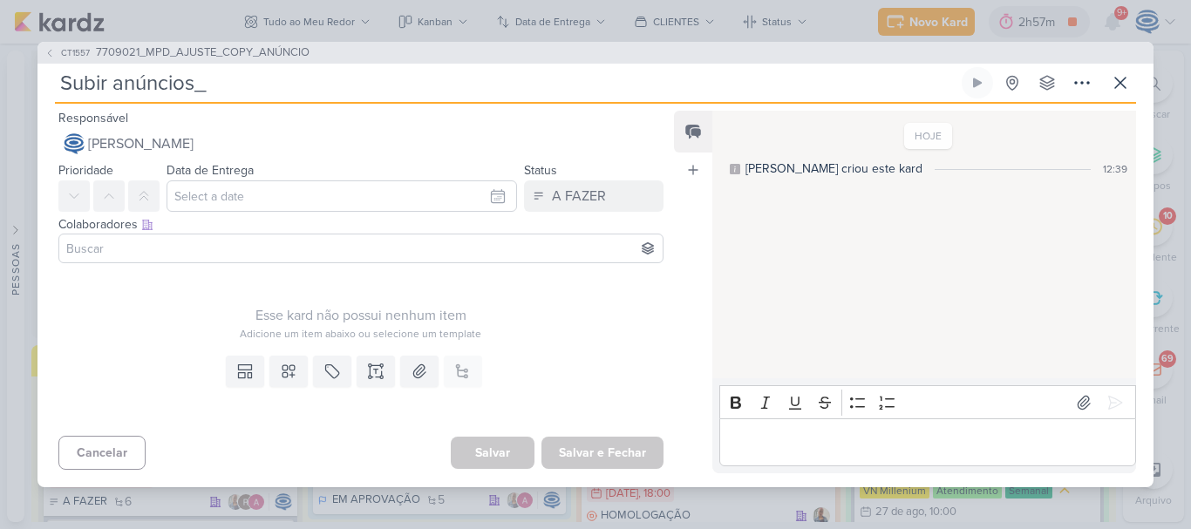
click at [254, 78] on input "Subir anúncios_" at bounding box center [506, 82] width 903 height 31
paste input "7709021_MPD_AJUSTE_COPY_ANÚNCIO"
type input "Subir anúncios_7709021_MPD_AJUSTE_COPY_ANÚNCIO"
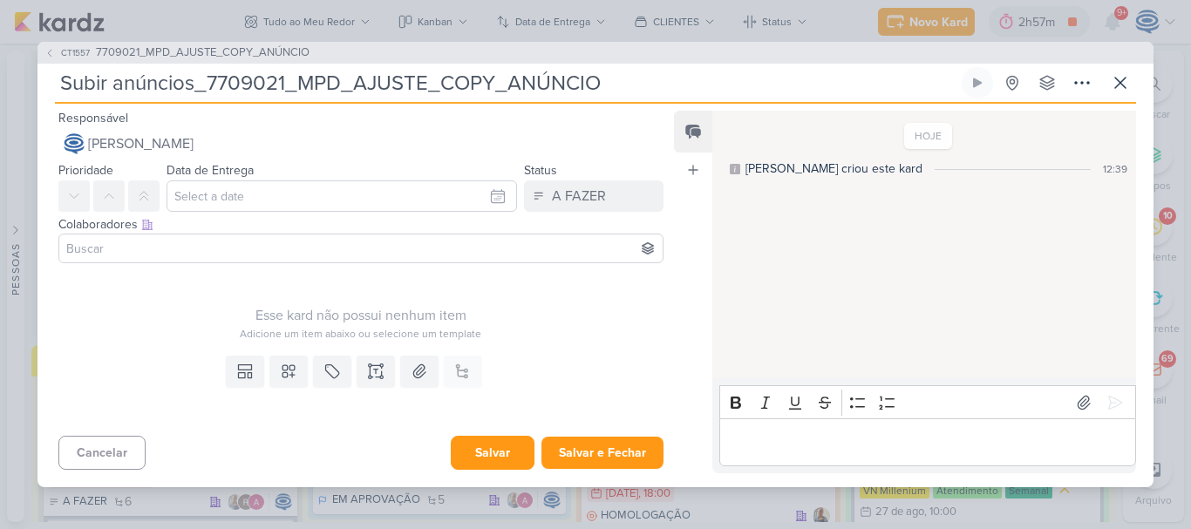
type input "Subir anúncios_7709021_MPD_AJUSTE_COPY_ANÚNCIO"
click at [479, 441] on button "Salvar" at bounding box center [493, 453] width 84 height 34
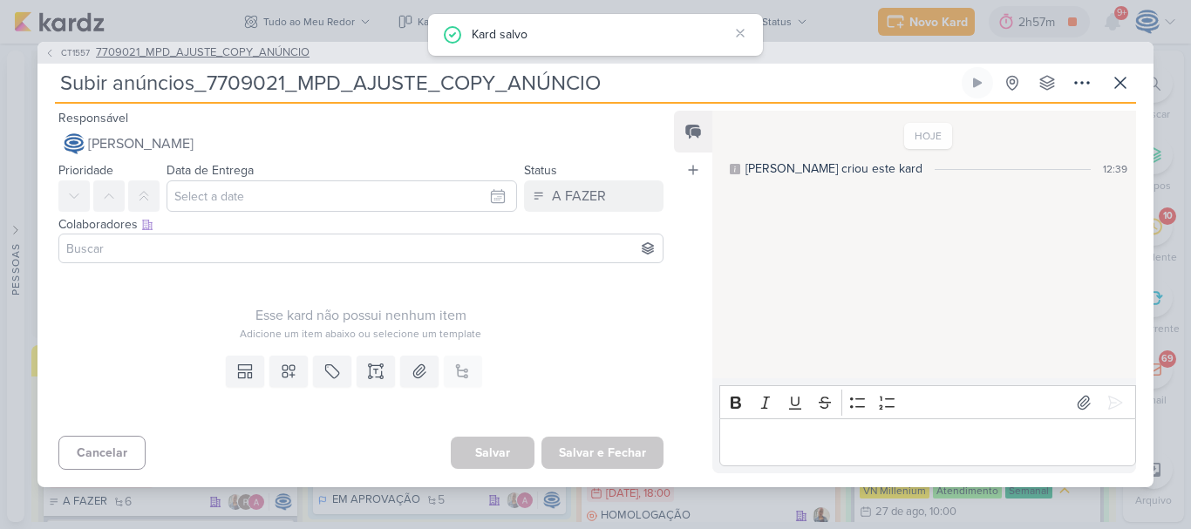
click at [246, 47] on span "7709021_MPD_AJUSTE_COPY_ANÚNCIO" at bounding box center [203, 52] width 214 height 17
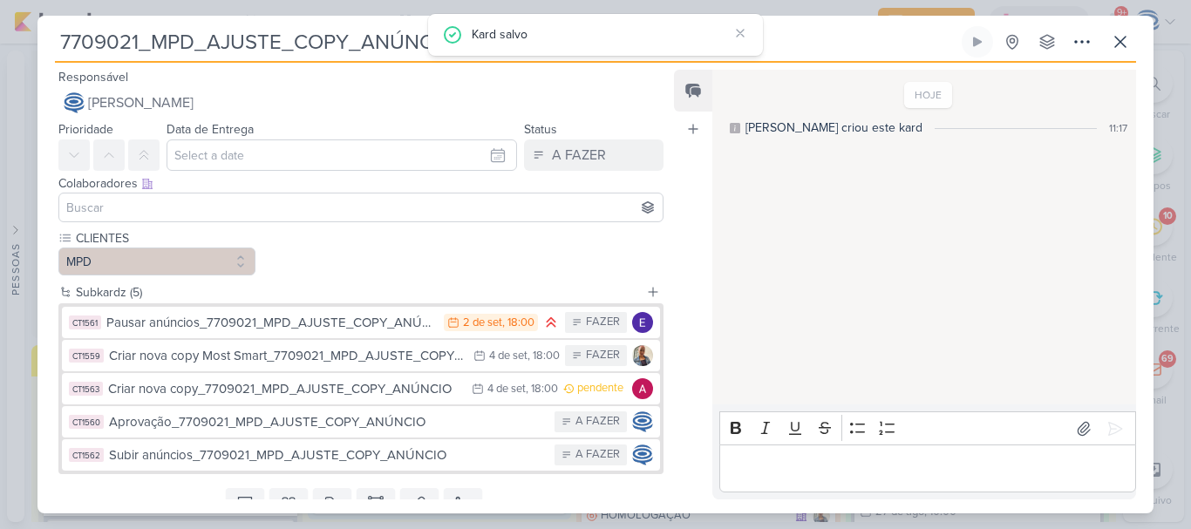
click at [180, 207] on input at bounding box center [361, 207] width 596 height 21
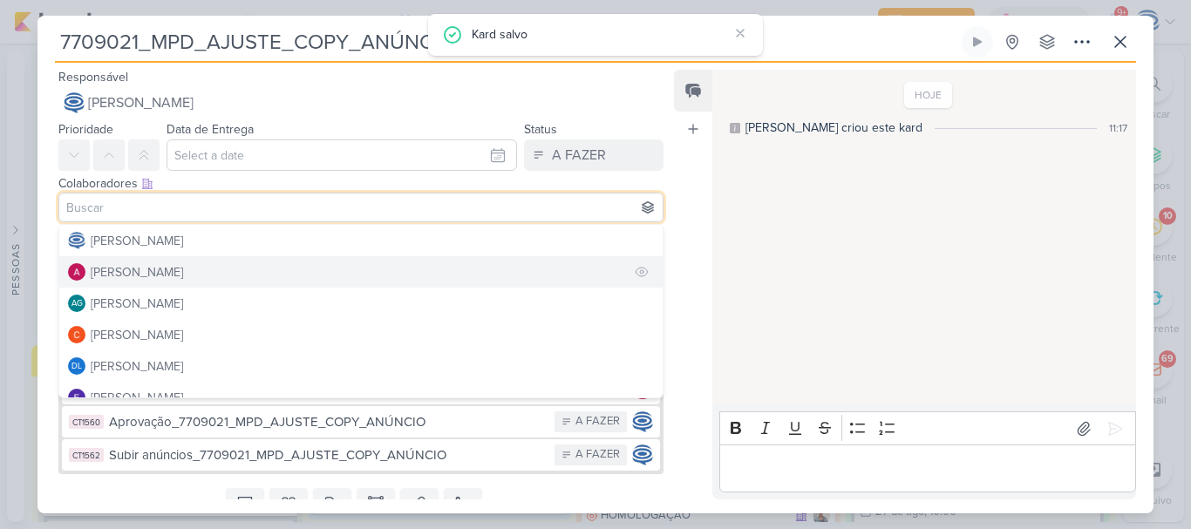
click at [164, 265] on div "[PERSON_NAME]" at bounding box center [137, 272] width 92 height 18
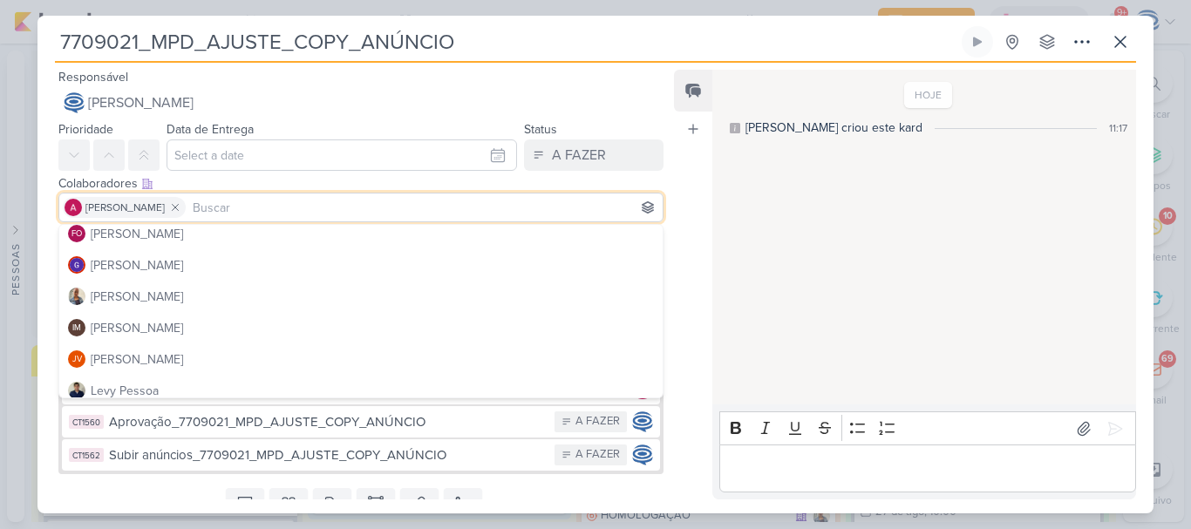
scroll to position [196, 0]
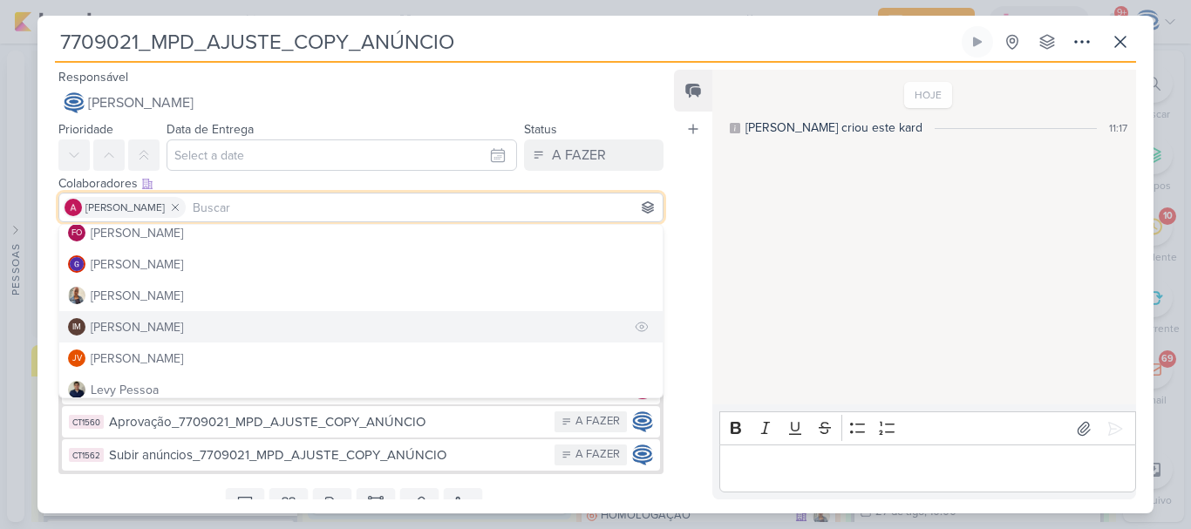
click at [160, 324] on div "[PERSON_NAME]" at bounding box center [137, 327] width 92 height 18
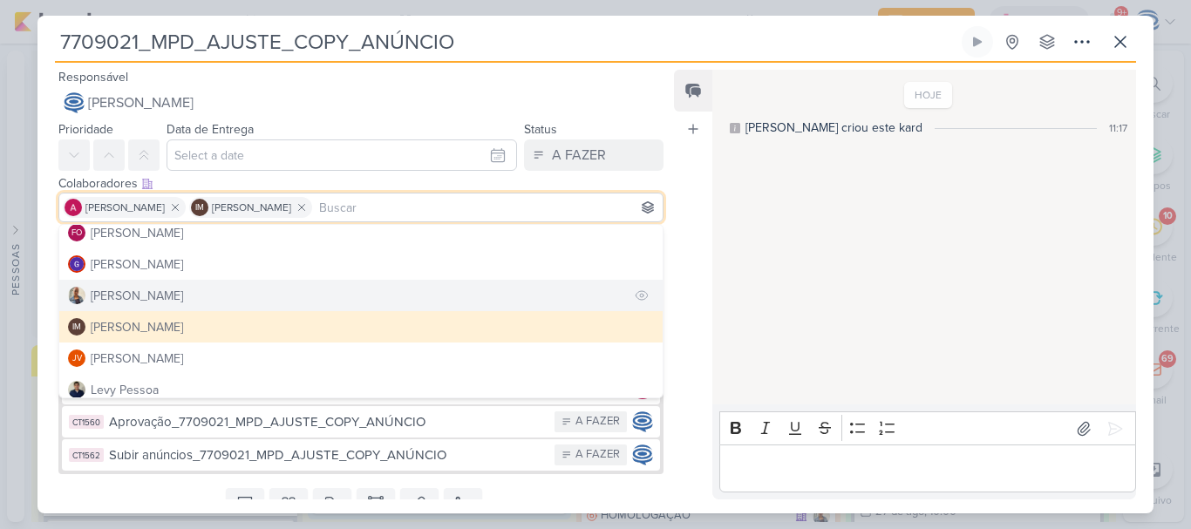
click at [156, 300] on button "[PERSON_NAME]" at bounding box center [360, 295] width 603 height 31
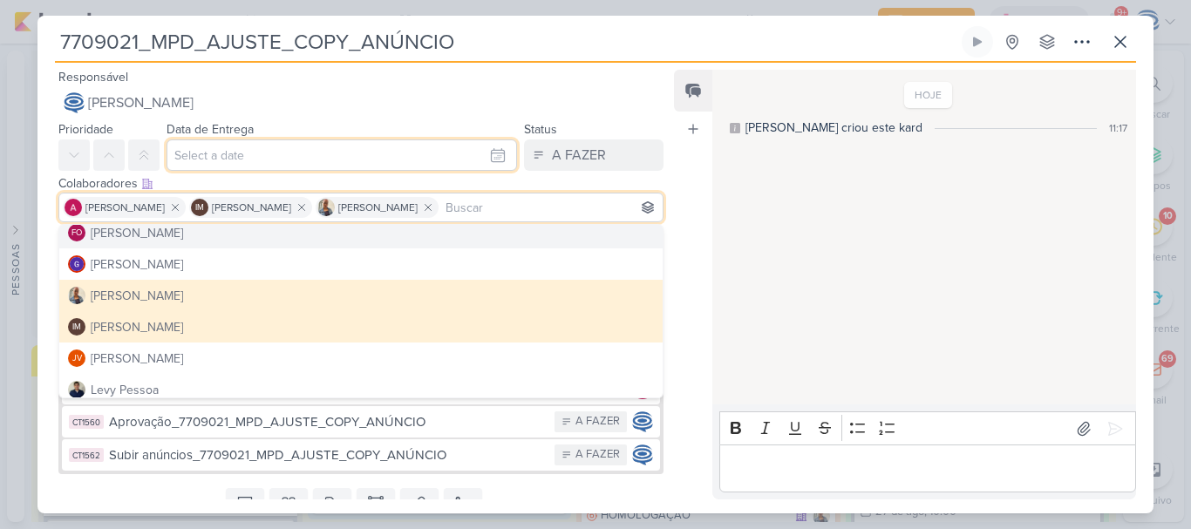
click at [282, 157] on input "text" at bounding box center [341, 154] width 350 height 31
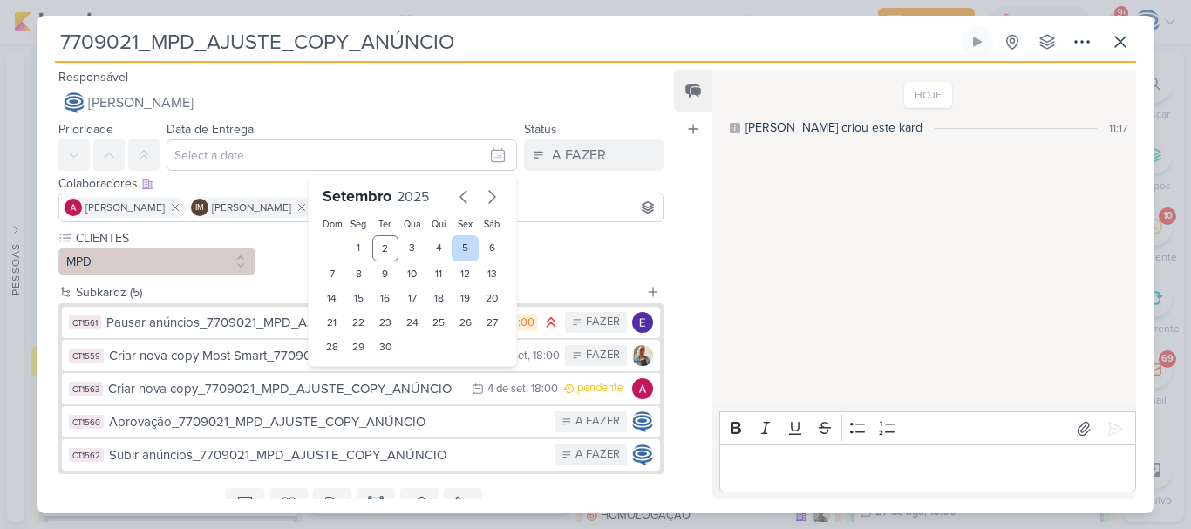
click at [452, 248] on div "5" at bounding box center [465, 248] width 27 height 26
type input "5 de setembro de 2025 às 23:59"
click at [353, 366] on select "00 01 02 03 04 05 06 07 08 09 10 11 12 13 14 15 16 17 18 19 20 21 22 23" at bounding box center [359, 376] width 24 height 21
select select "18"
click at [347, 366] on select "00 01 02 03 04 05 06 07 08 09 10 11 12 13 14 15 16 17 18 19 20 21 22 23" at bounding box center [359, 376] width 24 height 21
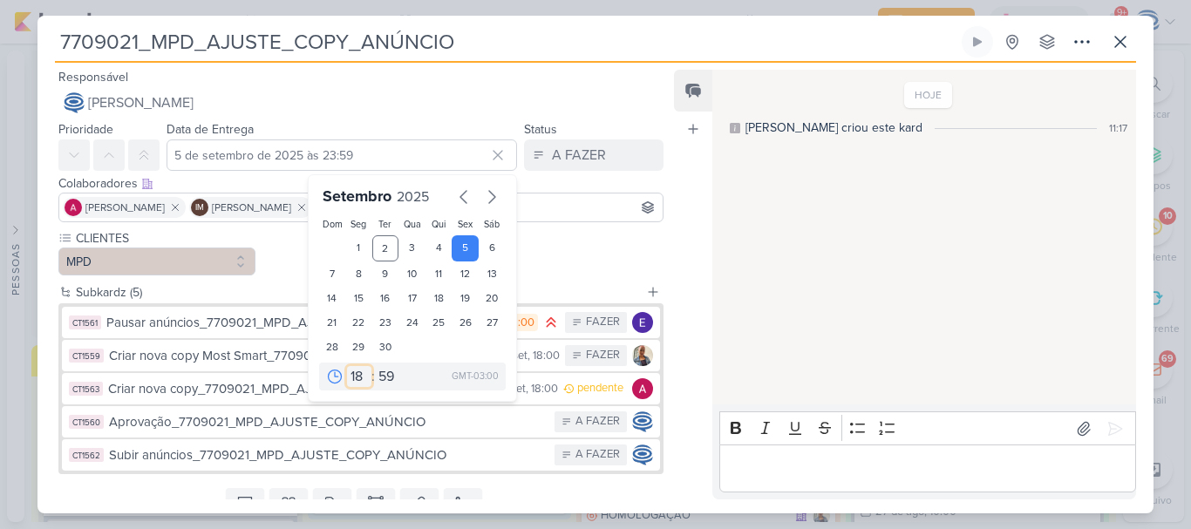
type input "5 de setembro de 2025 às 18:59"
click at [383, 381] on select "00 05 10 15 20 25 30 35 40 45 50 55 59" at bounding box center [387, 376] width 24 height 21
select select "0"
click at [375, 366] on select "00 05 10 15 20 25 30 35 40 45 50 55 59" at bounding box center [387, 376] width 24 height 21
type input "5 de setembro de 2025 às 18:00"
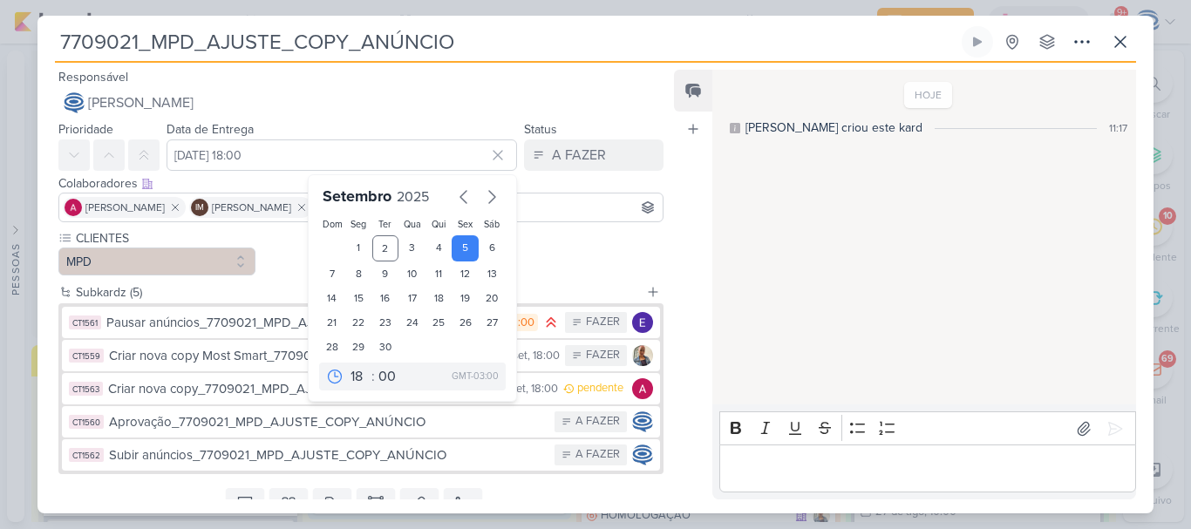
click at [572, 266] on div "CLIENTES MPD" at bounding box center [360, 252] width 605 height 46
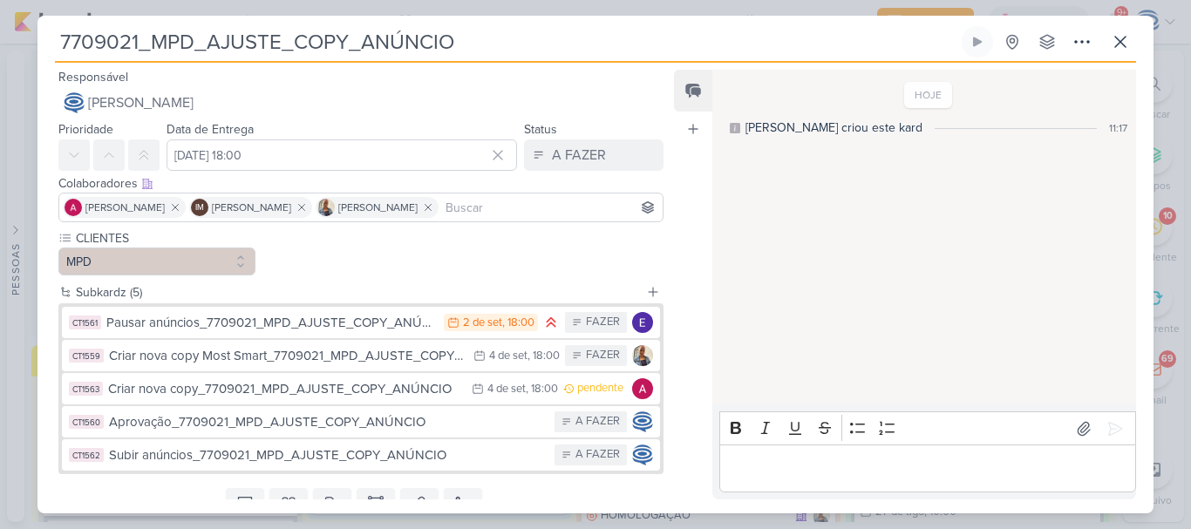
scroll to position [71, 0]
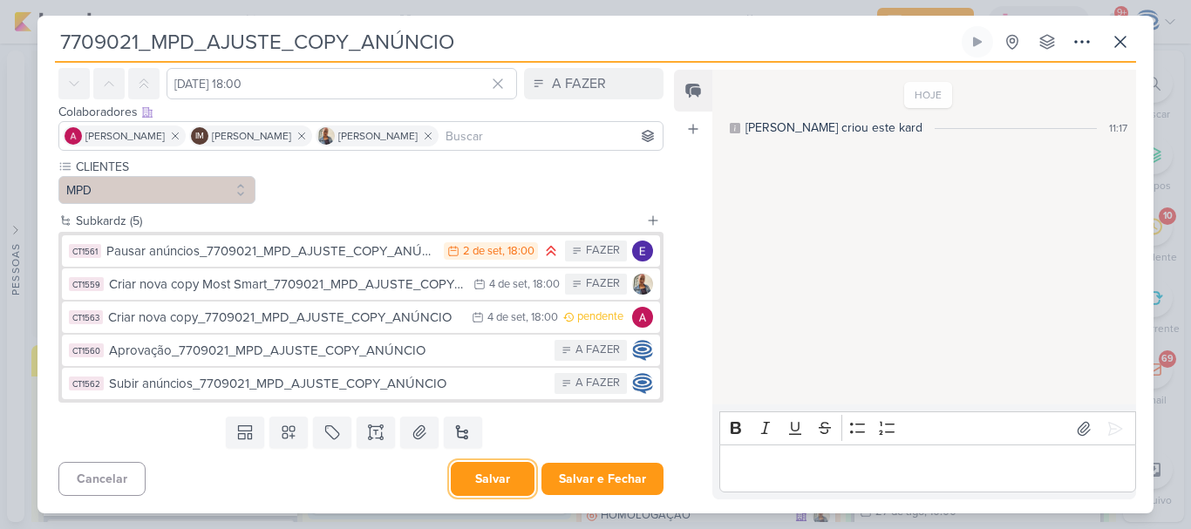
click at [502, 482] on button "Salvar" at bounding box center [493, 479] width 84 height 34
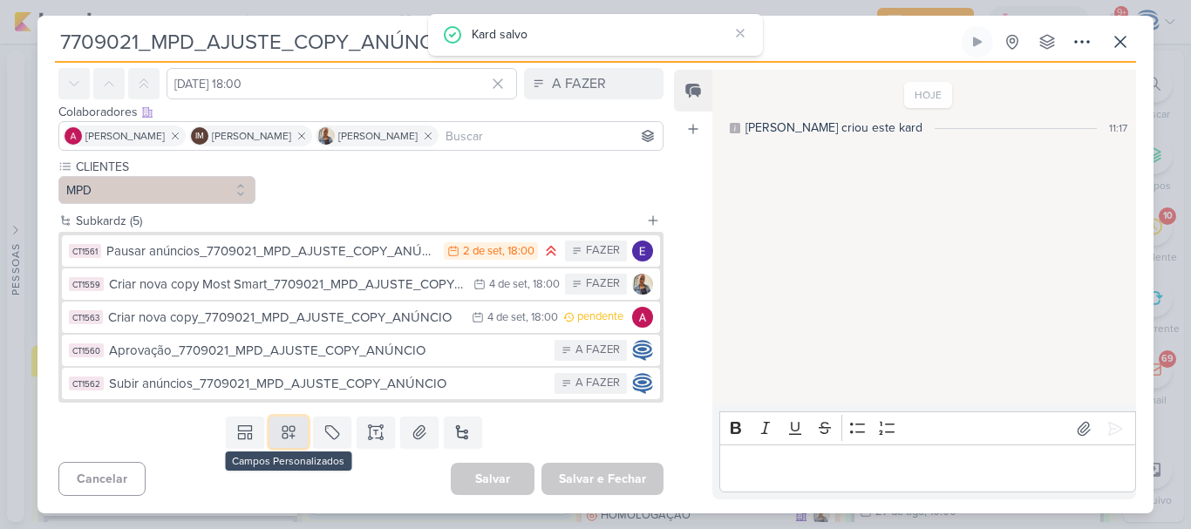
click at [295, 431] on button at bounding box center [288, 432] width 38 height 31
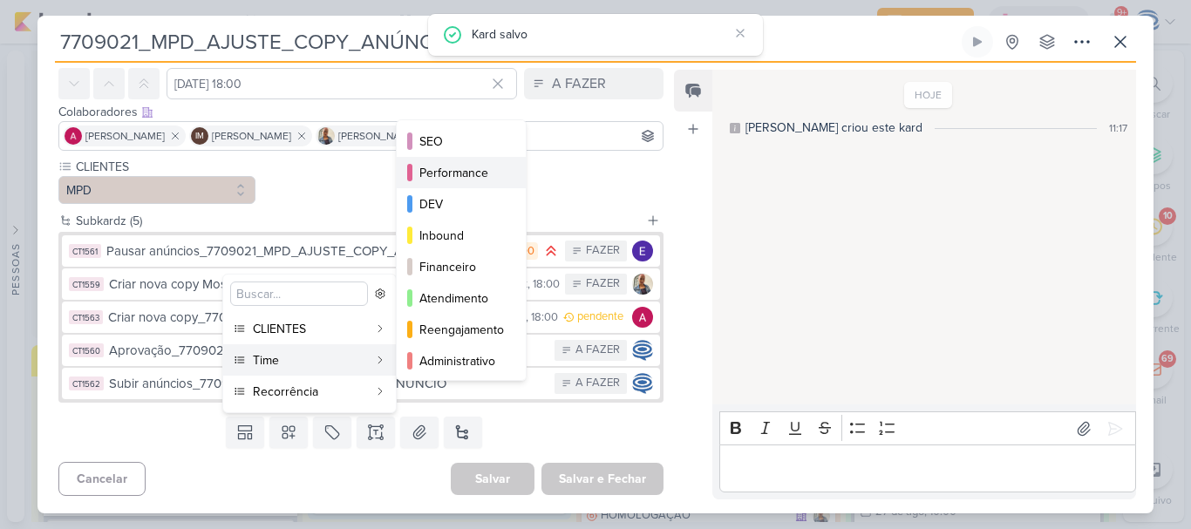
click at [452, 170] on div "Performance" at bounding box center [461, 173] width 85 height 18
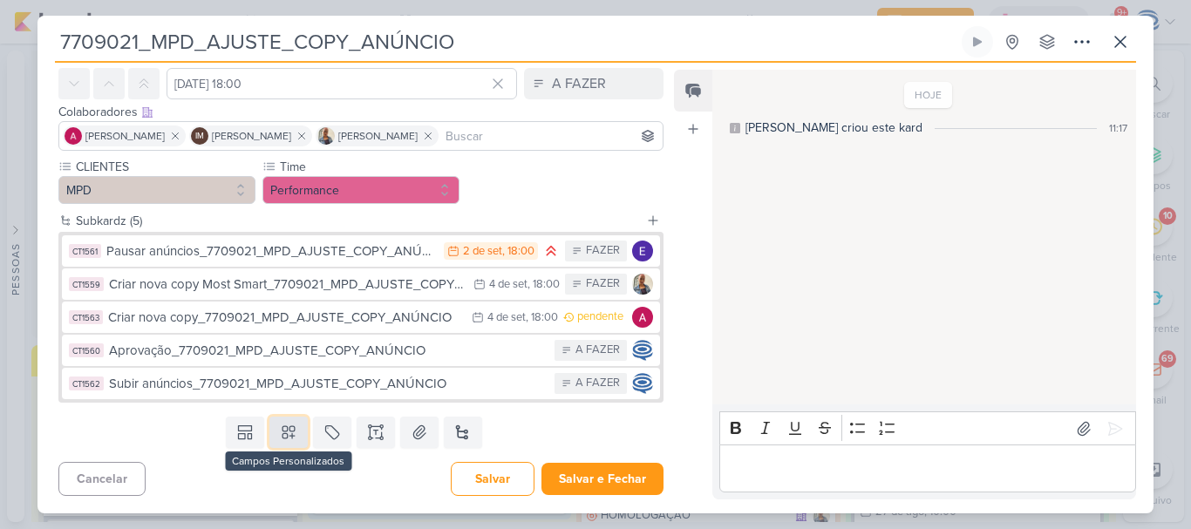
click at [288, 433] on icon at bounding box center [288, 432] width 17 height 17
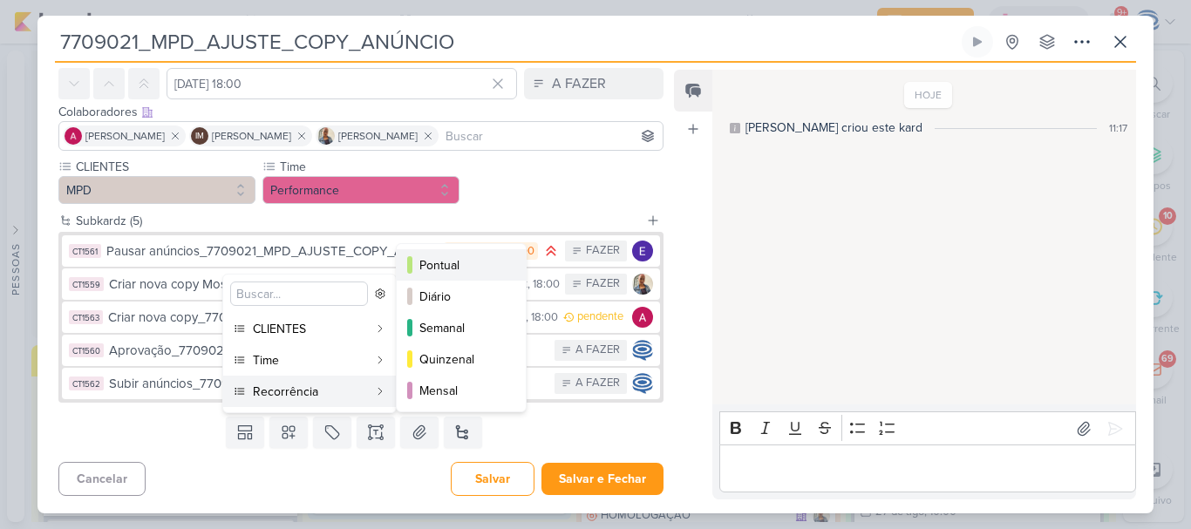
click at [460, 266] on div "Pontual" at bounding box center [461, 265] width 85 height 18
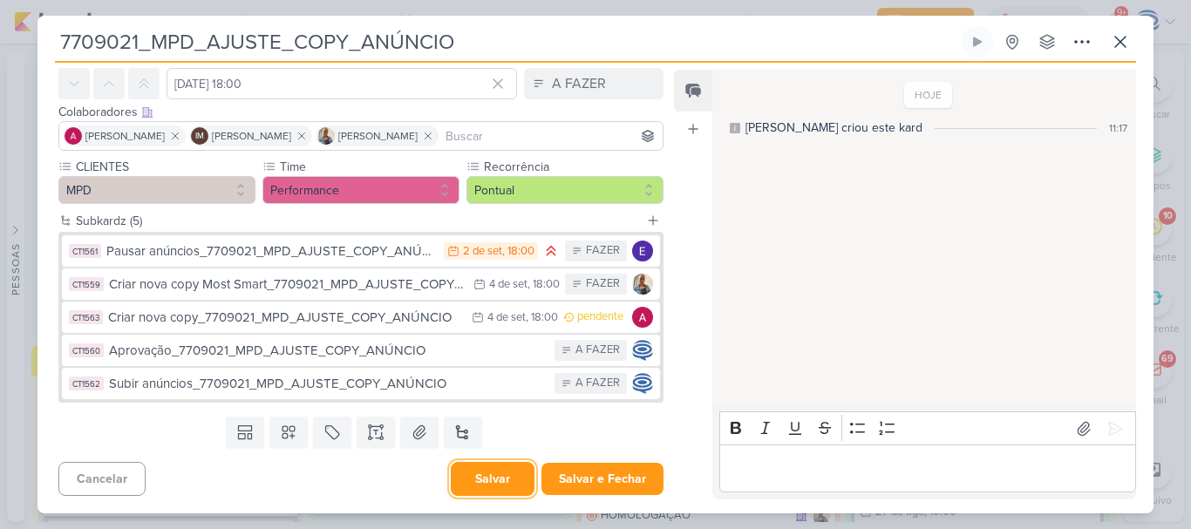
click at [487, 488] on button "Salvar" at bounding box center [493, 479] width 84 height 34
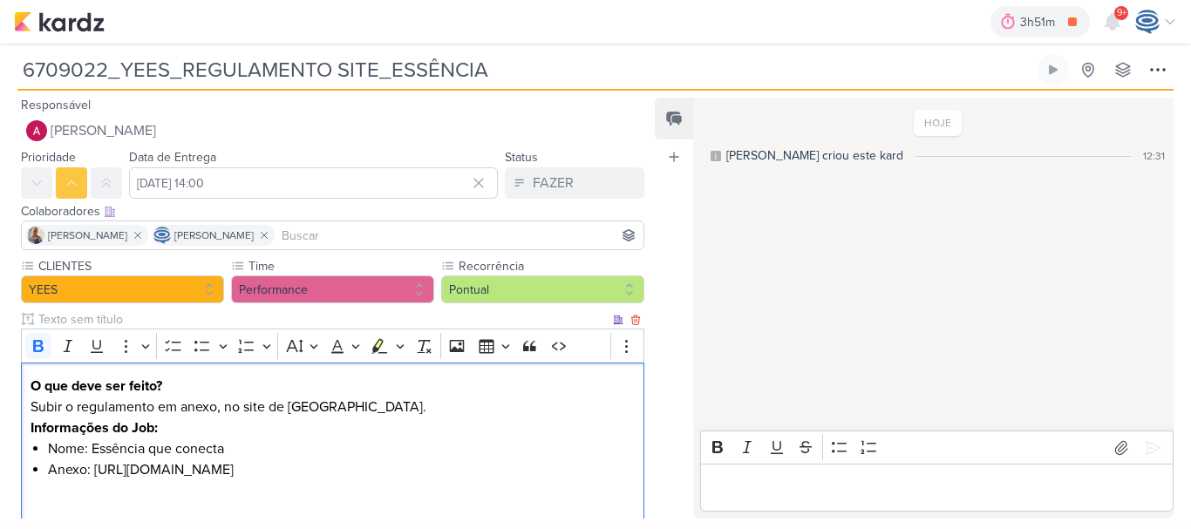
click at [333, 424] on p "Informações do Job:" at bounding box center [333, 428] width 605 height 21
click at [342, 408] on p "Subir o regulamento em anexo, no site de [GEOGRAPHIC_DATA]." at bounding box center [333, 407] width 605 height 21
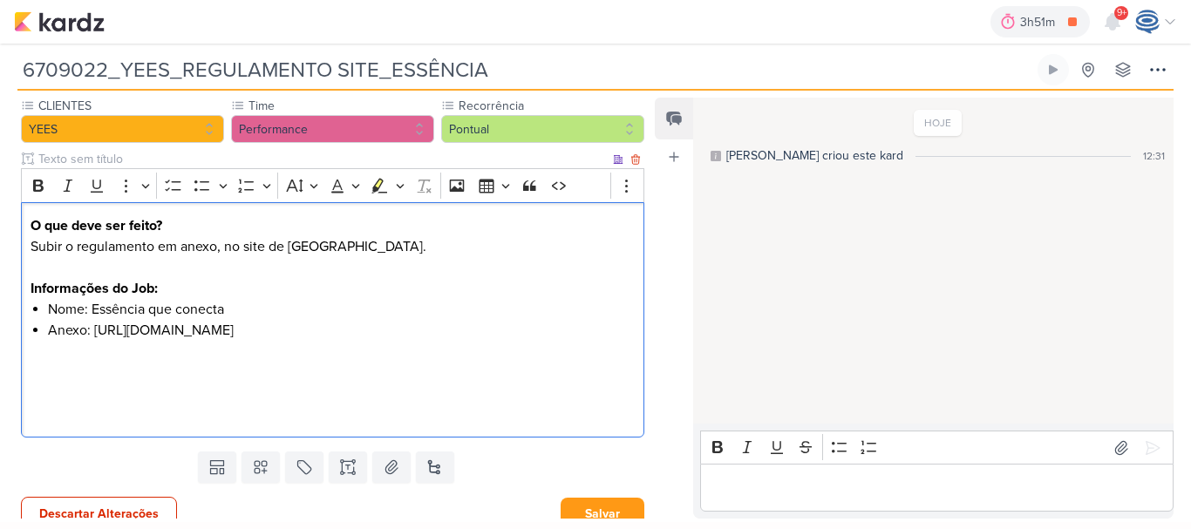
scroll to position [161, 0]
click at [80, 329] on li "Anexo: [URL][DOMAIN_NAME]" at bounding box center [341, 329] width 587 height 21
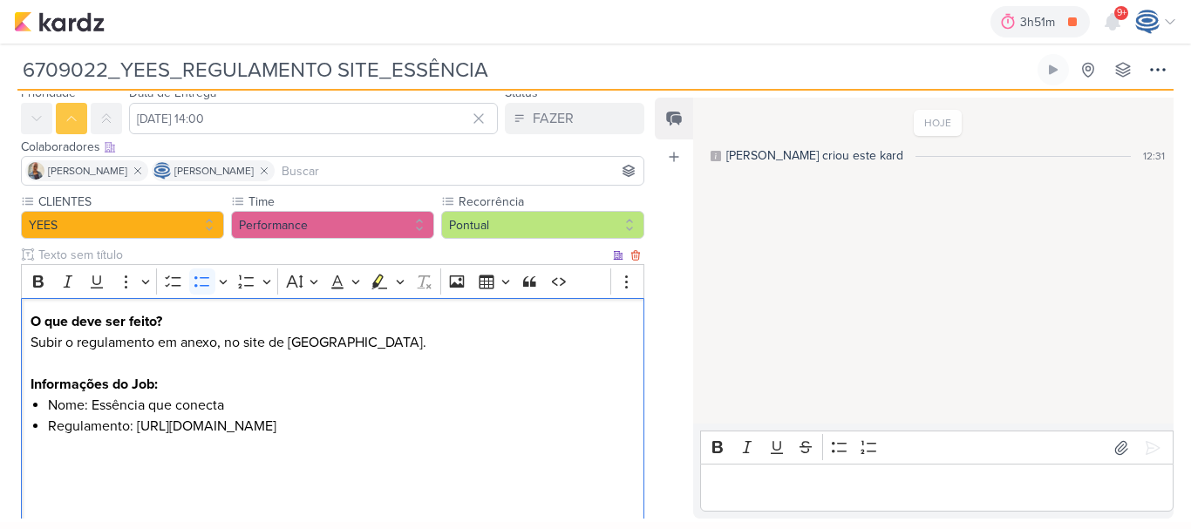
scroll to position [0, 0]
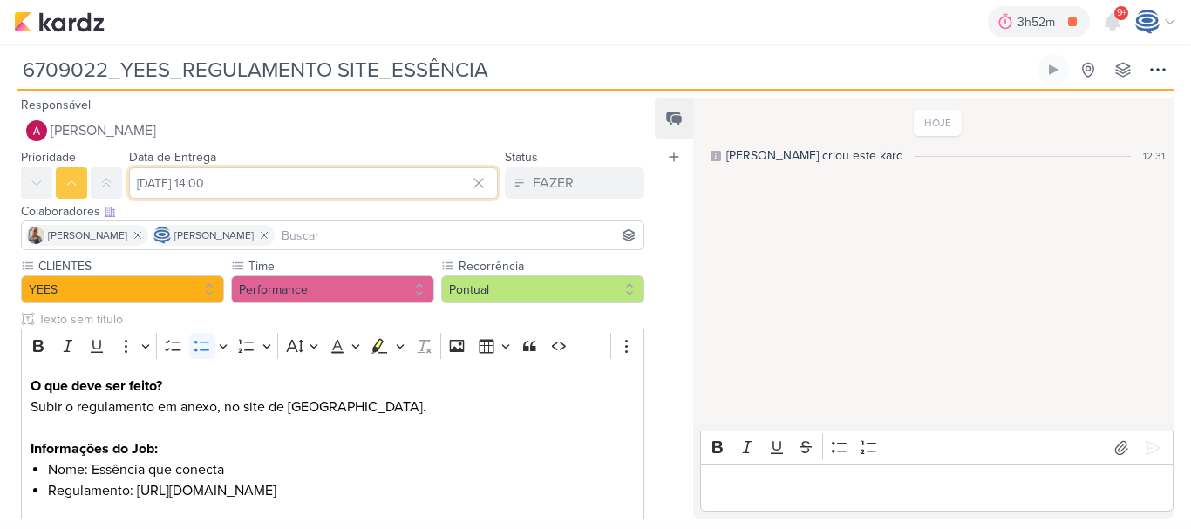
click at [193, 176] on input "[DATE] 14:00" at bounding box center [313, 182] width 369 height 31
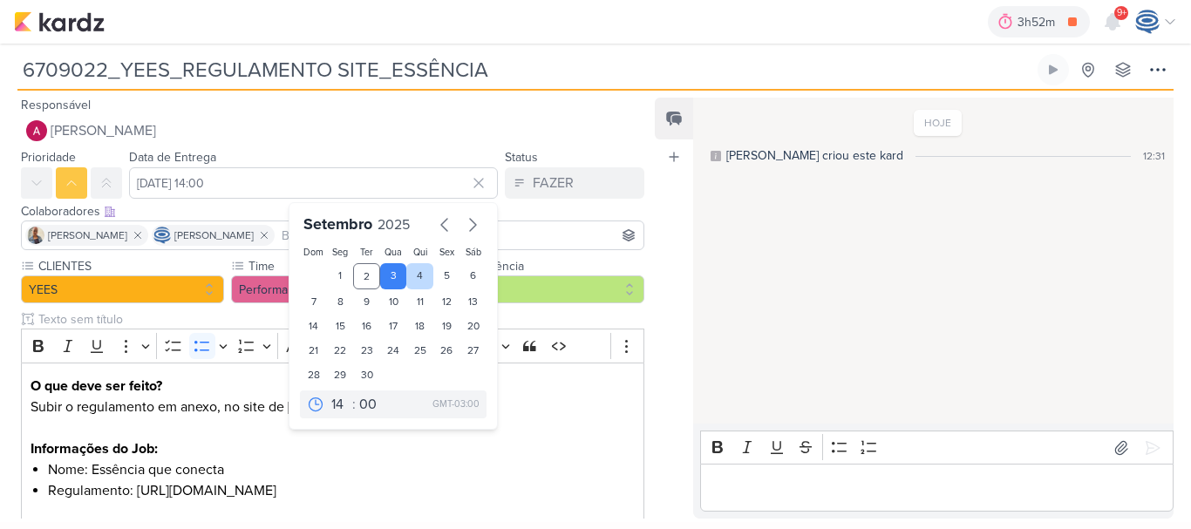
click at [410, 272] on div "4" at bounding box center [419, 276] width 27 height 26
type input "[DATE] 14:00"
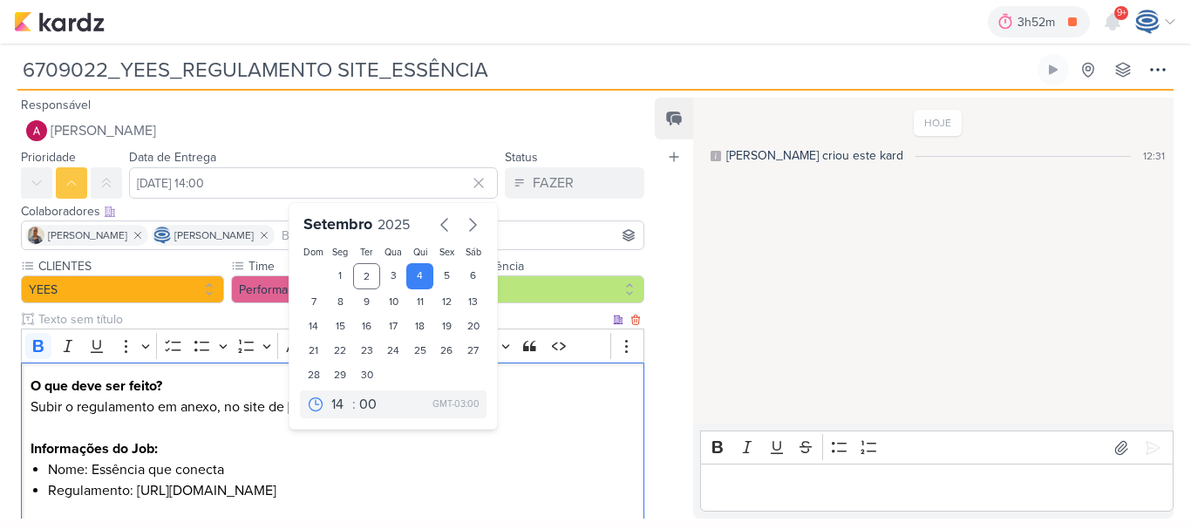
click at [566, 441] on p "Informações do Job:" at bounding box center [333, 448] width 605 height 21
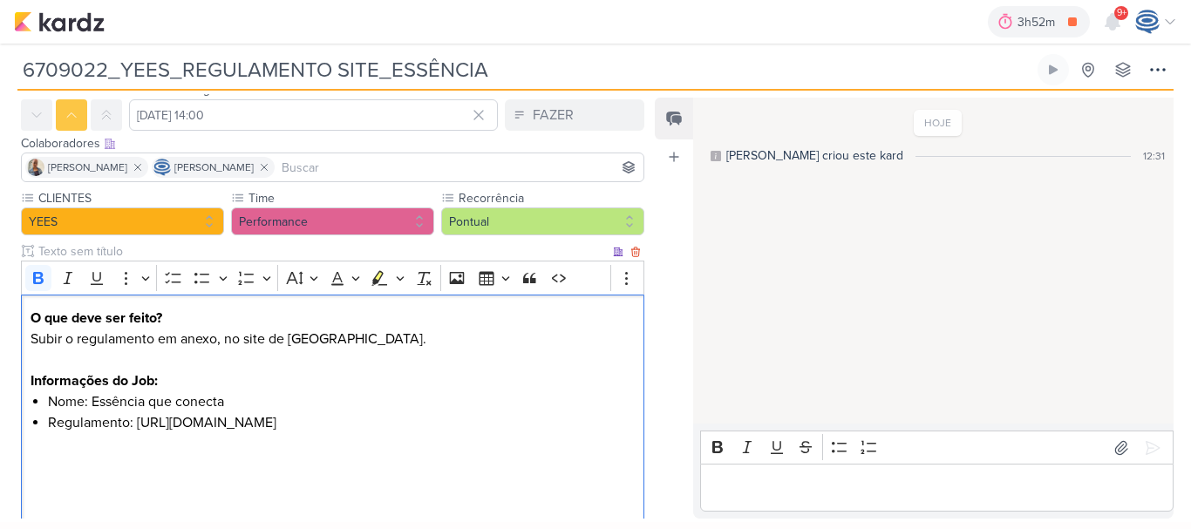
scroll to position [176, 0]
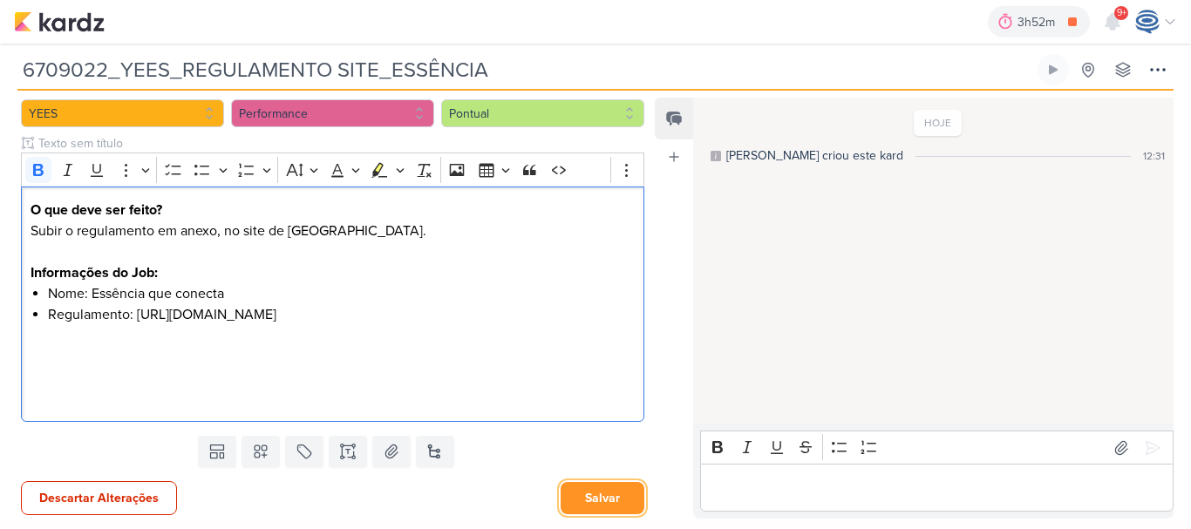
click at [607, 504] on button "Salvar" at bounding box center [602, 498] width 84 height 32
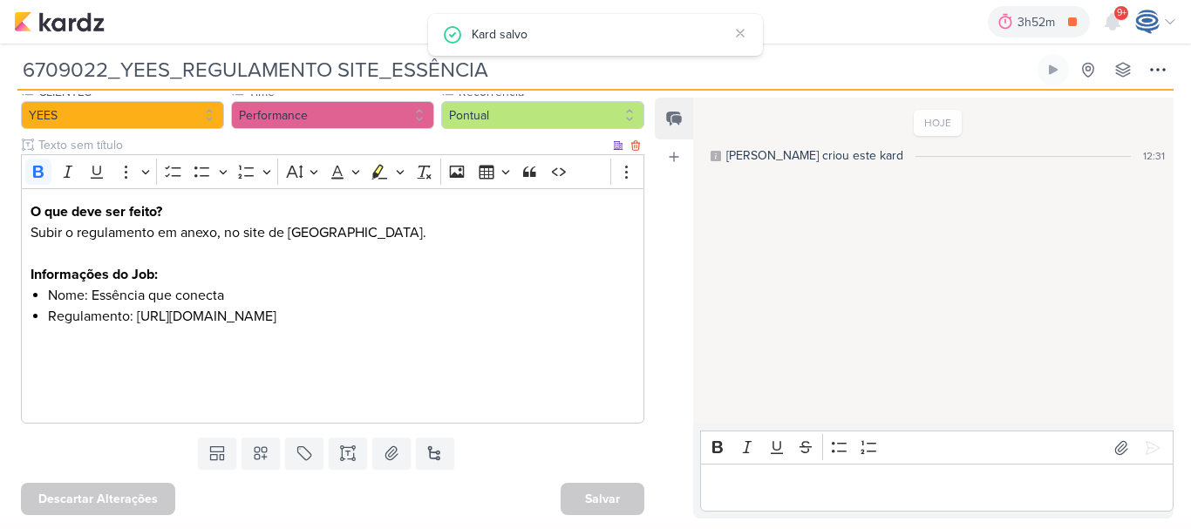
scroll to position [0, 0]
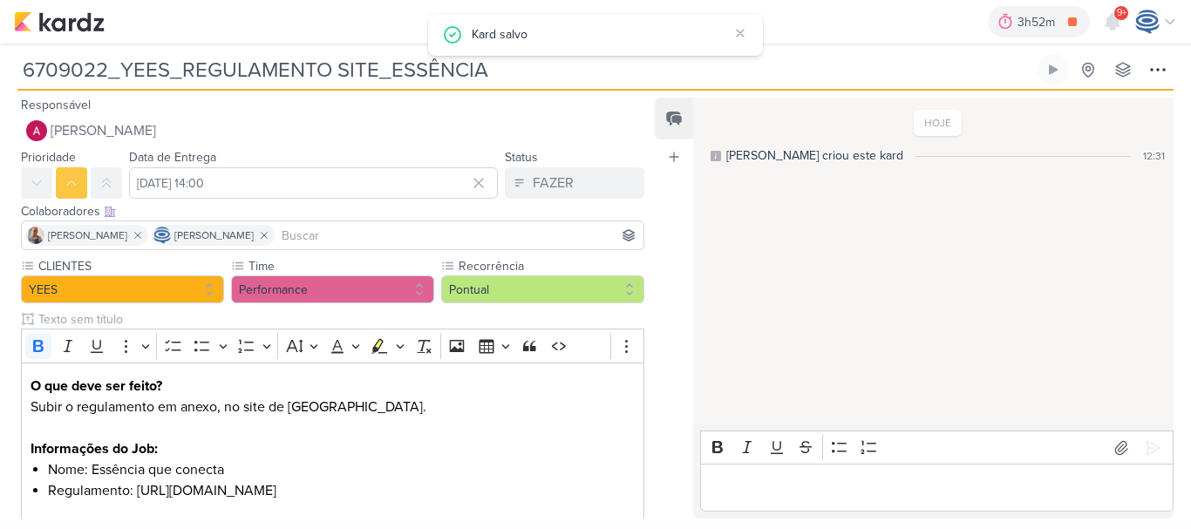
drag, startPoint x: 501, startPoint y: 76, endPoint x: 12, endPoint y: 69, distance: 489.0
click at [12, 69] on div "6709022_YEES_REGULAMENTO SITE_ESSÊNCIA Criado por [PERSON_NAME] nenhum grupo di…" at bounding box center [595, 67] width 1191 height 47
click at [70, 15] on img at bounding box center [59, 21] width 91 height 21
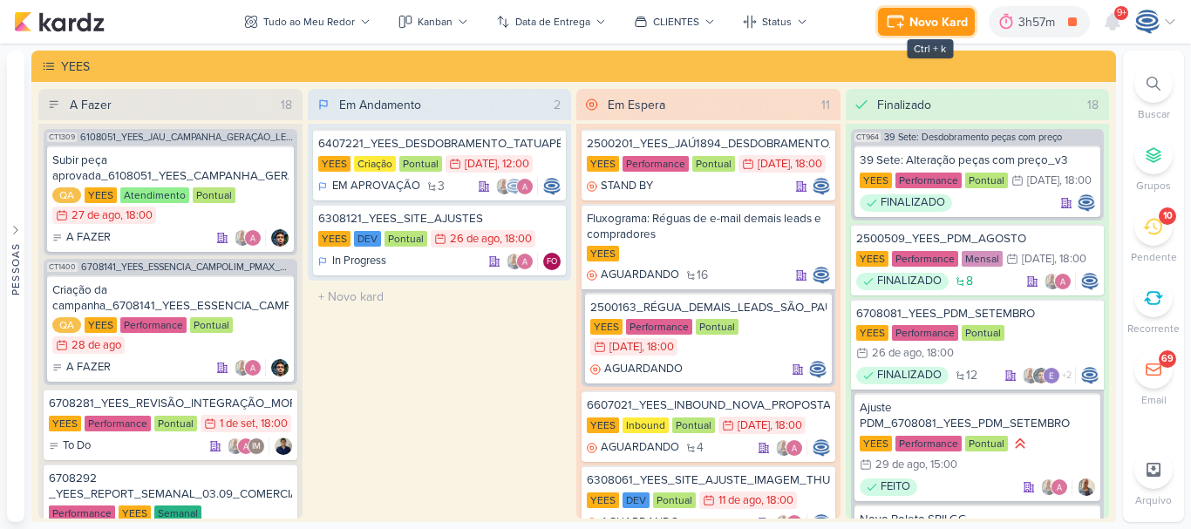
click at [923, 25] on div "Novo Kard" at bounding box center [938, 22] width 58 height 18
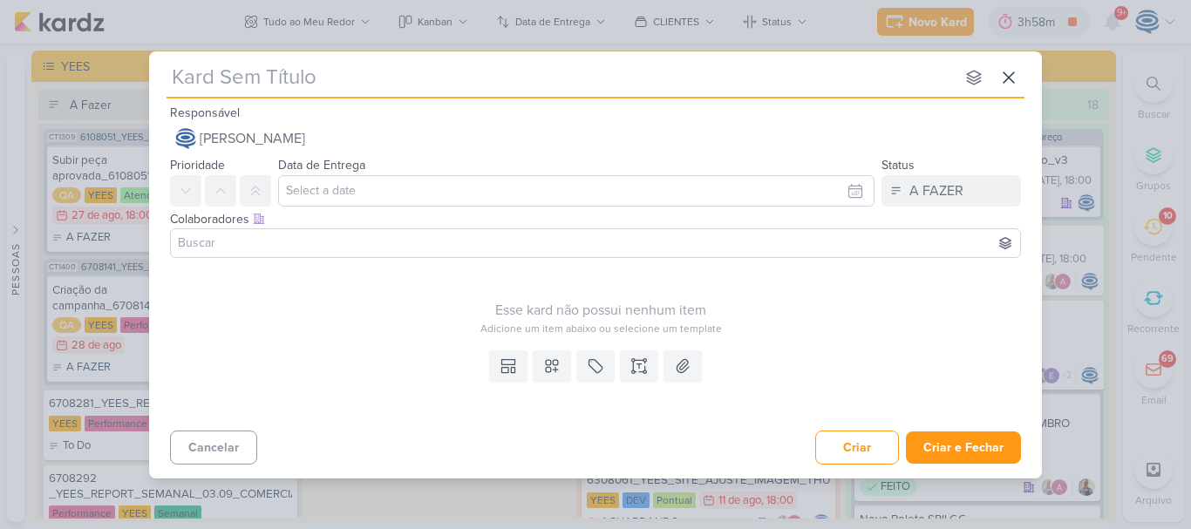
paste input "6709024_YEES_PARQUE_BUENA_VISTA_NOVA_CAMPANHA_TEASER_META_GOOGLE"
type input "6709024_YEES_PARQUE_BUENA_VISTA_NOVA_CAMPANHA_TEASER_META_GOOGLE"
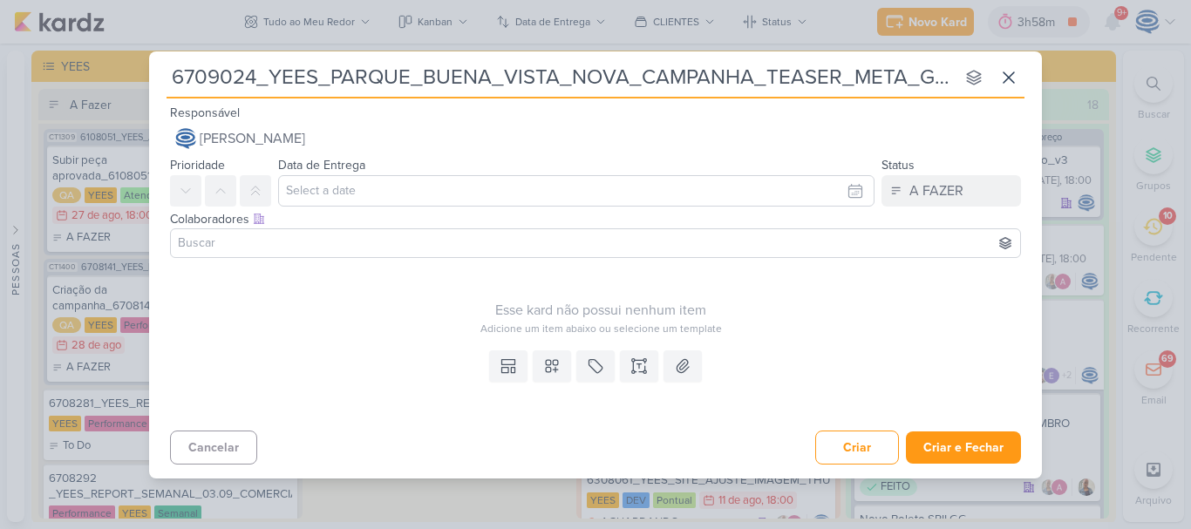
scroll to position [0, 47]
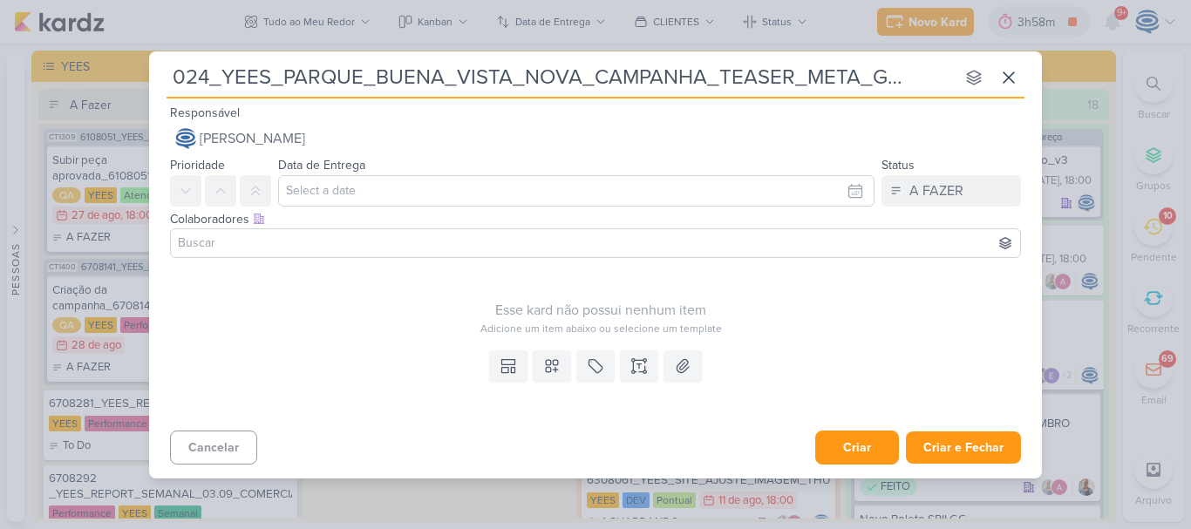
type input "6709024_YEES_PARQUE_BUENA_VISTA_NOVA_CAMPANHA_TEASER_META_GOOGLE"
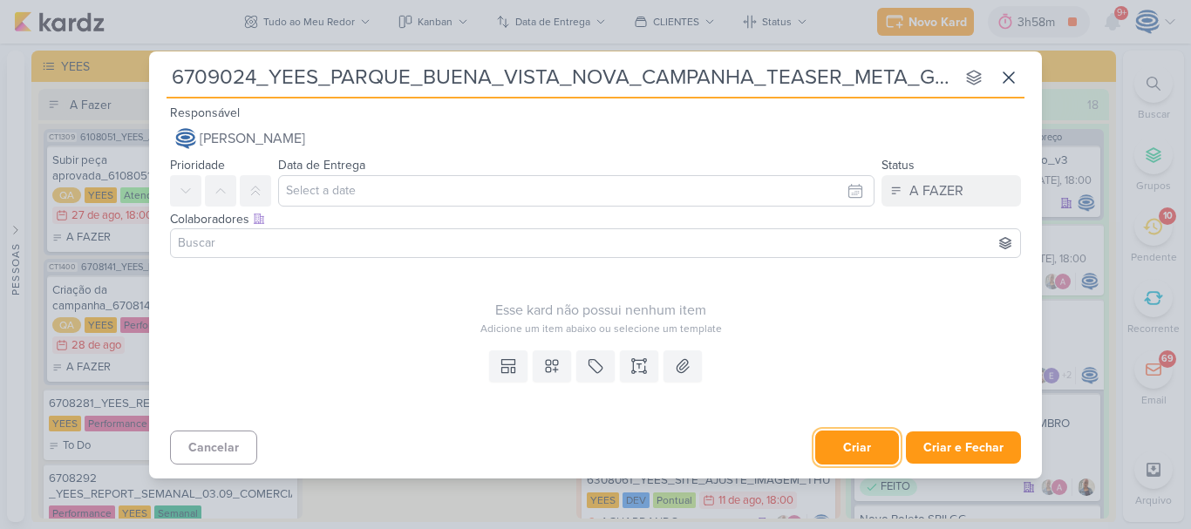
click at [858, 440] on button "Criar" at bounding box center [857, 448] width 84 height 34
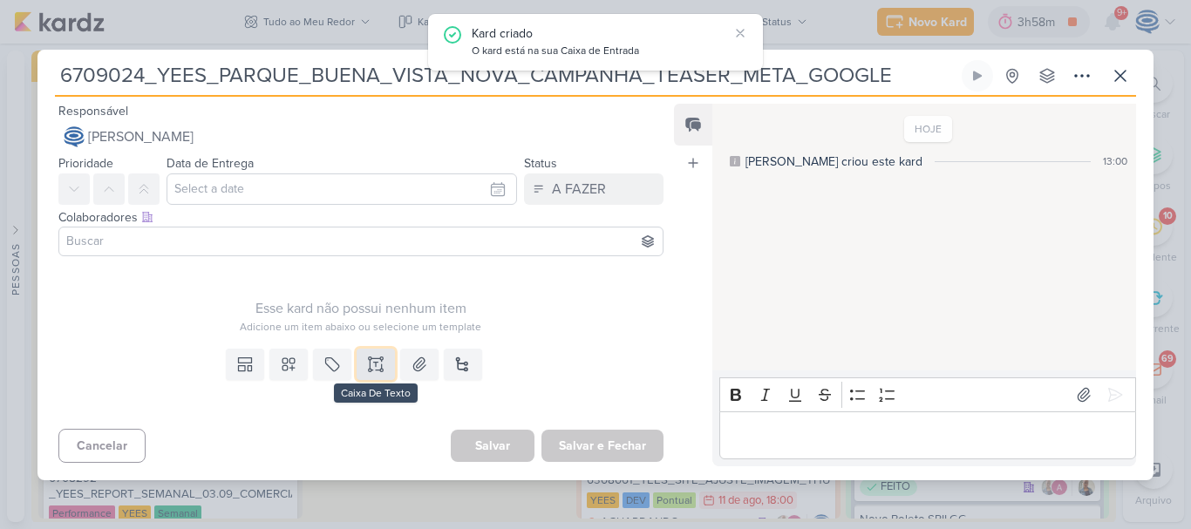
click at [370, 363] on icon at bounding box center [370, 364] width 0 height 9
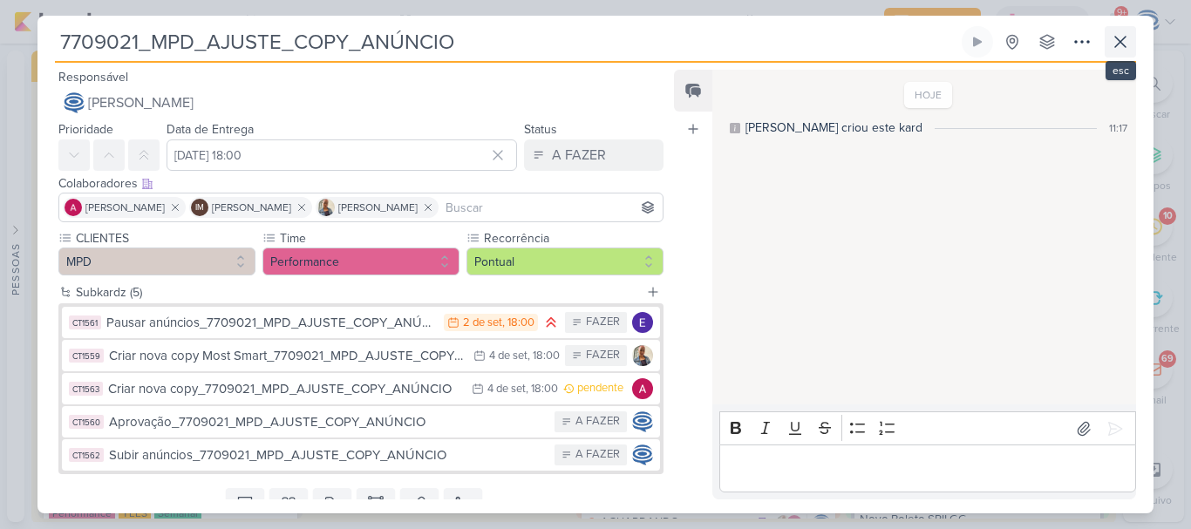
scroll to position [1545, 0]
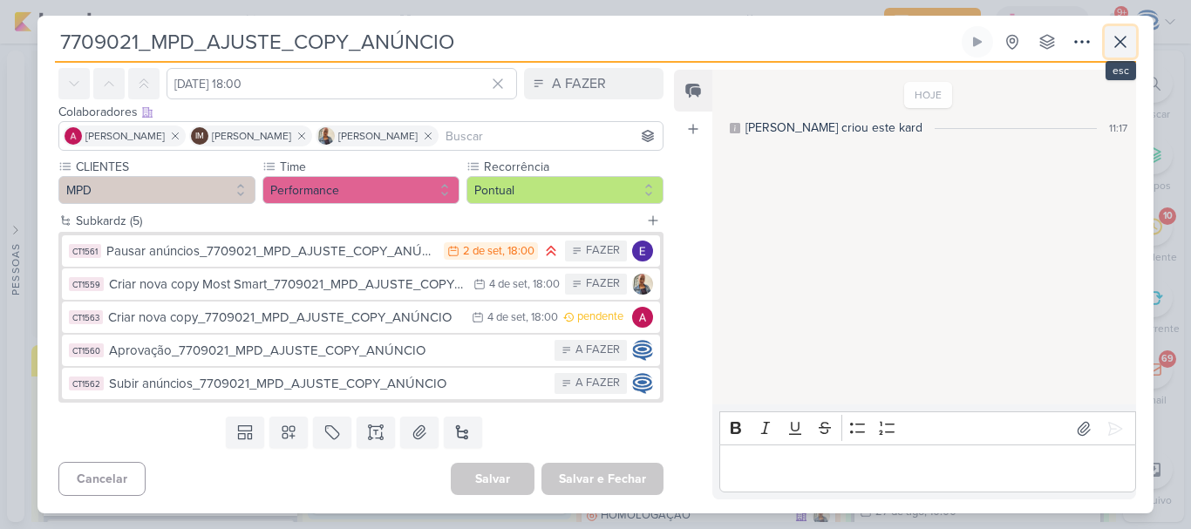
click at [1115, 31] on button at bounding box center [1119, 41] width 31 height 31
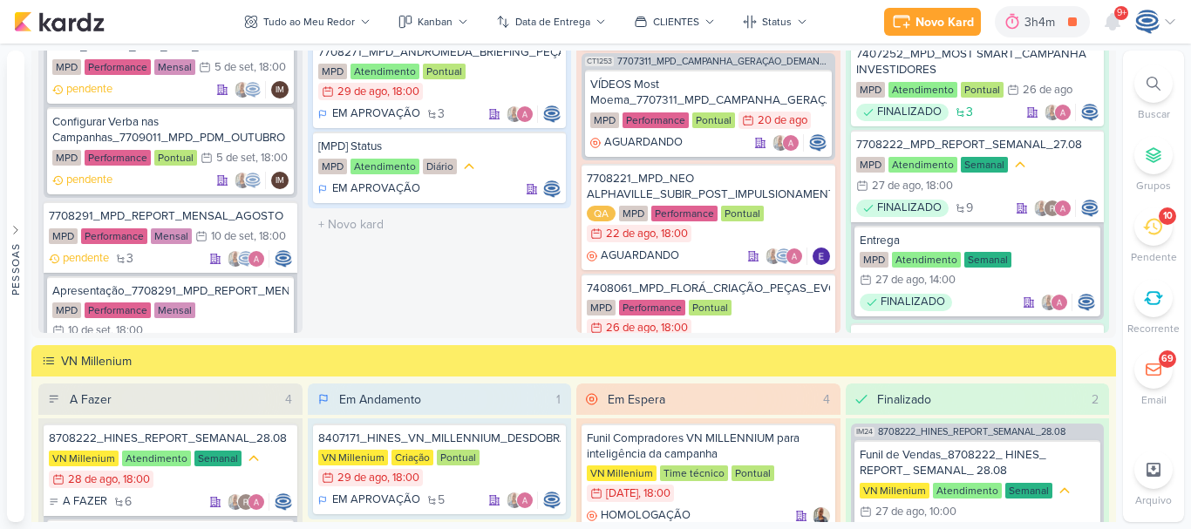
click at [1146, 93] on div at bounding box center [1153, 84] width 38 height 38
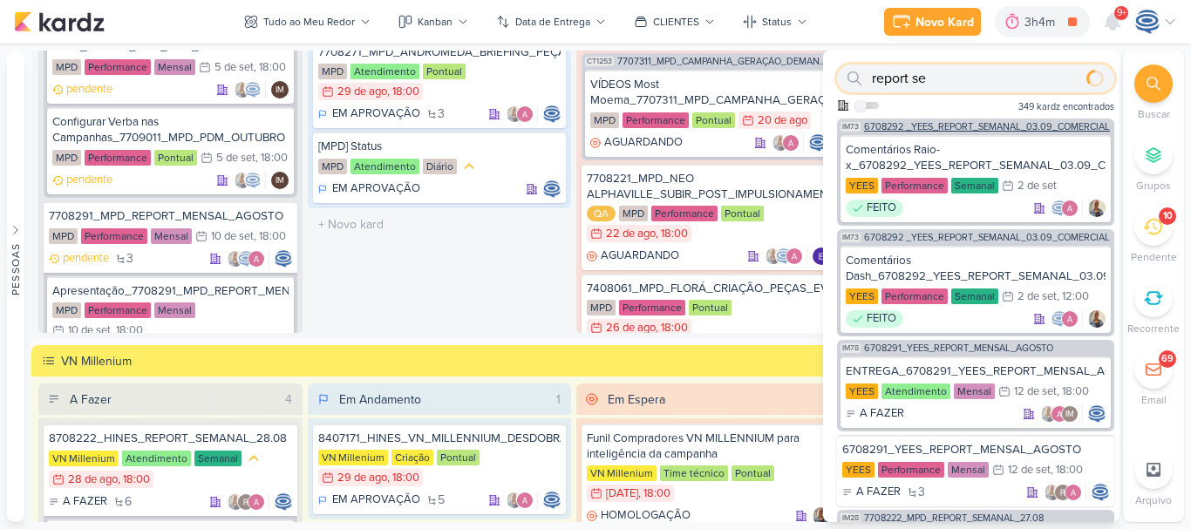
type input "report se"
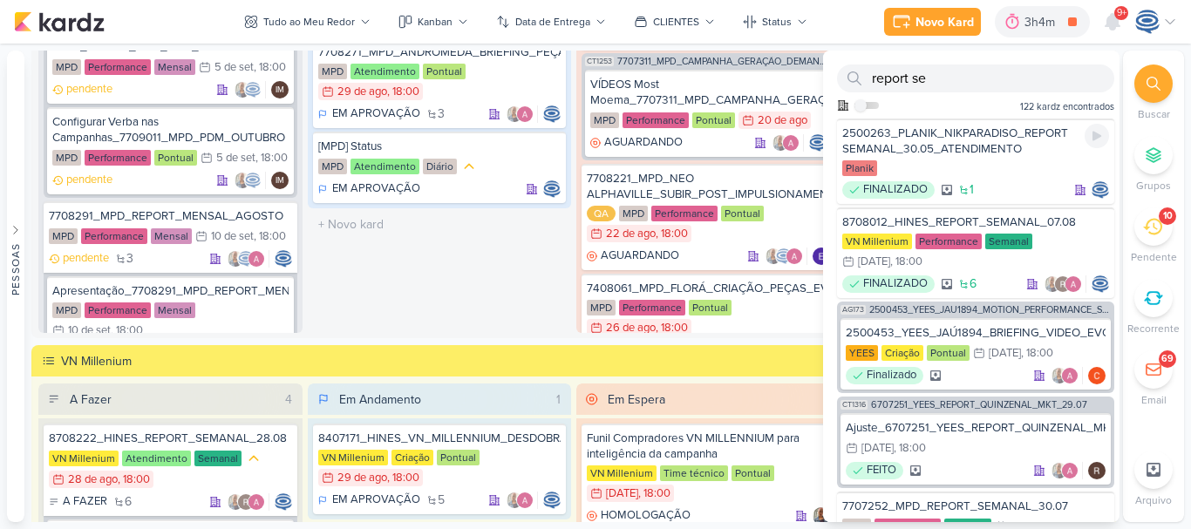
click at [1000, 125] on div "2500263_PLANIK_NIKPARADISO_REPORT SEMANAL_30.05_ATENDIMENTO Planik FINALIZADO 1" at bounding box center [975, 161] width 277 height 85
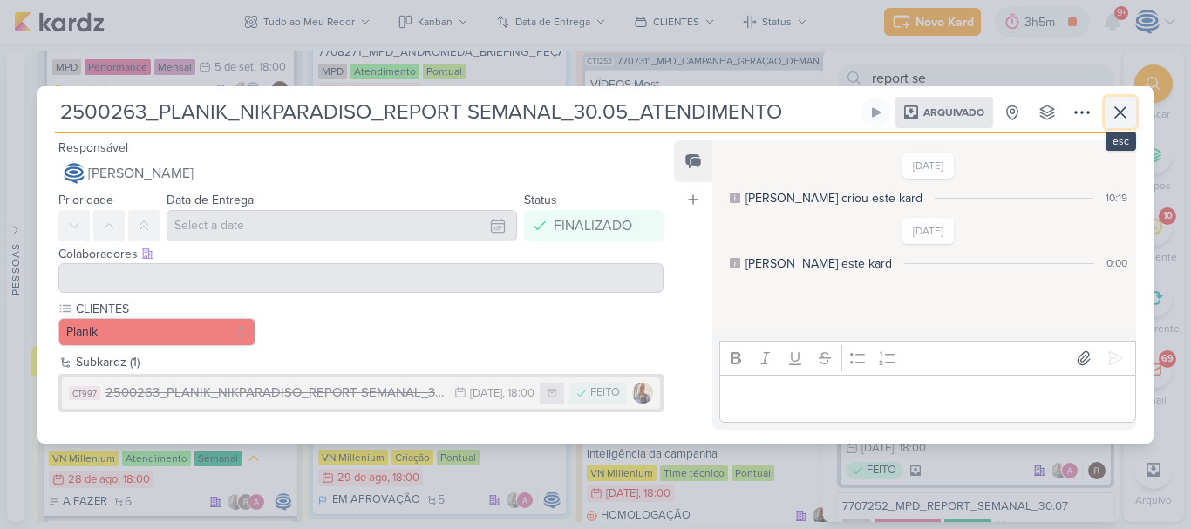
click at [1132, 116] on button at bounding box center [1119, 112] width 31 height 31
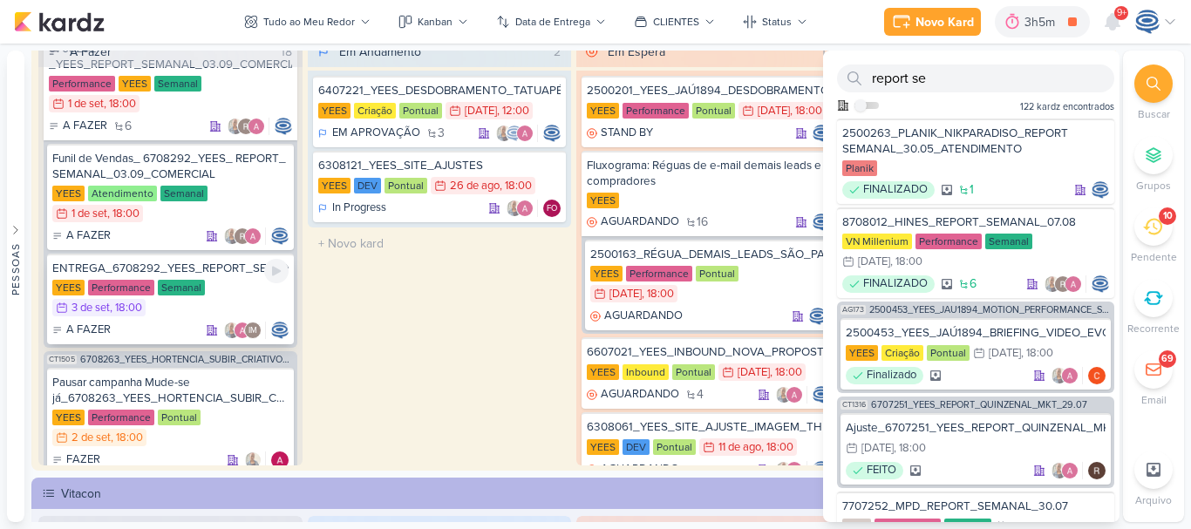
scroll to position [376, 0]
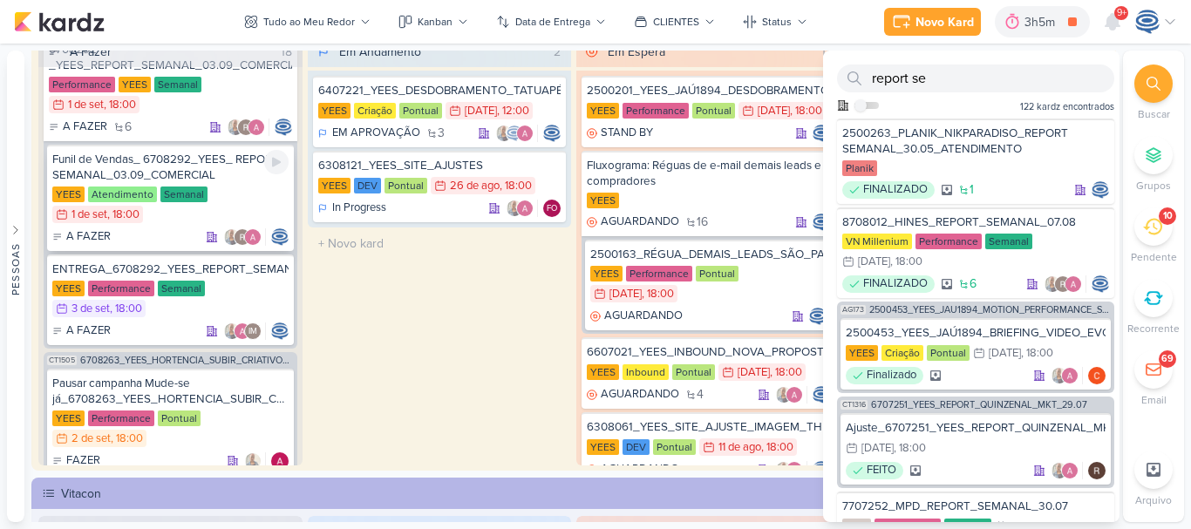
click at [212, 183] on div "Funil de Vendas_ 6708292_YEES_ REPORT_ SEMANAL_03.09_COMERCIAL" at bounding box center [170, 167] width 236 height 31
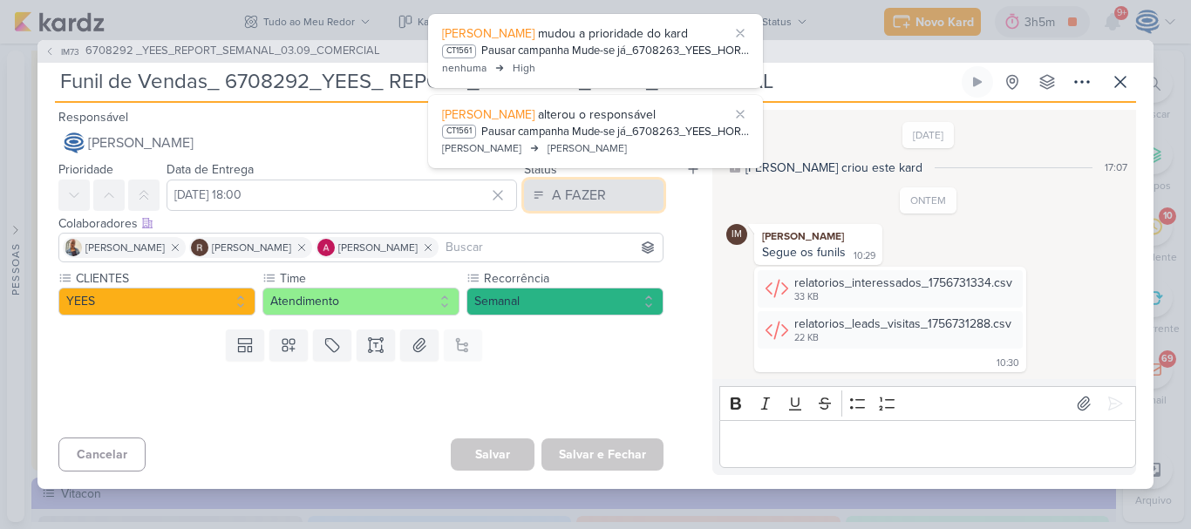
click at [569, 206] on button "A FAZER" at bounding box center [593, 195] width 139 height 31
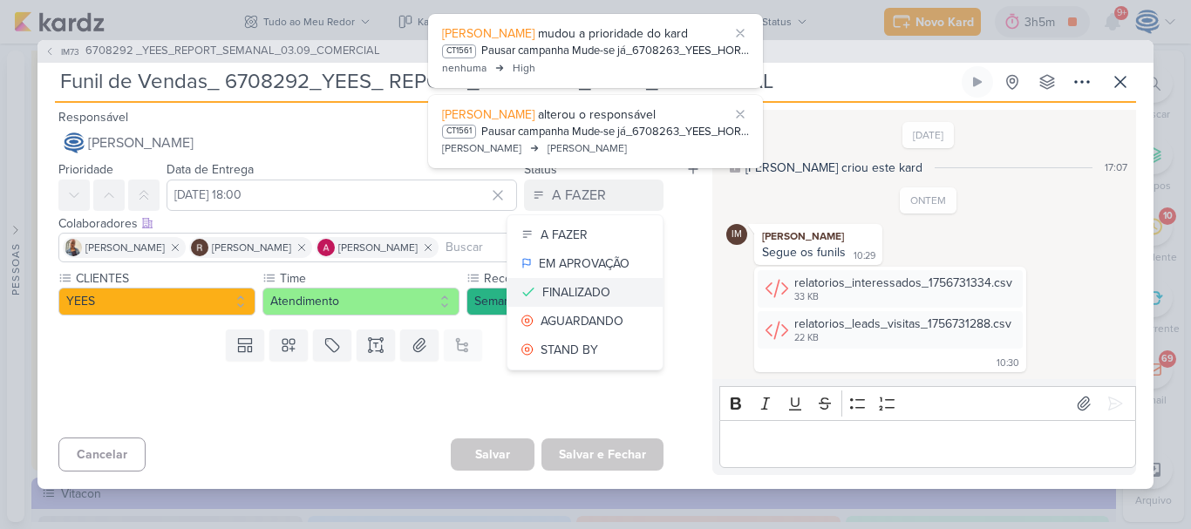
click at [574, 293] on div "FINALIZADO" at bounding box center [576, 292] width 68 height 18
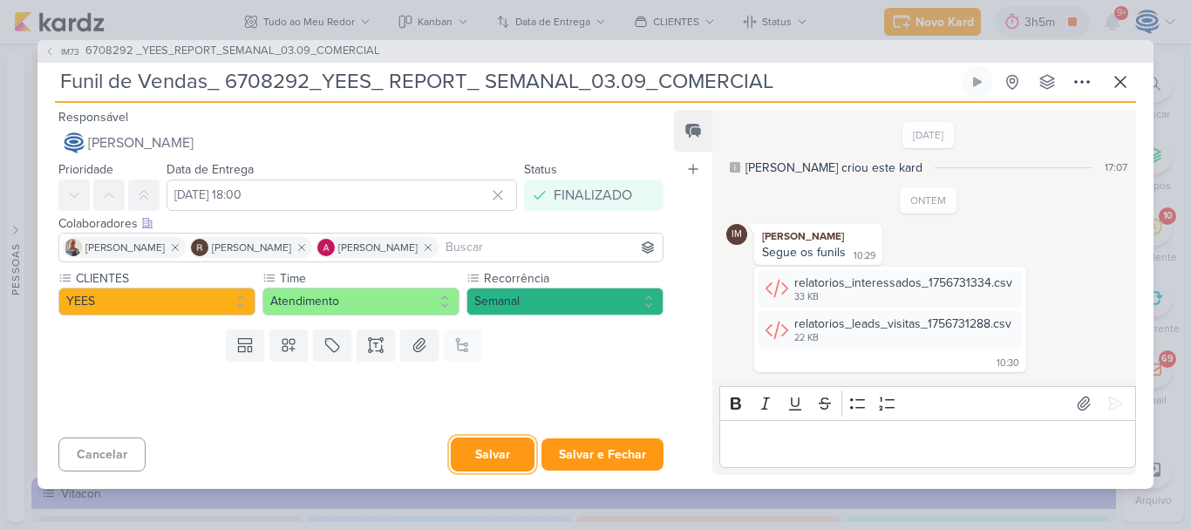
click at [498, 451] on button "Salvar" at bounding box center [493, 455] width 84 height 34
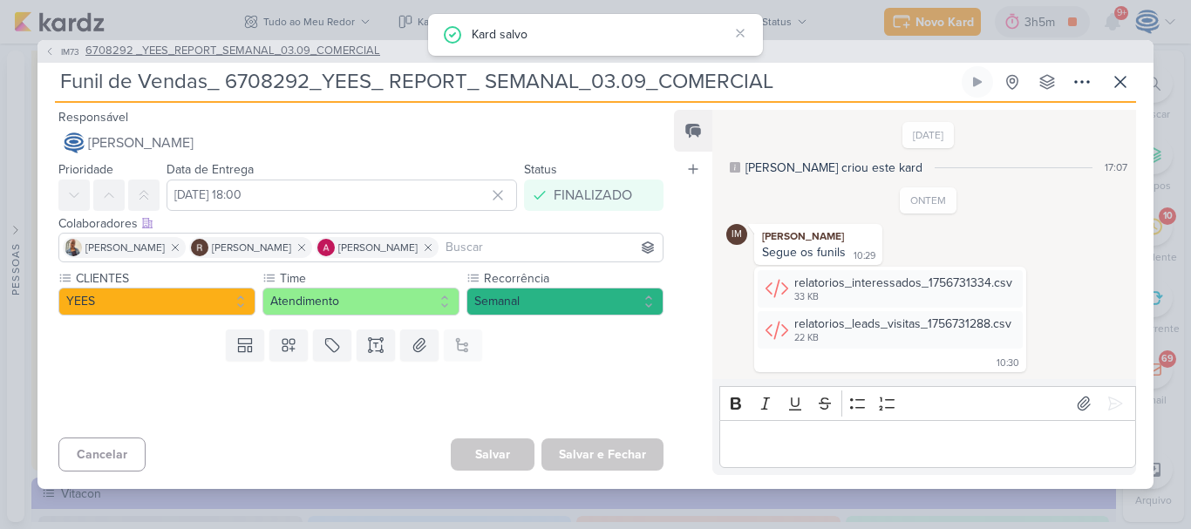
click at [283, 54] on span "6708292 _YEES_REPORT_SEMANAL_03.09_COMERCIAL" at bounding box center [232, 51] width 295 height 17
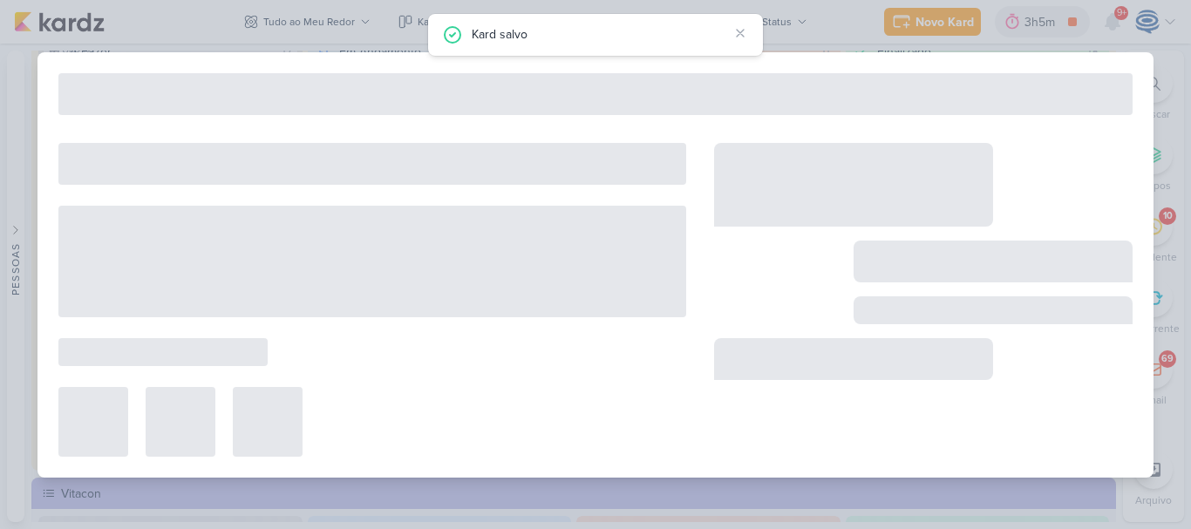
type input "6708292 _YEES_REPORT_SEMANAL_03.09_COMERCIAL"
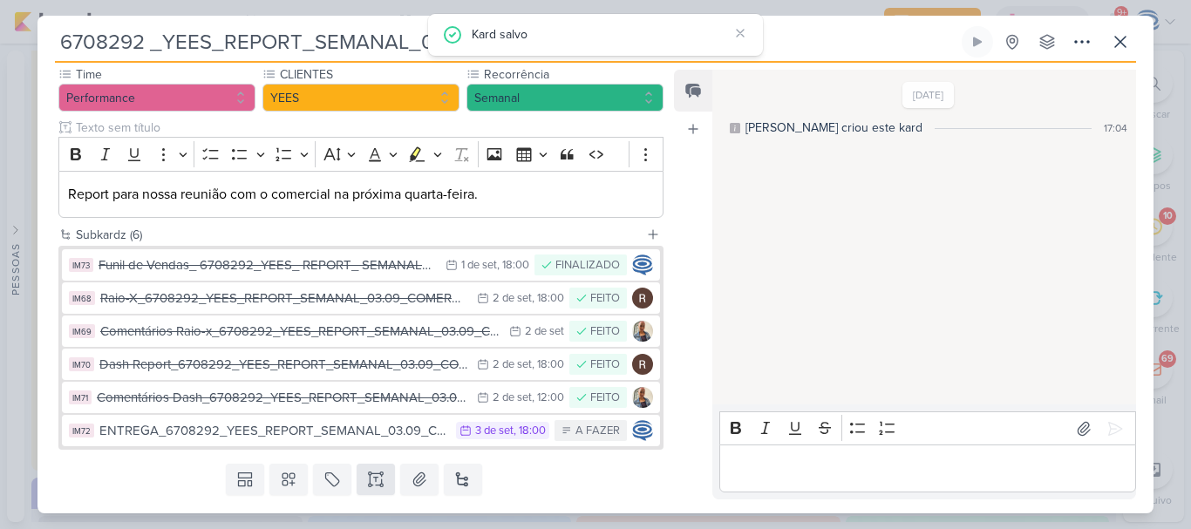
scroll to position [165, 0]
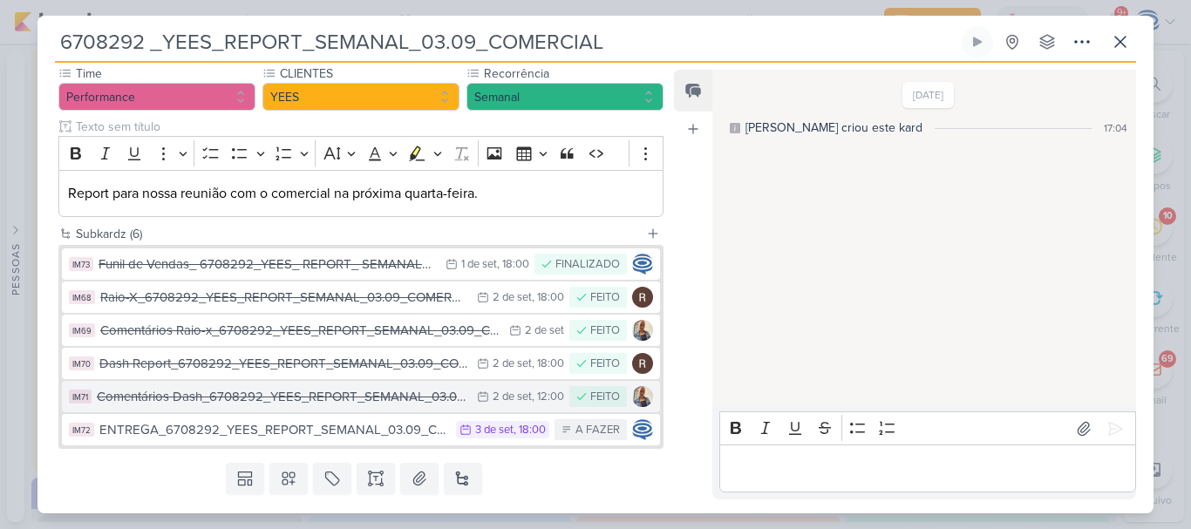
click at [373, 401] on div "Comentários Dash_6708292_YEES_REPORT_SEMANAL_03.09_COMERCIAL" at bounding box center [282, 397] width 371 height 20
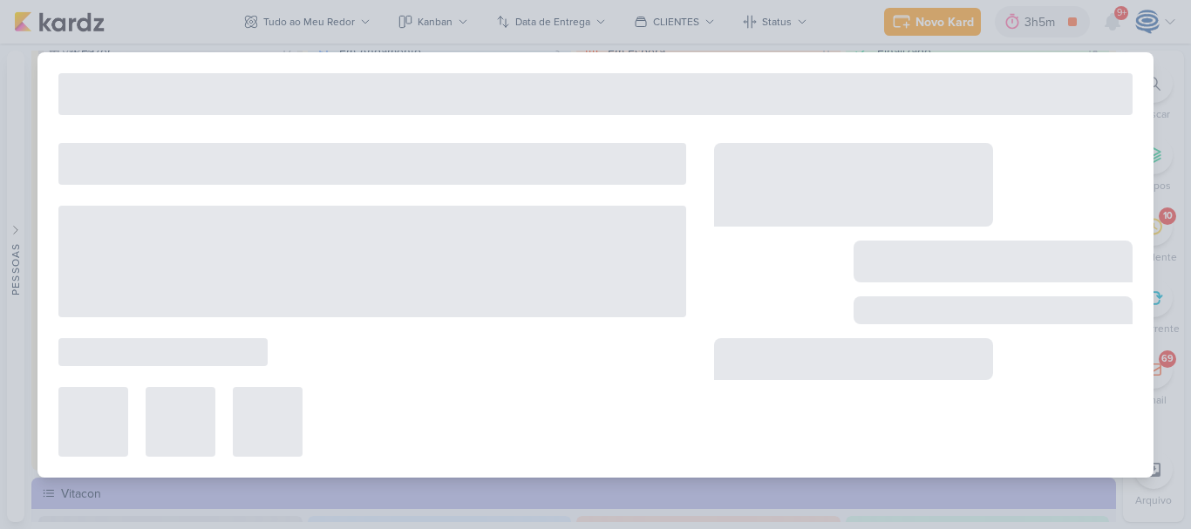
type input "Comentários Dash_6708292_YEES_REPORT_SEMANAL_03.09_COMERCIAL"
type input "[DATE] 12:00"
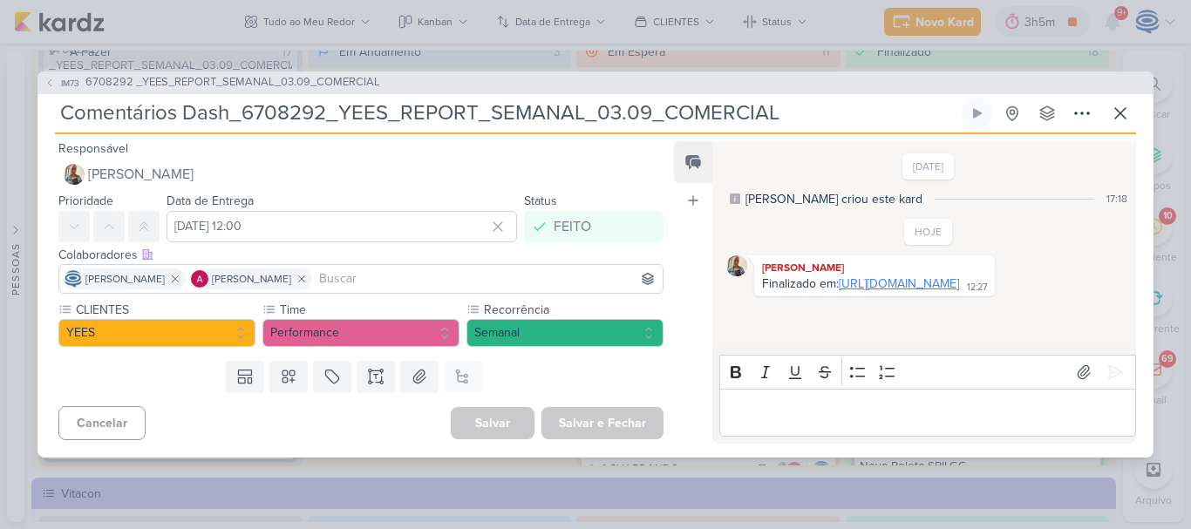
click at [839, 291] on link "[URL][DOMAIN_NAME]" at bounding box center [899, 283] width 120 height 15
drag, startPoint x: 795, startPoint y: 119, endPoint x: 339, endPoint y: 98, distance: 456.3
click at [339, 98] on input "Comentários Dash_6708292_YEES_REPORT_SEMANAL_03.09_COMERCIAL" at bounding box center [506, 113] width 903 height 31
click at [344, 132] on div "Comentários Dash_6708292_YEES_REPORT_SEMANAL_03.09_COMERCIAL Criado por [PERSON…" at bounding box center [595, 116] width 1081 height 37
click at [887, 291] on link "[URL][DOMAIN_NAME]" at bounding box center [899, 283] width 120 height 15
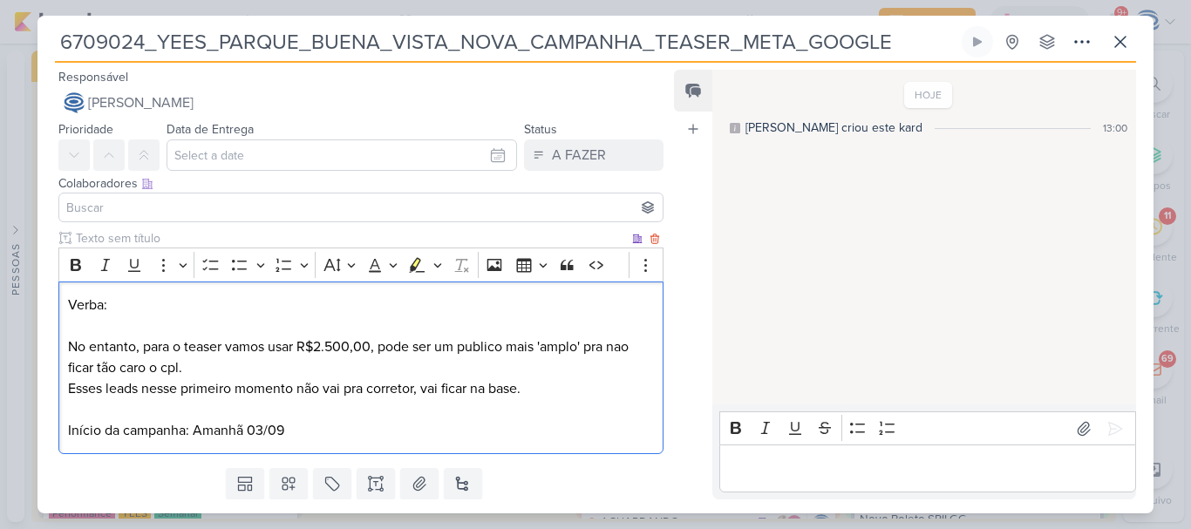
scroll to position [51, 0]
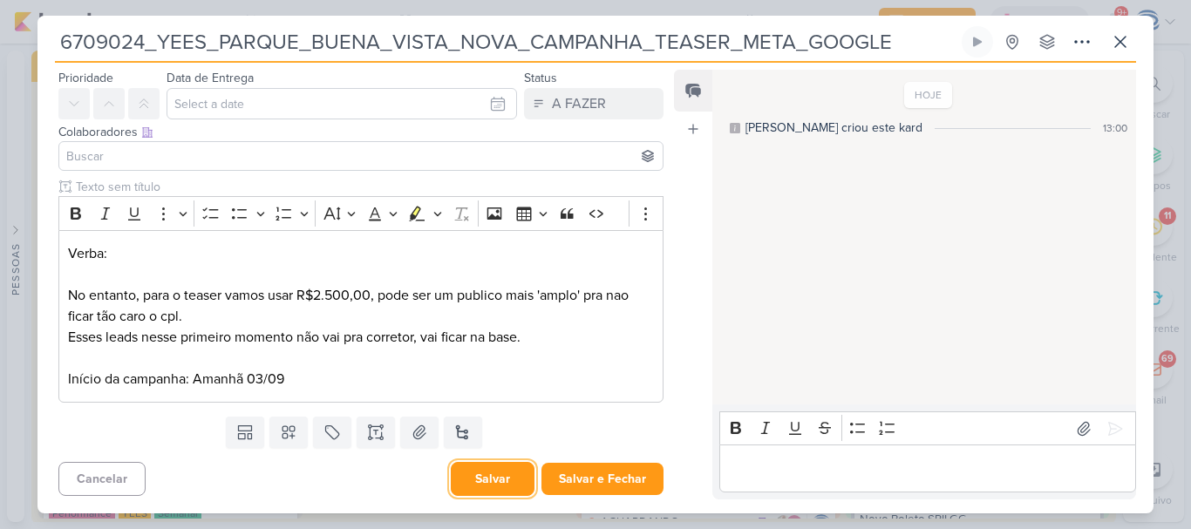
click at [480, 486] on button "Salvar" at bounding box center [493, 479] width 84 height 34
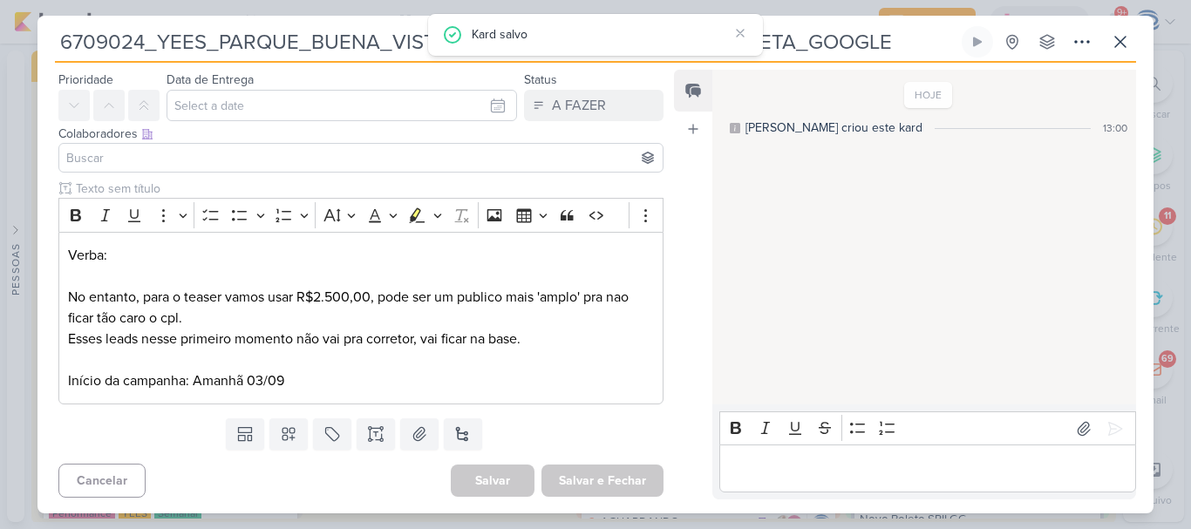
scroll to position [0, 0]
